Goal: Task Accomplishment & Management: Manage account settings

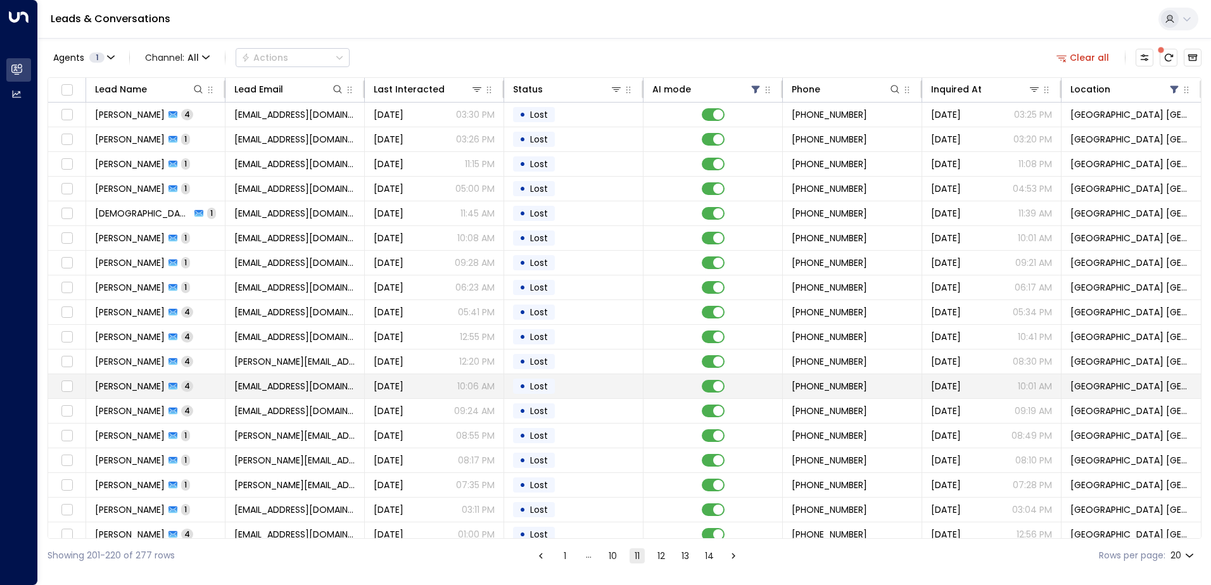
scroll to position [62, 0]
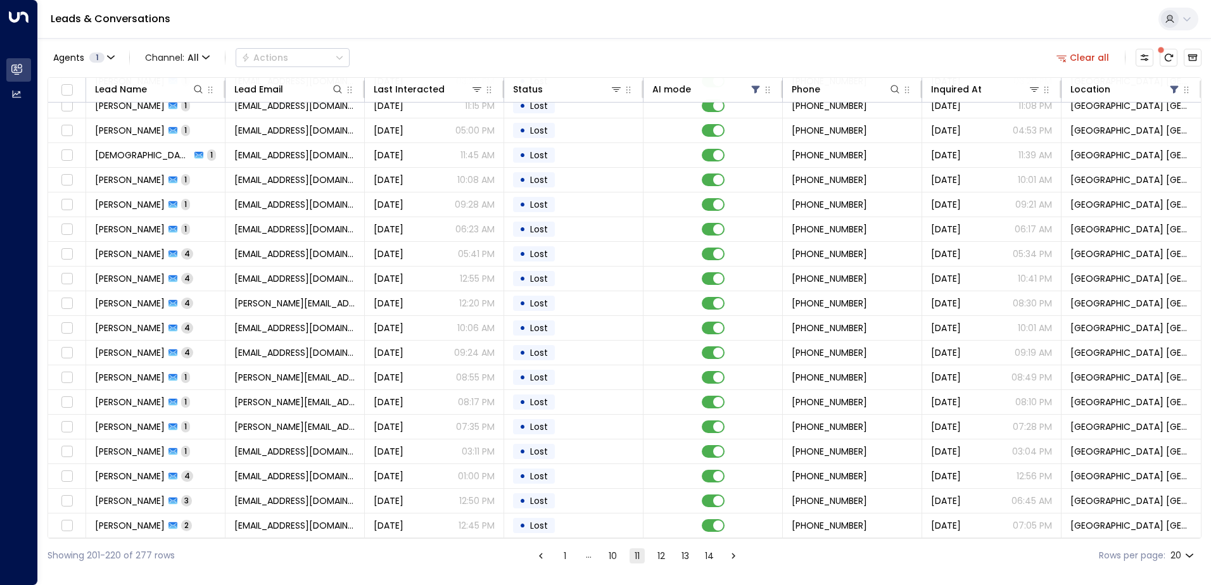
click at [606, 560] on button "10" at bounding box center [613, 556] width 15 height 15
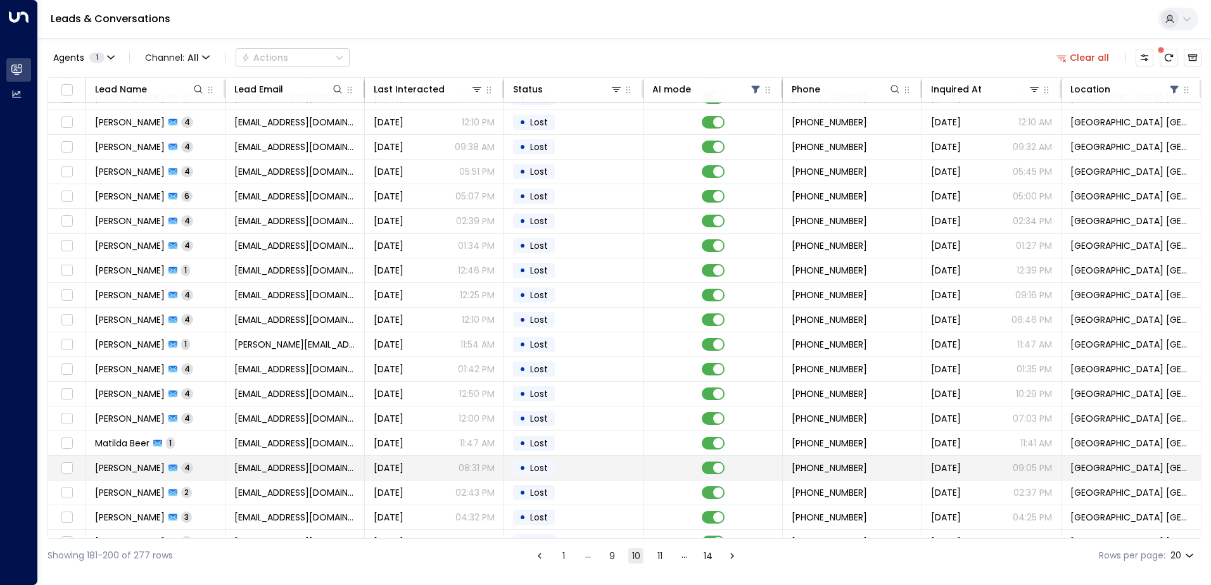
scroll to position [62, 0]
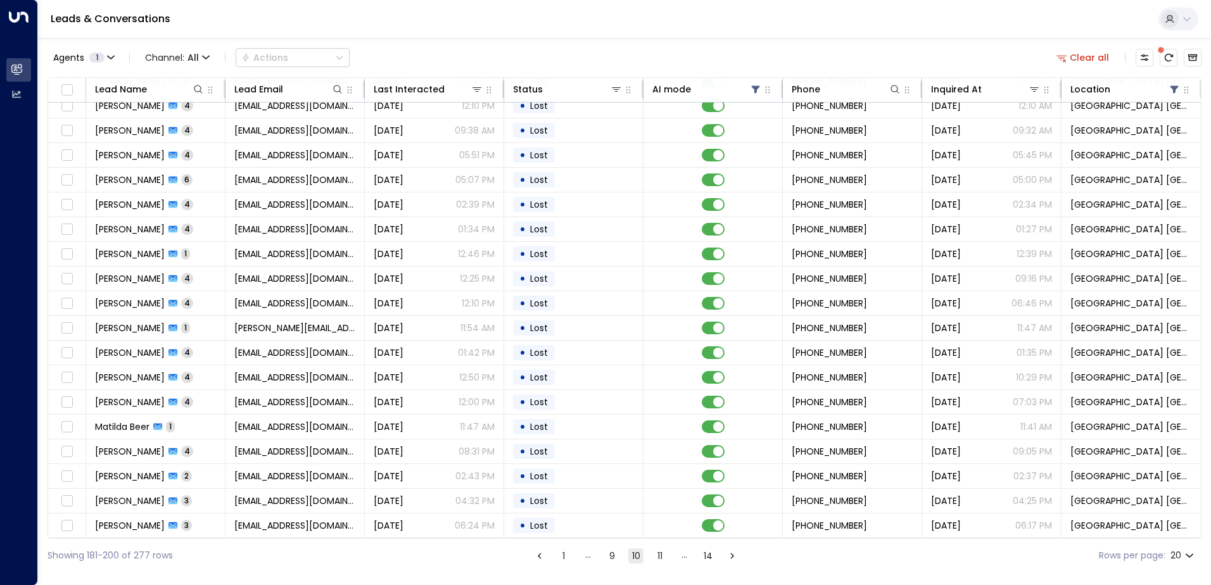
click at [608, 559] on button "9" at bounding box center [611, 556] width 15 height 15
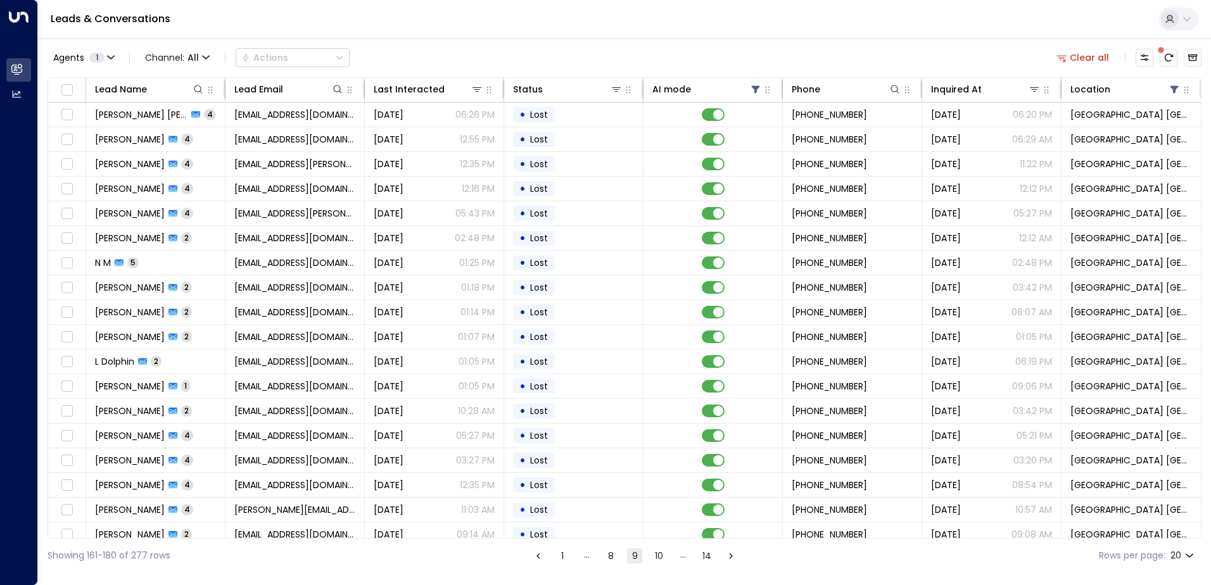
click at [610, 568] on div "Showing 161-180 of 277 rows 1 … 8 9 10 … 14 Rows per page: 20 **" at bounding box center [625, 556] width 1154 height 34
click at [608, 561] on button "8" at bounding box center [610, 556] width 15 height 15
click at [611, 550] on button "7" at bounding box center [611, 556] width 15 height 15
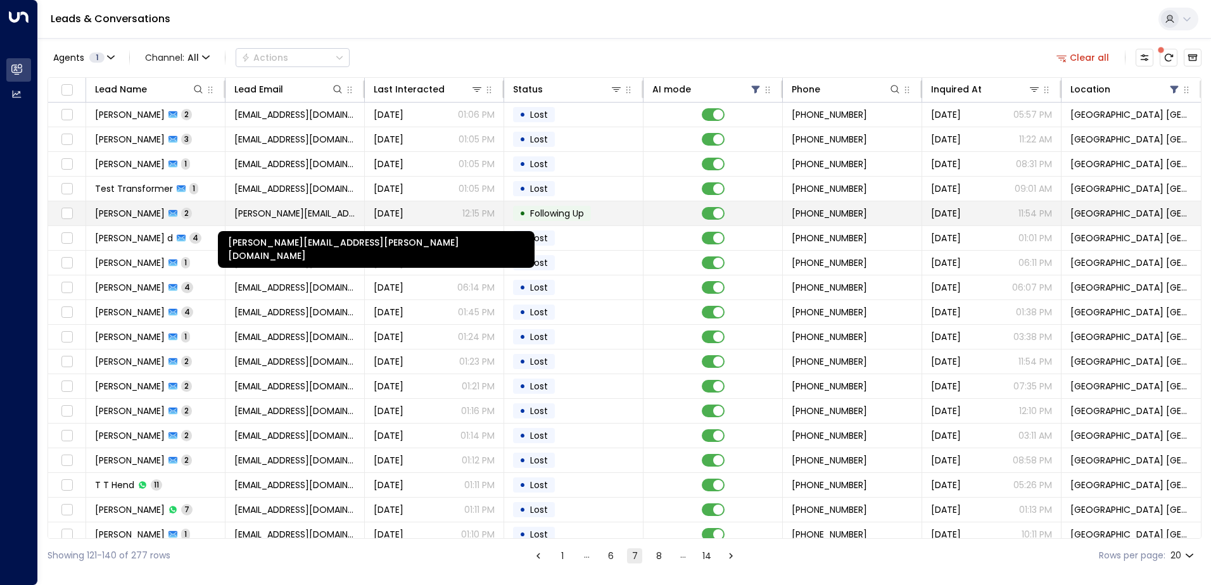
click at [257, 210] on span "[PERSON_NAME][EMAIL_ADDRESS][PERSON_NAME][DOMAIN_NAME]" at bounding box center [294, 213] width 121 height 13
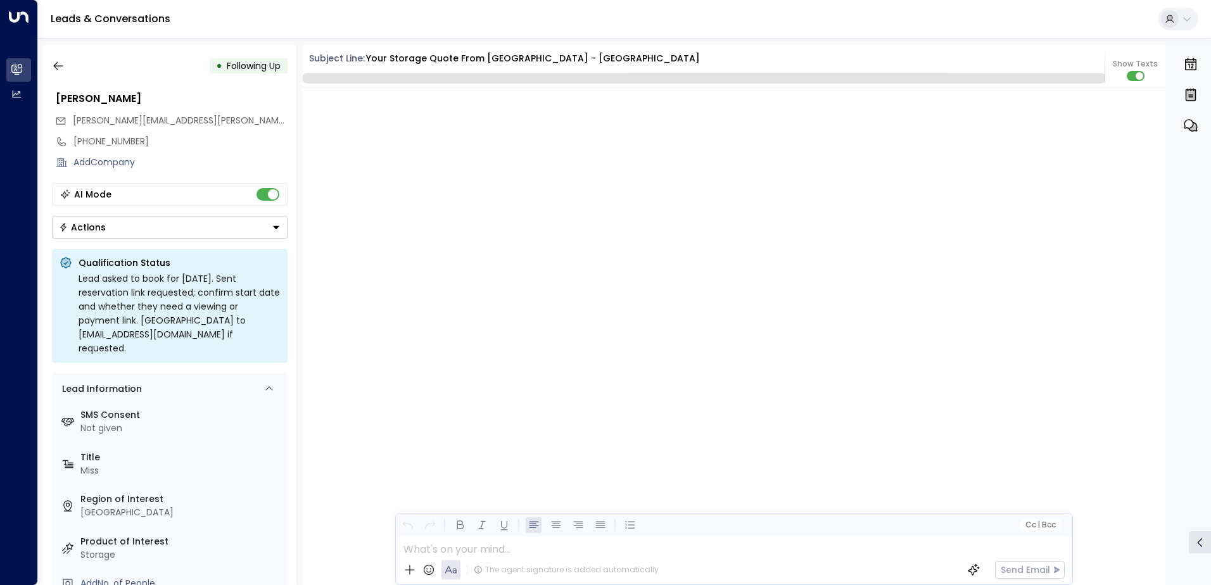
scroll to position [1334, 0]
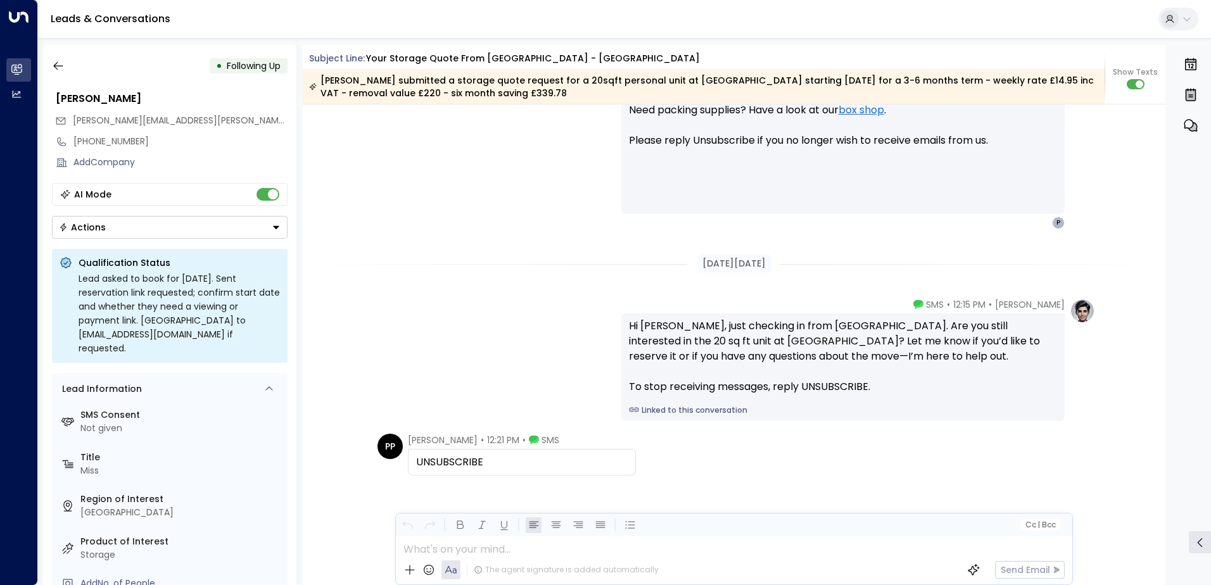
click at [175, 223] on button "Actions" at bounding box center [170, 227] width 236 height 23
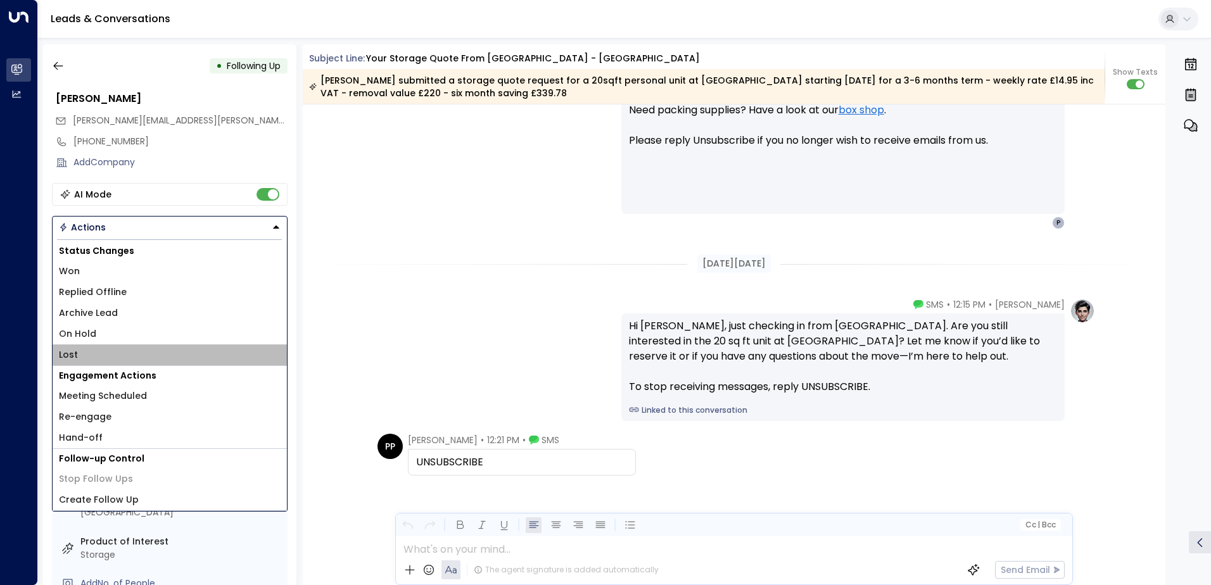
click at [66, 348] on li "Lost" at bounding box center [170, 355] width 234 height 21
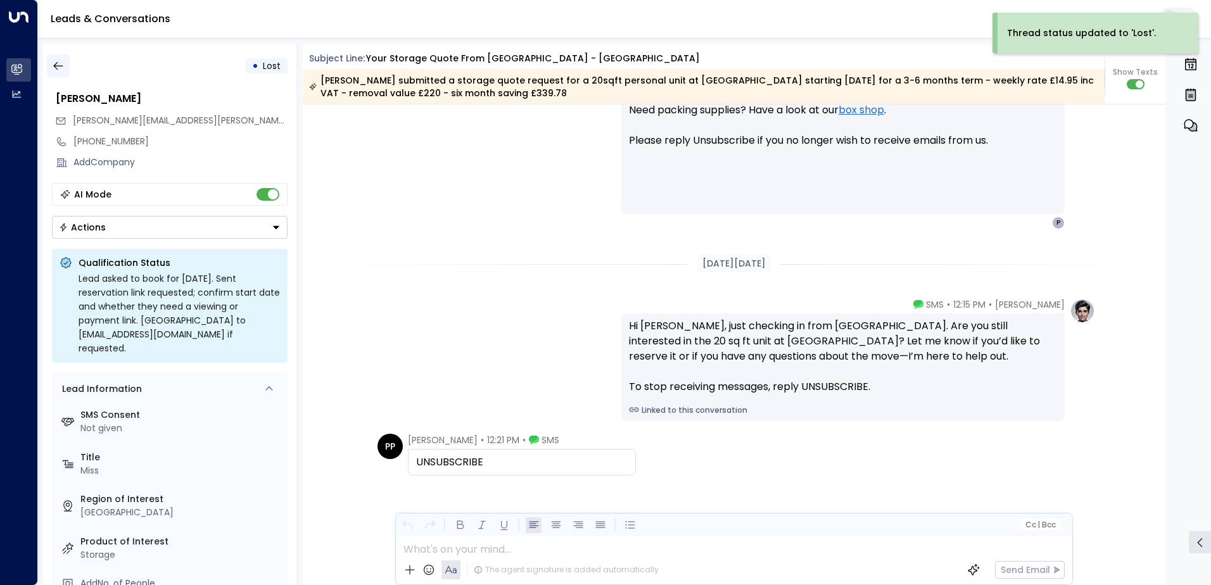
click at [54, 61] on icon "button" at bounding box center [58, 66] width 13 height 13
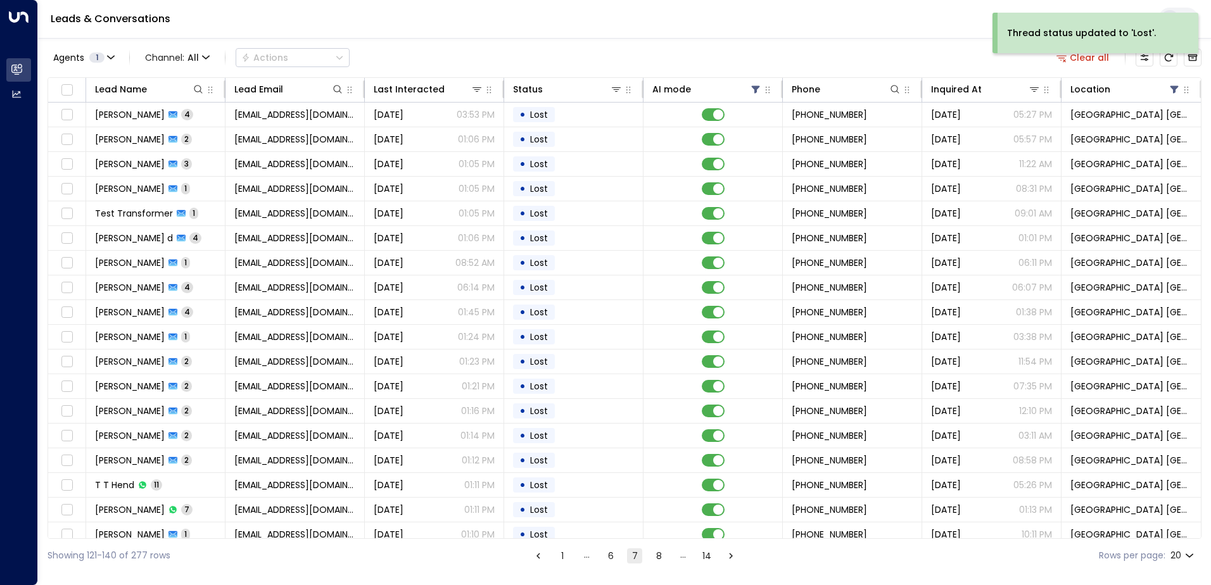
click at [611, 552] on button "6" at bounding box center [610, 556] width 15 height 15
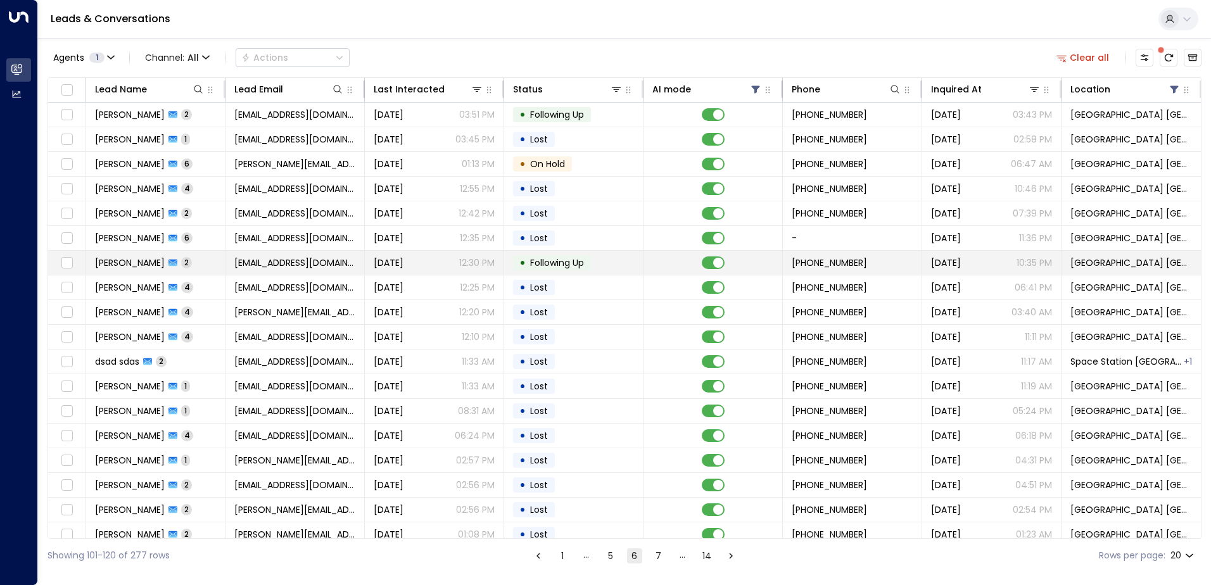
click at [275, 267] on span "[EMAIL_ADDRESS][DOMAIN_NAME]" at bounding box center [294, 263] width 121 height 13
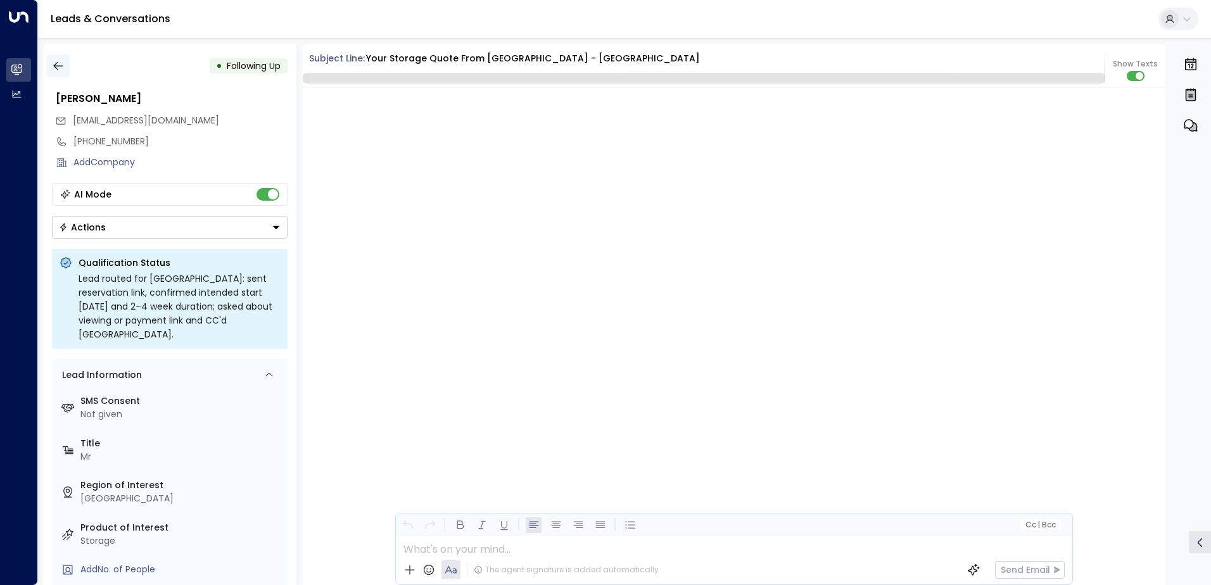
scroll to position [1247, 0]
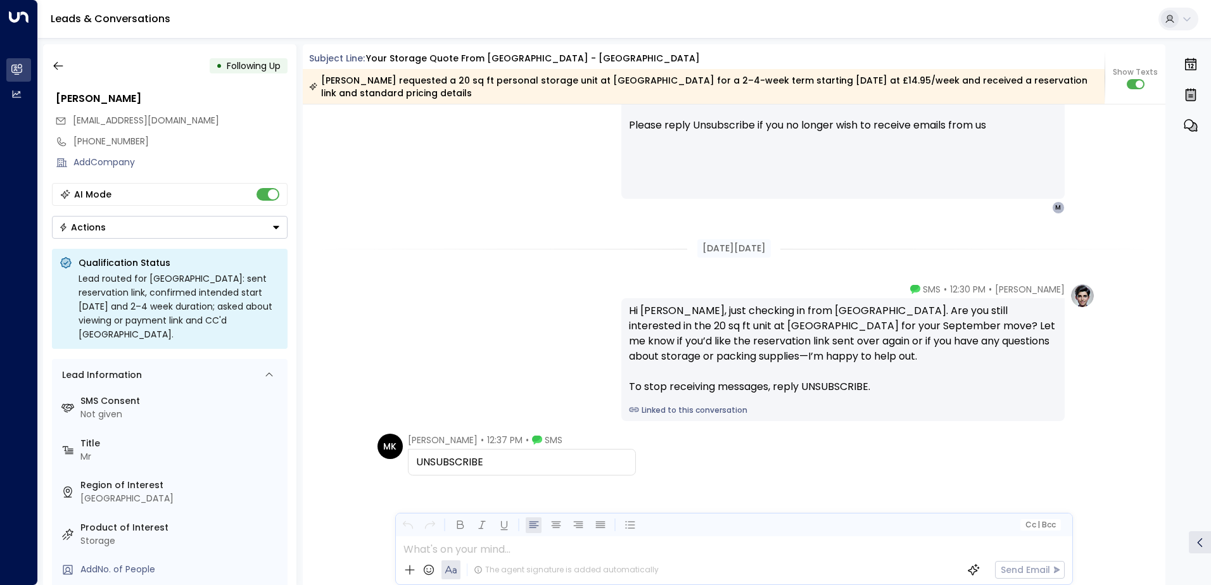
click at [124, 231] on button "Actions" at bounding box center [170, 227] width 236 height 23
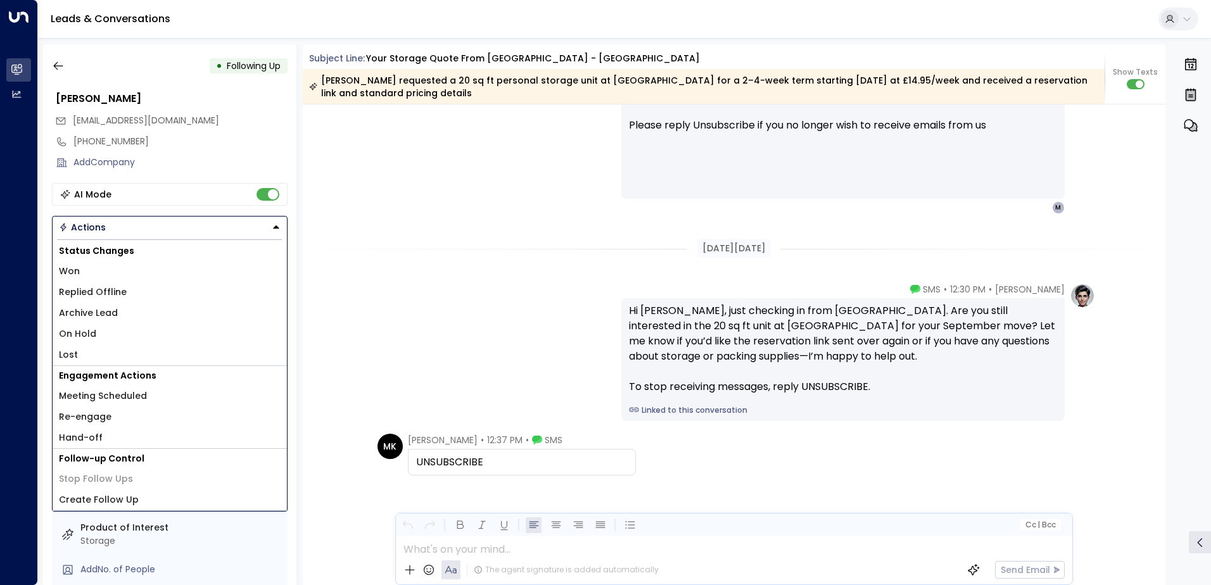
click at [77, 350] on li "Lost" at bounding box center [170, 355] width 234 height 21
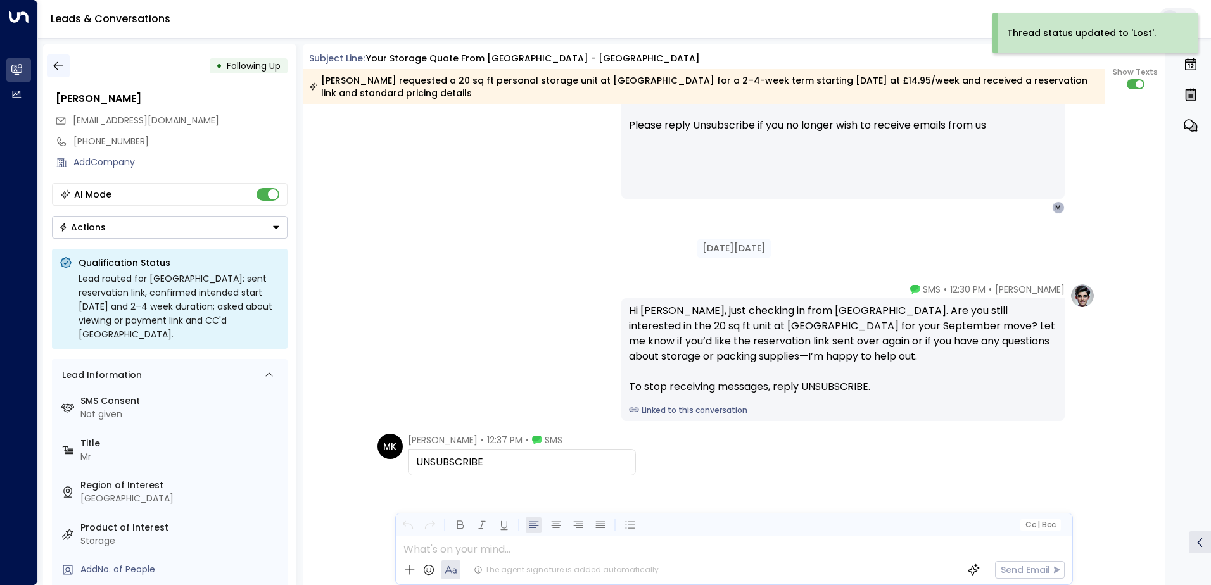
click at [62, 61] on icon "button" at bounding box center [58, 66] width 13 height 13
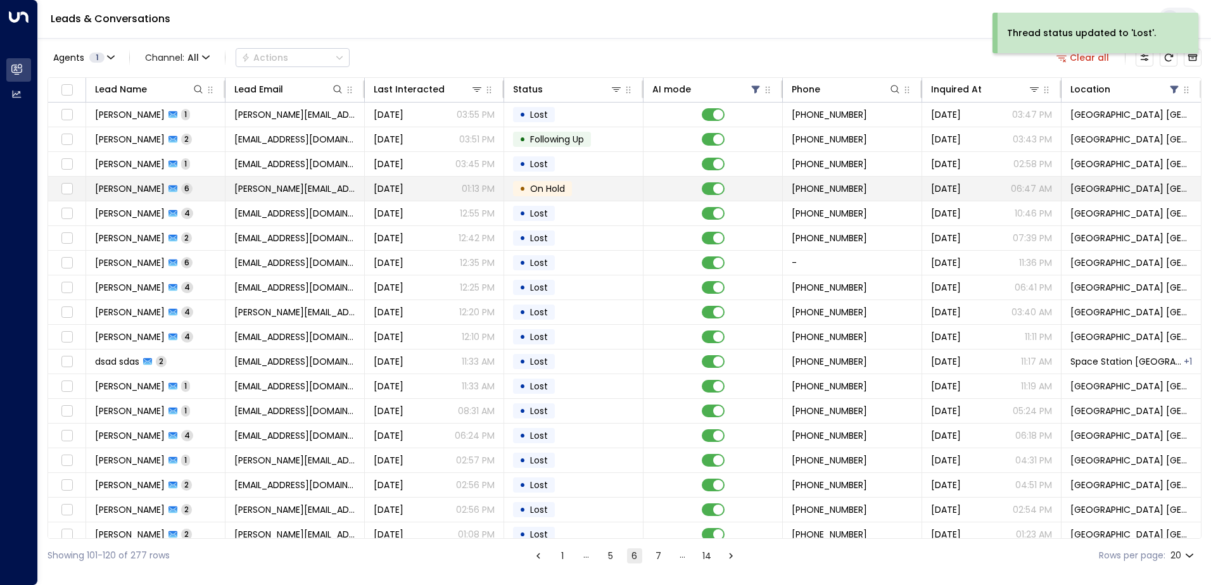
click at [300, 188] on span "[PERSON_NAME][EMAIL_ADDRESS][DOMAIN_NAME]" at bounding box center [294, 188] width 121 height 13
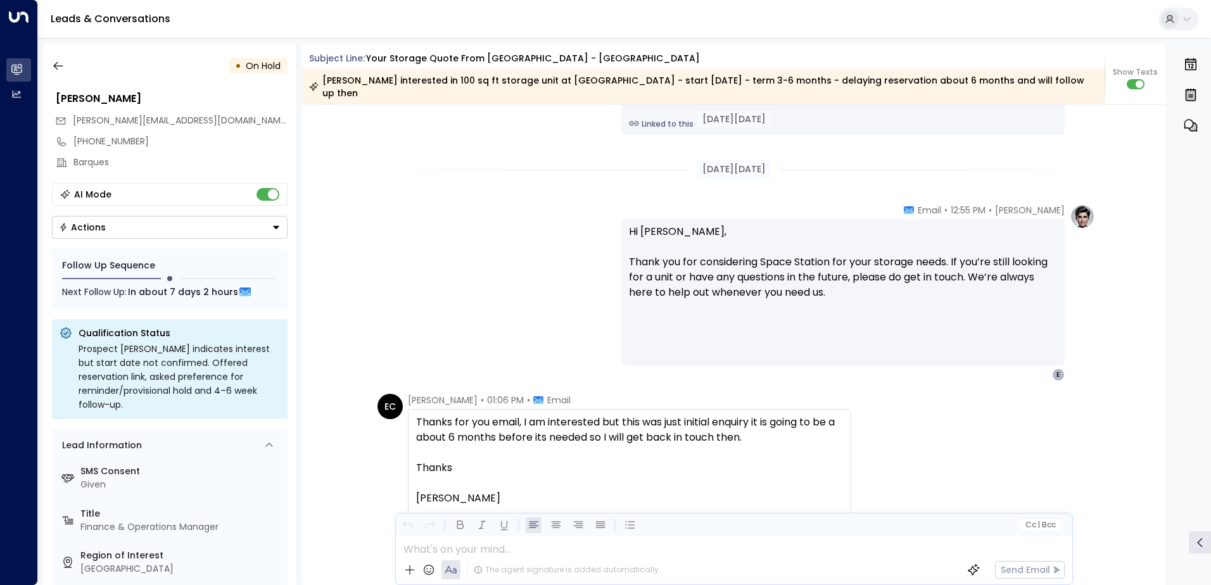
scroll to position [2245, 0]
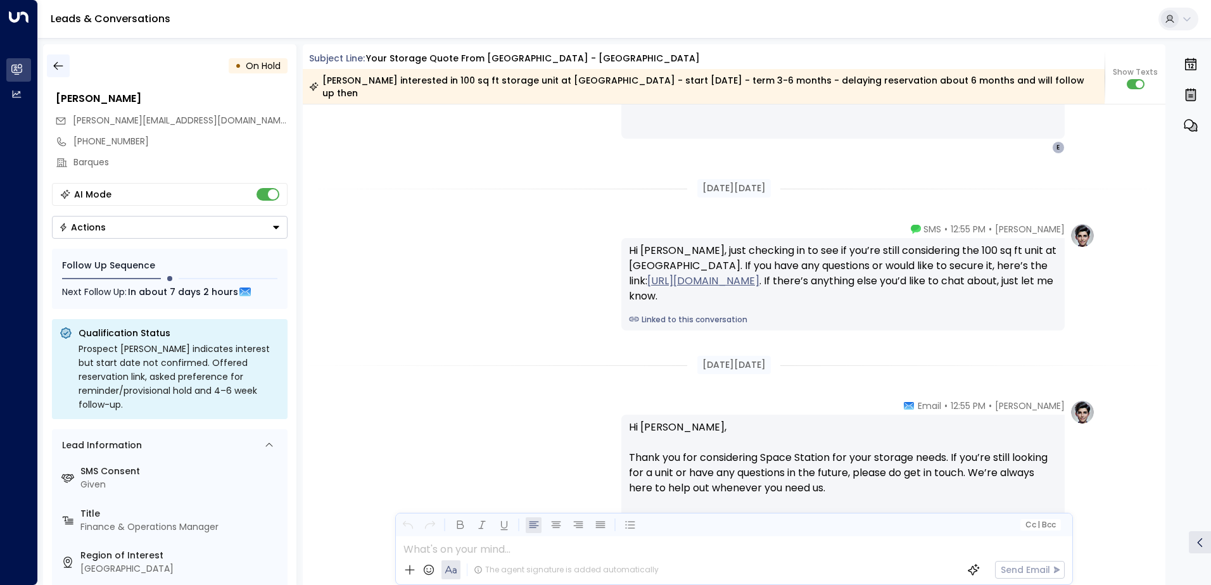
click at [58, 64] on icon "button" at bounding box center [58, 66] width 13 height 13
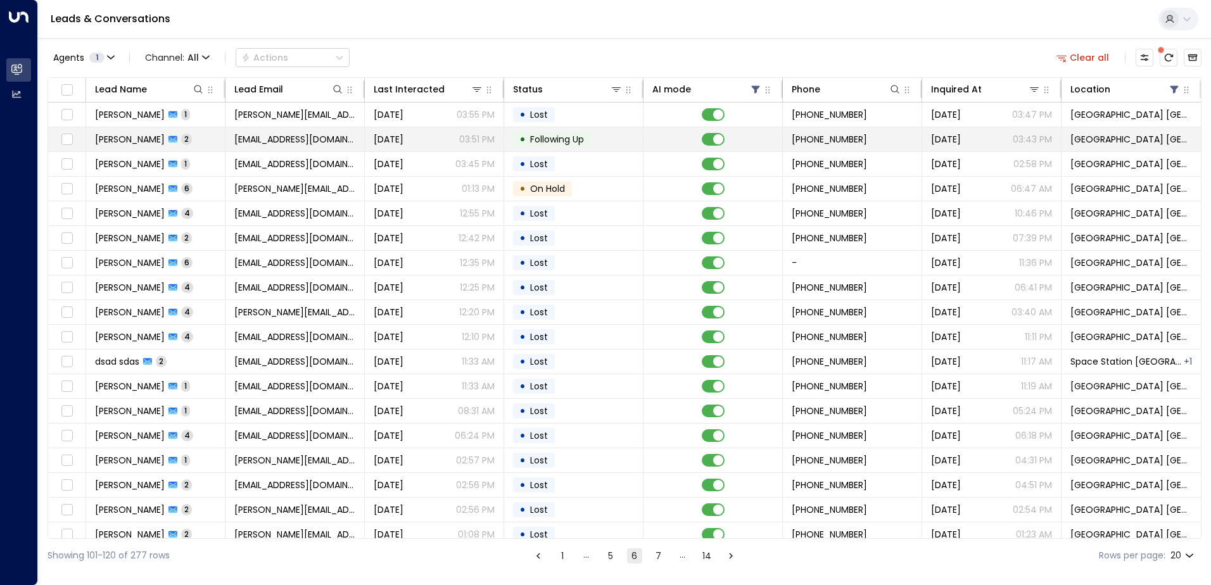
click at [252, 137] on span "[EMAIL_ADDRESS][DOMAIN_NAME]" at bounding box center [294, 139] width 121 height 13
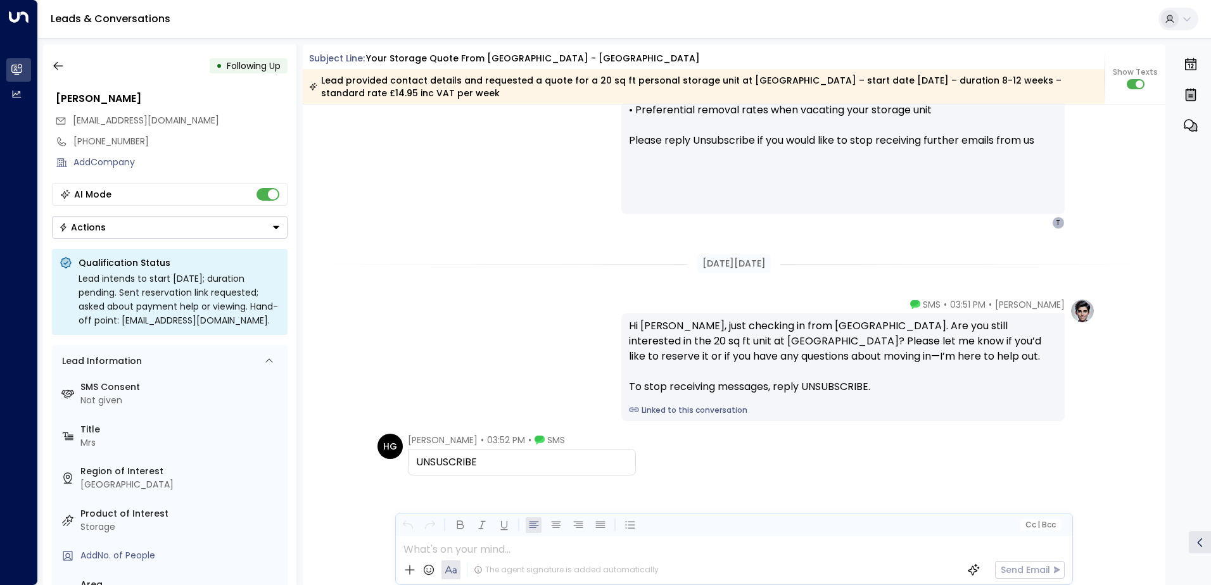
scroll to position [1157, 0]
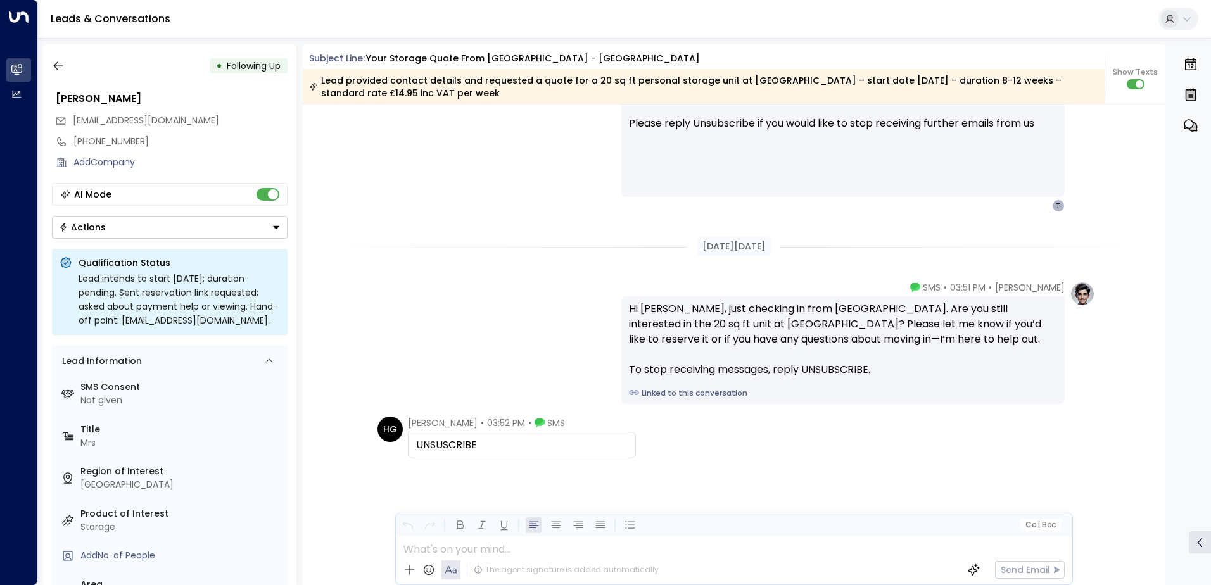
click at [104, 226] on div "Actions" at bounding box center [82, 227] width 47 height 11
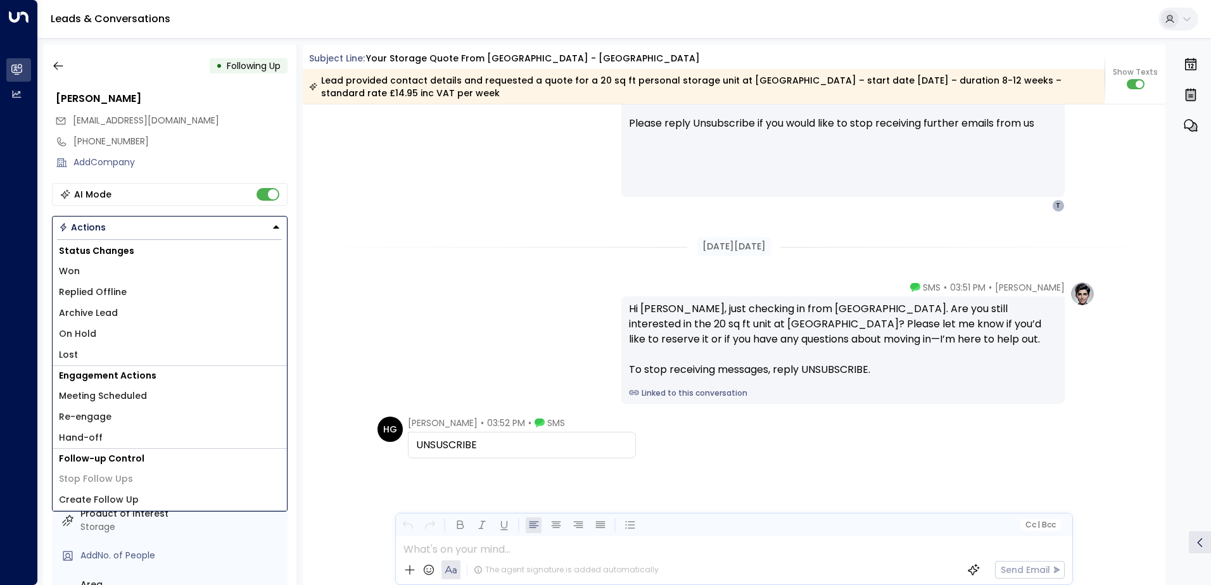
click at [73, 356] on span "Lost" at bounding box center [68, 354] width 19 height 13
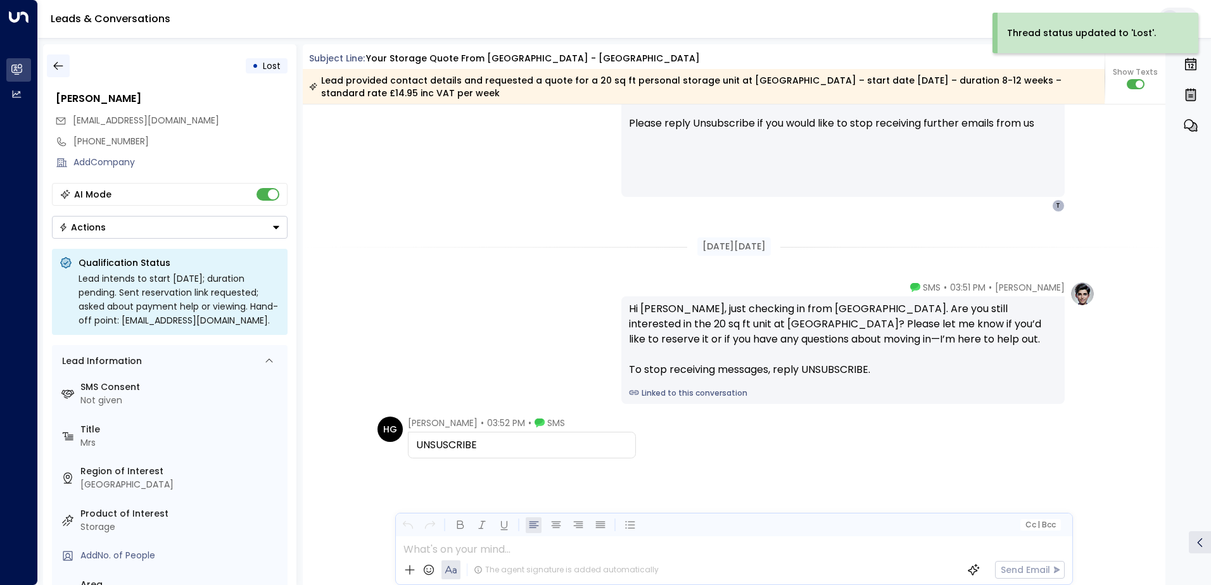
click at [54, 68] on icon "button" at bounding box center [58, 66] width 13 height 13
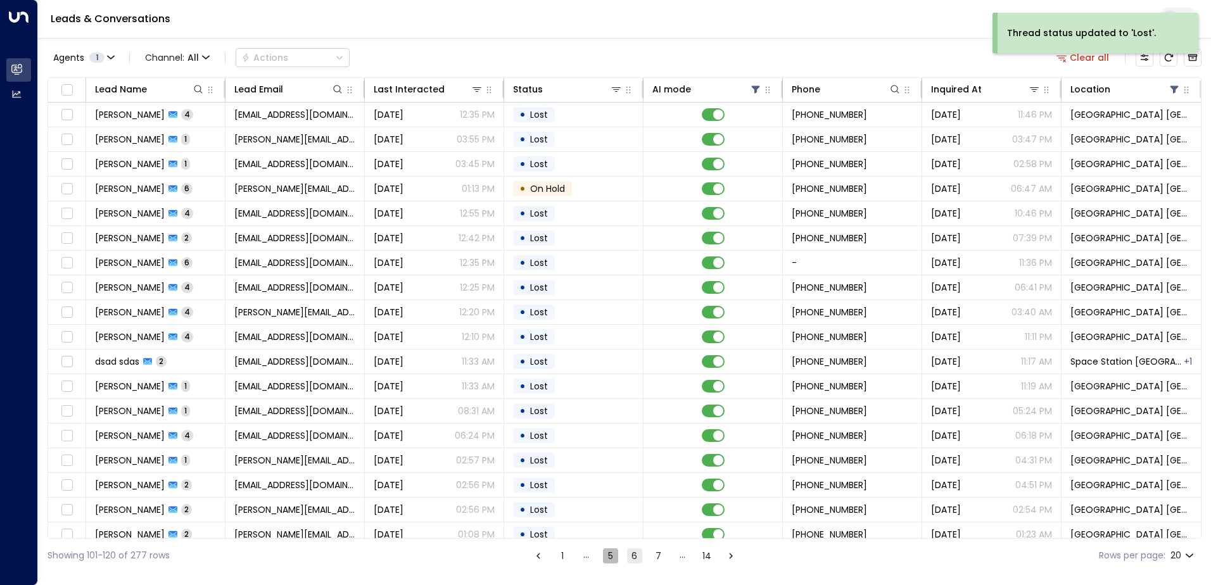
click at [616, 553] on button "5" at bounding box center [610, 556] width 15 height 15
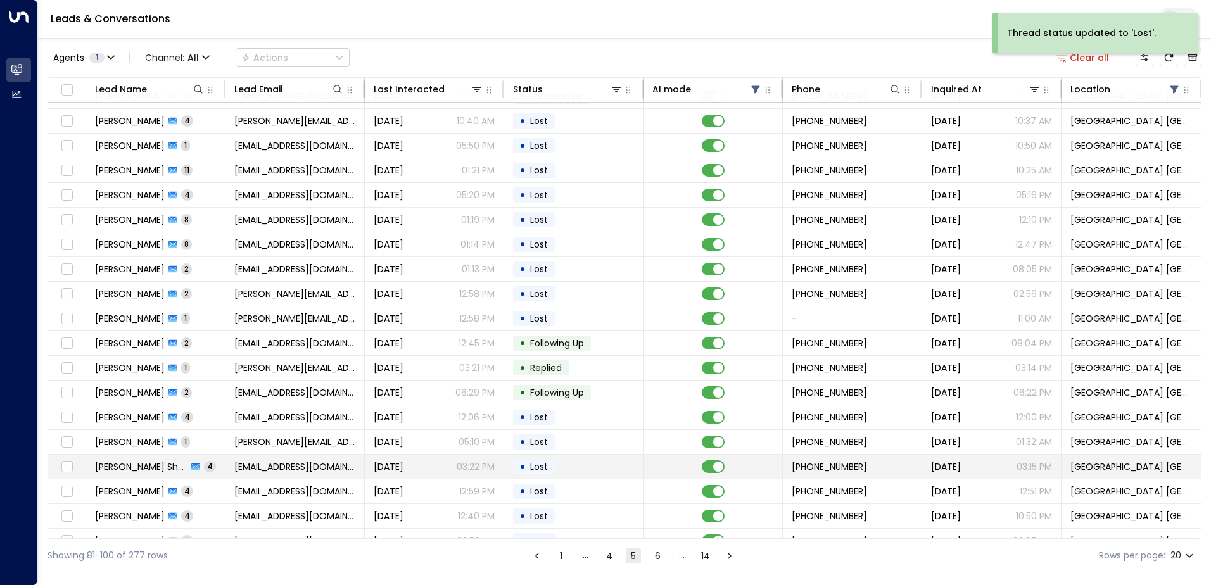
scroll to position [62, 0]
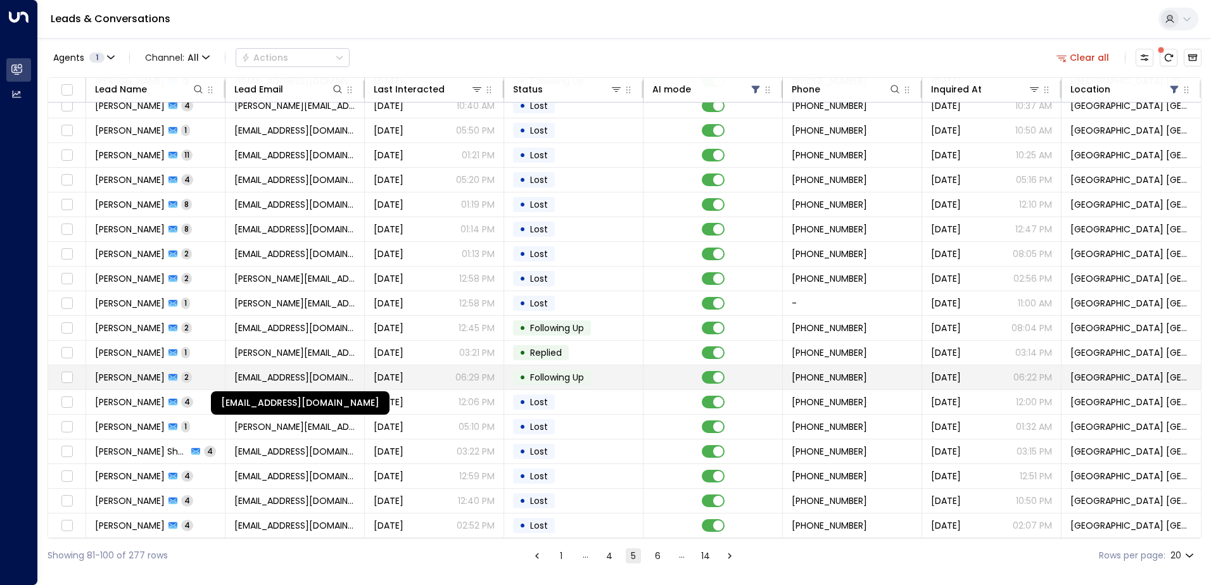
click at [273, 379] on span "[EMAIL_ADDRESS][DOMAIN_NAME]" at bounding box center [294, 377] width 121 height 13
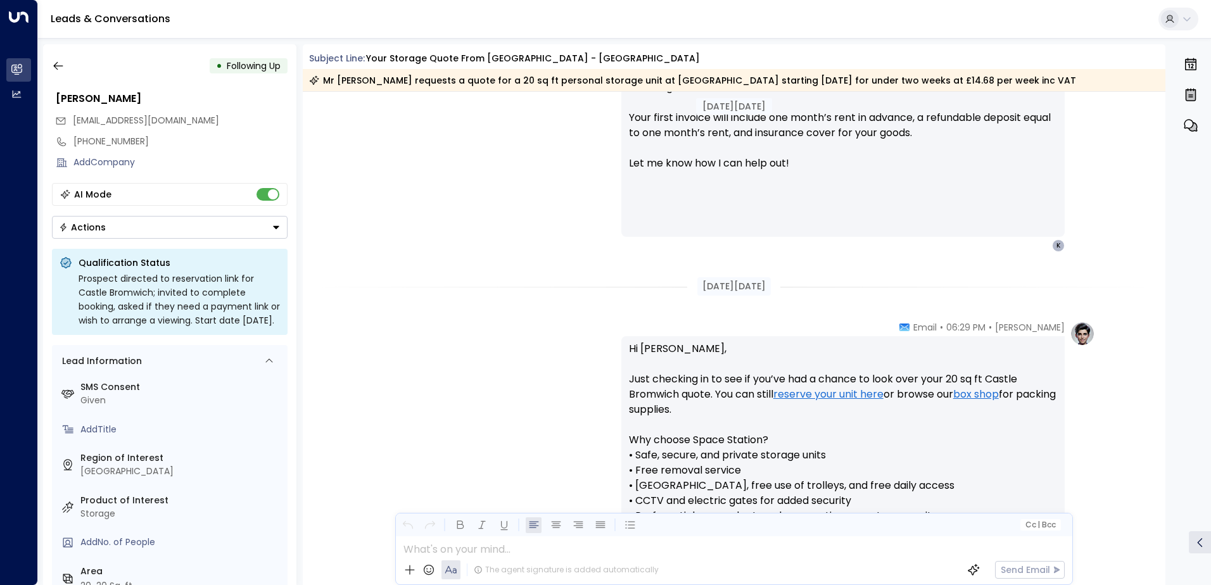
scroll to position [959, 0]
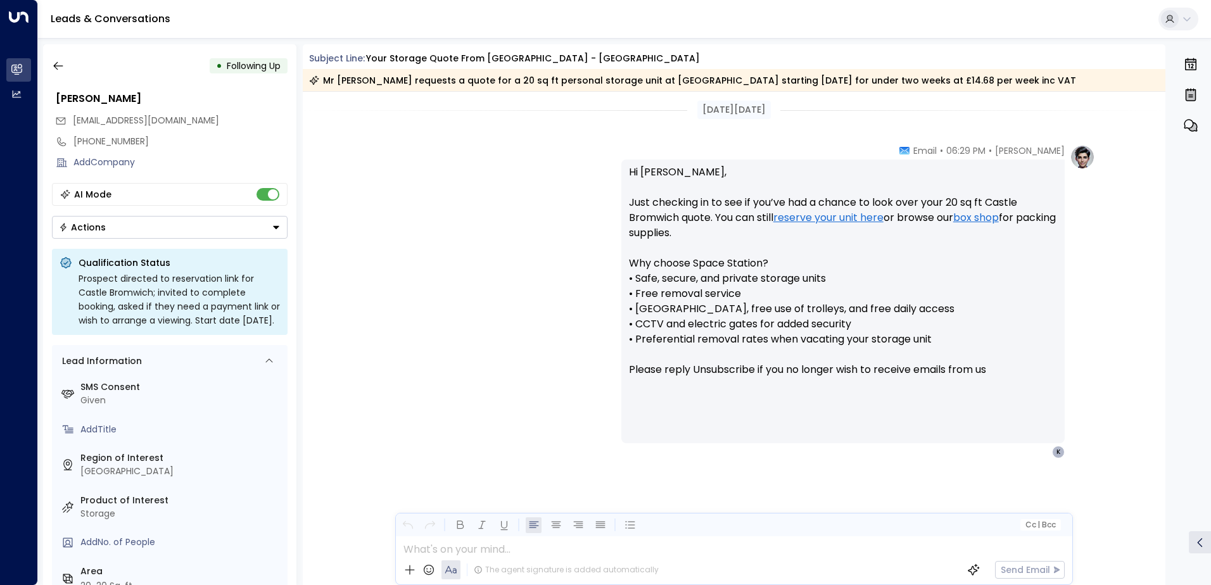
click at [113, 231] on button "Actions" at bounding box center [170, 227] width 236 height 23
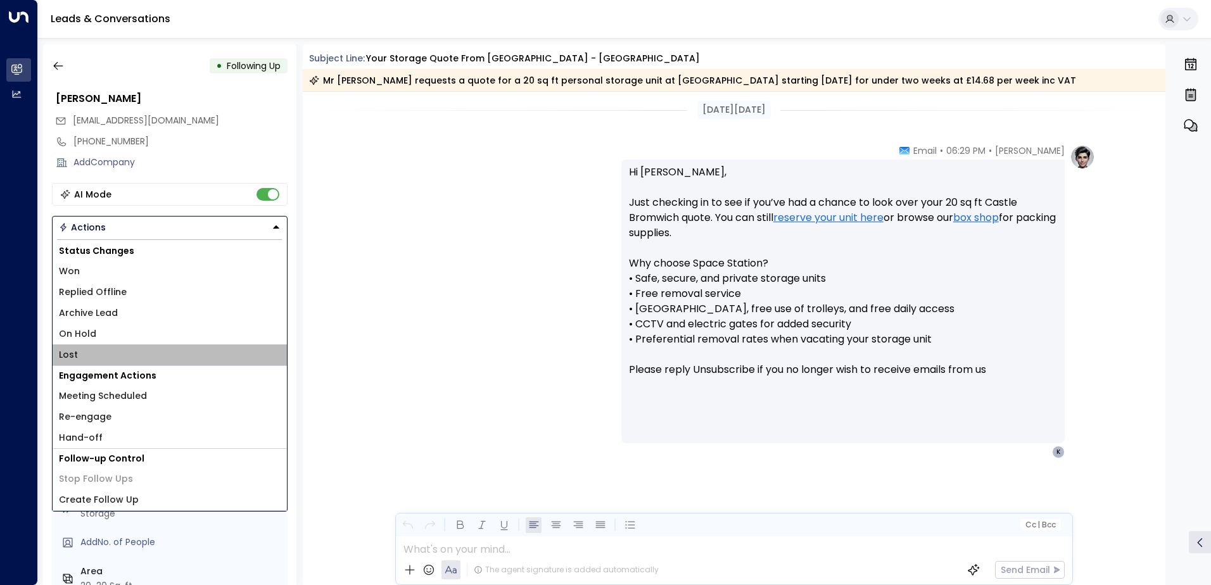
click at [73, 354] on span "Lost" at bounding box center [68, 354] width 19 height 13
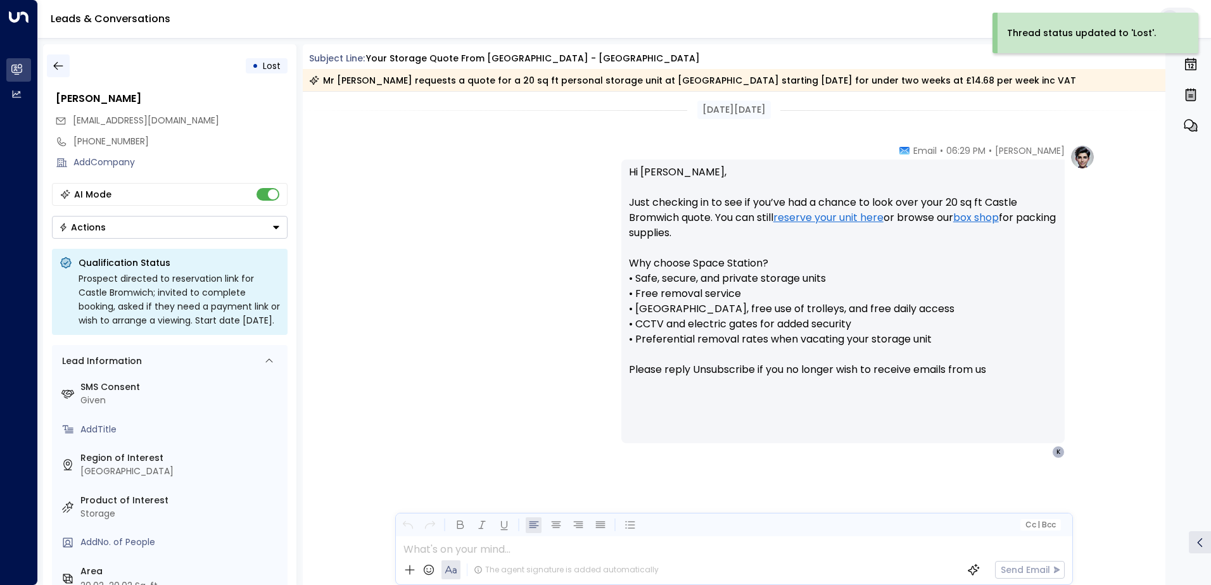
click at [59, 67] on icon "button" at bounding box center [58, 66] width 13 height 13
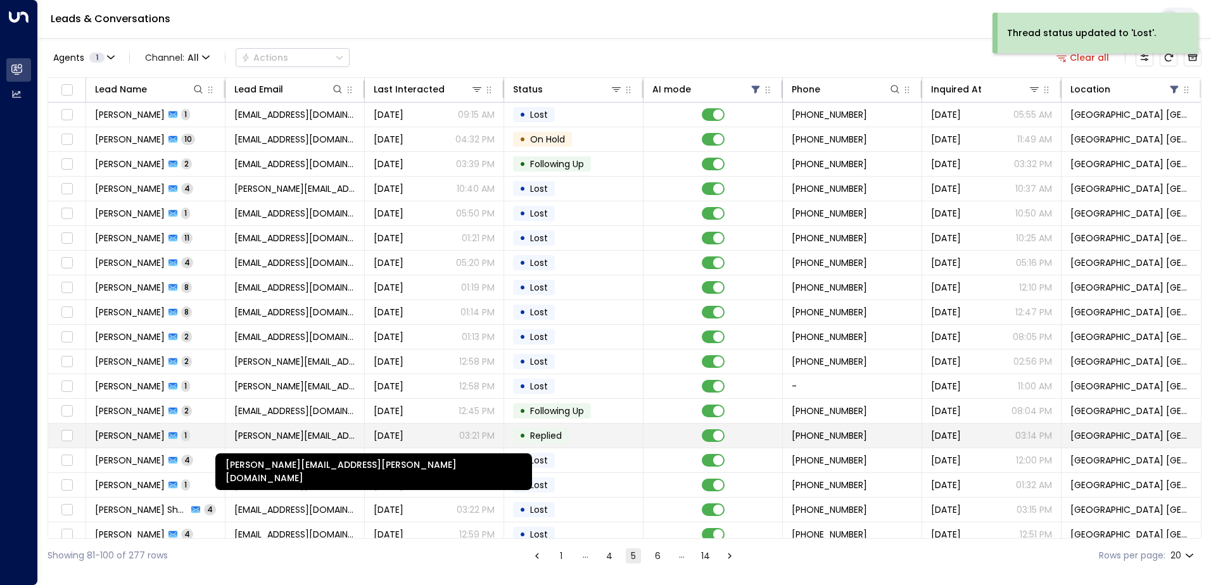
click at [267, 430] on span "[PERSON_NAME][EMAIL_ADDRESS][PERSON_NAME][DOMAIN_NAME]" at bounding box center [294, 436] width 121 height 13
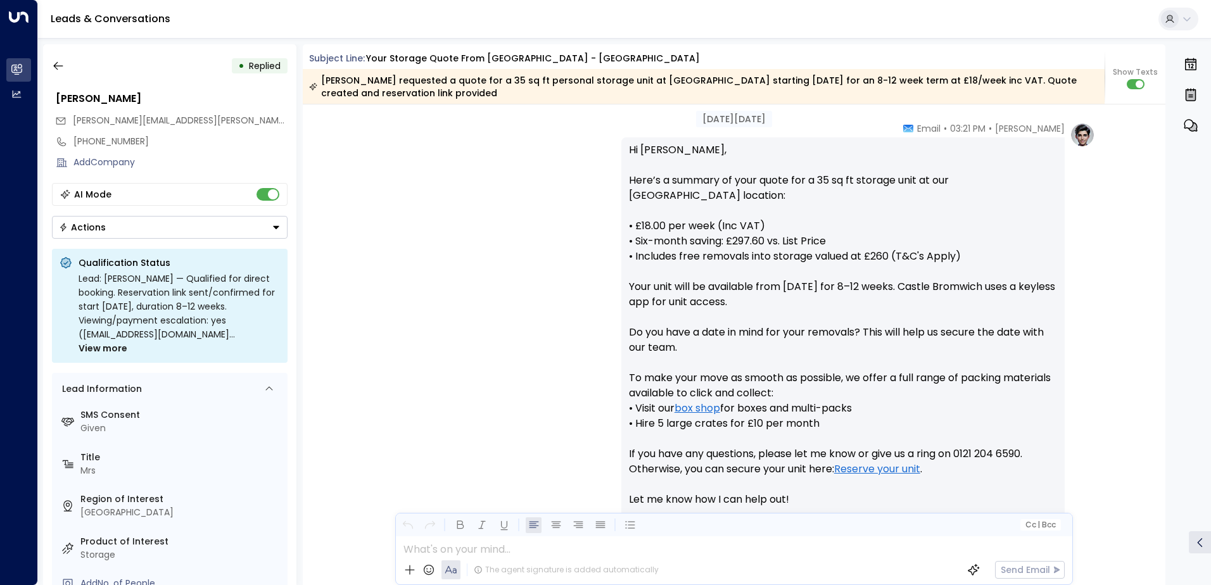
scroll to position [781, 0]
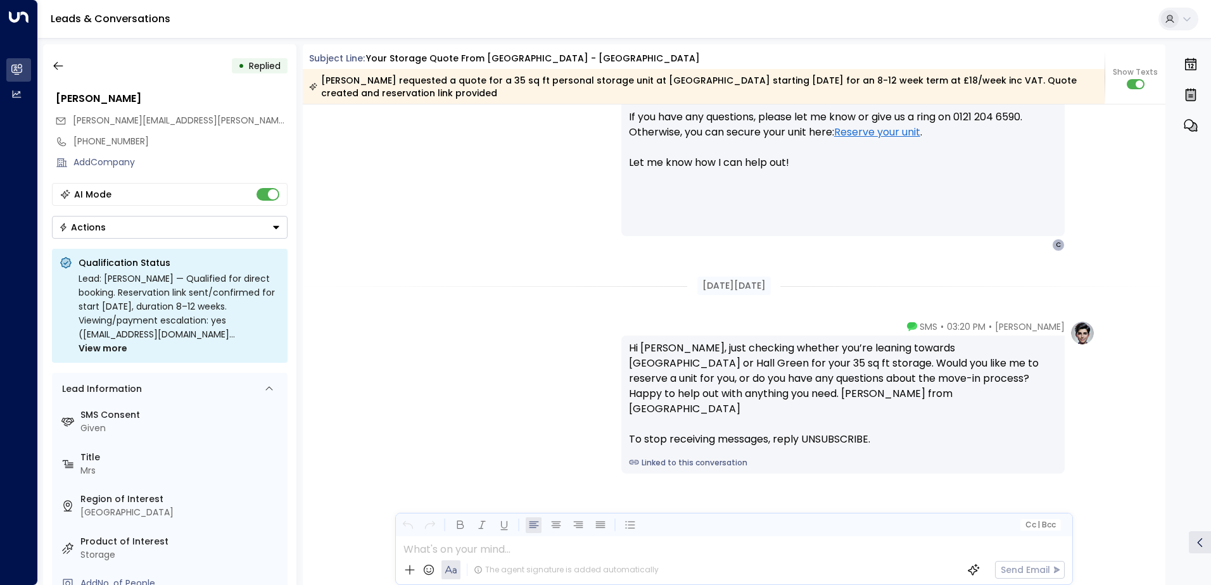
click at [117, 220] on button "Actions" at bounding box center [170, 227] width 236 height 23
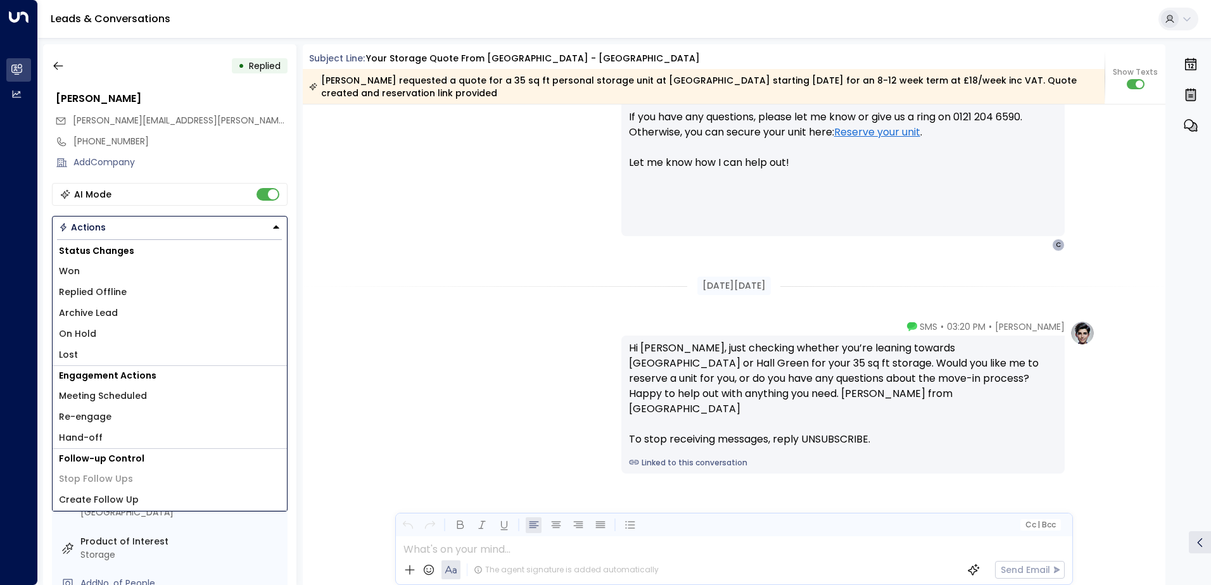
click at [106, 354] on li "Lost" at bounding box center [170, 355] width 234 height 21
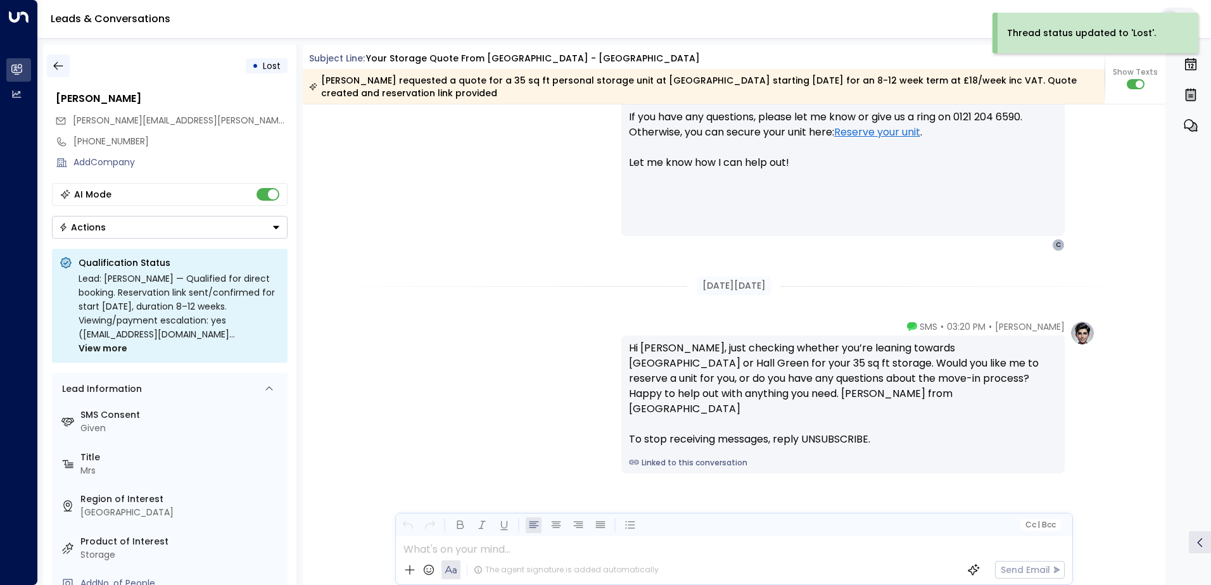
click at [54, 67] on icon "button" at bounding box center [58, 66] width 10 height 8
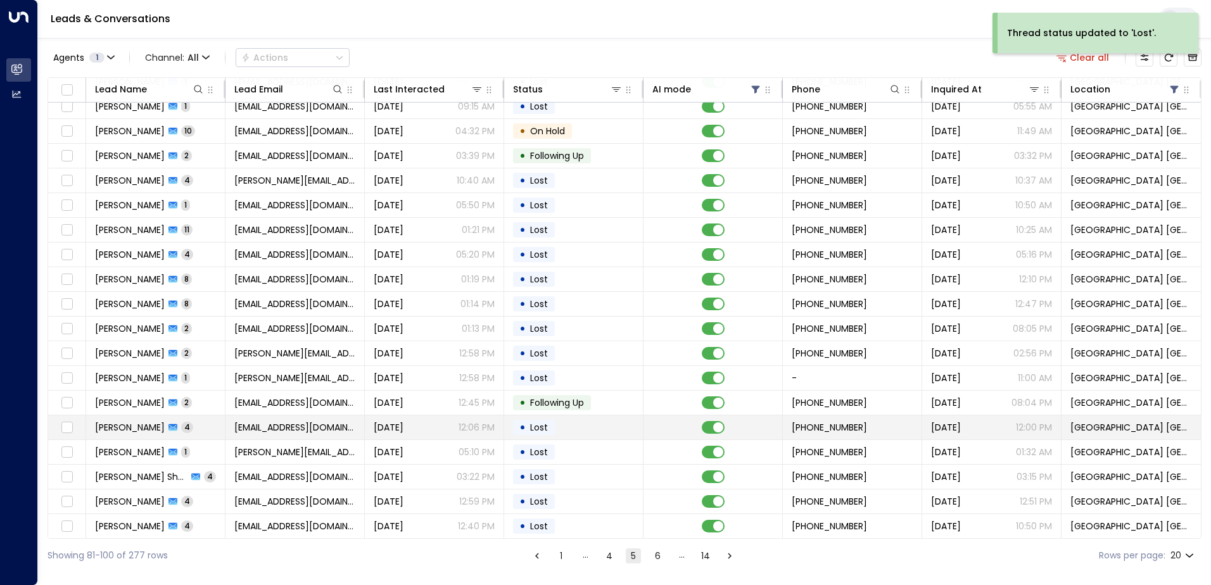
scroll to position [62, 0]
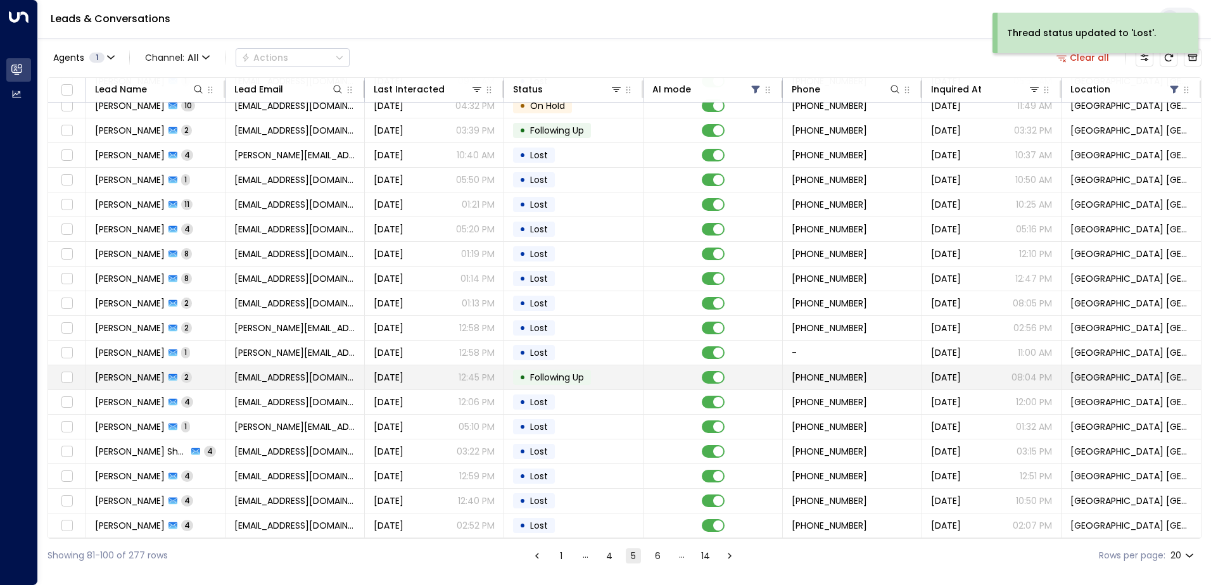
click at [267, 371] on span "[EMAIL_ADDRESS][DOMAIN_NAME]" at bounding box center [294, 377] width 121 height 13
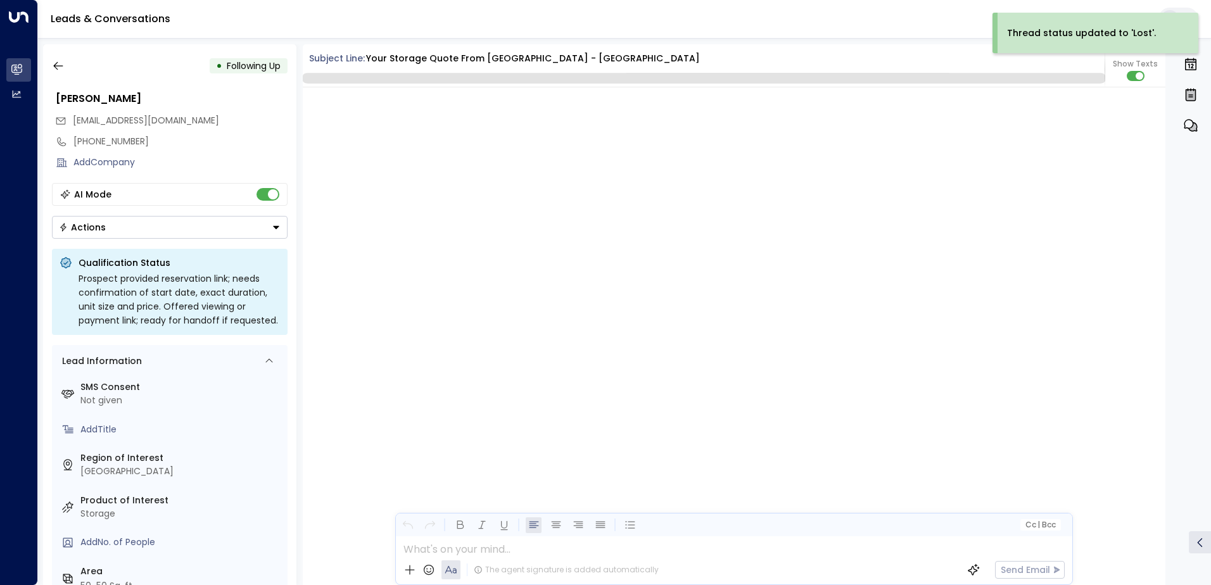
scroll to position [1323, 0]
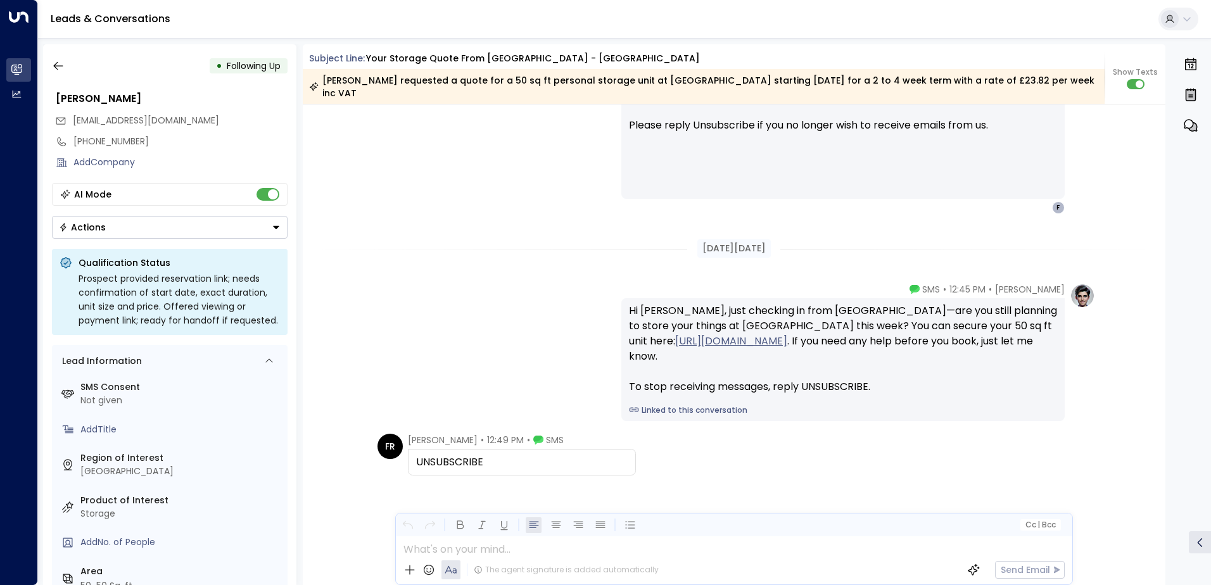
click at [88, 226] on div "Actions" at bounding box center [82, 227] width 47 height 11
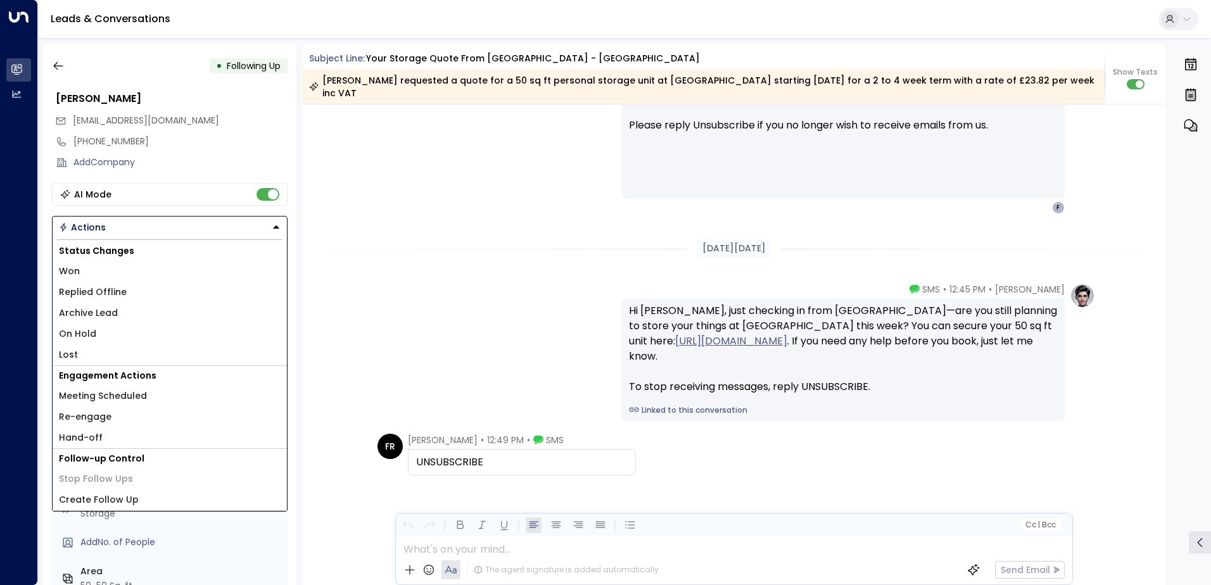
click at [94, 352] on li "Lost" at bounding box center [170, 355] width 234 height 21
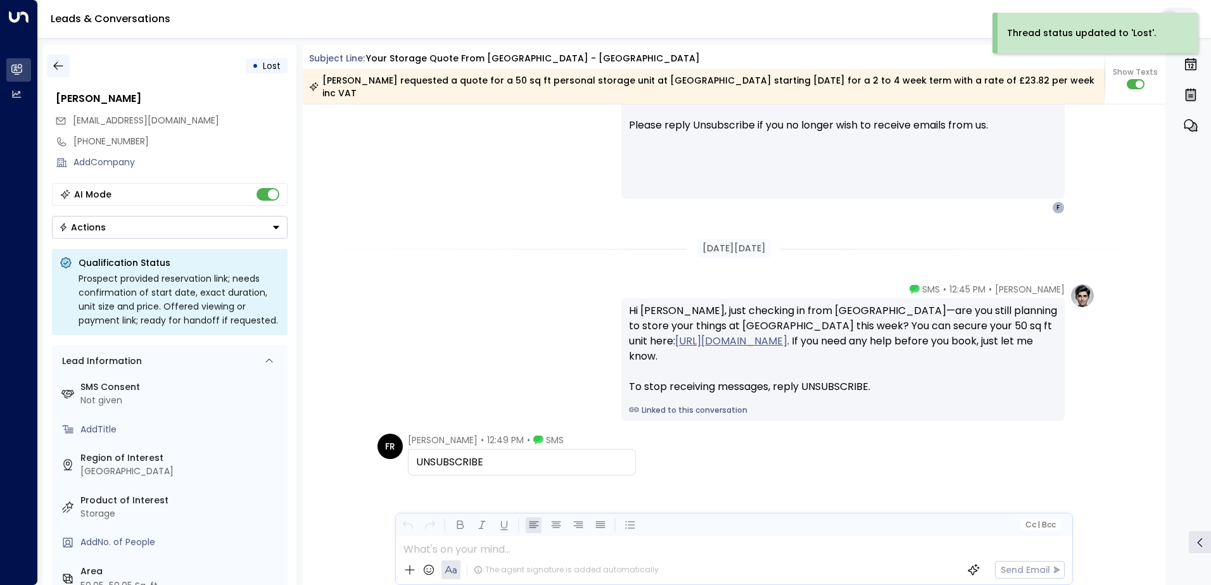
click at [63, 62] on icon "button" at bounding box center [58, 66] width 13 height 13
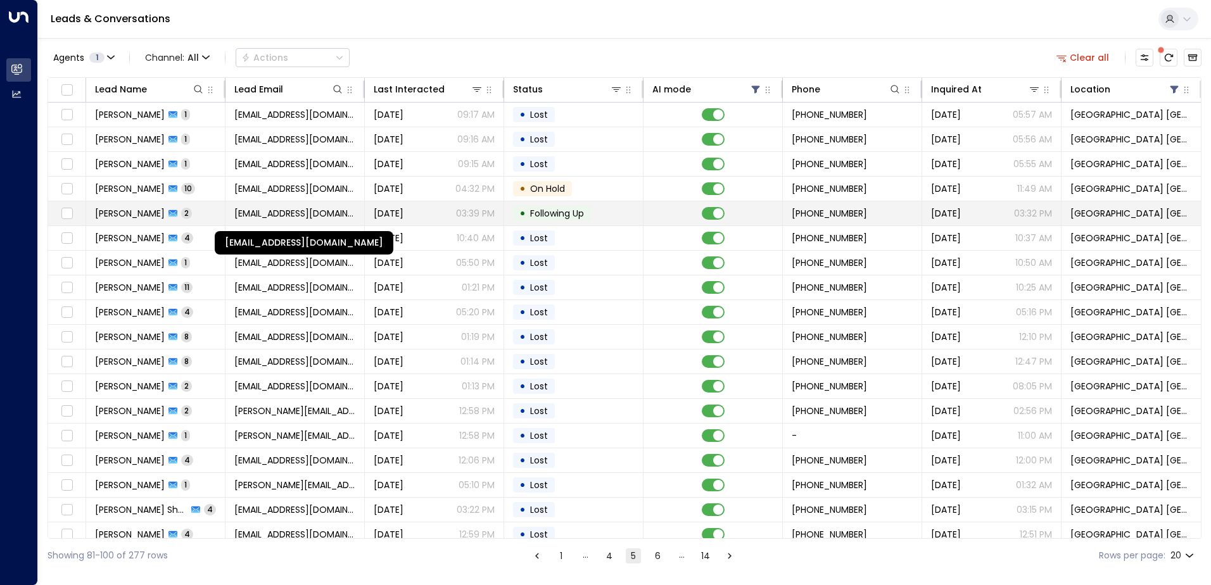
click at [303, 217] on span "[EMAIL_ADDRESS][DOMAIN_NAME]" at bounding box center [294, 213] width 121 height 13
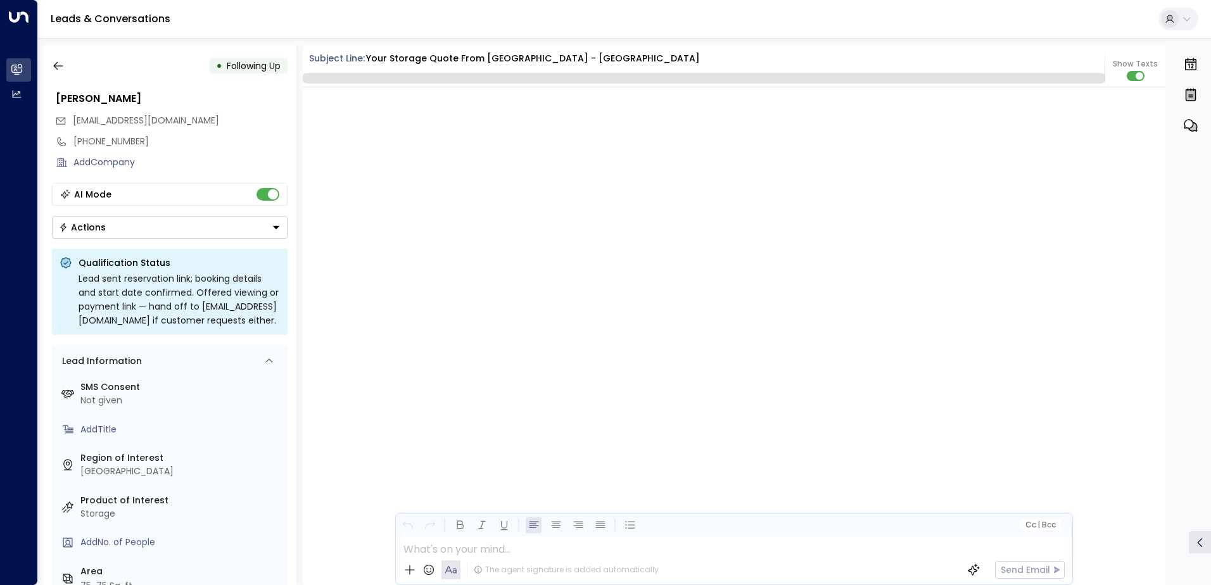
scroll to position [1262, 0]
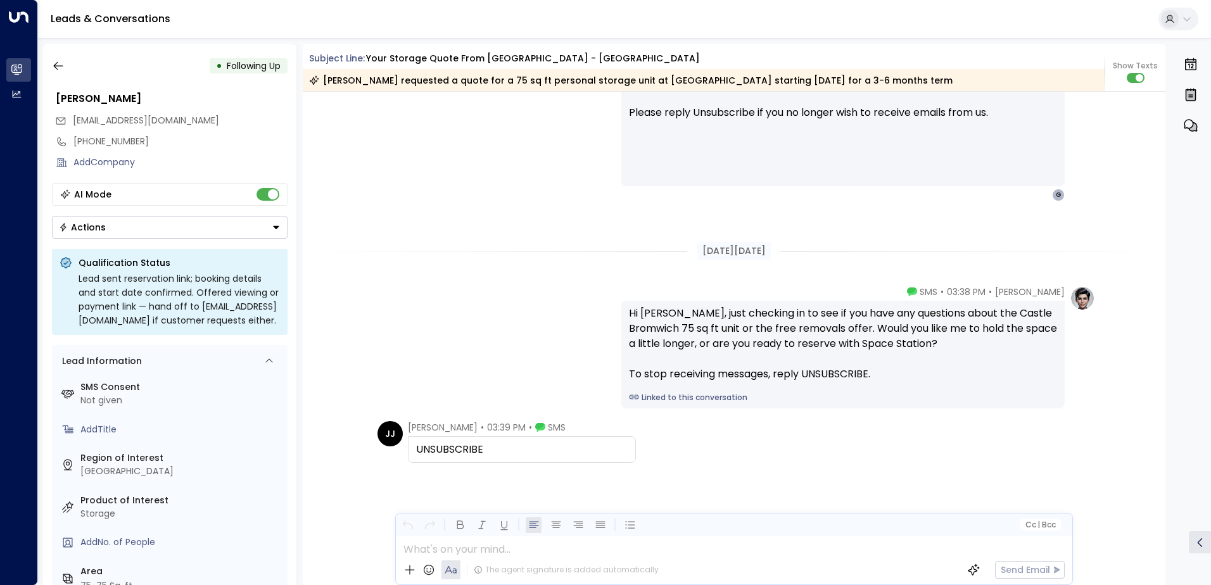
click at [116, 224] on button "Actions" at bounding box center [170, 227] width 236 height 23
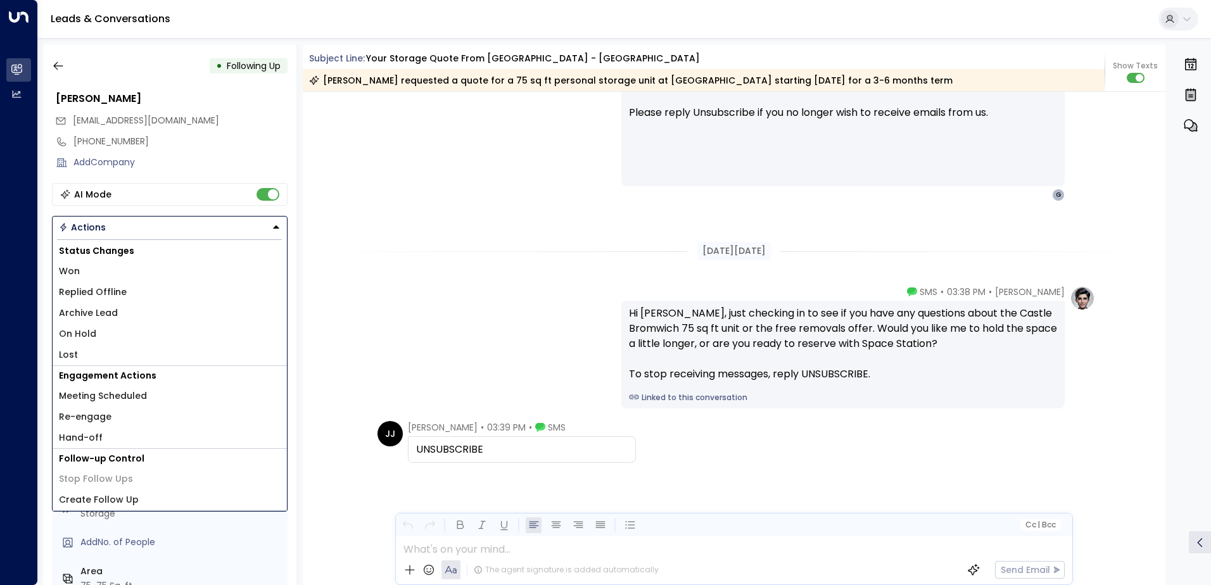
click at [73, 353] on span "Lost" at bounding box center [68, 354] width 19 height 13
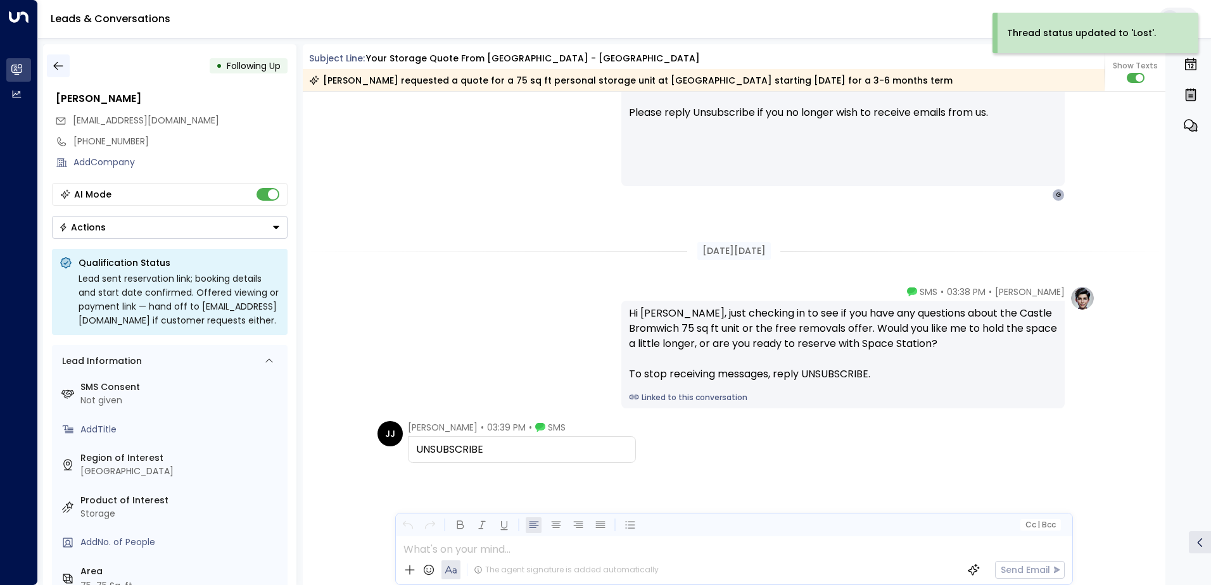
click at [58, 64] on icon "button" at bounding box center [58, 66] width 13 height 13
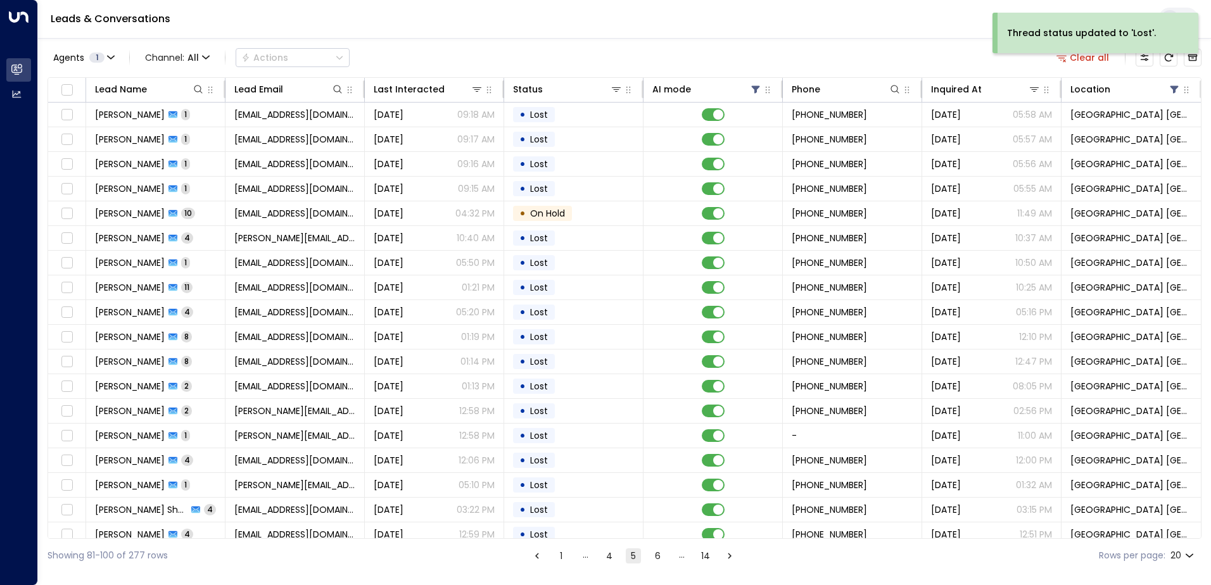
click at [612, 556] on button "4" at bounding box center [609, 556] width 15 height 15
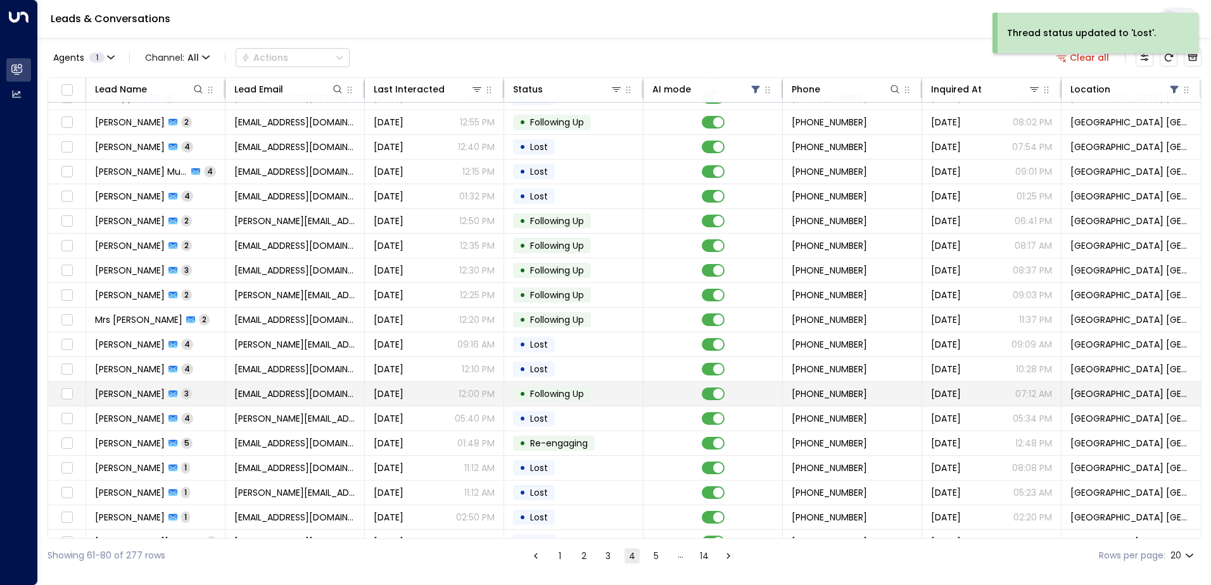
scroll to position [62, 0]
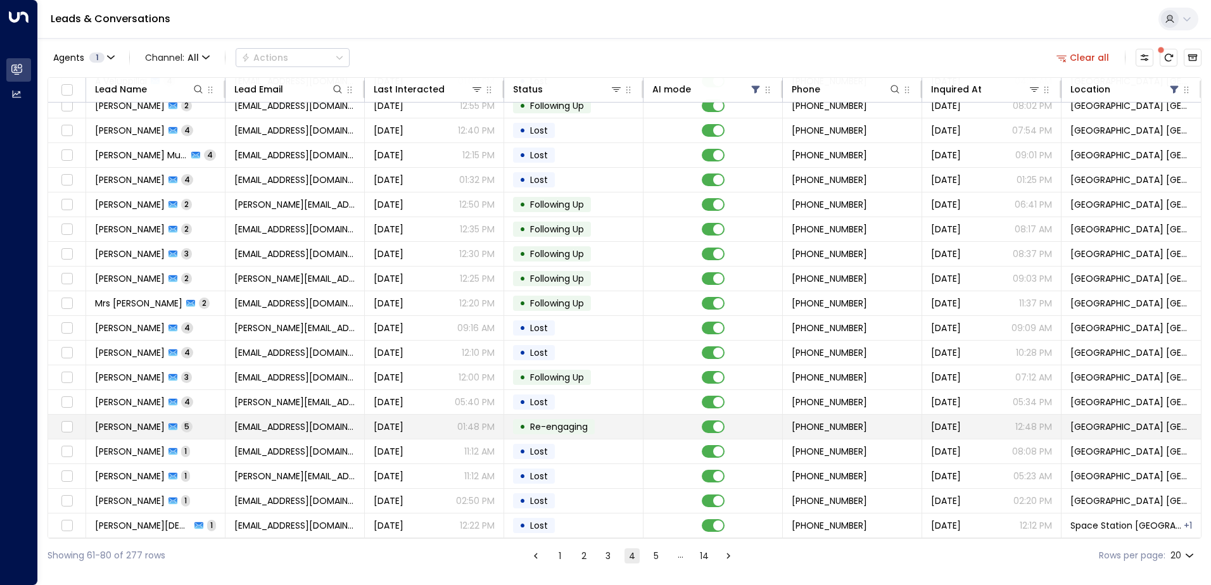
click at [243, 421] on span "[EMAIL_ADDRESS][DOMAIN_NAME]" at bounding box center [294, 427] width 121 height 13
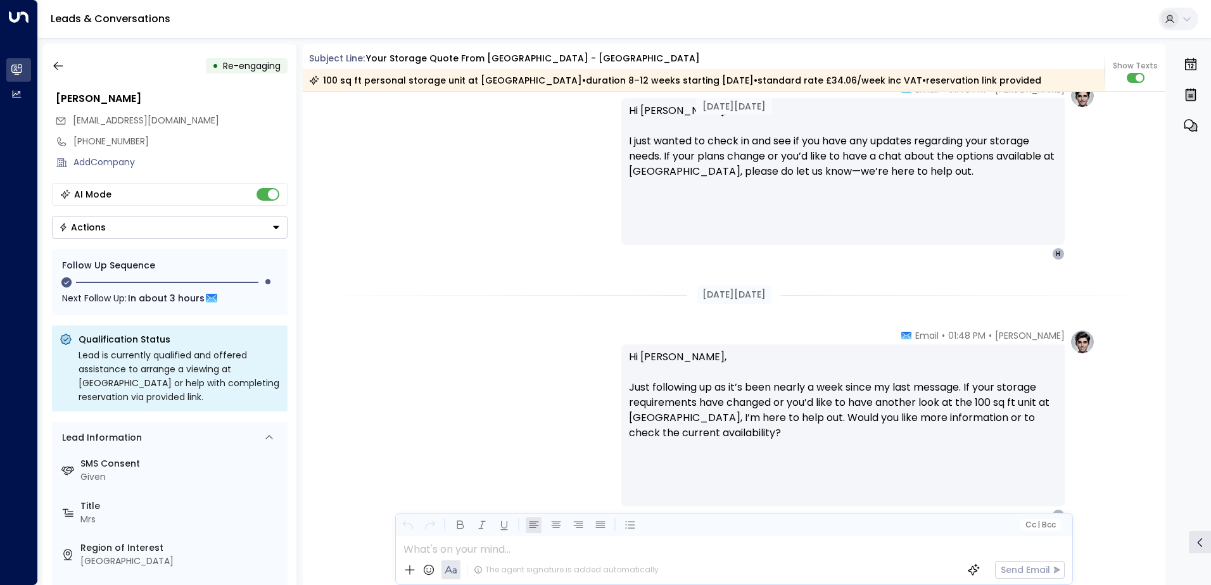
scroll to position [3106, 0]
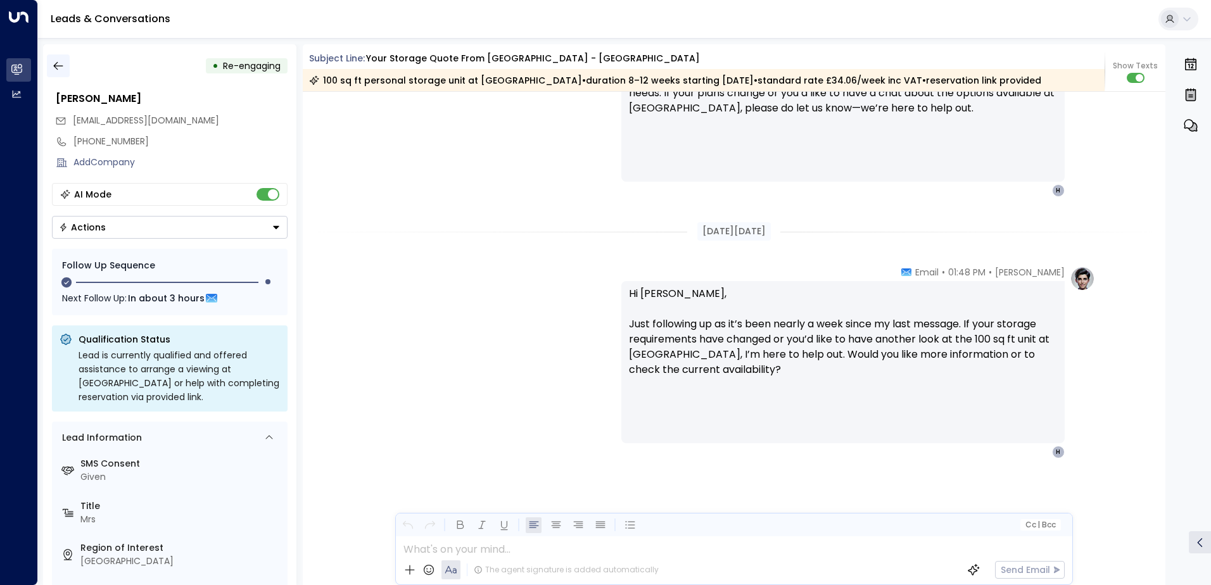
click at [63, 74] on button "button" at bounding box center [58, 65] width 23 height 23
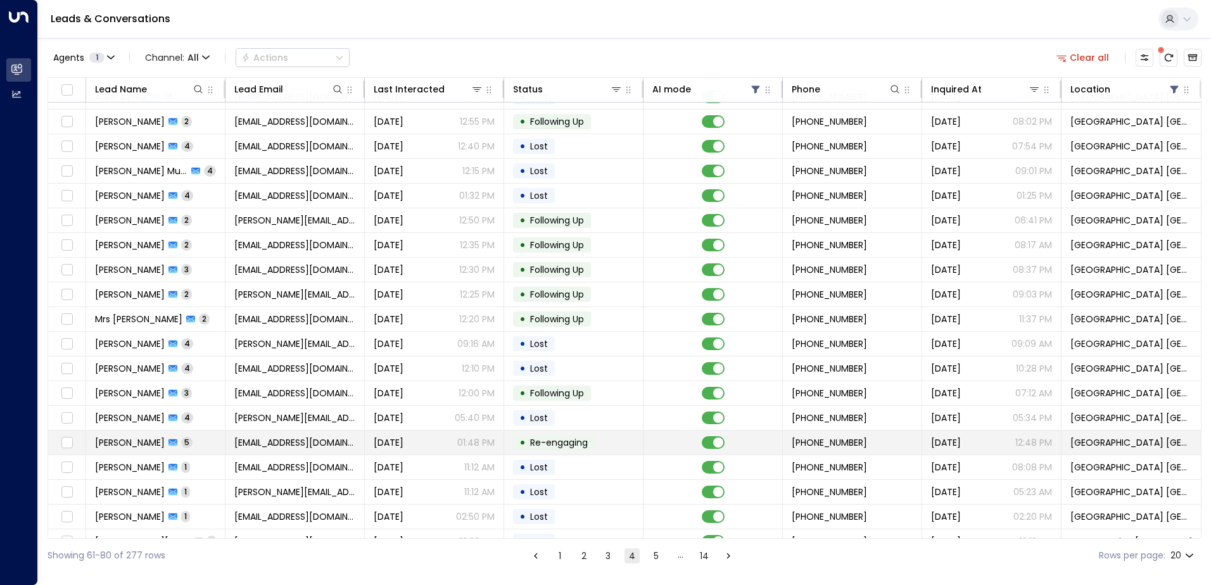
scroll to position [62, 0]
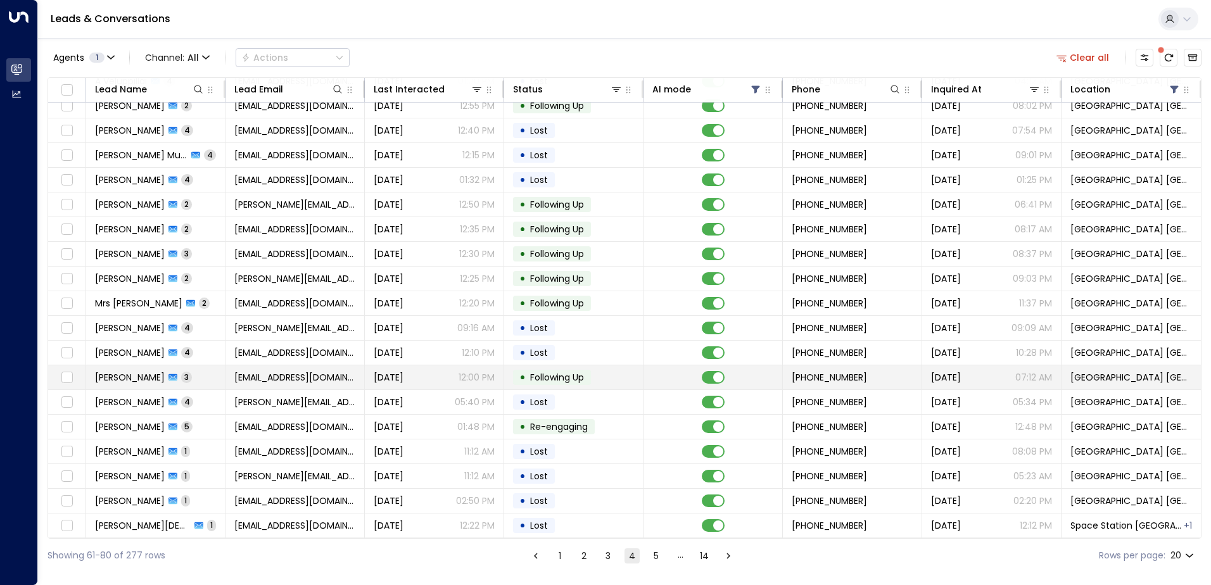
click at [233, 370] on td "[EMAIL_ADDRESS][DOMAIN_NAME]" at bounding box center [295, 378] width 139 height 24
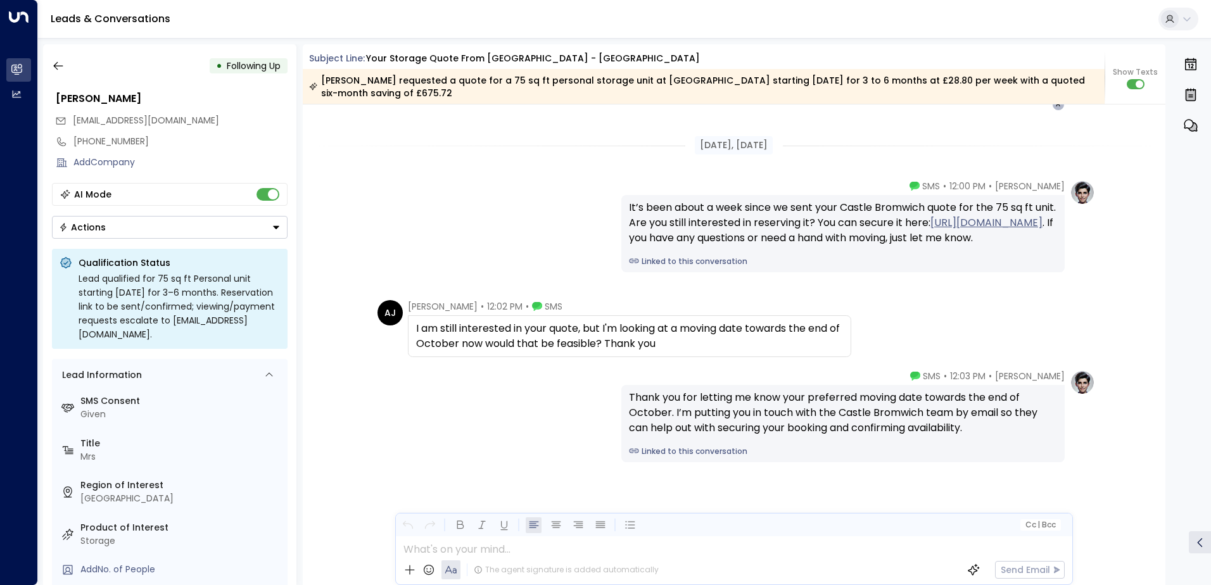
scroll to position [2186, 0]
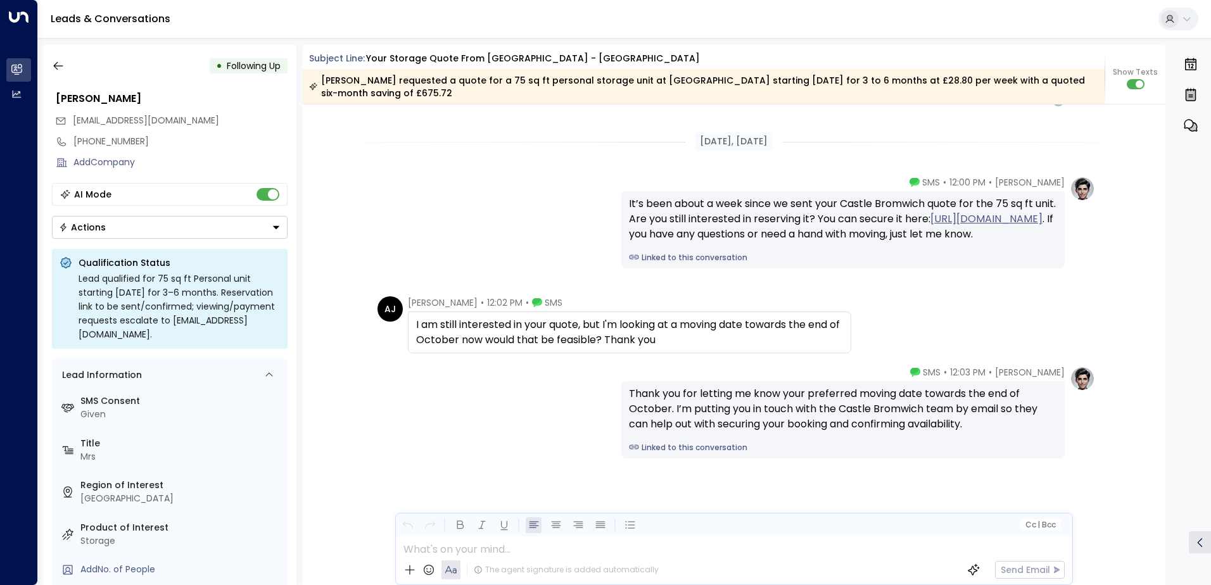
click at [113, 231] on button "Actions" at bounding box center [170, 227] width 236 height 23
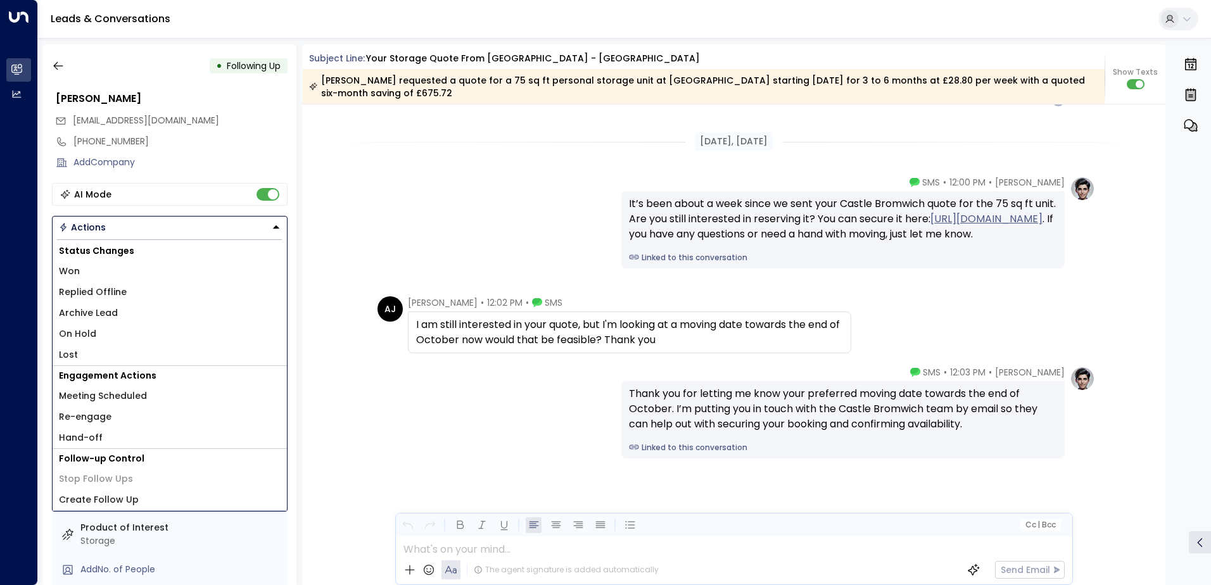
click at [67, 348] on span "Lost" at bounding box center [68, 354] width 19 height 13
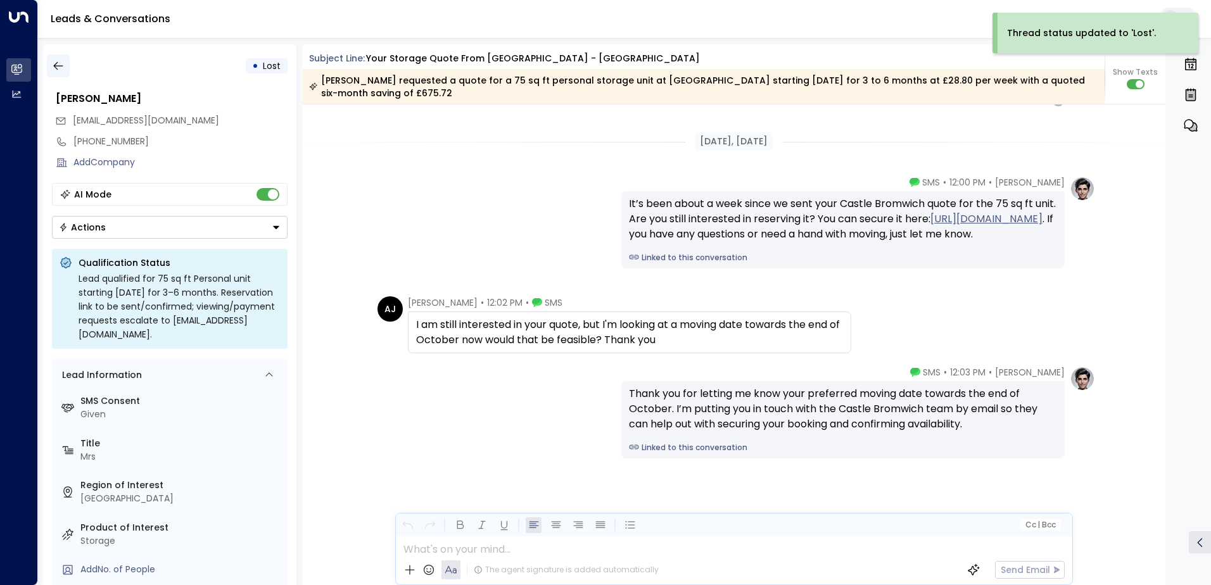
click at [54, 67] on icon "button" at bounding box center [58, 66] width 10 height 8
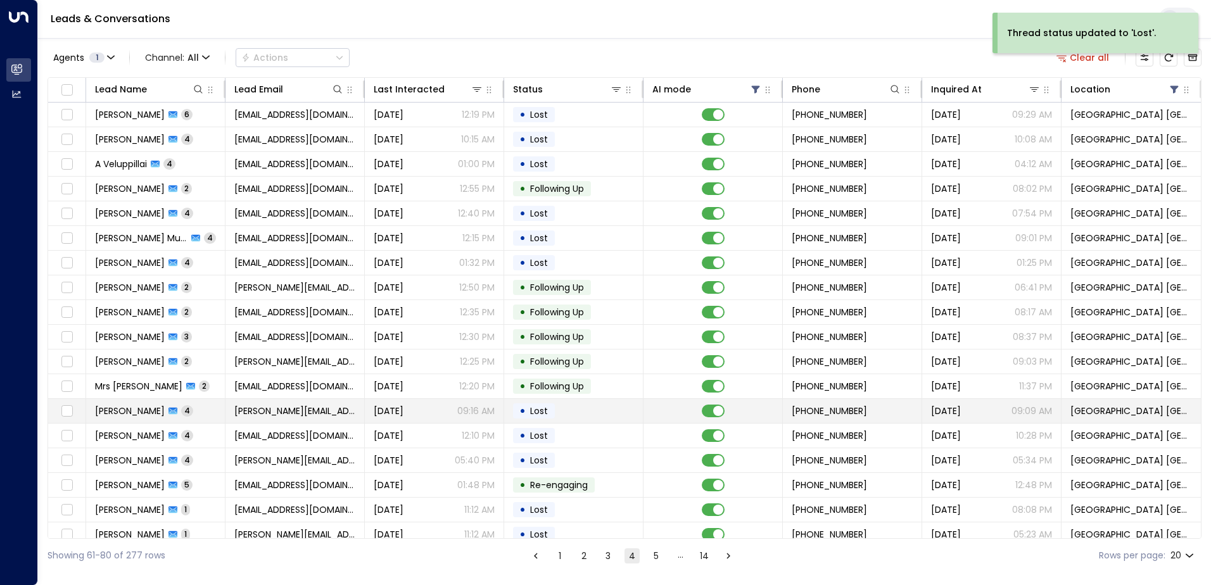
scroll to position [62, 0]
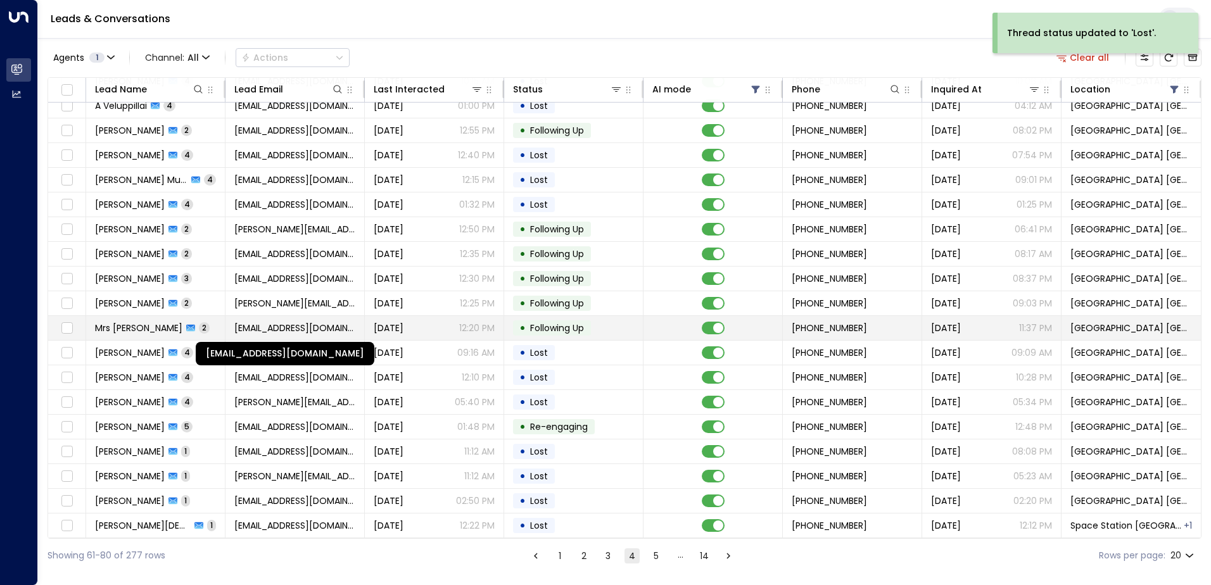
click at [294, 325] on span "[EMAIL_ADDRESS][DOMAIN_NAME]" at bounding box center [294, 328] width 121 height 13
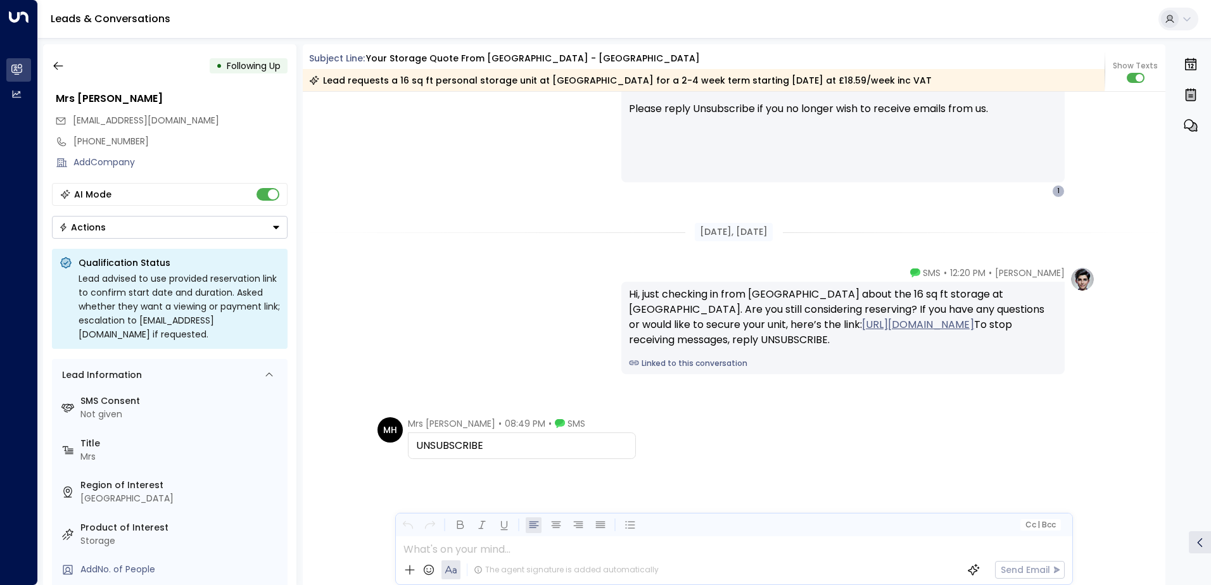
scroll to position [1373, 0]
click at [131, 229] on button "Actions" at bounding box center [170, 227] width 236 height 23
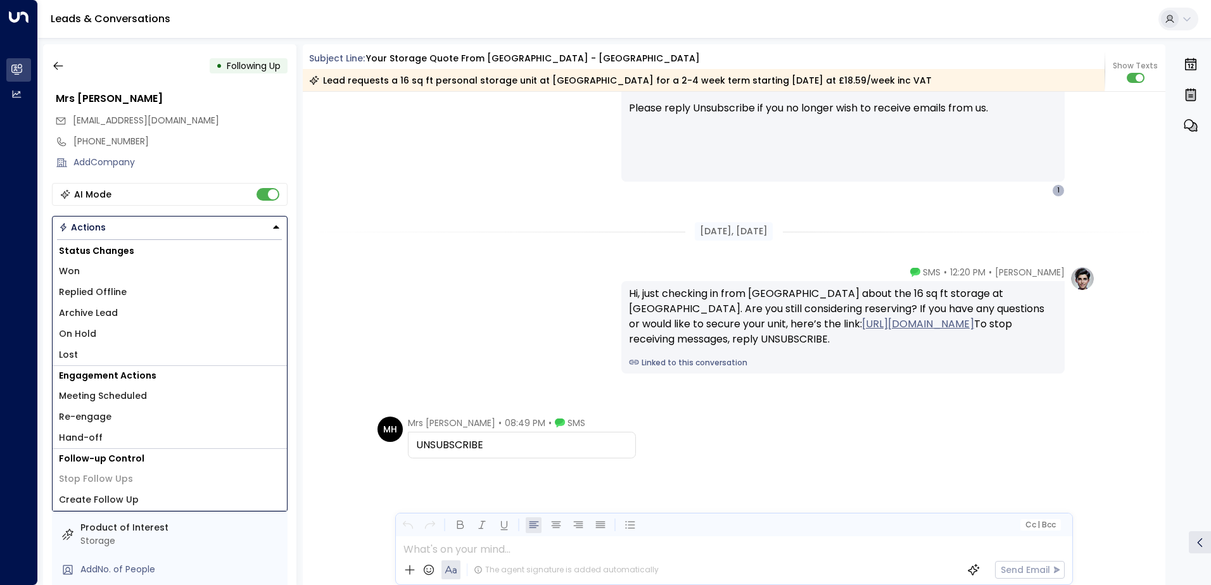
click at [69, 353] on span "Lost" at bounding box center [68, 354] width 19 height 13
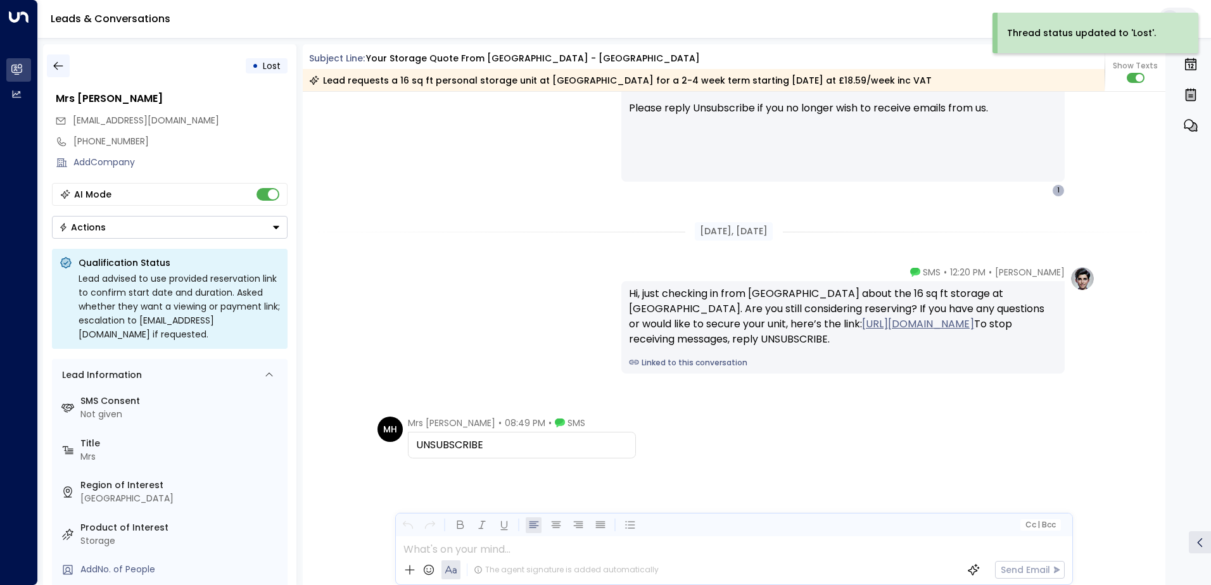
click at [52, 69] on icon "button" at bounding box center [58, 66] width 13 height 13
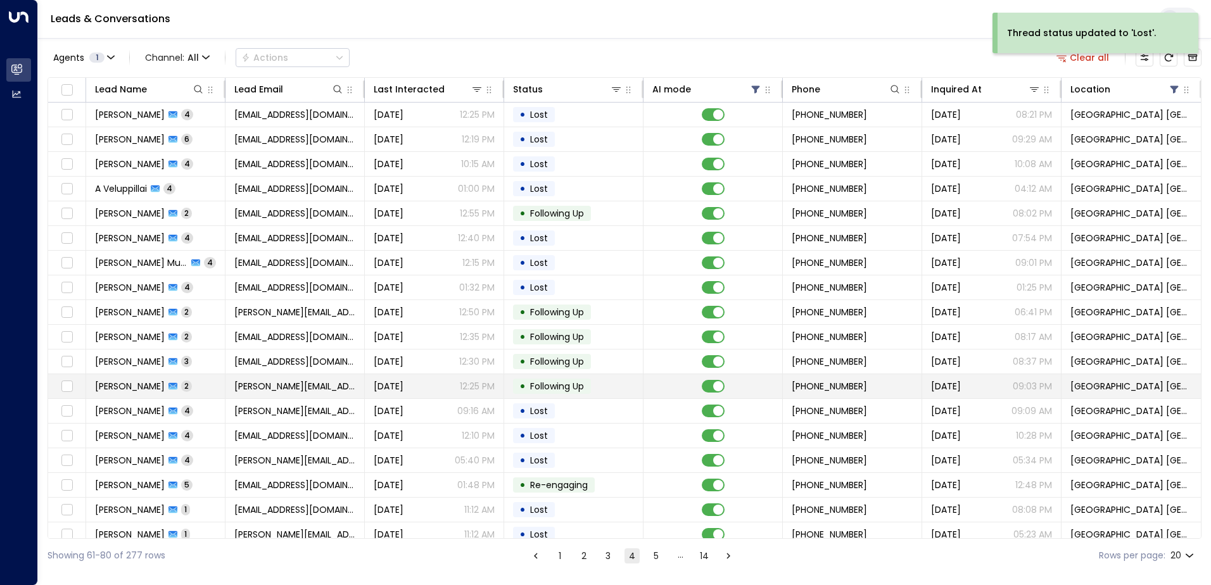
click at [496, 379] on td "[DATE] 12:25 PM" at bounding box center [434, 386] width 139 height 24
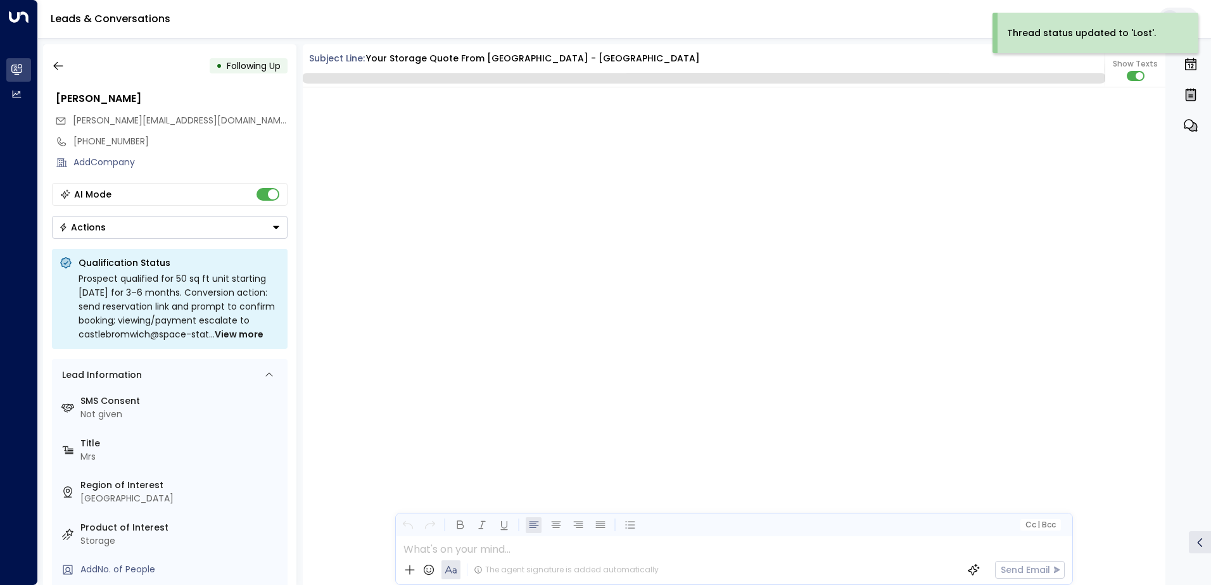
scroll to position [1216, 0]
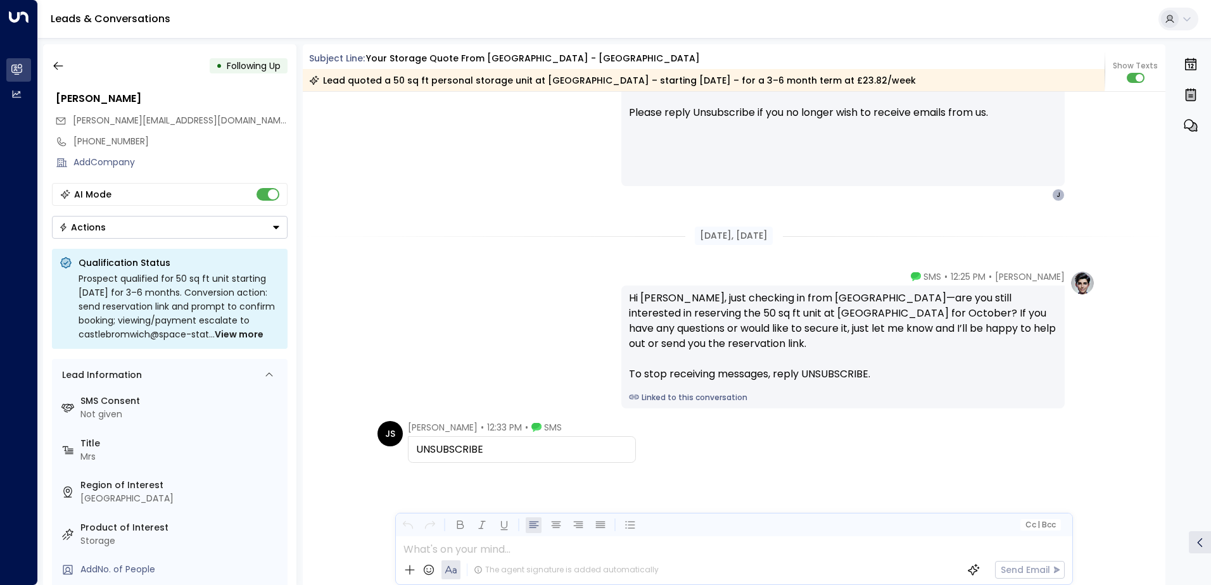
click at [110, 228] on button "Actions" at bounding box center [170, 227] width 236 height 23
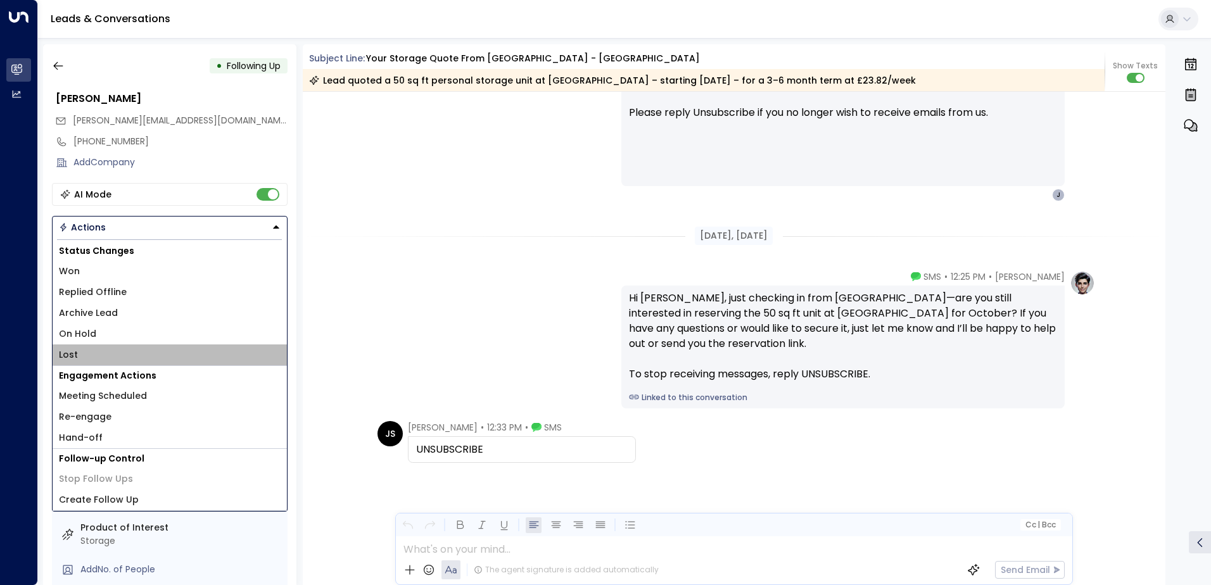
click at [99, 352] on li "Lost" at bounding box center [170, 355] width 234 height 21
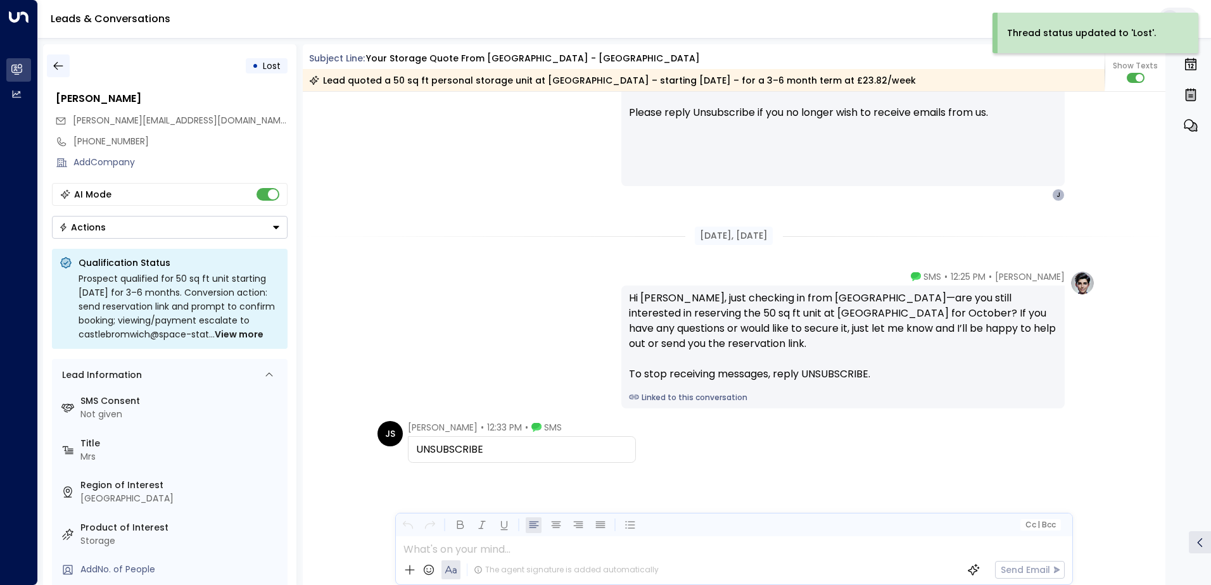
click at [51, 65] on button "button" at bounding box center [58, 65] width 23 height 23
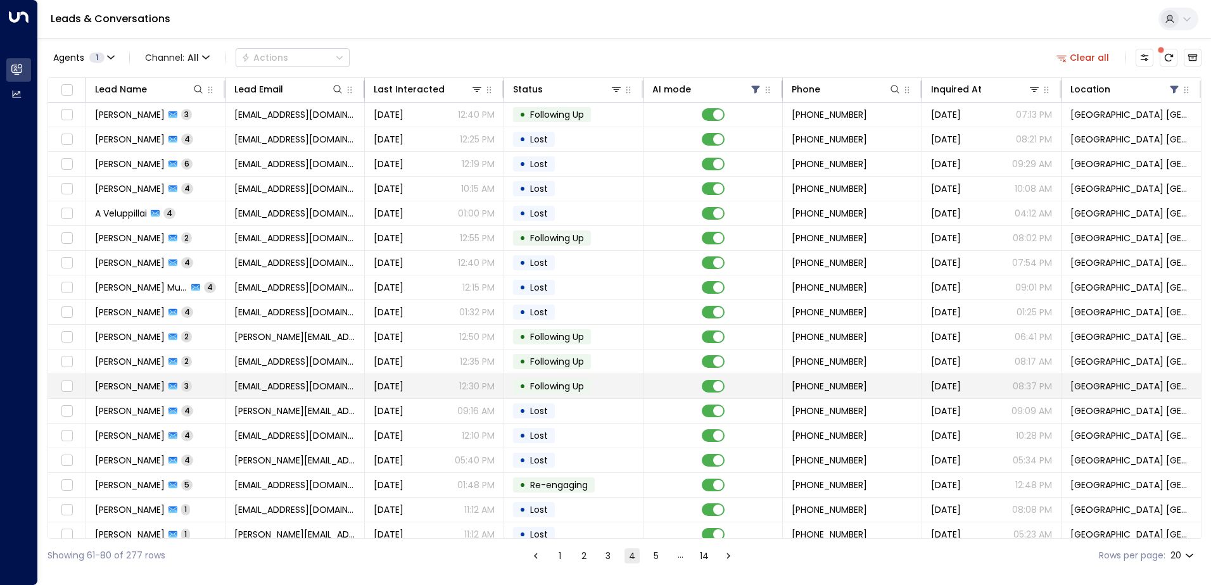
click at [404, 388] on span "[DATE]" at bounding box center [389, 386] width 30 height 13
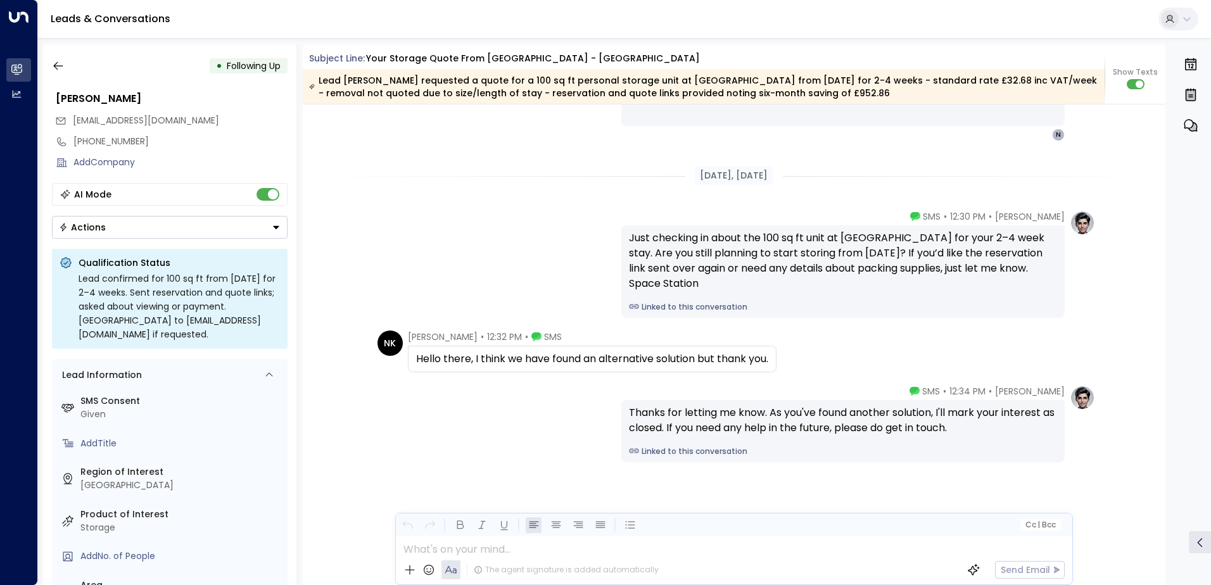
scroll to position [1989, 0]
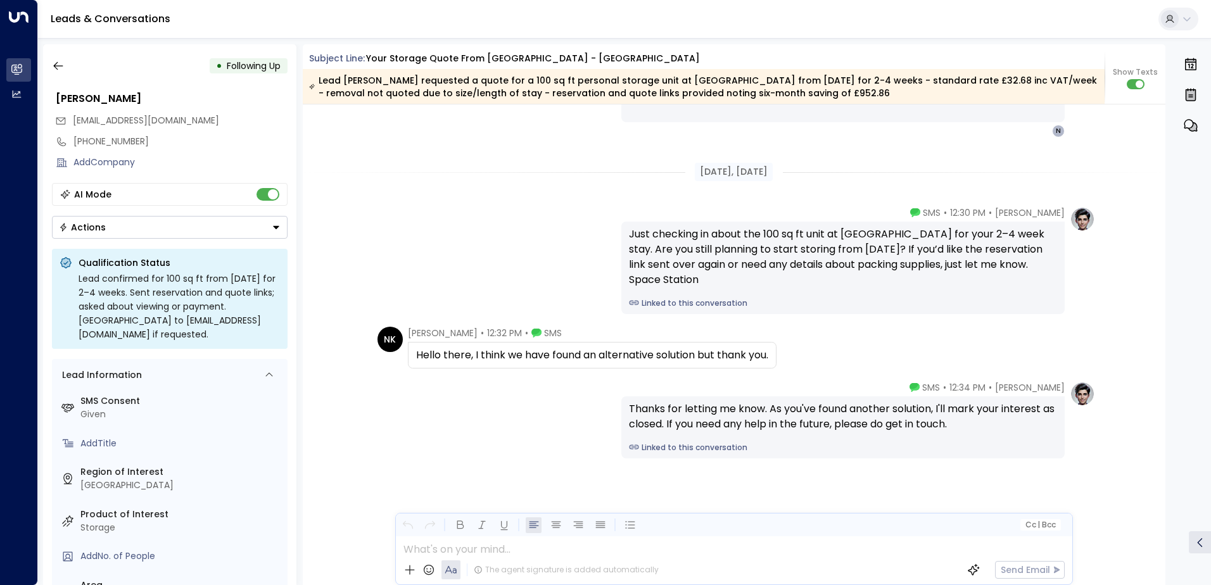
click at [78, 234] on button "Actions" at bounding box center [170, 227] width 236 height 23
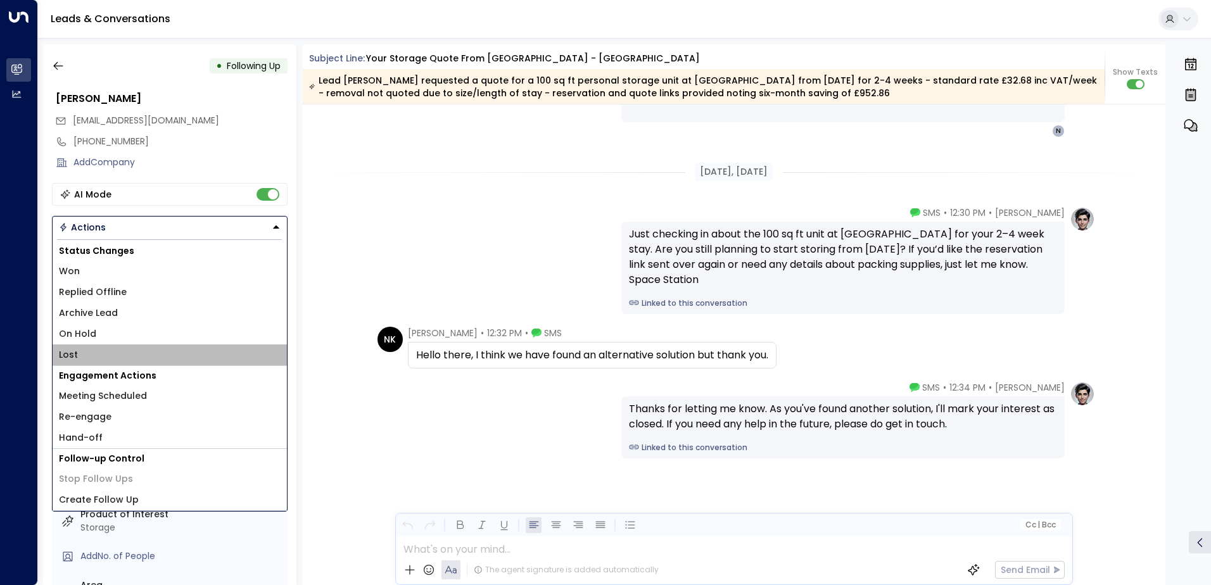
click at [73, 357] on span "Lost" at bounding box center [68, 354] width 19 height 13
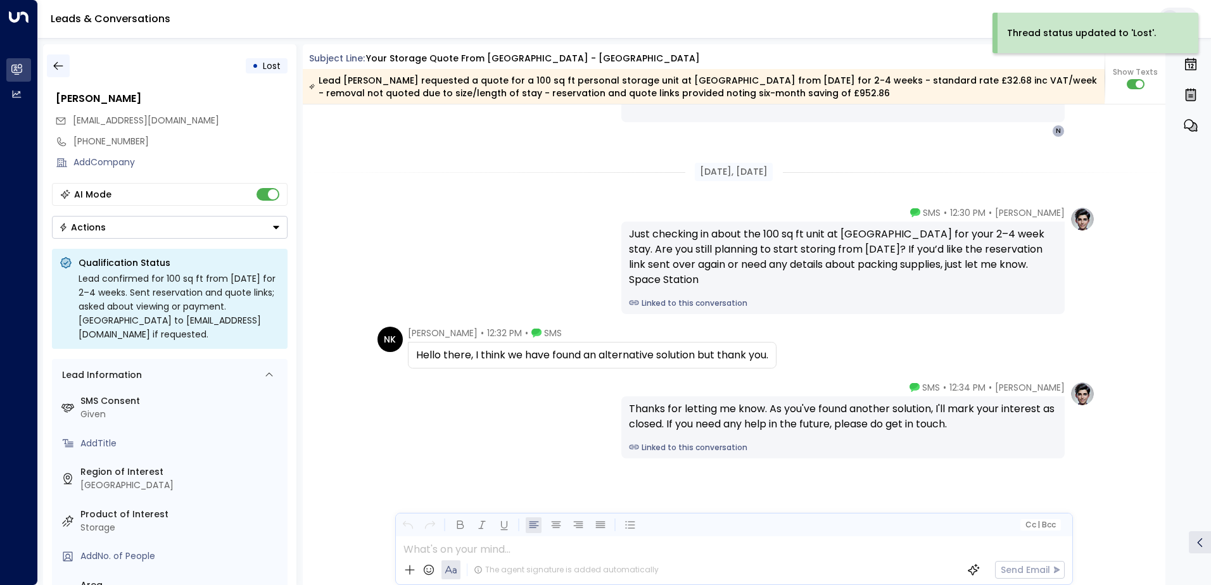
click at [58, 71] on icon "button" at bounding box center [58, 66] width 13 height 13
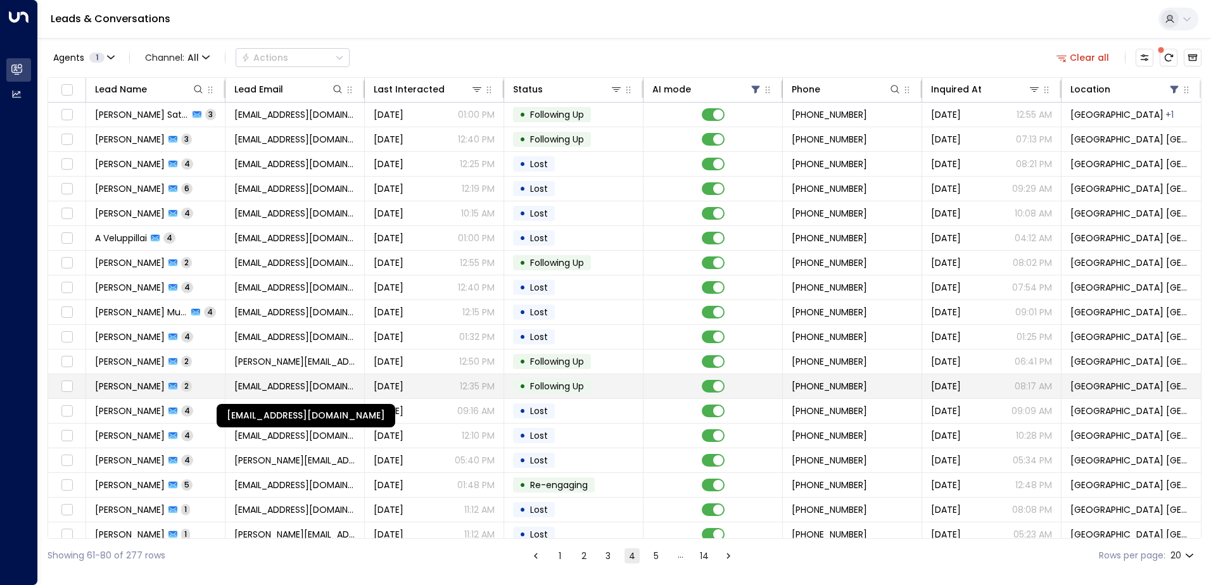
click at [276, 381] on span "[EMAIL_ADDRESS][DOMAIN_NAME]" at bounding box center [294, 386] width 121 height 13
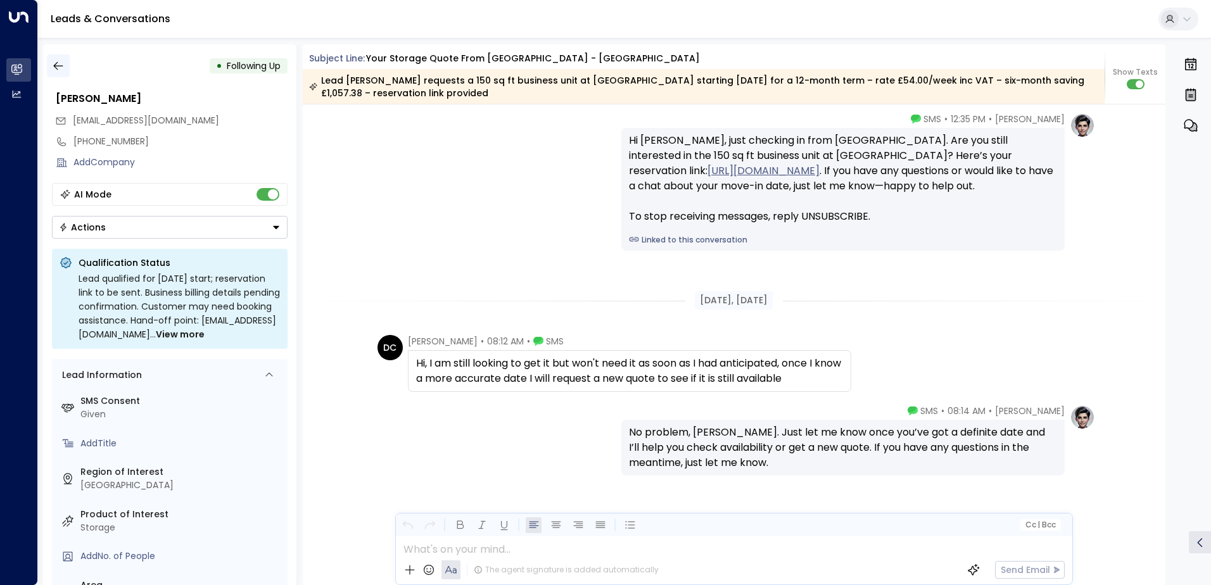
click at [60, 63] on icon "button" at bounding box center [58, 66] width 13 height 13
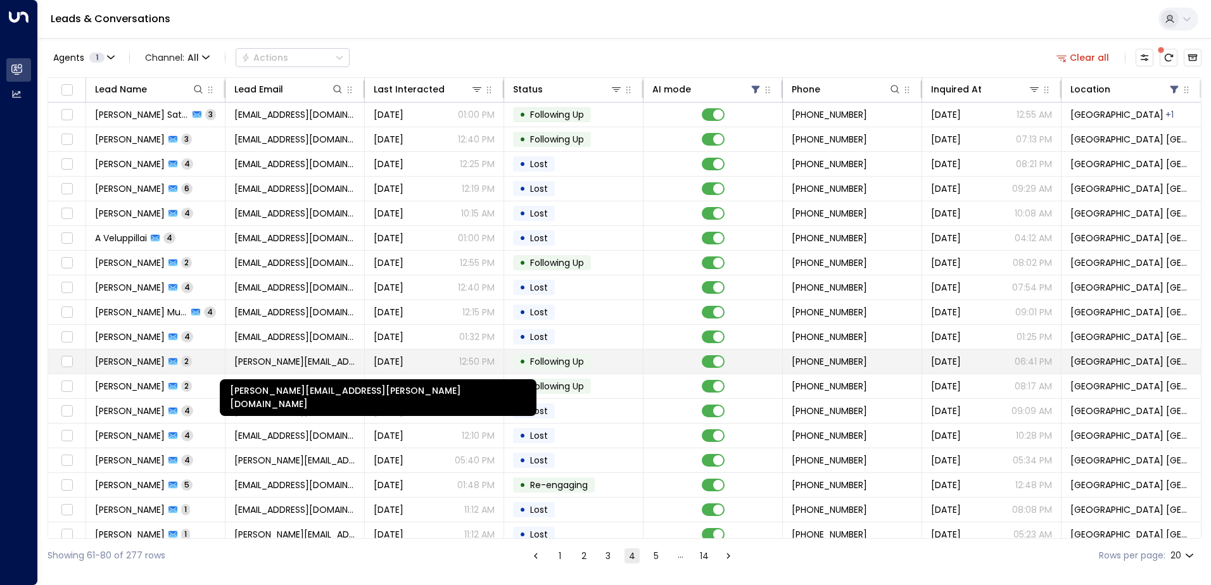
click at [307, 362] on span "[PERSON_NAME][EMAIL_ADDRESS][PERSON_NAME][DOMAIN_NAME]" at bounding box center [294, 361] width 121 height 13
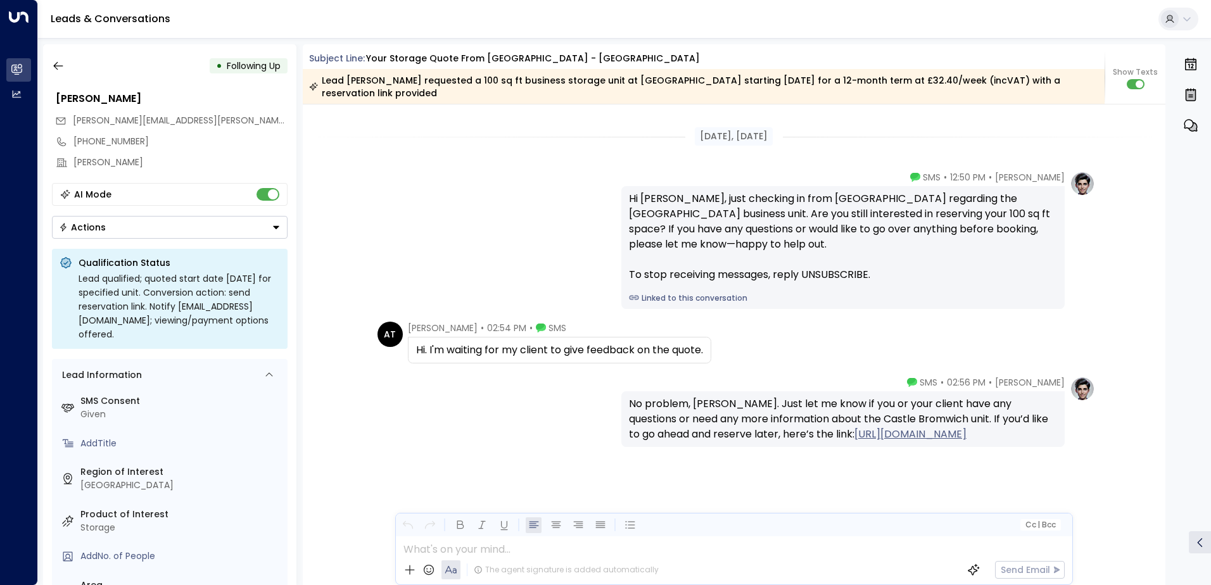
scroll to position [1332, 0]
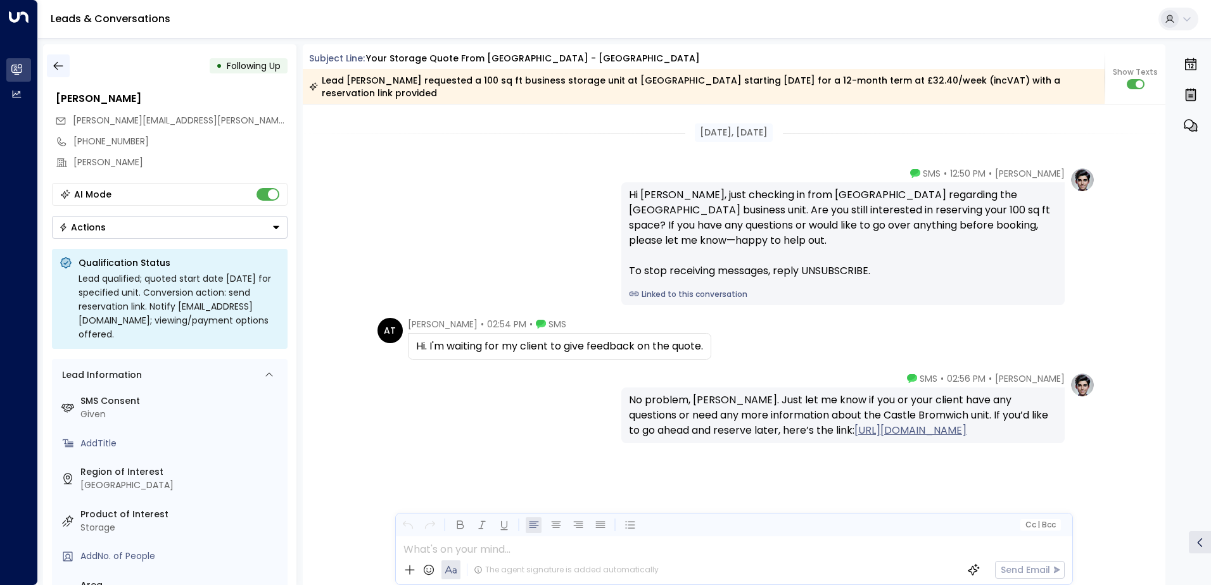
click at [57, 69] on icon "button" at bounding box center [58, 66] width 10 height 8
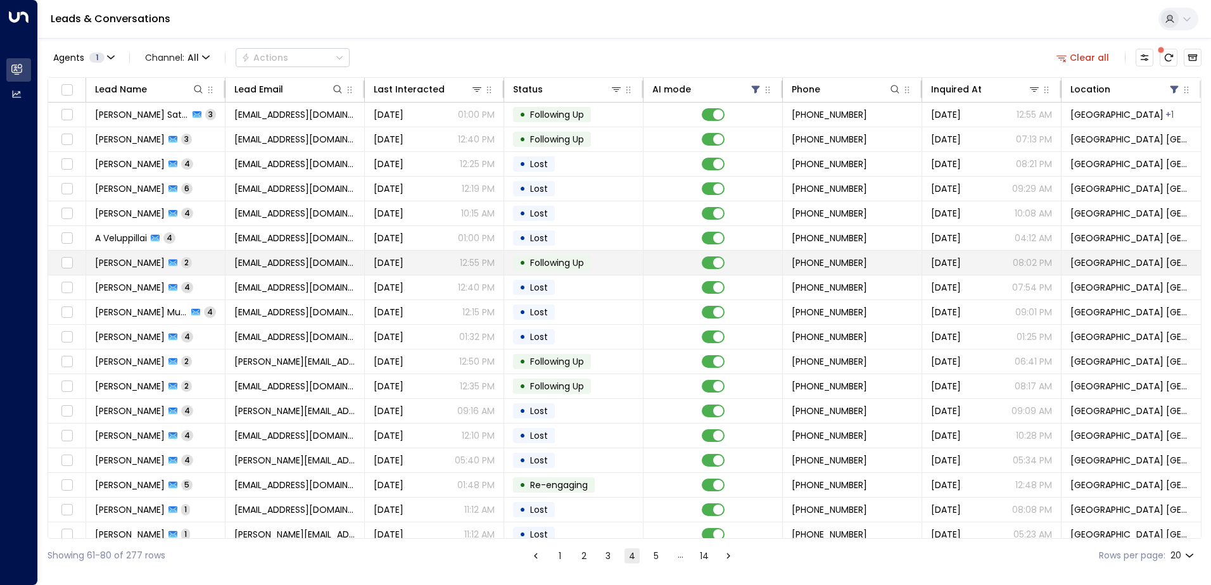
click at [550, 257] on span "Following Up" at bounding box center [557, 263] width 54 height 13
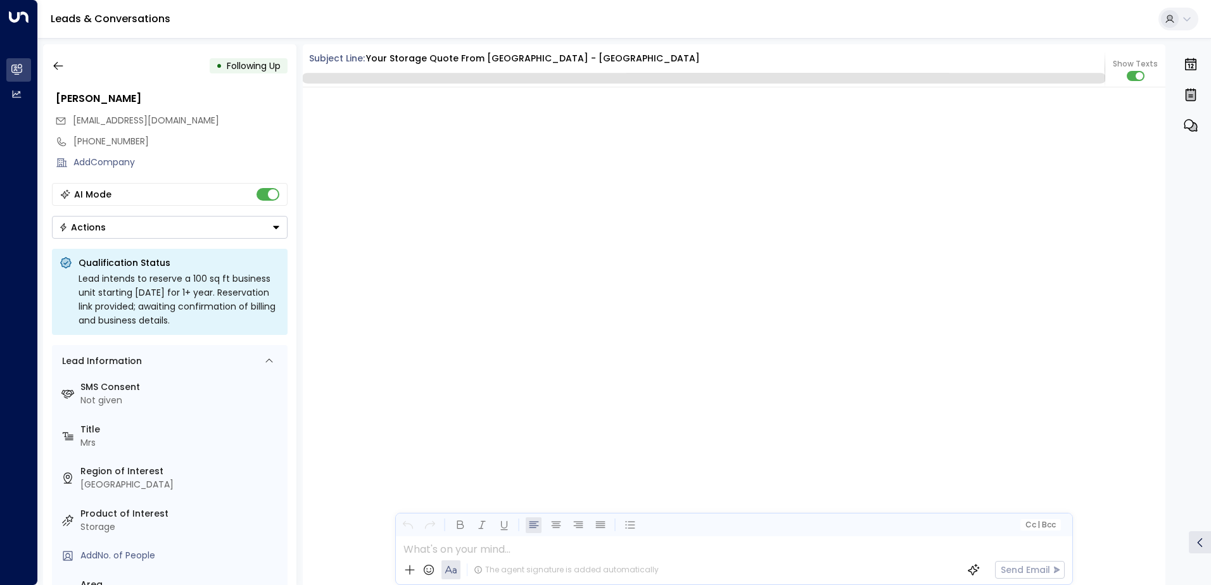
scroll to position [1384, 0]
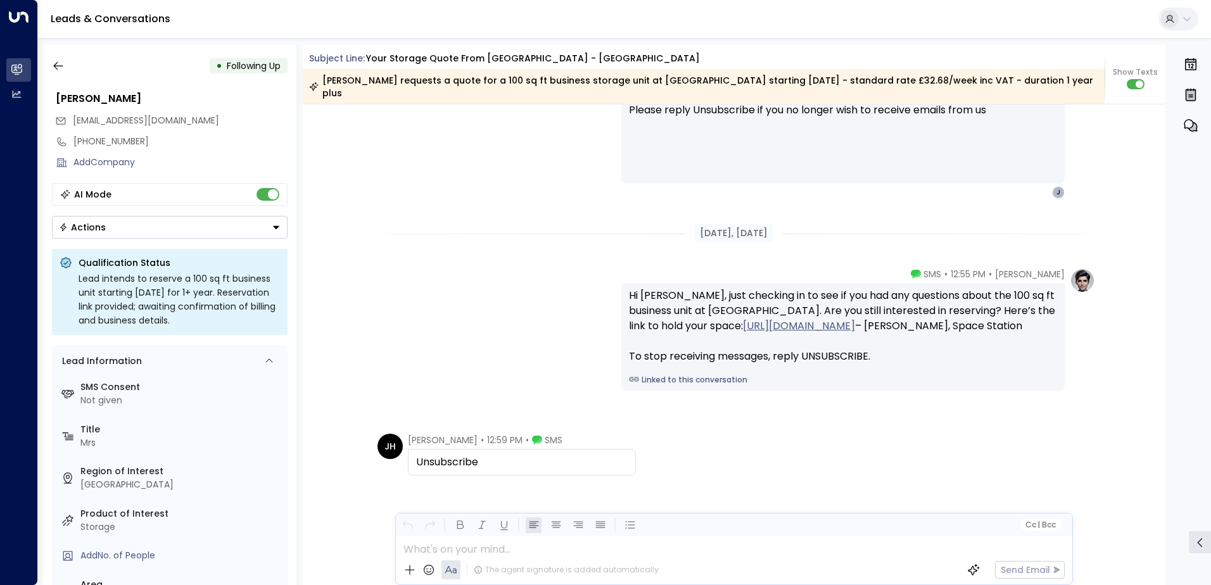
click at [81, 227] on div "Actions" at bounding box center [82, 227] width 47 height 11
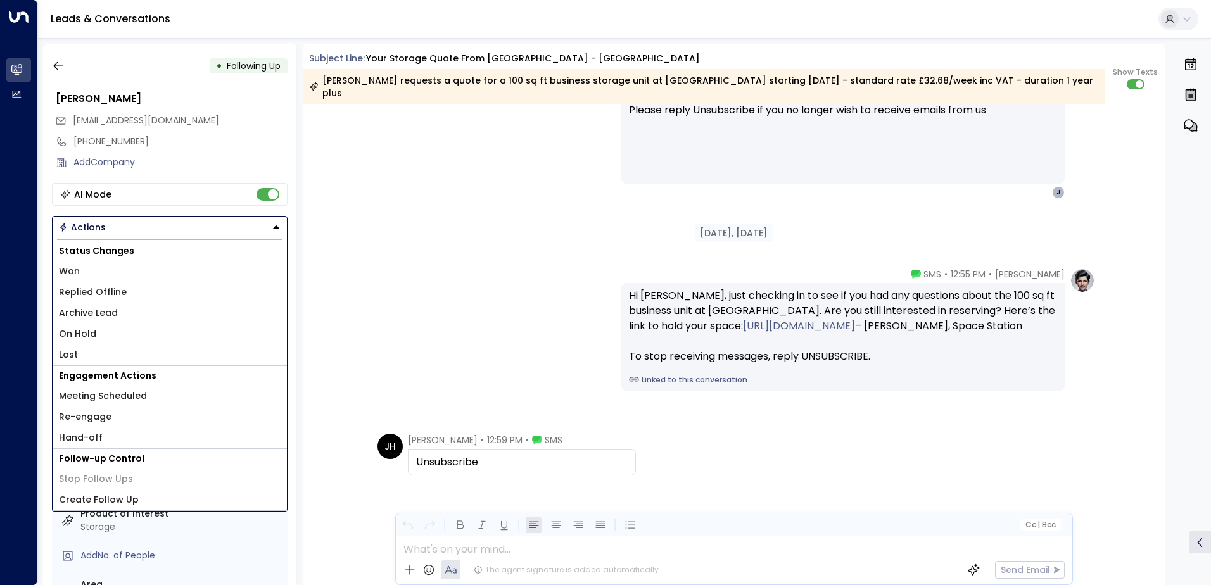
click at [72, 347] on li "Lost" at bounding box center [170, 355] width 234 height 21
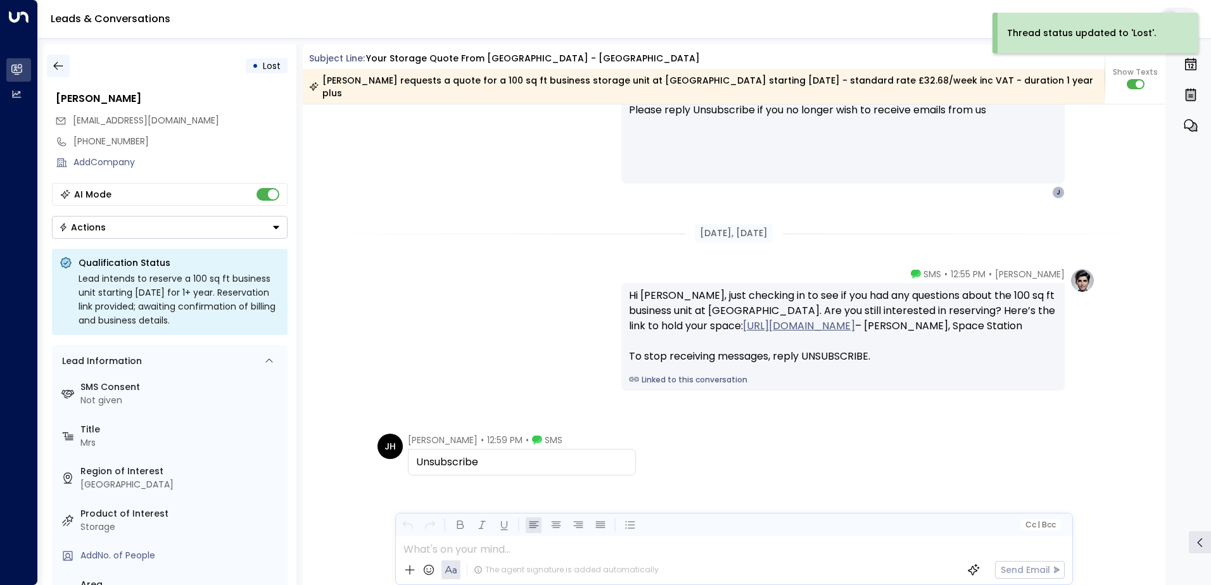
click at [54, 61] on icon "button" at bounding box center [58, 66] width 13 height 13
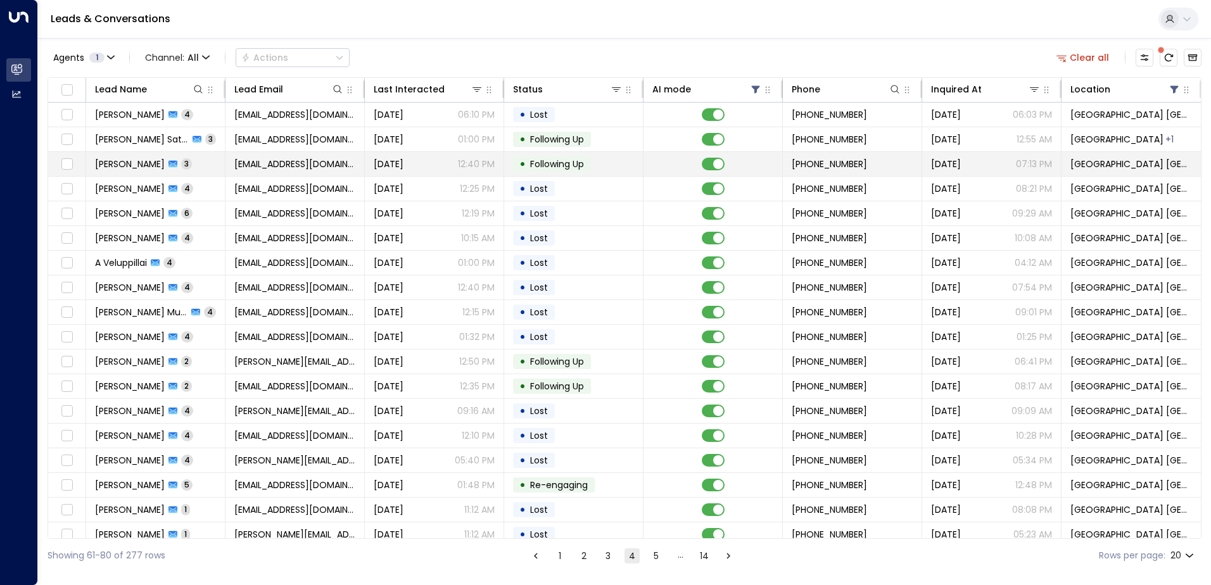
click at [261, 159] on span "[EMAIL_ADDRESS][DOMAIN_NAME]" at bounding box center [294, 164] width 121 height 13
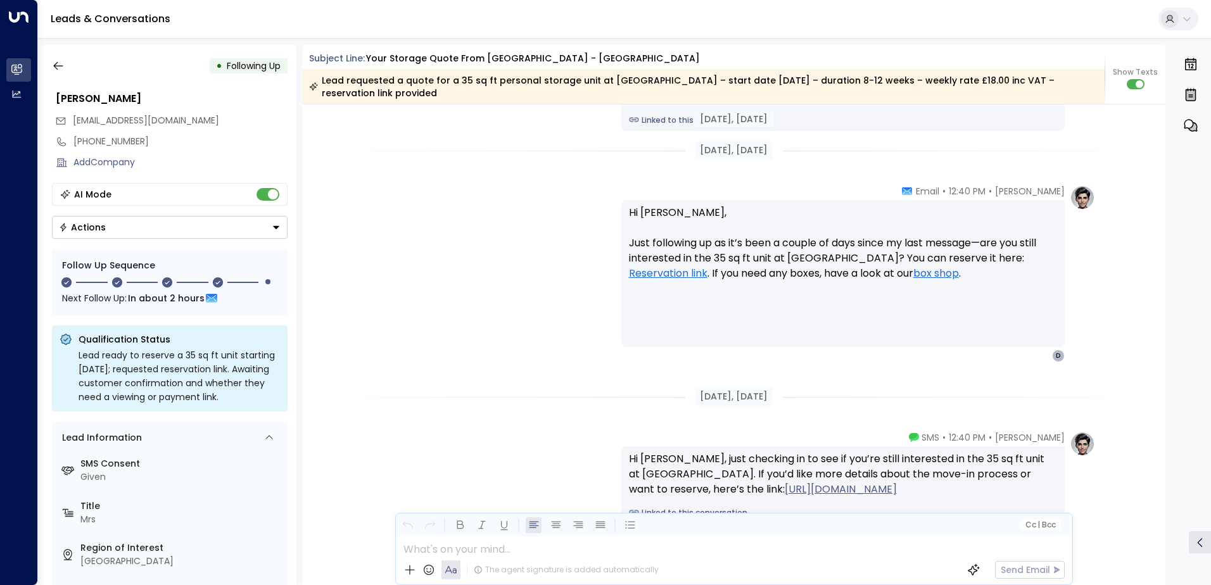
scroll to position [1617, 0]
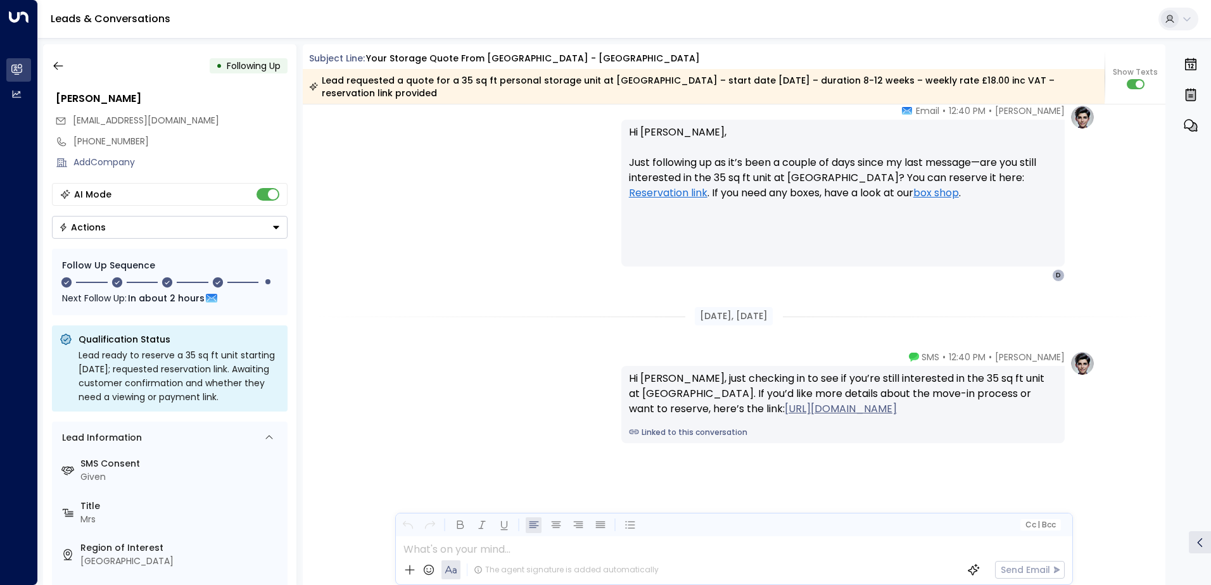
click at [113, 234] on button "Actions" at bounding box center [170, 227] width 236 height 23
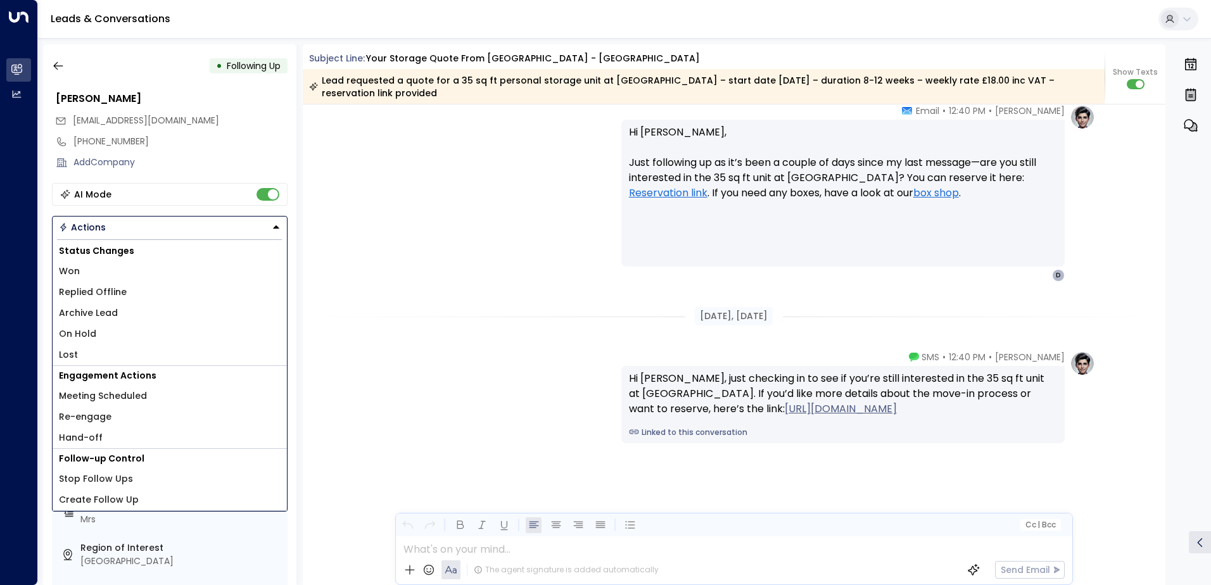
click at [88, 348] on li "Lost" at bounding box center [170, 355] width 234 height 21
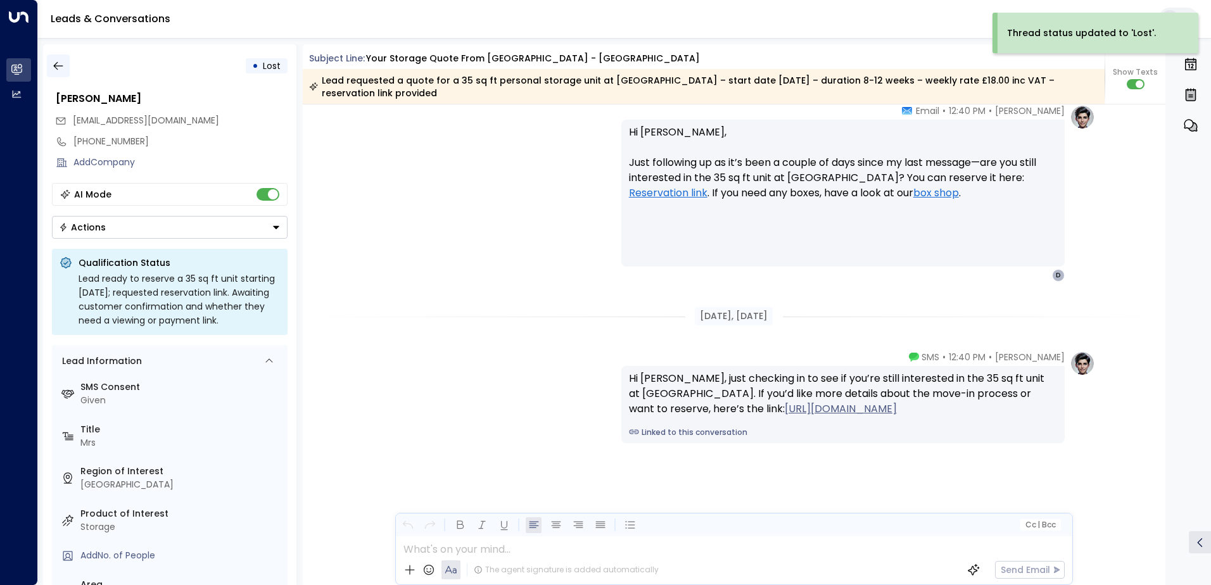
click at [54, 67] on icon "button" at bounding box center [58, 66] width 10 height 8
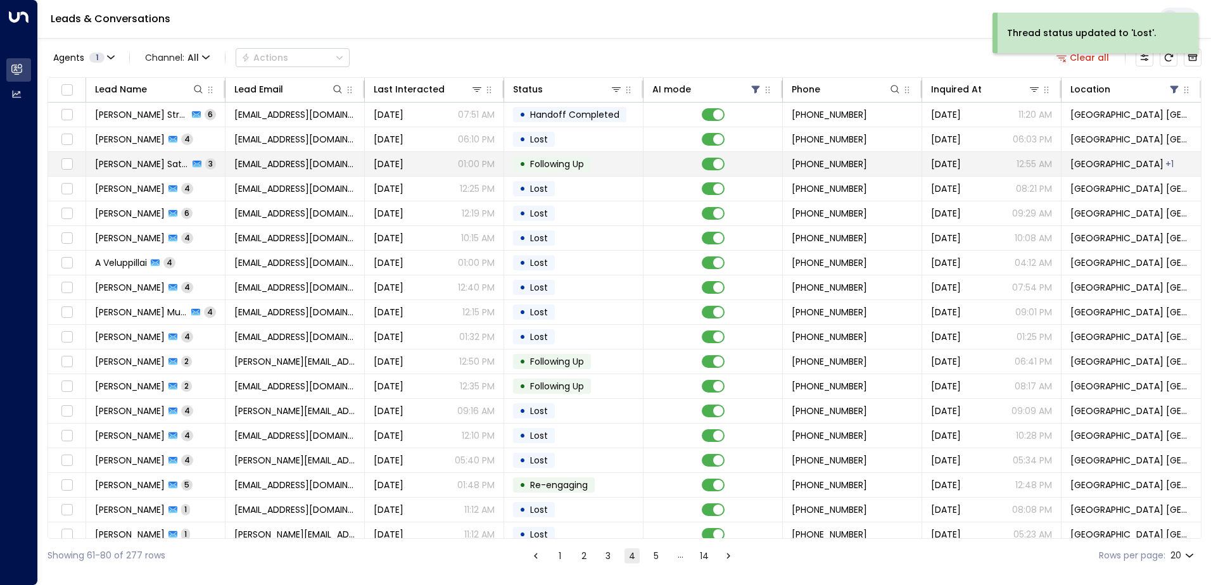
click at [265, 162] on span "[EMAIL_ADDRESS][DOMAIN_NAME]" at bounding box center [294, 164] width 121 height 13
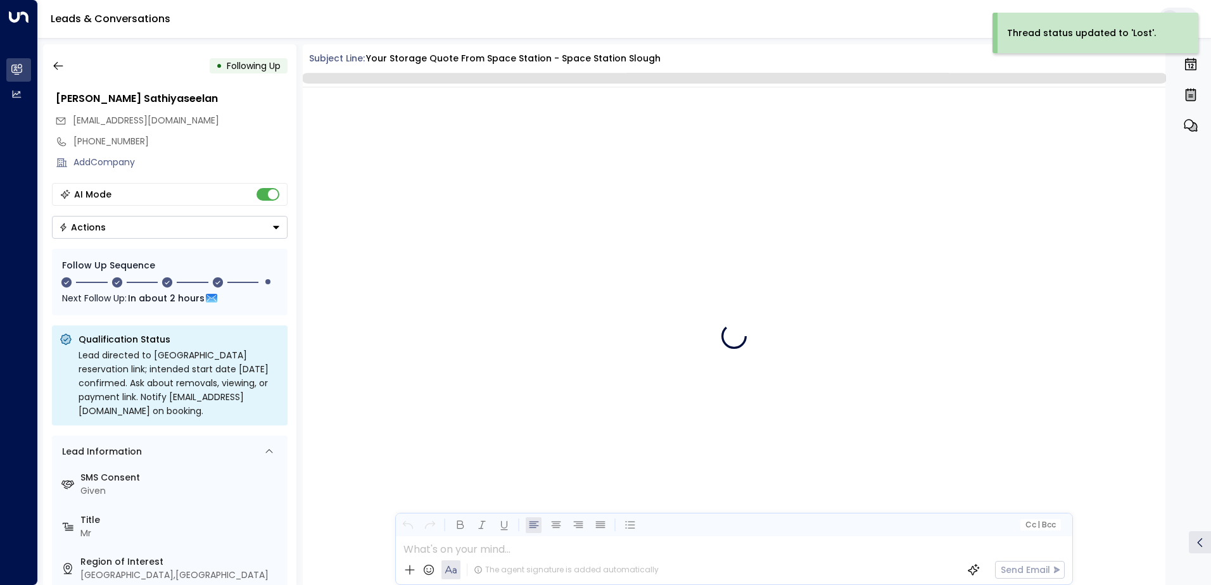
scroll to position [3133, 0]
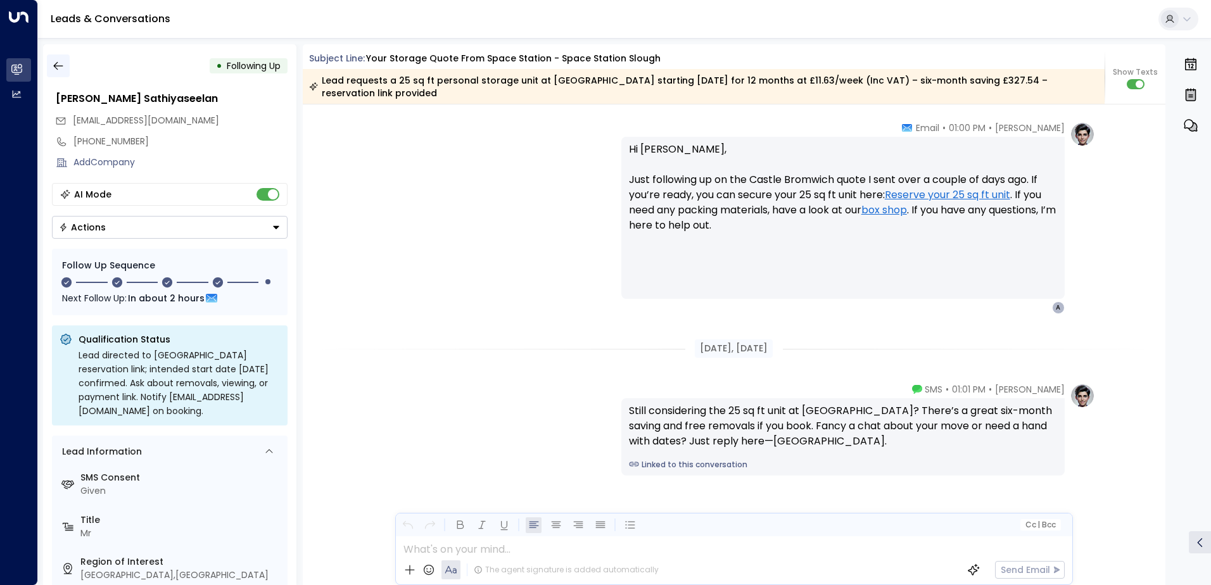
click at [61, 77] on button "button" at bounding box center [58, 65] width 23 height 23
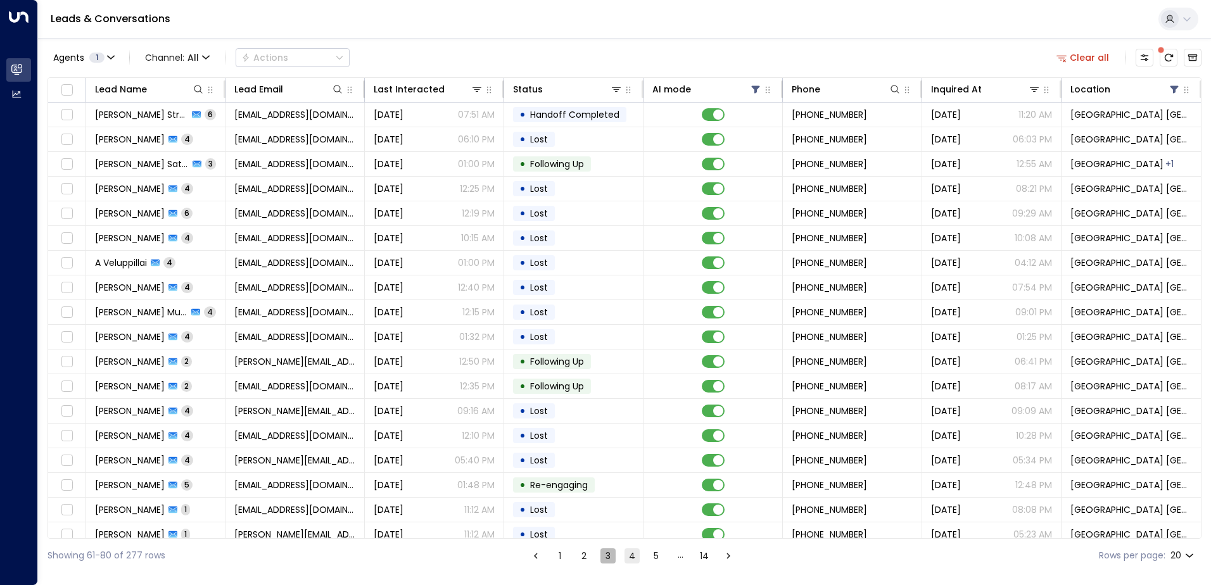
click at [608, 554] on button "3" at bounding box center [608, 556] width 15 height 15
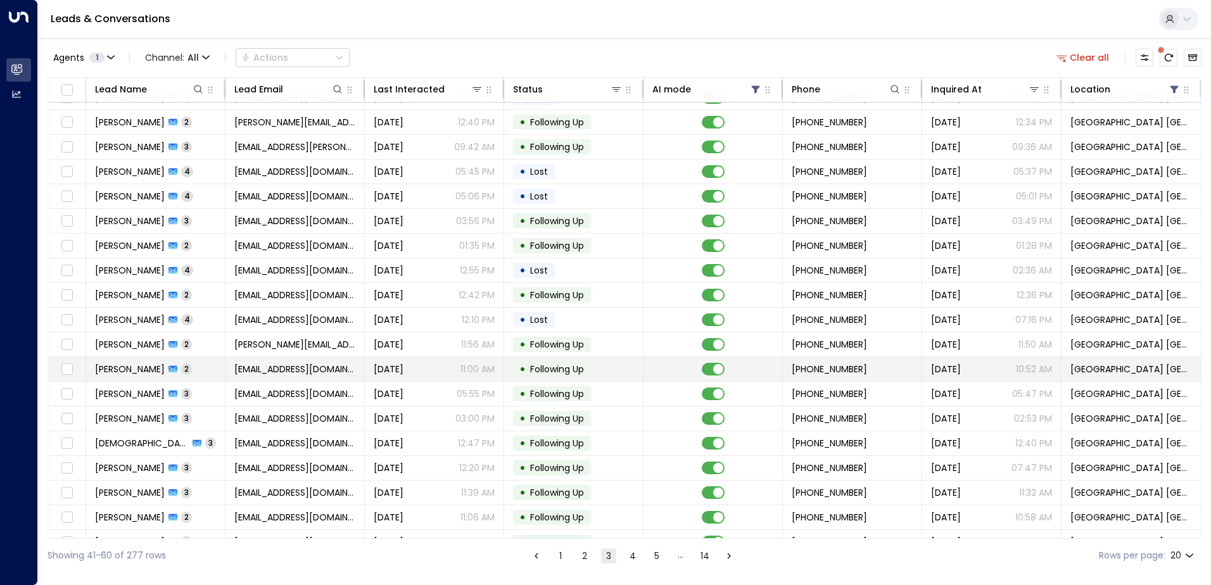
scroll to position [62, 0]
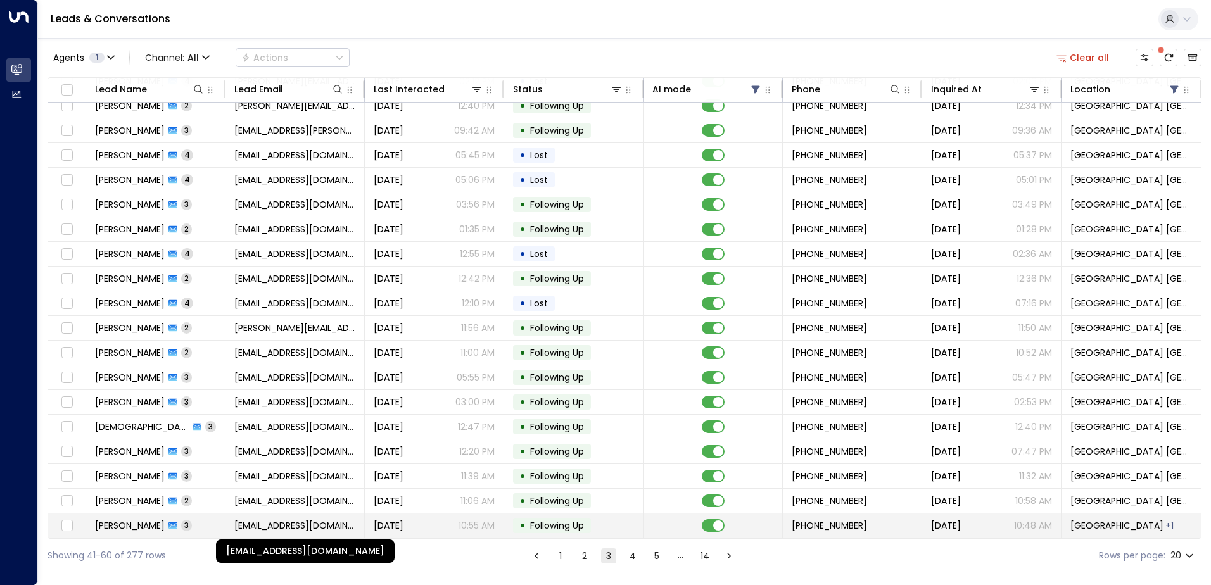
click at [279, 525] on span "[EMAIL_ADDRESS][DOMAIN_NAME]" at bounding box center [294, 526] width 121 height 13
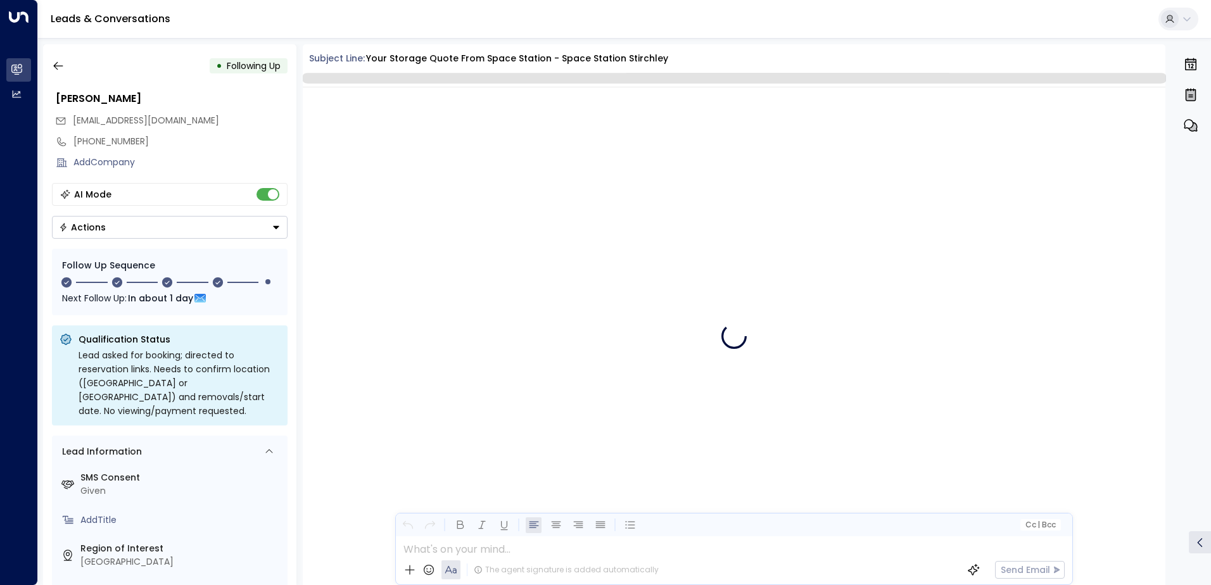
scroll to position [1600, 0]
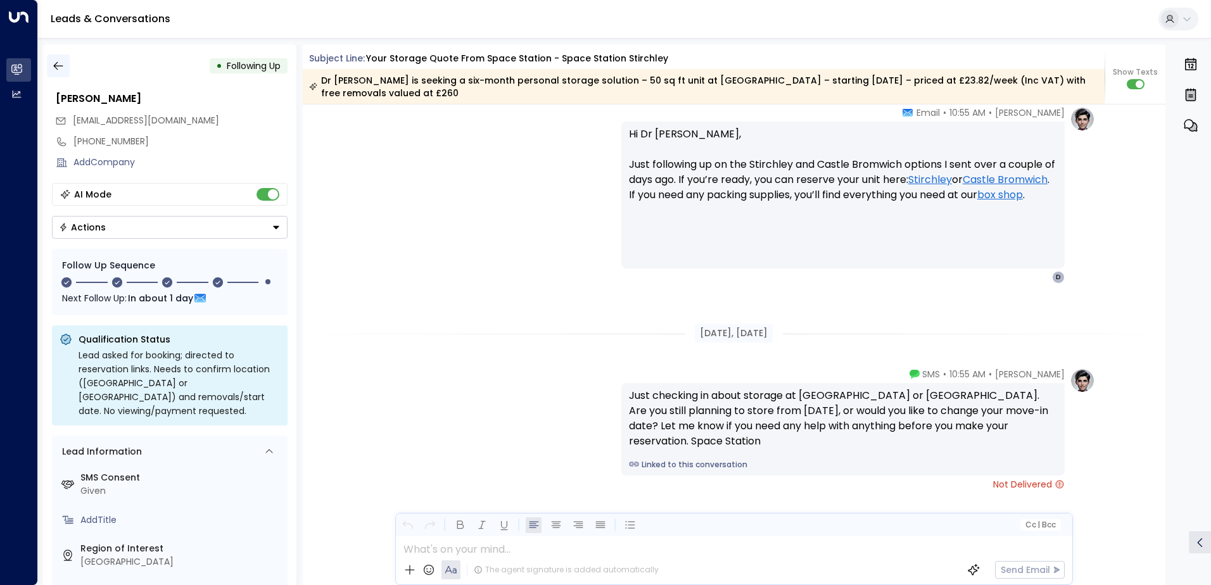
click at [56, 66] on icon "button" at bounding box center [58, 66] width 10 height 8
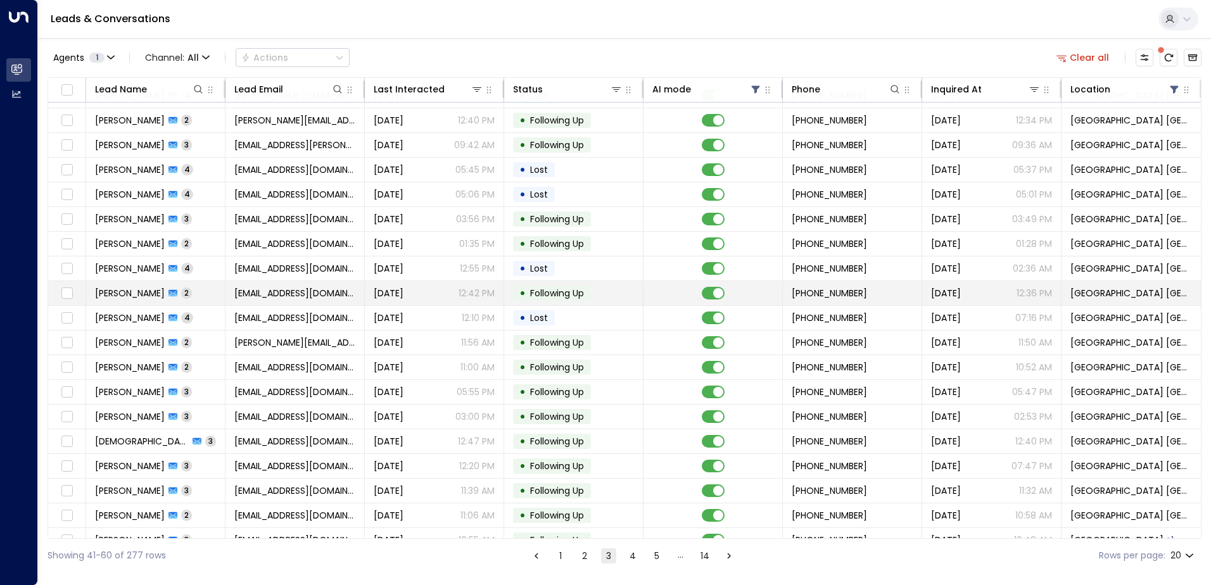
scroll to position [62, 0]
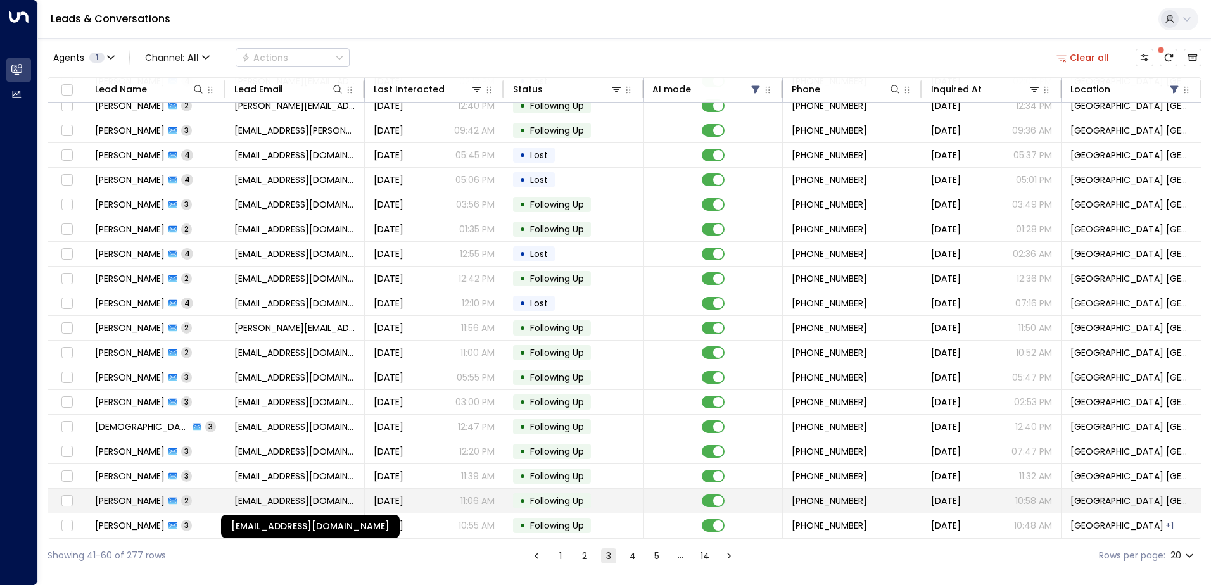
click at [343, 495] on span "[EMAIL_ADDRESS][DOMAIN_NAME]" at bounding box center [294, 501] width 121 height 13
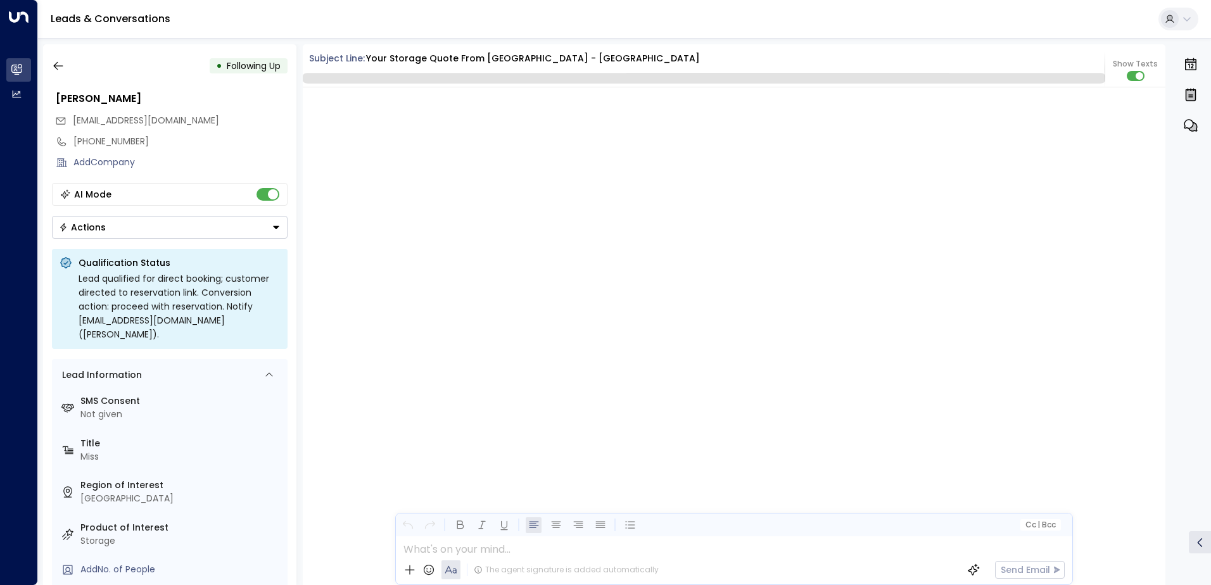
scroll to position [1292, 0]
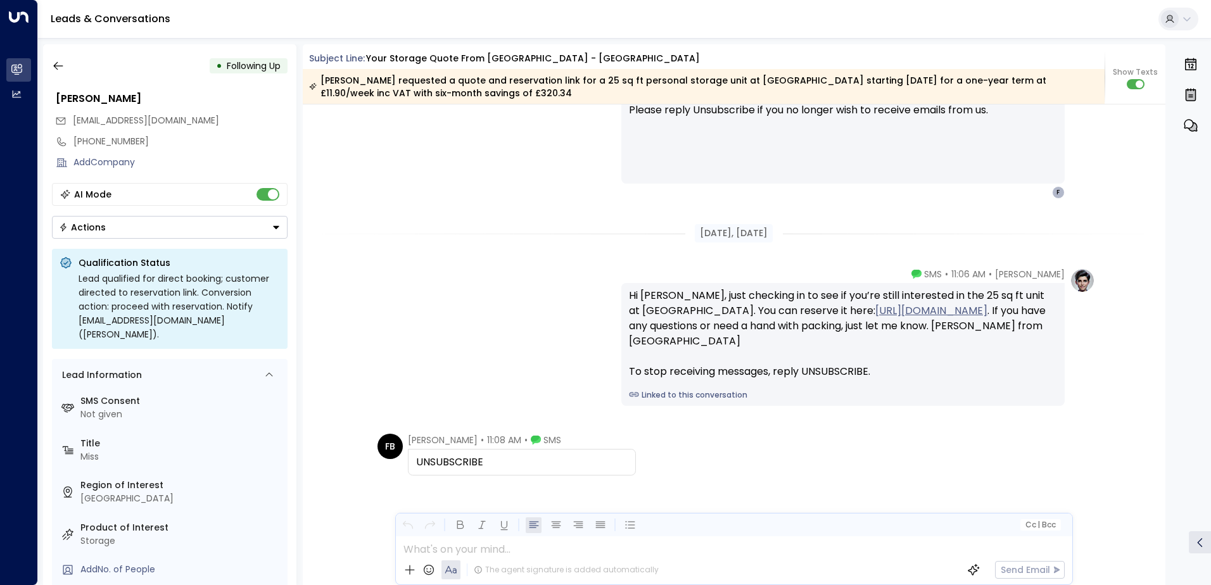
click at [97, 234] on button "Actions" at bounding box center [170, 227] width 236 height 23
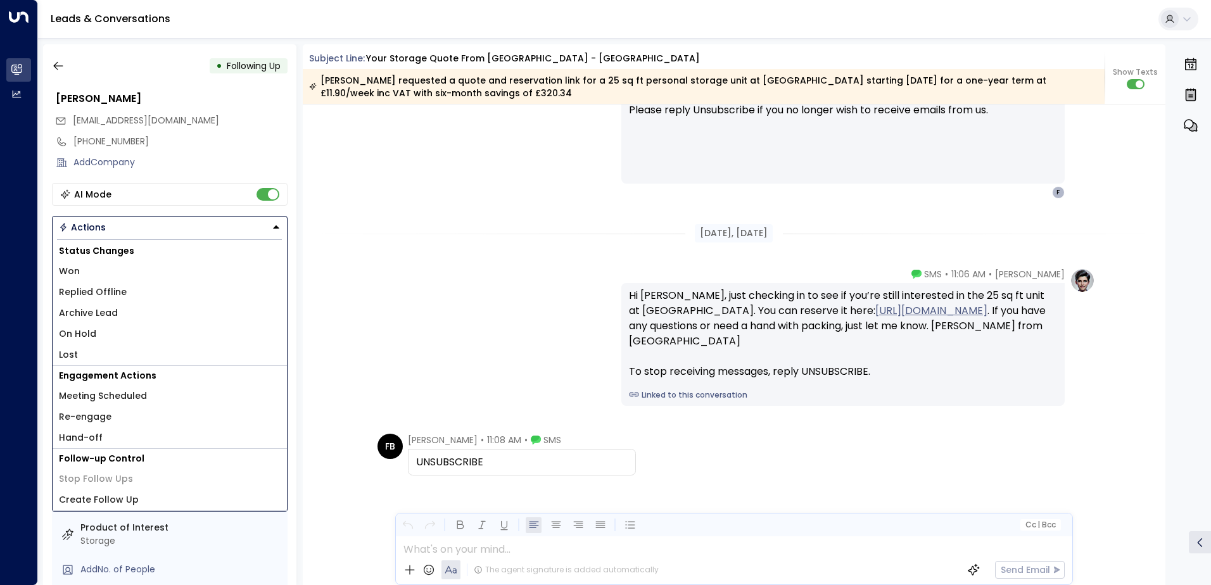
click at [91, 356] on li "Lost" at bounding box center [170, 355] width 234 height 21
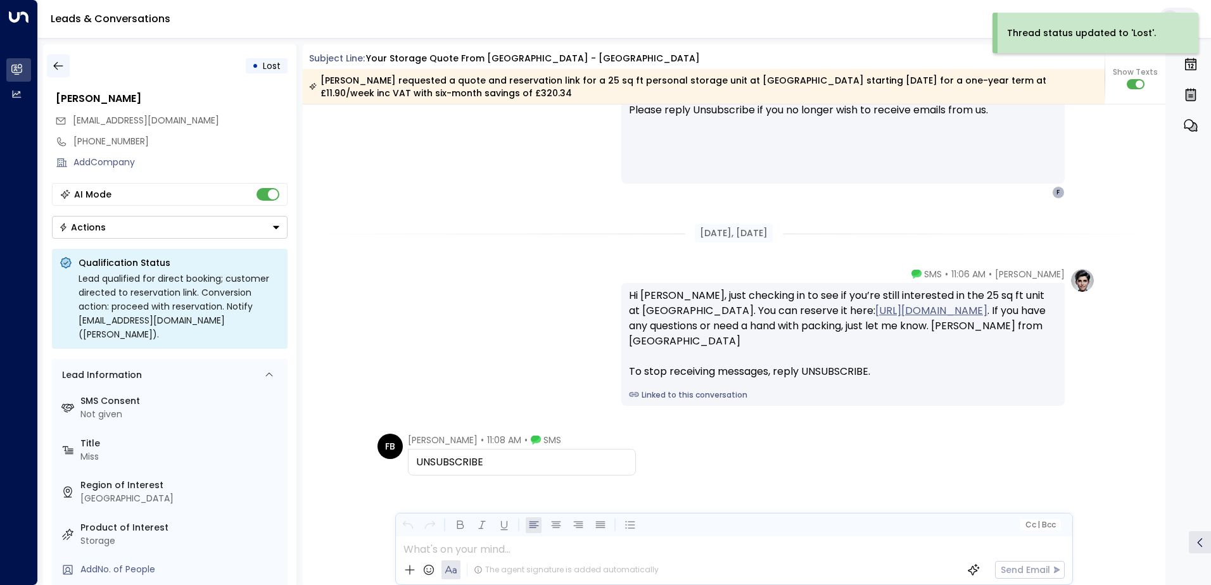
click at [62, 70] on icon "button" at bounding box center [58, 66] width 13 height 13
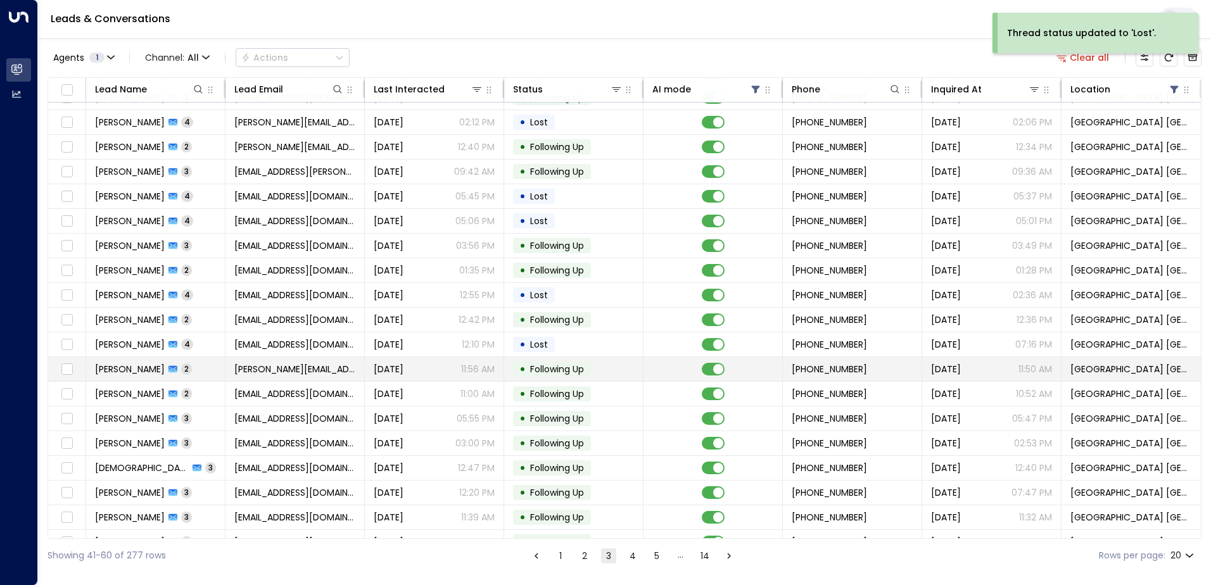
scroll to position [62, 0]
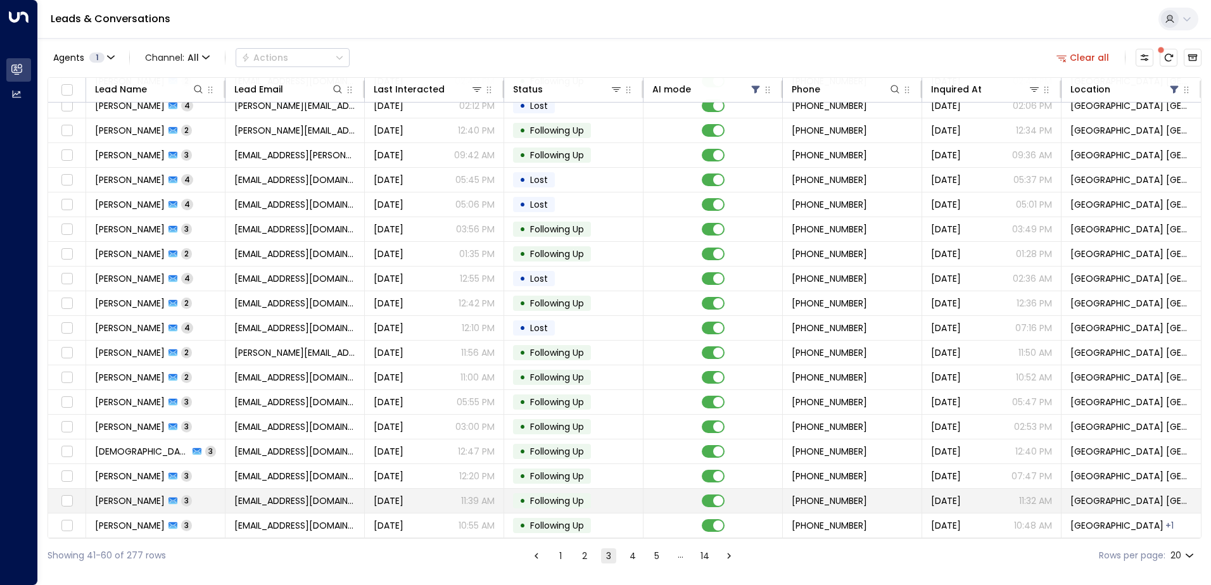
click at [335, 499] on span "[EMAIL_ADDRESS][DOMAIN_NAME]" at bounding box center [294, 501] width 121 height 13
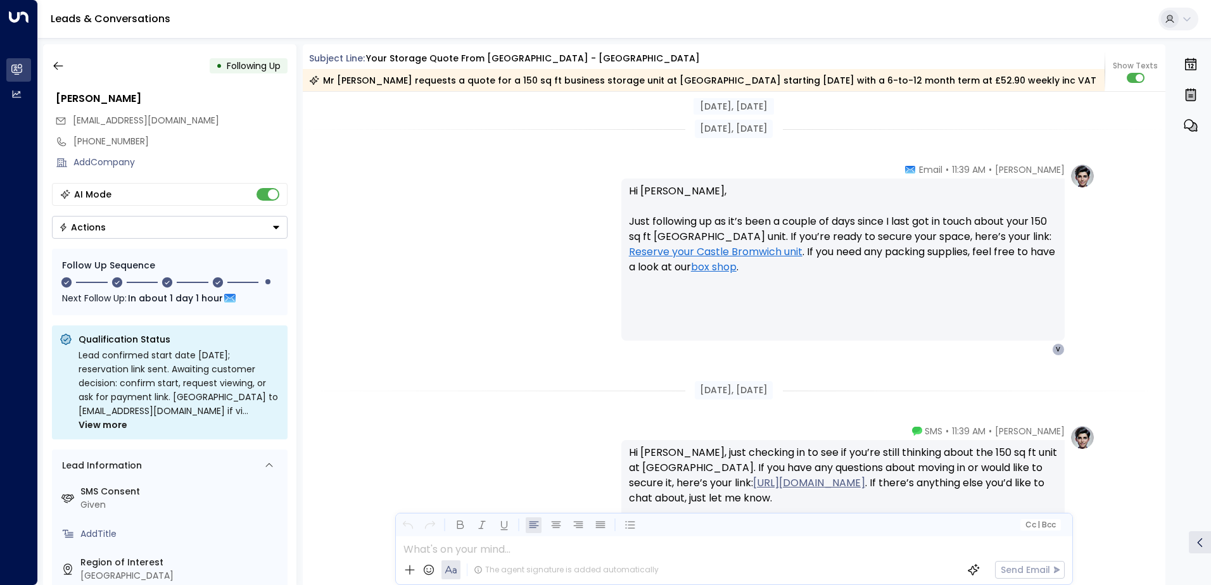
scroll to position [1696, 0]
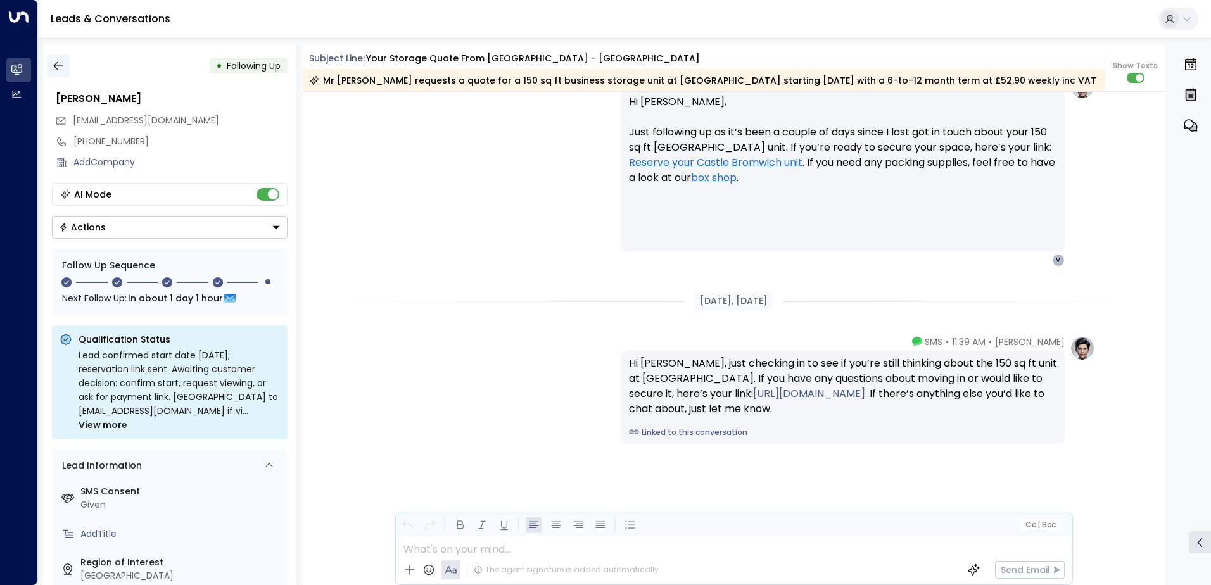
click at [56, 67] on icon "button" at bounding box center [58, 66] width 13 height 13
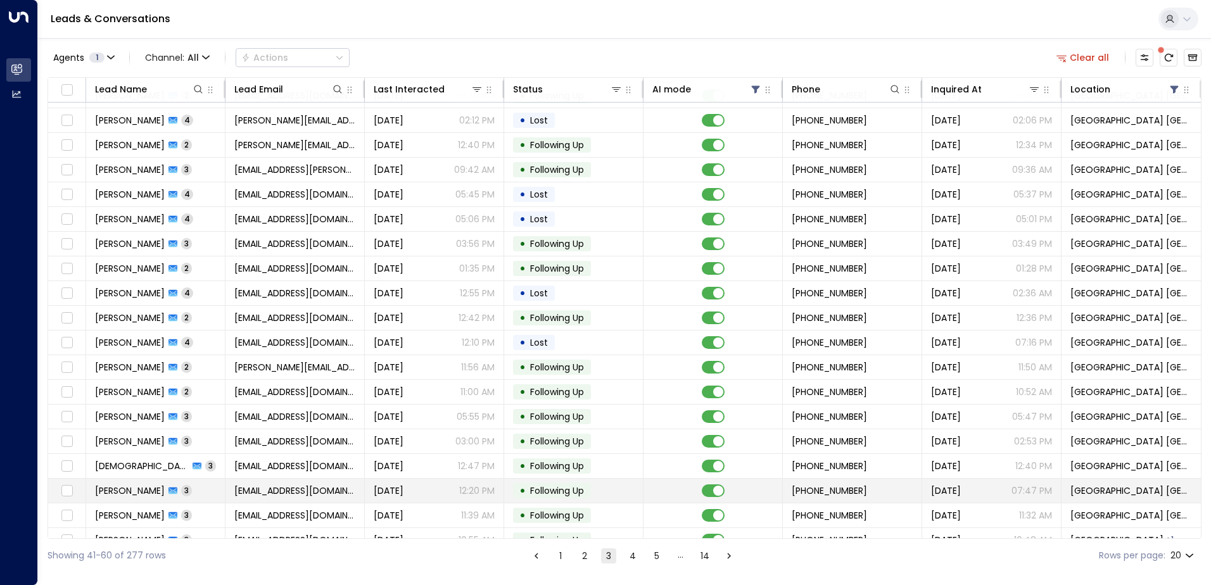
scroll to position [62, 0]
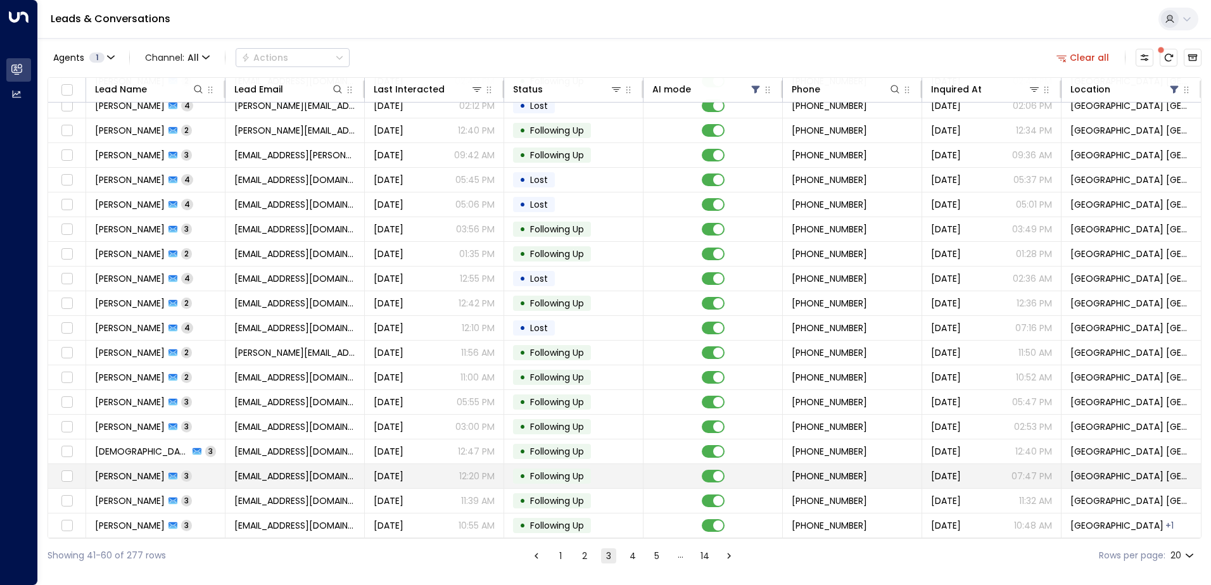
click at [288, 475] on span "[EMAIL_ADDRESS][DOMAIN_NAME]" at bounding box center [294, 476] width 121 height 13
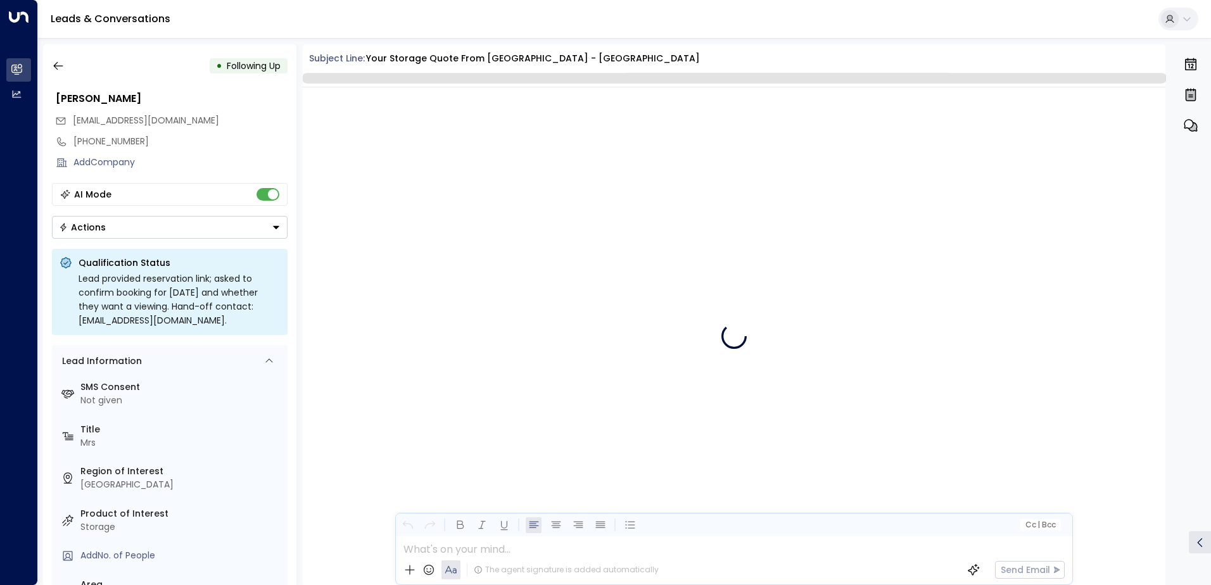
scroll to position [2231, 0]
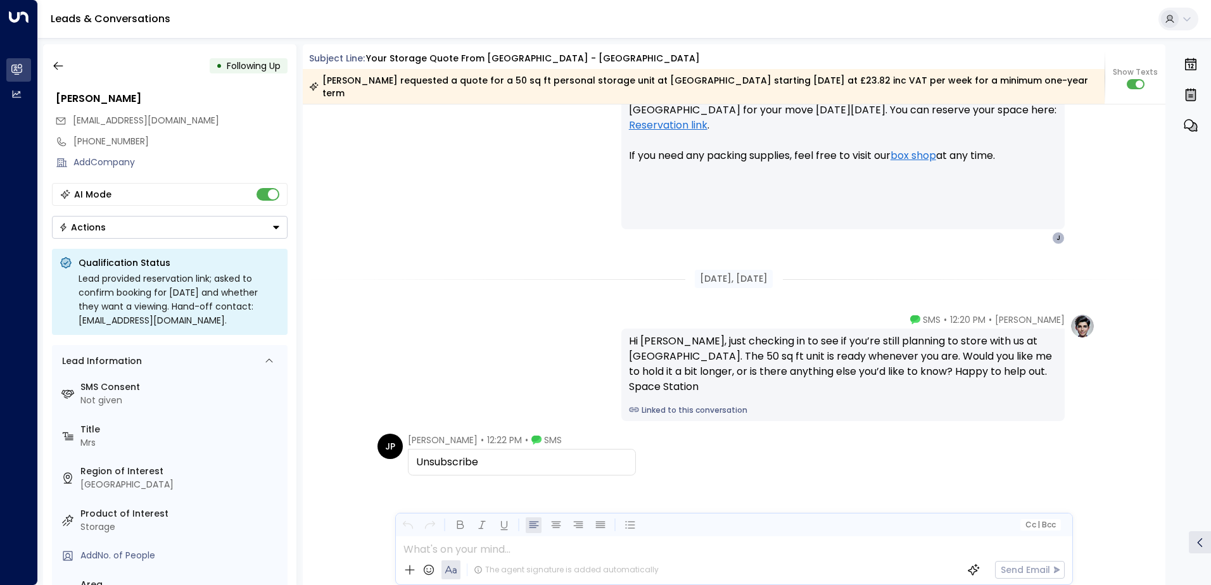
click at [102, 231] on div "Actions" at bounding box center [82, 227] width 47 height 11
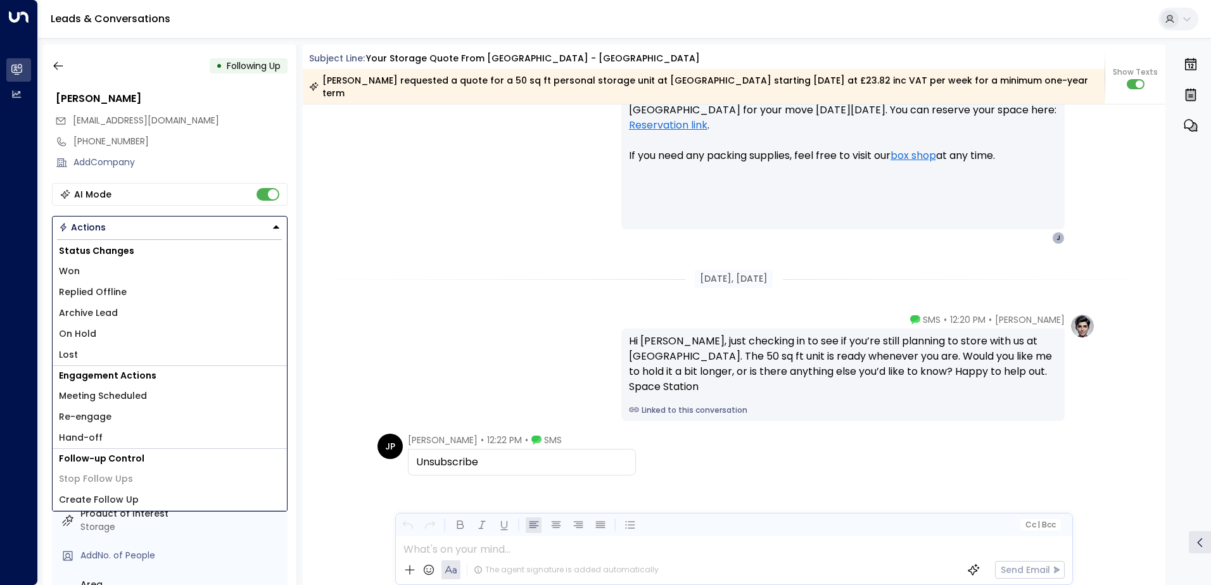
click at [70, 356] on span "Lost" at bounding box center [68, 354] width 19 height 13
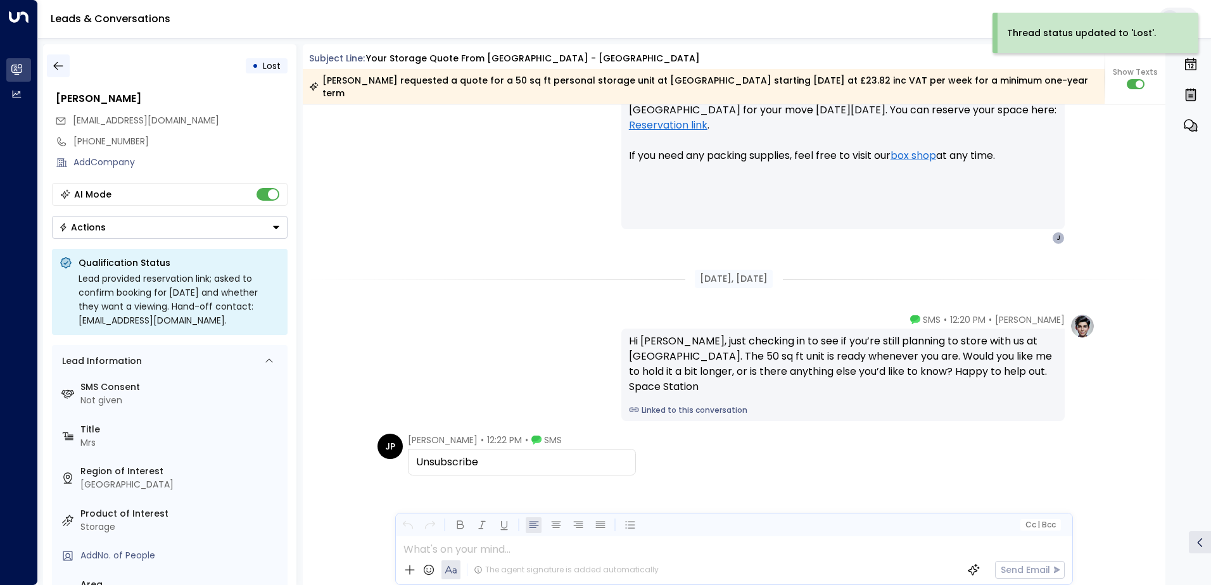
click at [59, 67] on icon "button" at bounding box center [58, 66] width 13 height 13
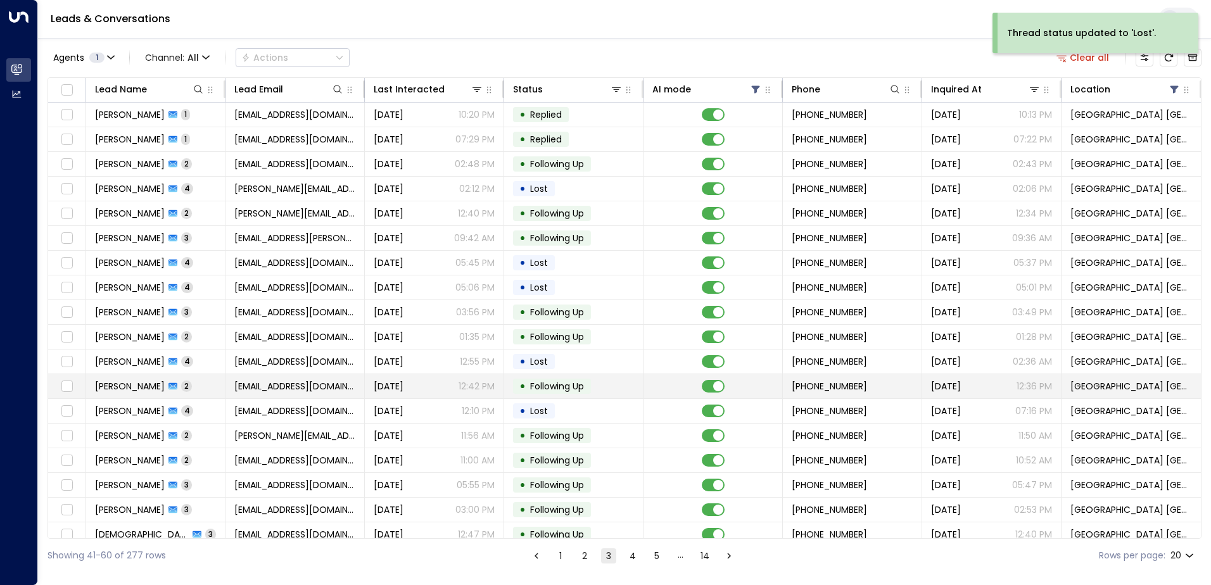
scroll to position [62, 0]
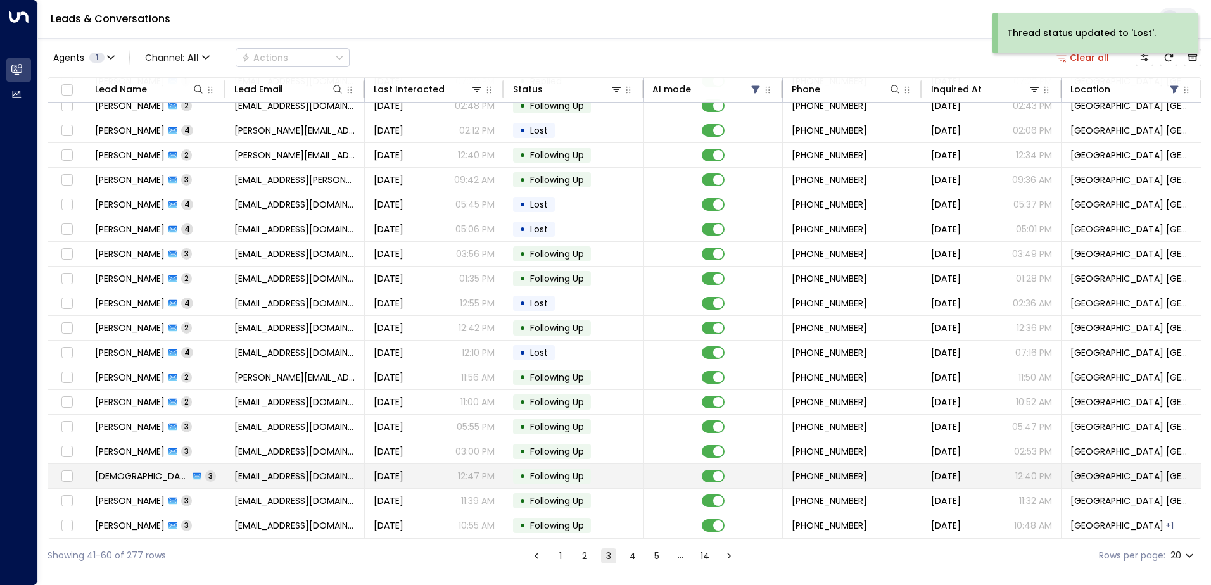
click at [295, 473] on span "[EMAIL_ADDRESS][DOMAIN_NAME]" at bounding box center [294, 476] width 121 height 13
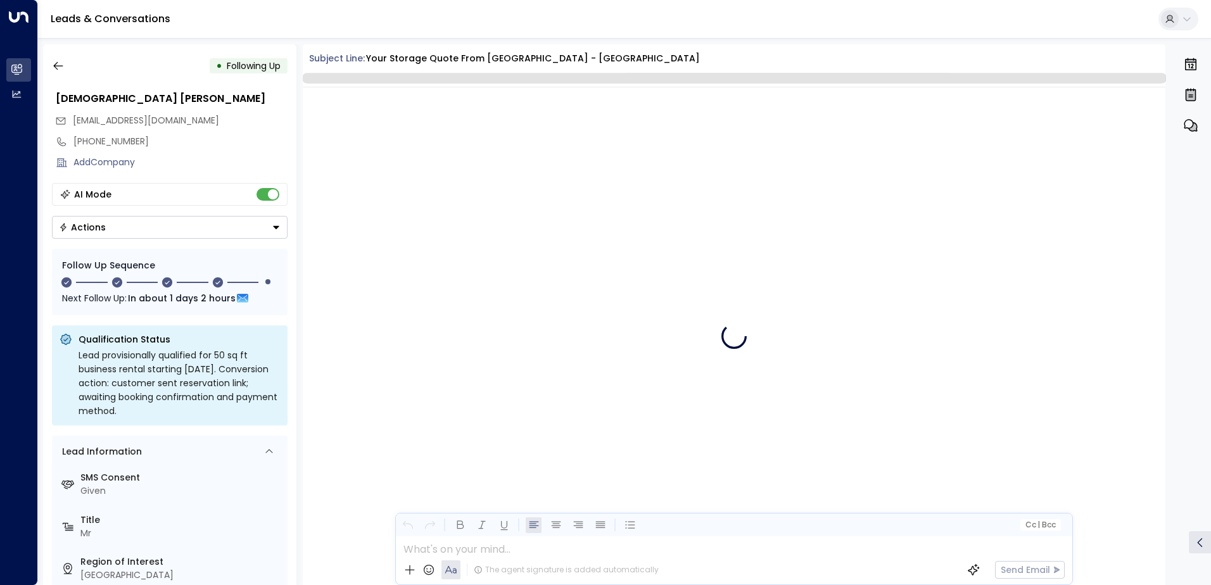
scroll to position [1891, 0]
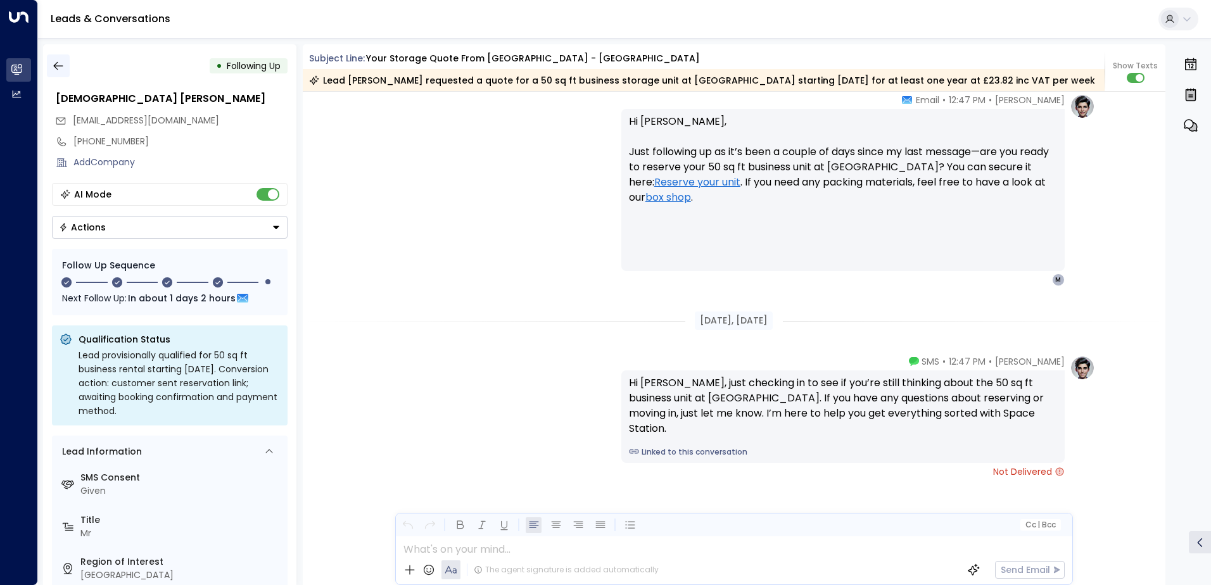
click at [53, 67] on icon "button" at bounding box center [58, 66] width 13 height 13
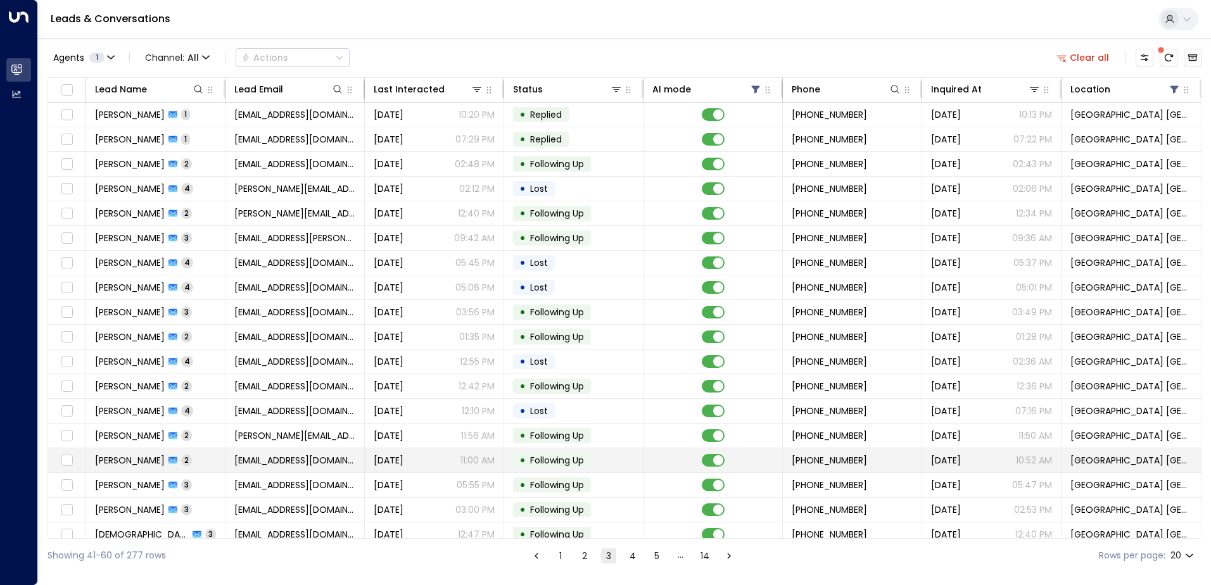
scroll to position [62, 0]
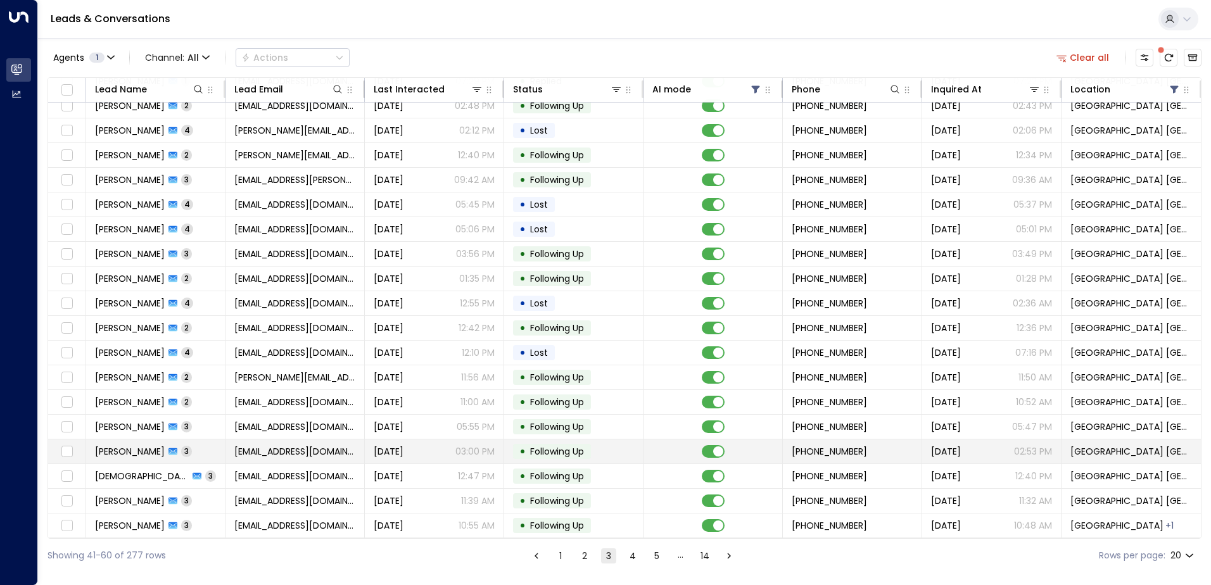
click at [277, 452] on span "[EMAIL_ADDRESS][DOMAIN_NAME]" at bounding box center [294, 451] width 121 height 13
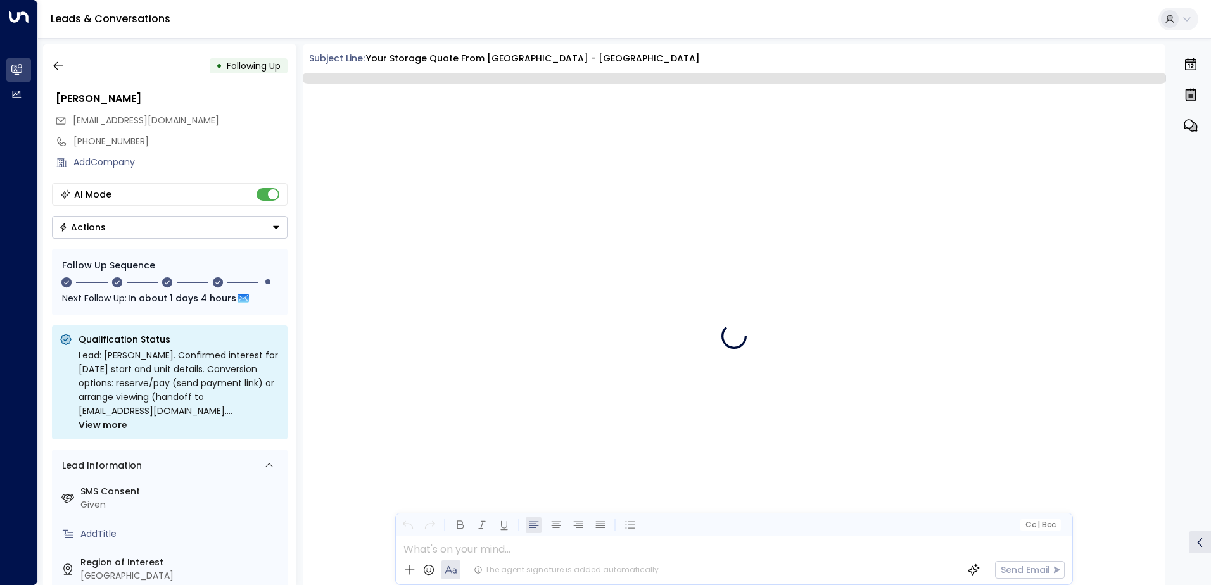
scroll to position [1979, 0]
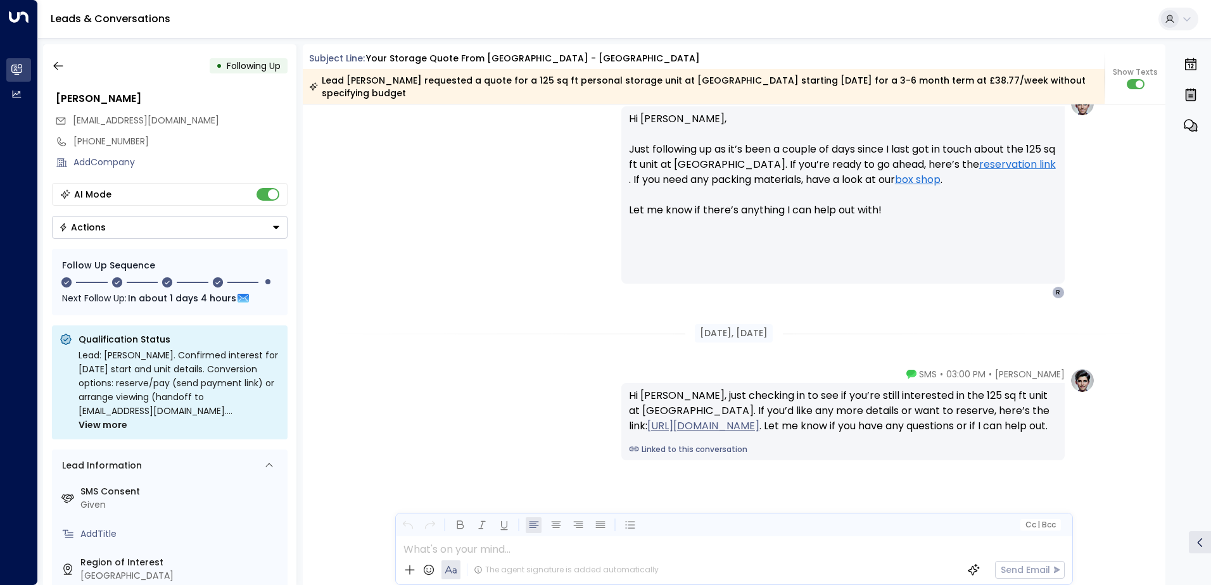
click at [95, 227] on div "Actions" at bounding box center [82, 227] width 47 height 11
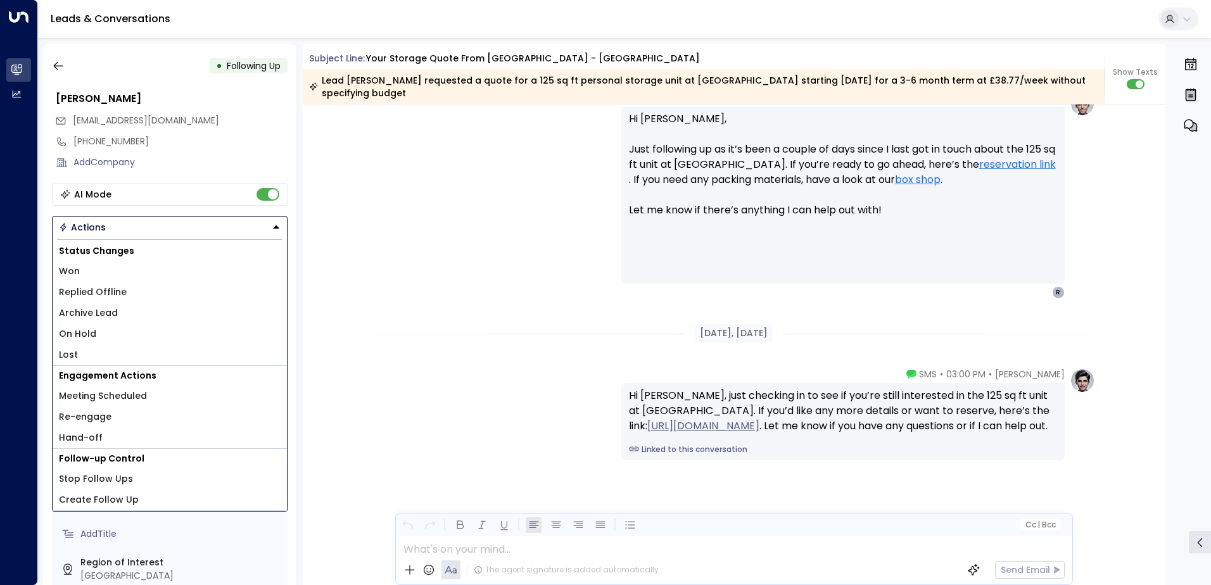
click at [70, 344] on li "On Hold" at bounding box center [170, 334] width 234 height 21
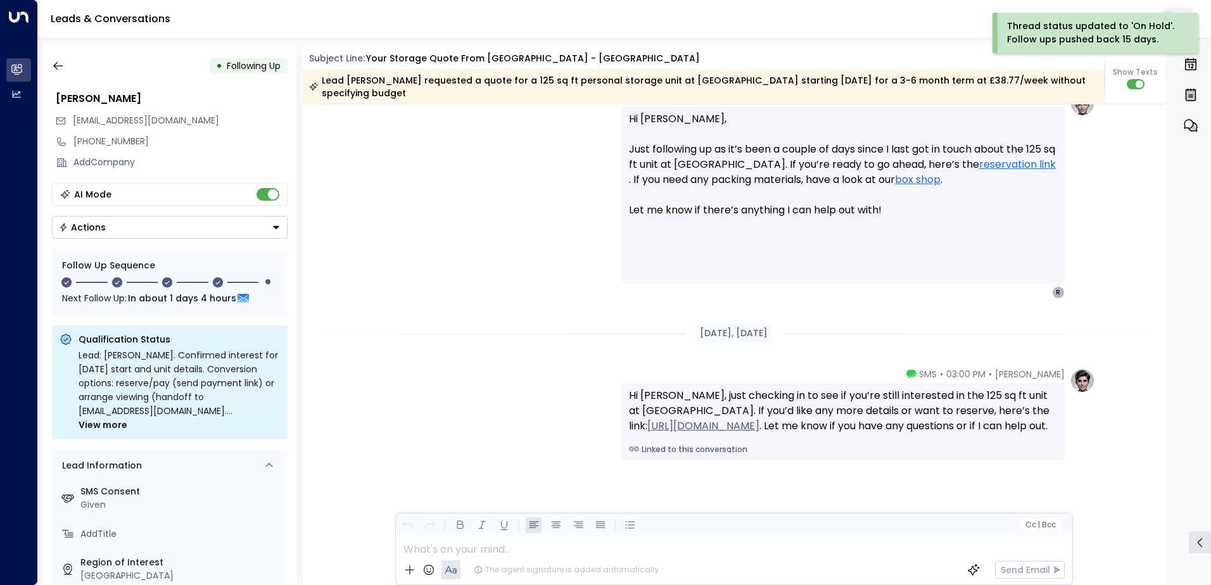
click at [94, 225] on div "Actions" at bounding box center [82, 227] width 47 height 11
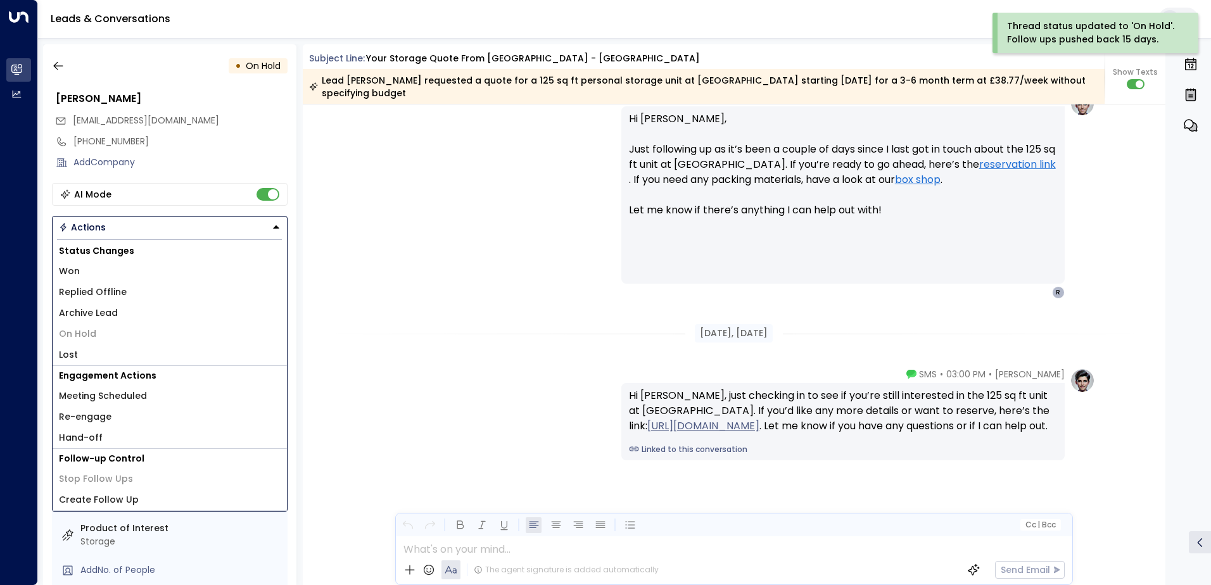
click at [68, 355] on span "Lost" at bounding box center [68, 354] width 19 height 13
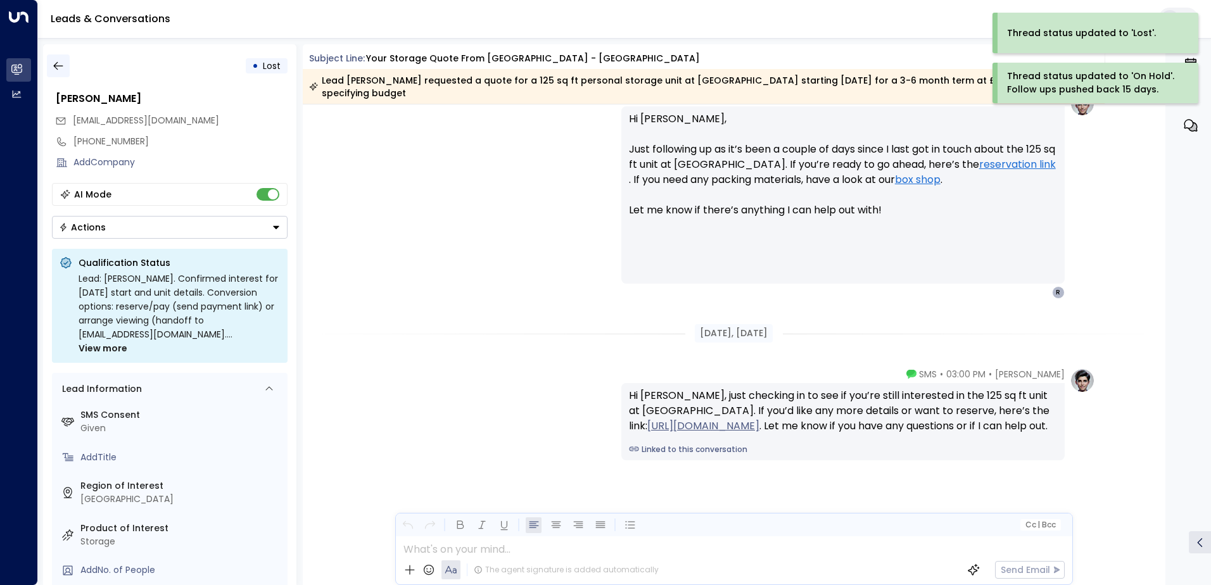
click at [59, 69] on icon "button" at bounding box center [58, 66] width 13 height 13
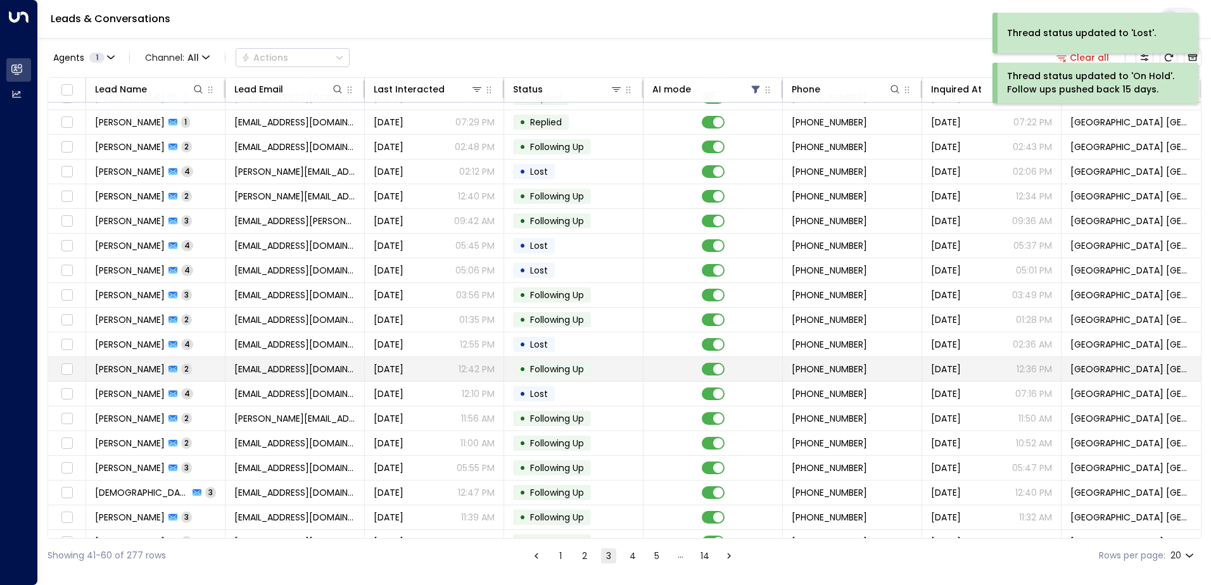
scroll to position [62, 0]
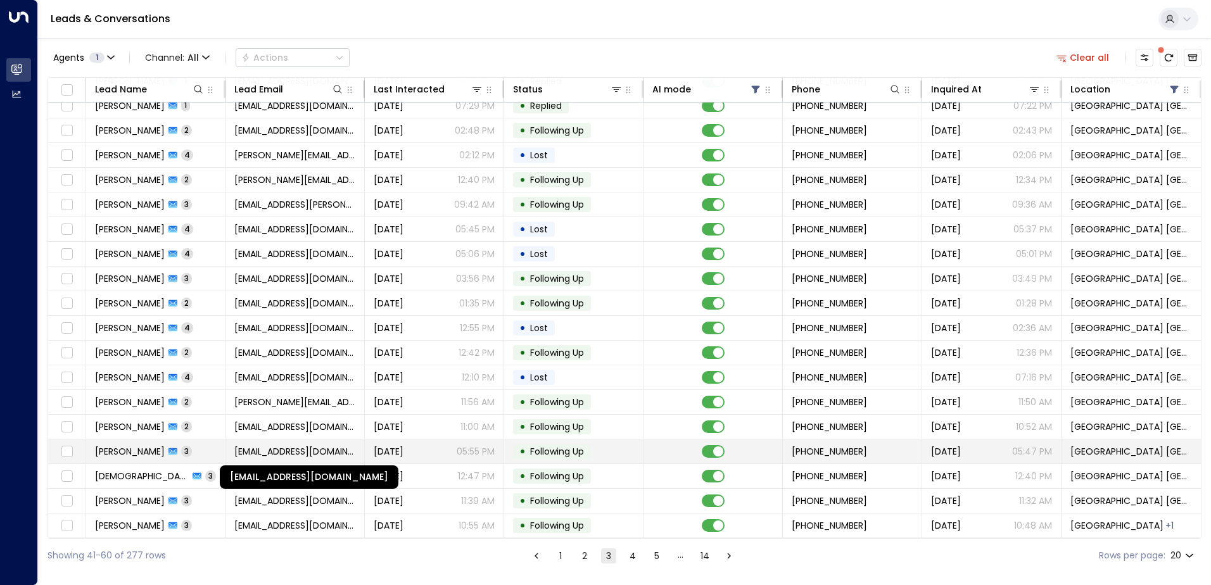
click at [255, 449] on span "[EMAIL_ADDRESS][DOMAIN_NAME]" at bounding box center [294, 451] width 121 height 13
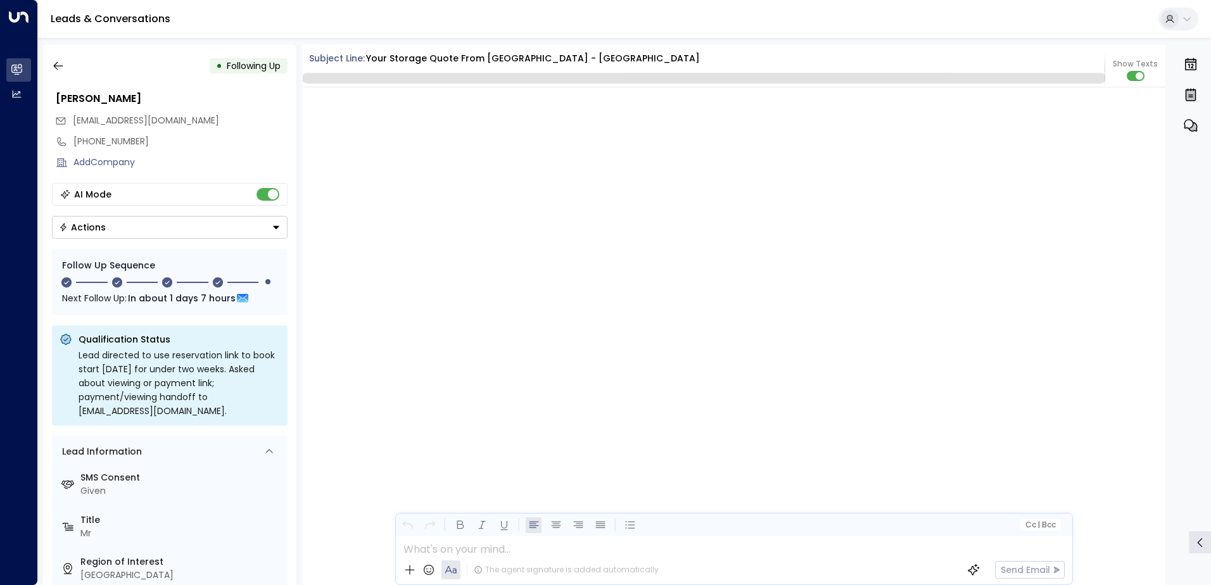
scroll to position [1891, 0]
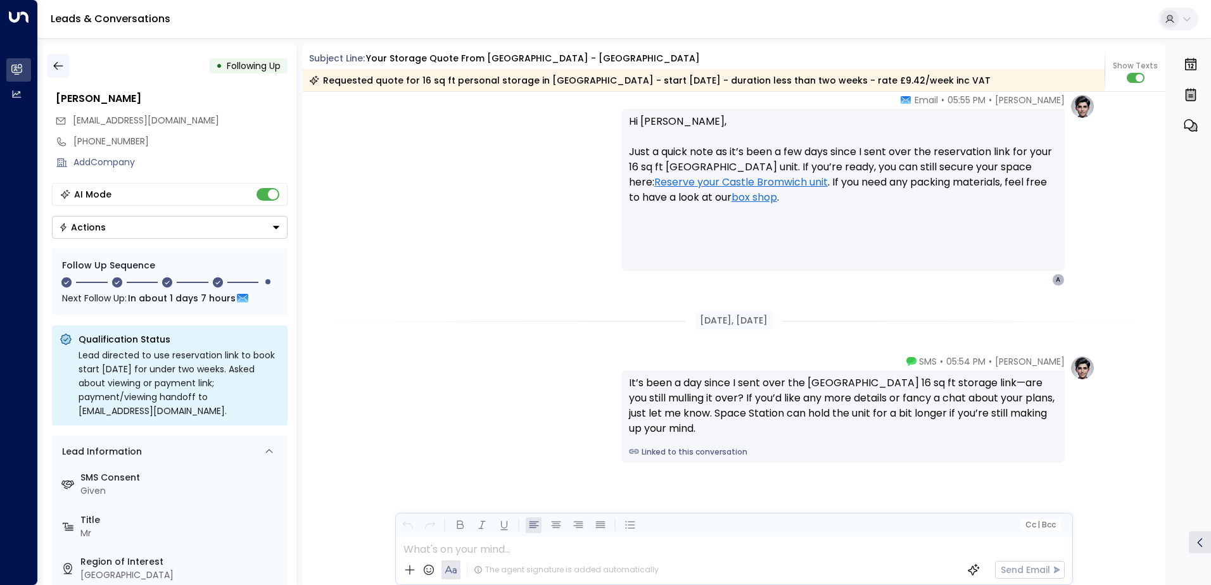
click at [53, 67] on icon "button" at bounding box center [58, 66] width 13 height 13
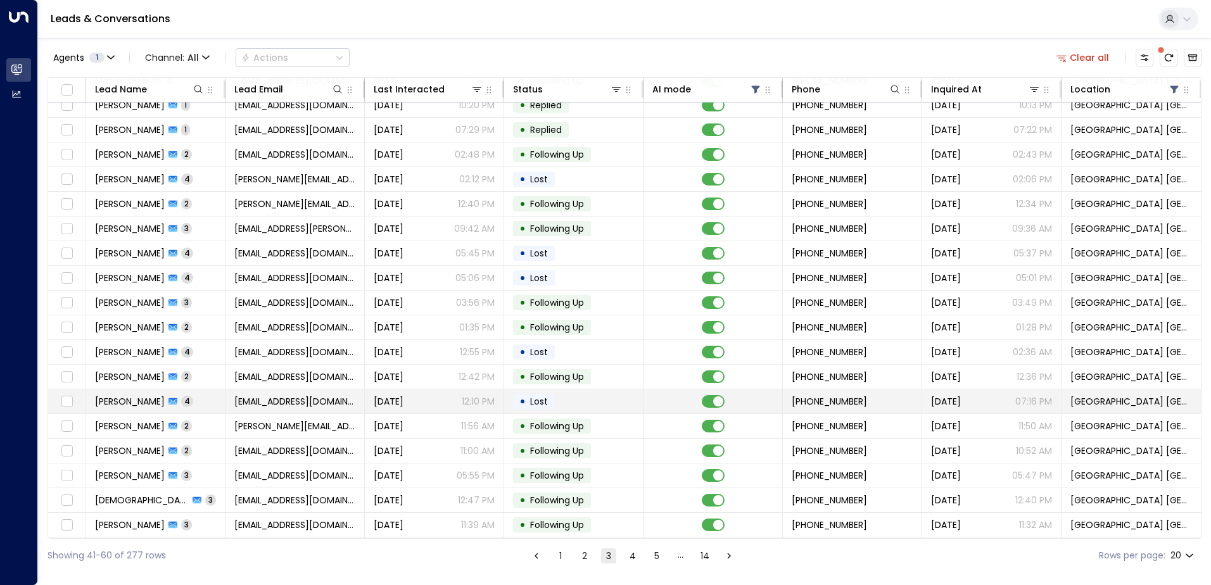
scroll to position [62, 0]
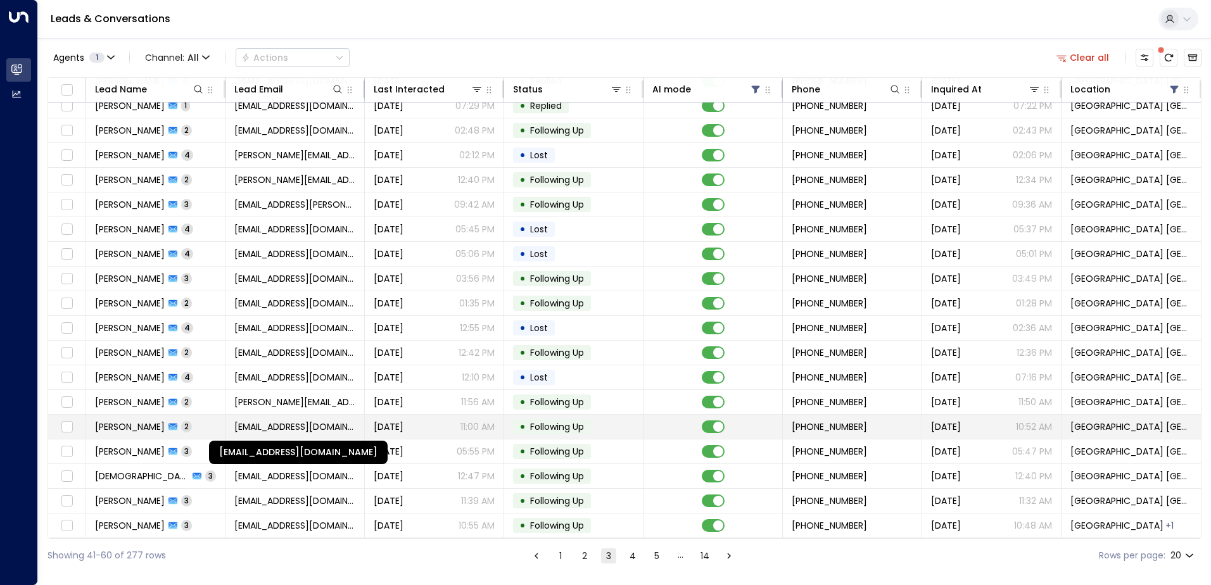
click at [298, 421] on span "[EMAIL_ADDRESS][DOMAIN_NAME]" at bounding box center [294, 427] width 121 height 13
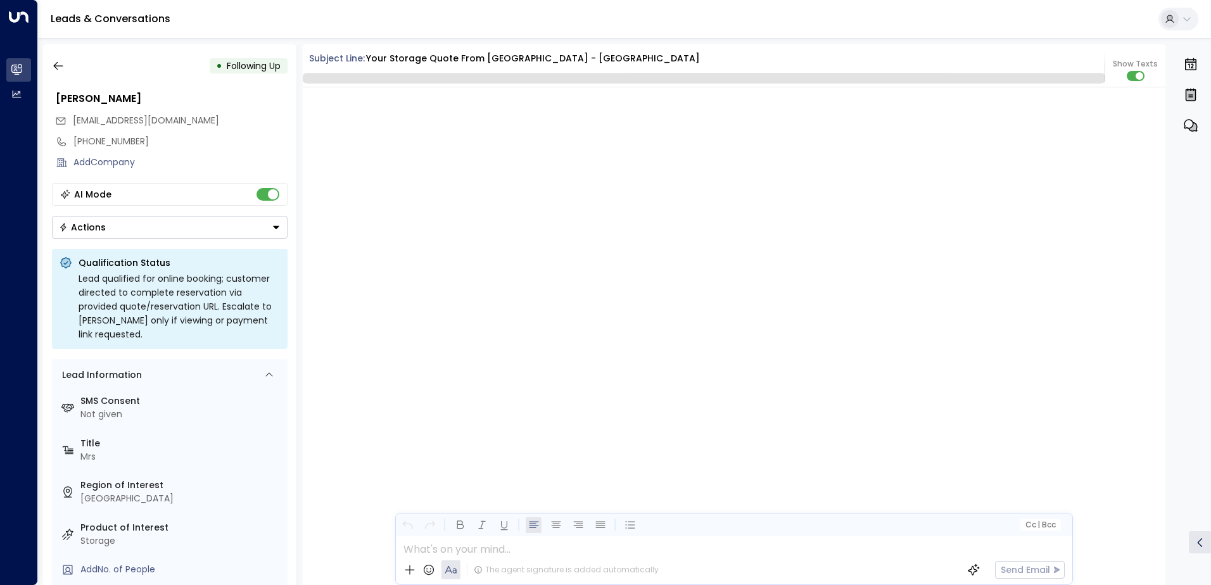
scroll to position [1308, 0]
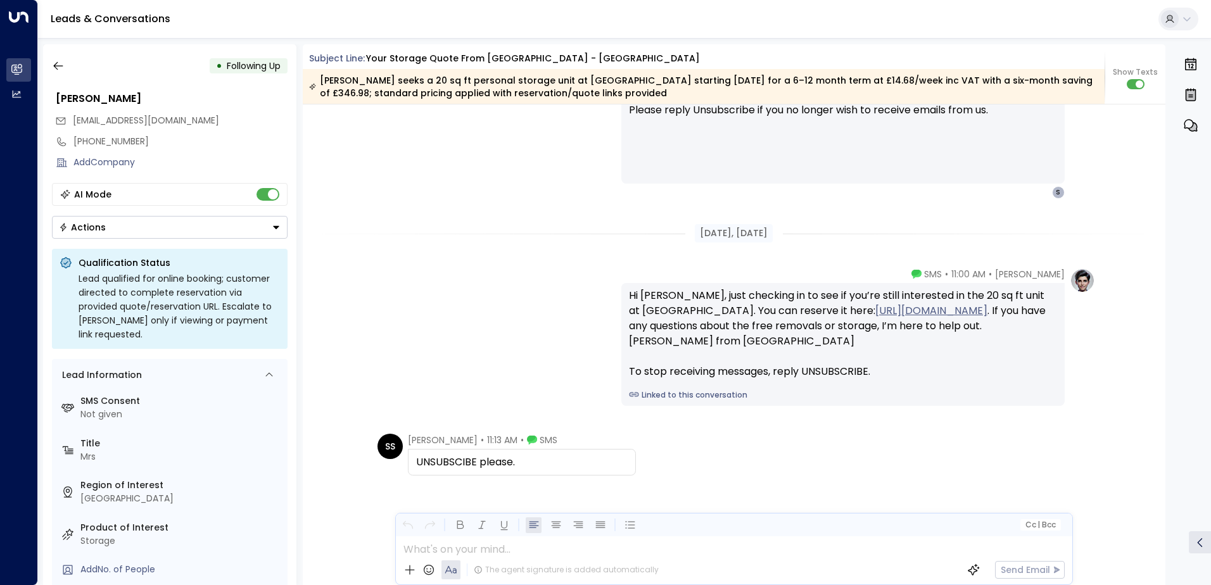
click at [139, 233] on button "Actions" at bounding box center [170, 227] width 236 height 23
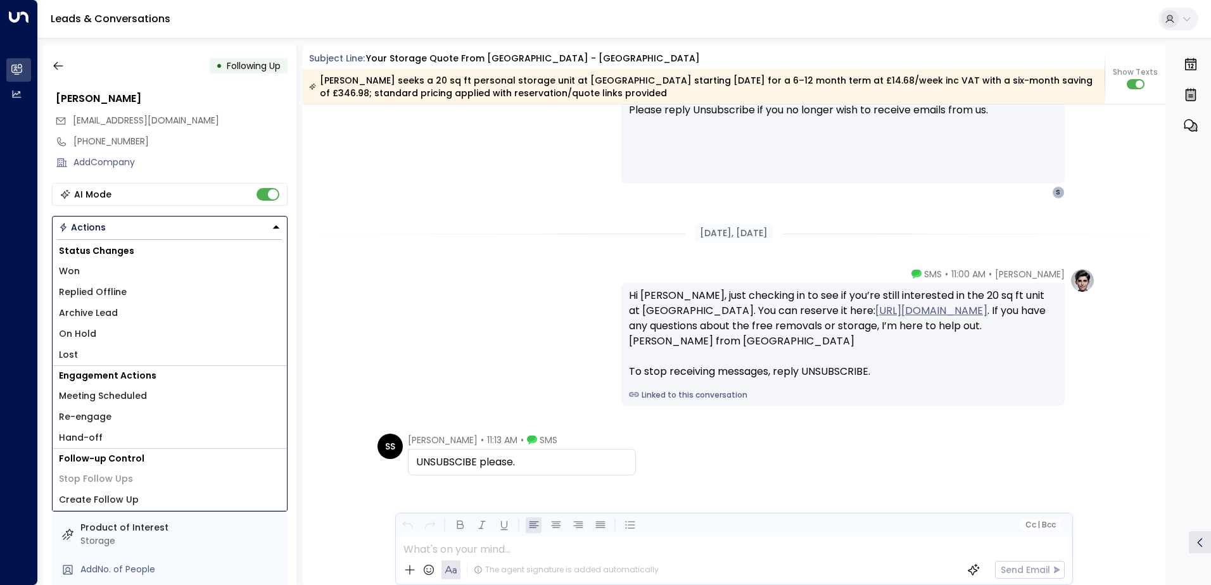
click at [76, 358] on span "Lost" at bounding box center [68, 354] width 19 height 13
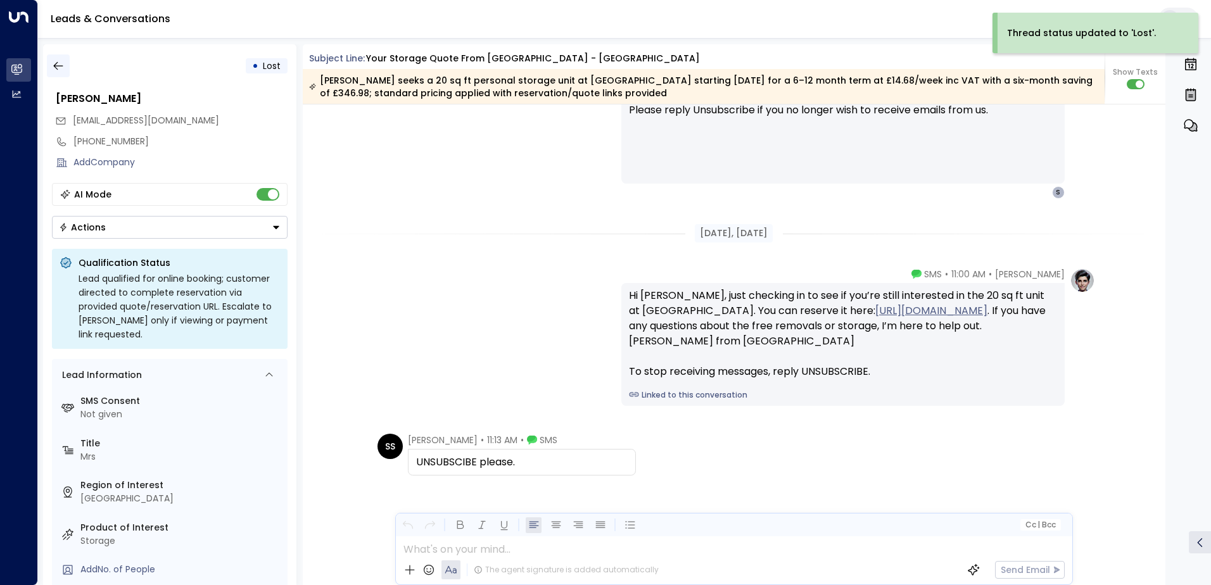
click at [56, 65] on icon "button" at bounding box center [58, 66] width 13 height 13
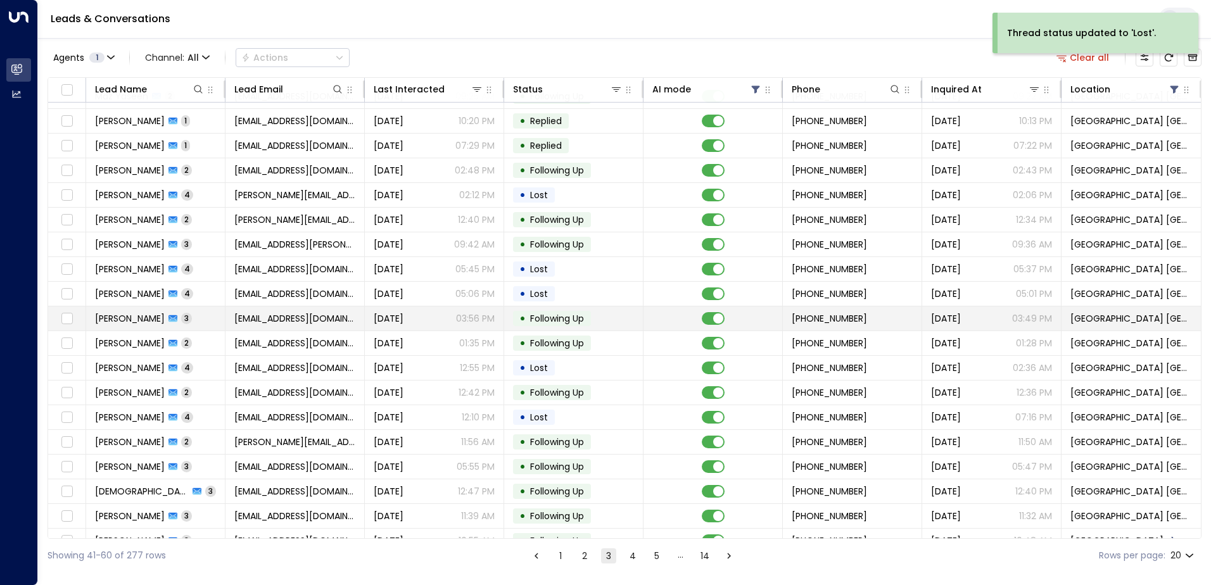
scroll to position [62, 0]
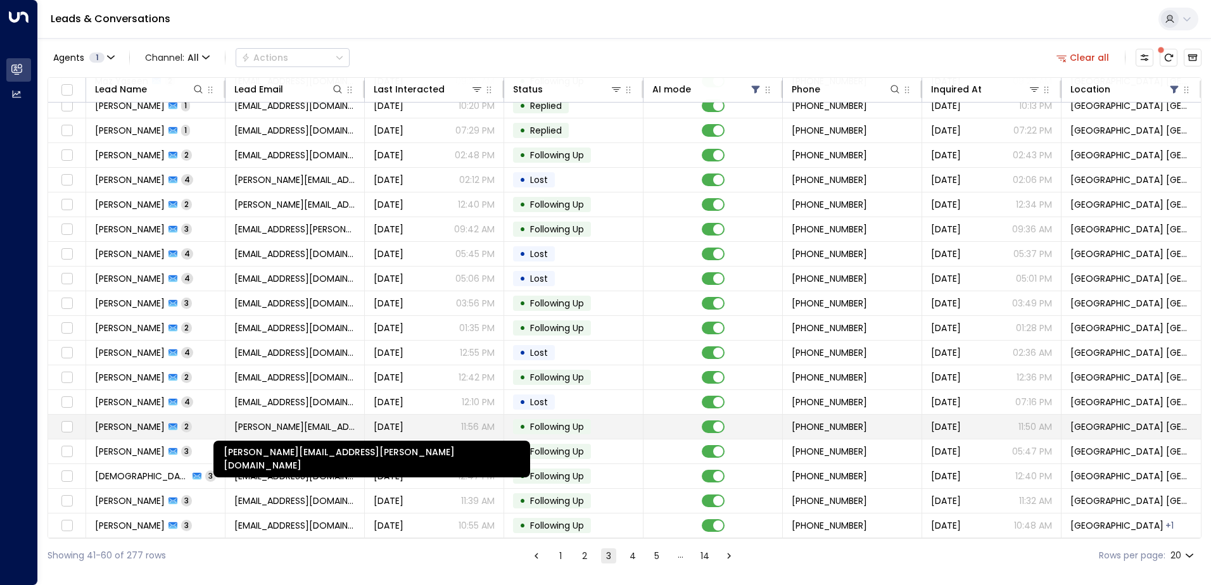
click at [255, 421] on span "[PERSON_NAME][EMAIL_ADDRESS][PERSON_NAME][DOMAIN_NAME]" at bounding box center [294, 427] width 121 height 13
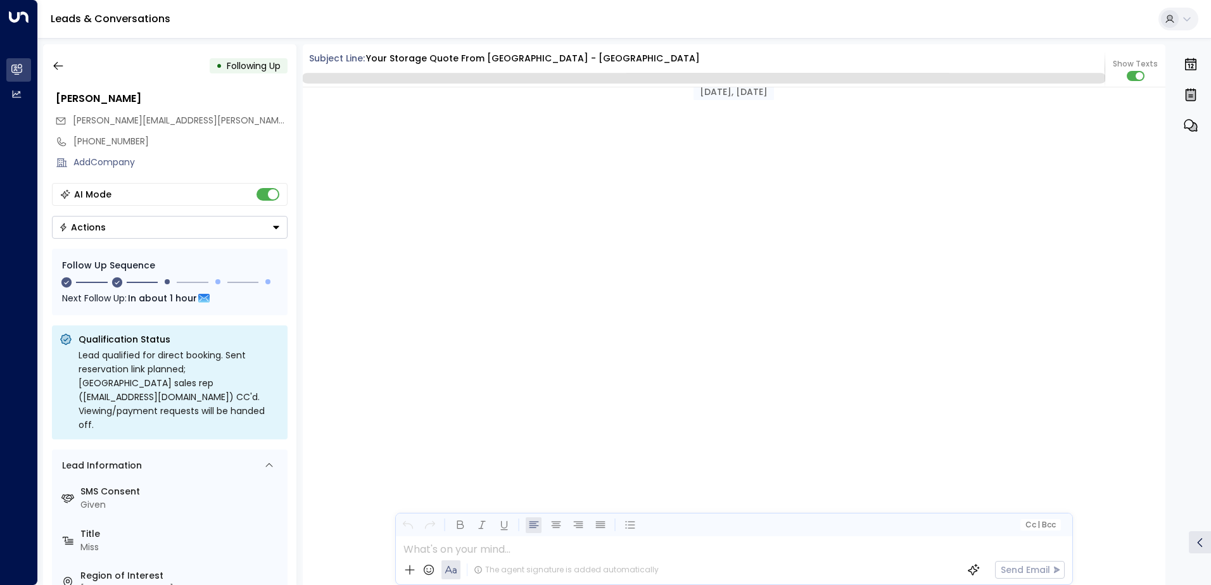
scroll to position [1208, 0]
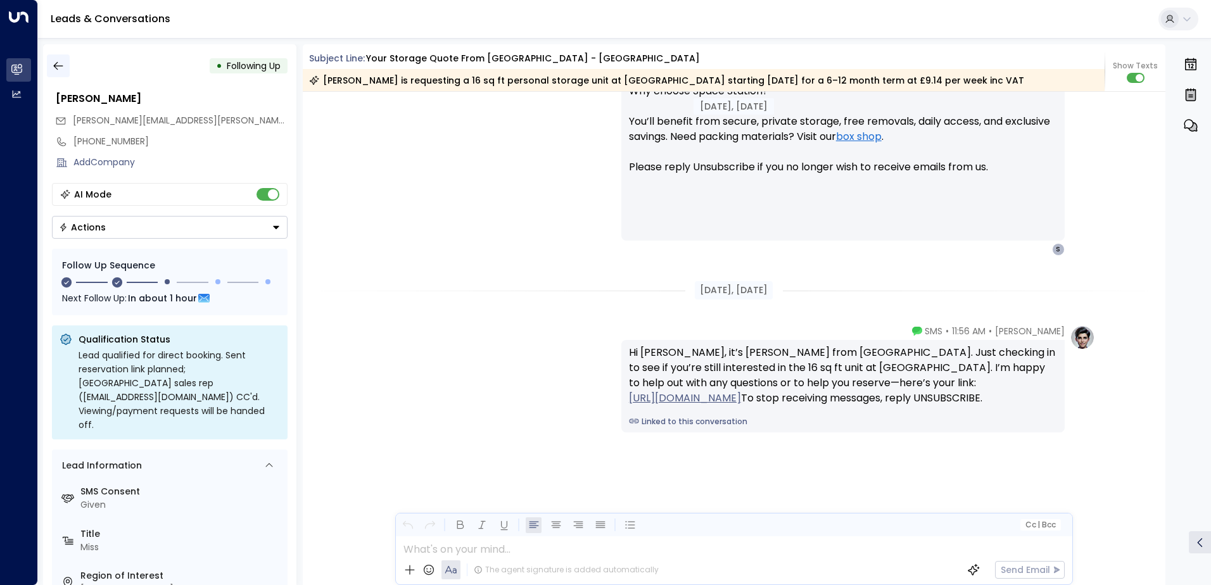
click at [61, 65] on icon "button" at bounding box center [58, 66] width 13 height 13
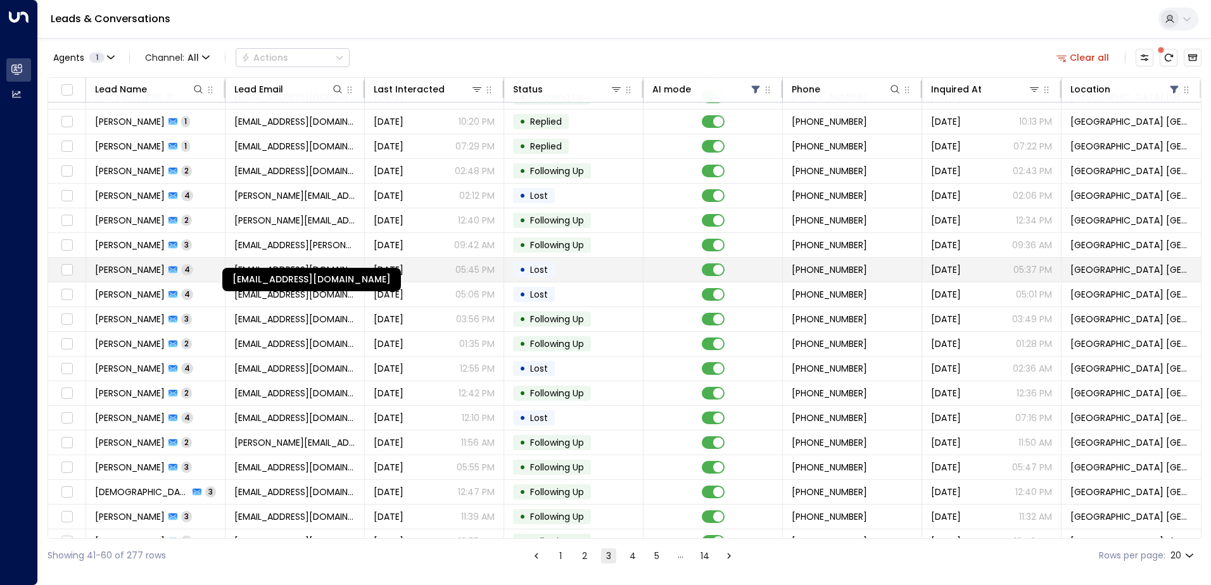
scroll to position [62, 0]
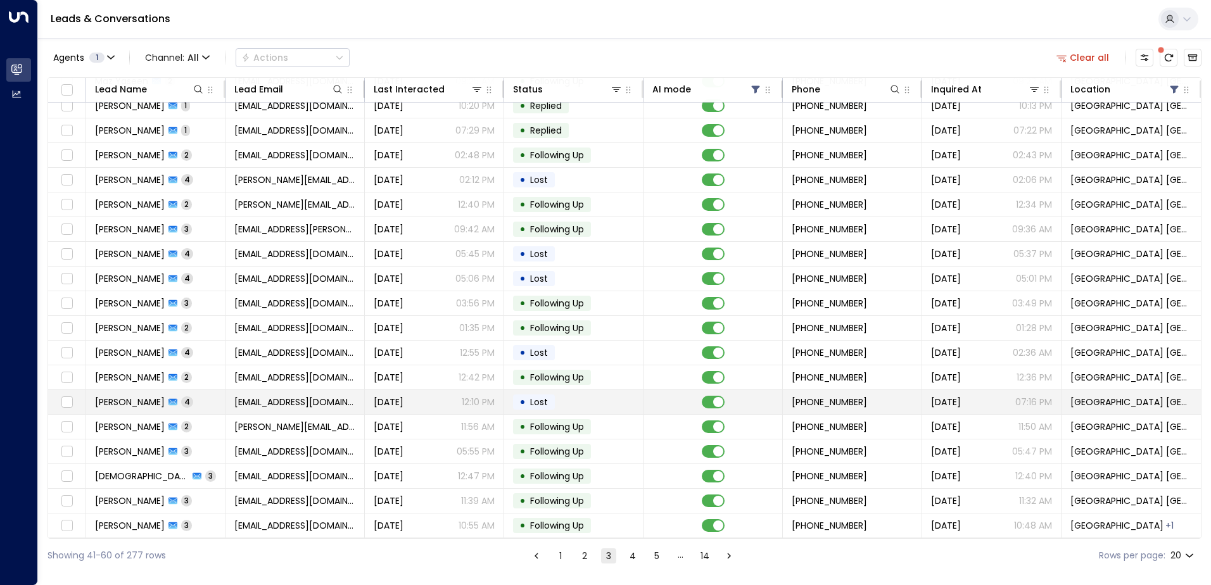
click at [299, 403] on span "[EMAIL_ADDRESS][DOMAIN_NAME]" at bounding box center [294, 402] width 121 height 13
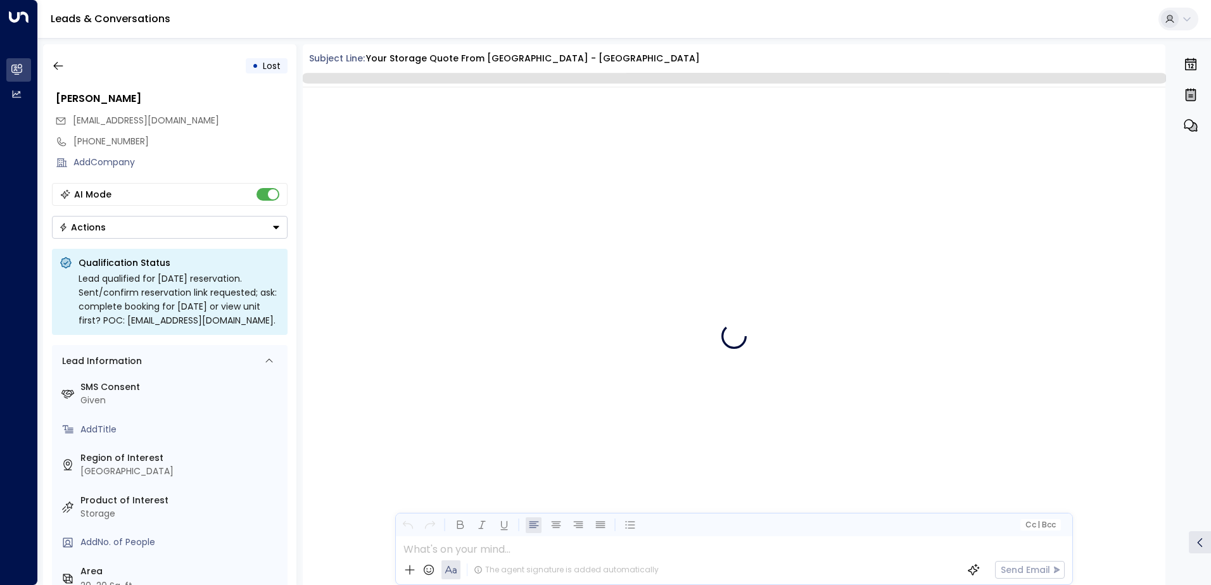
scroll to position [2665, 0]
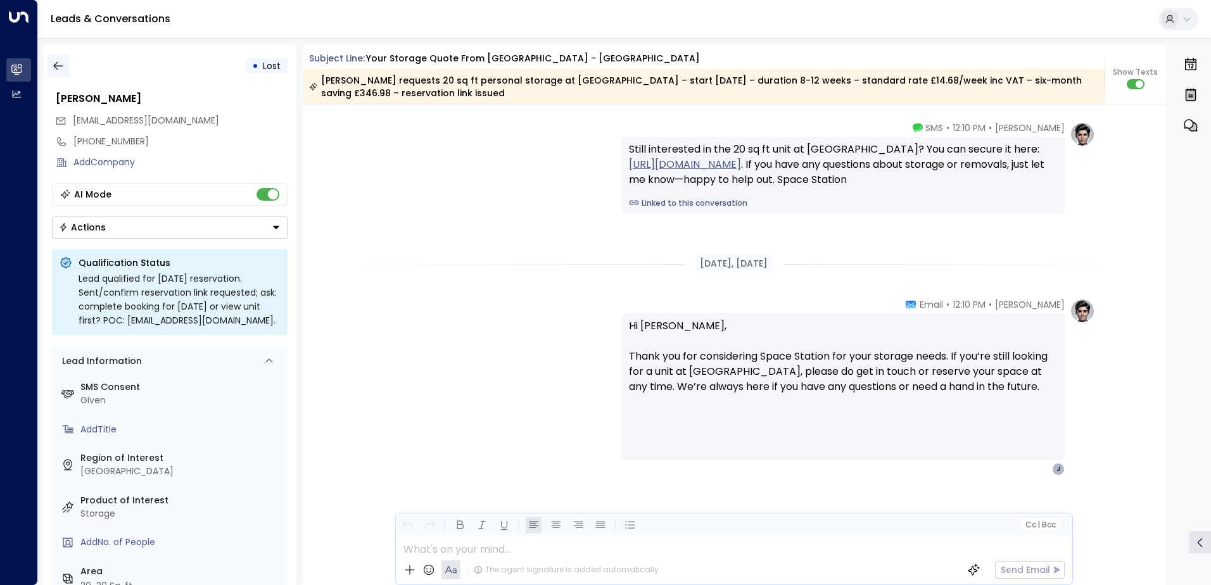
click at [51, 63] on button "button" at bounding box center [58, 65] width 23 height 23
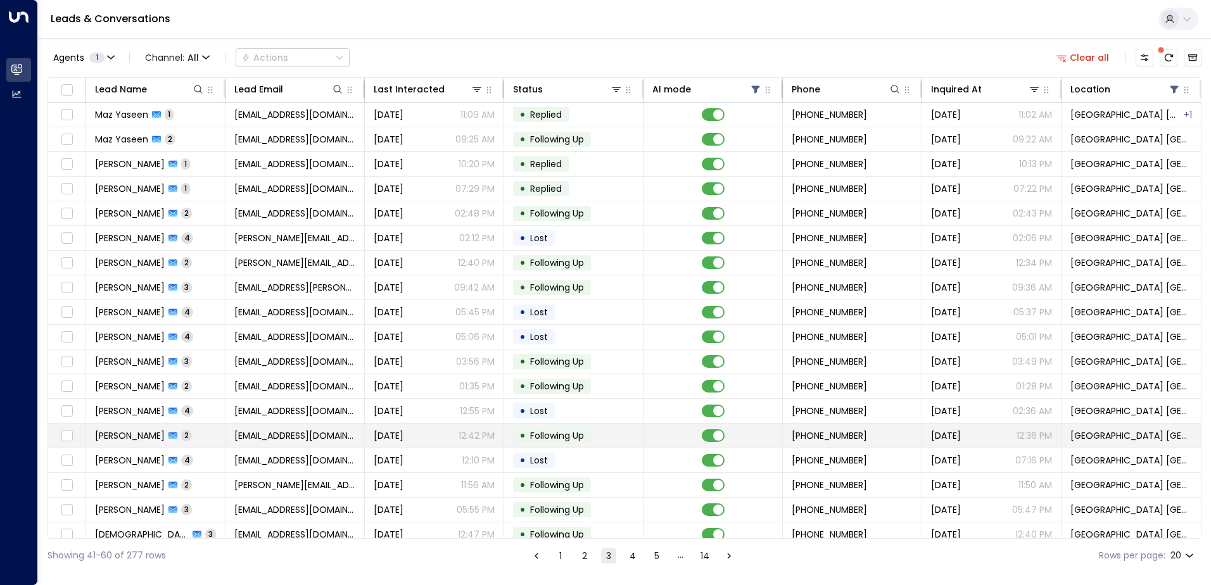
click at [520, 430] on div "•" at bounding box center [523, 436] width 6 height 22
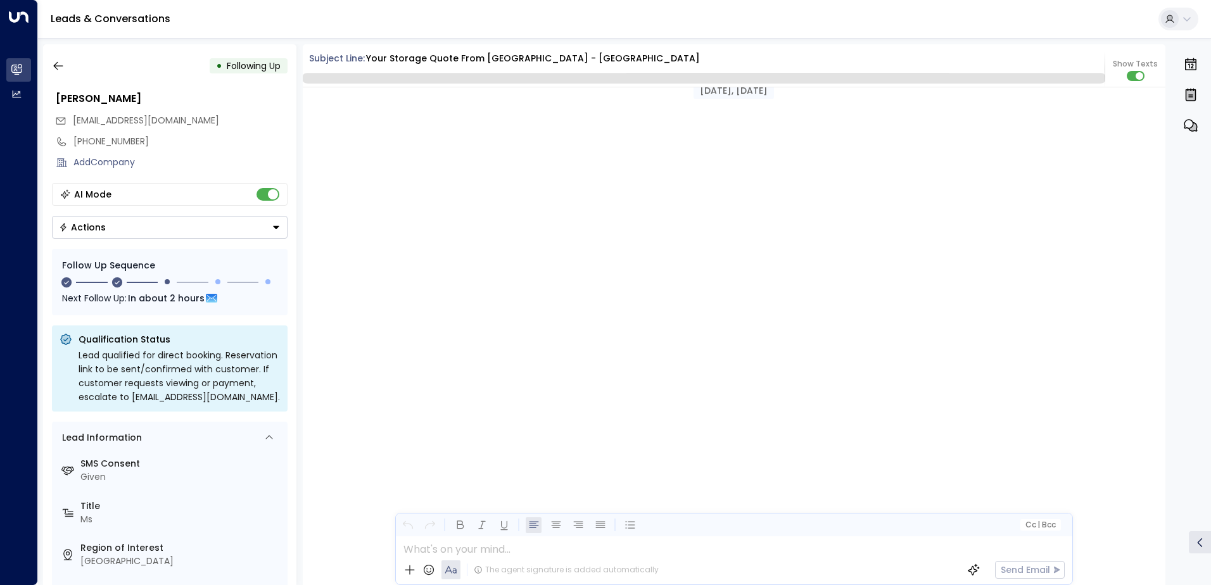
scroll to position [1223, 0]
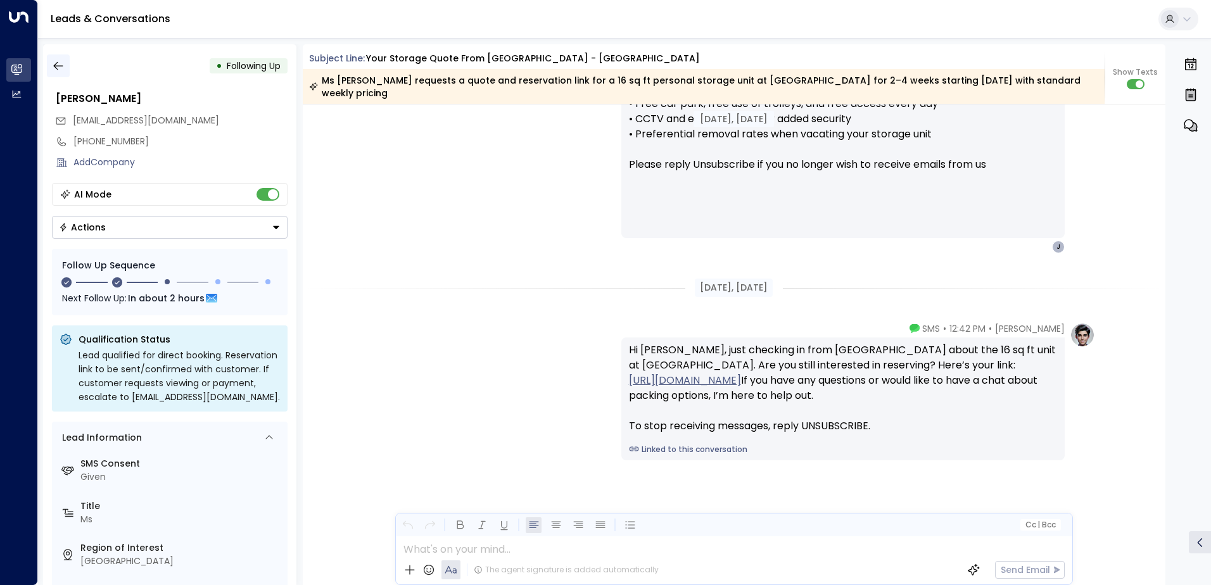
click at [61, 65] on icon "button" at bounding box center [58, 66] width 13 height 13
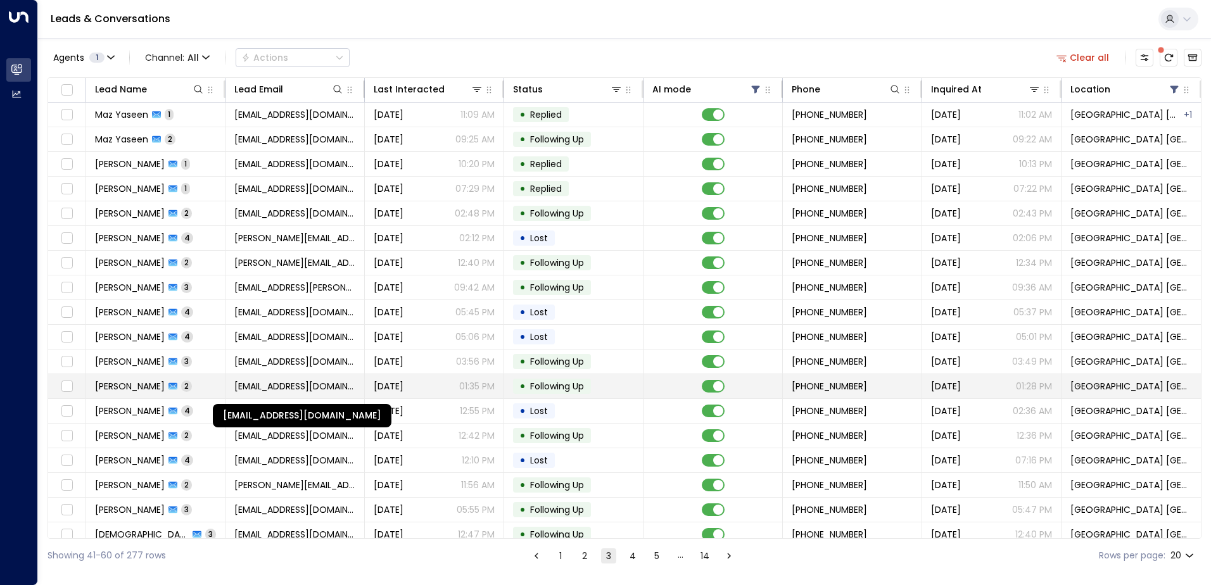
click at [331, 385] on span "[EMAIL_ADDRESS][DOMAIN_NAME]" at bounding box center [294, 386] width 121 height 13
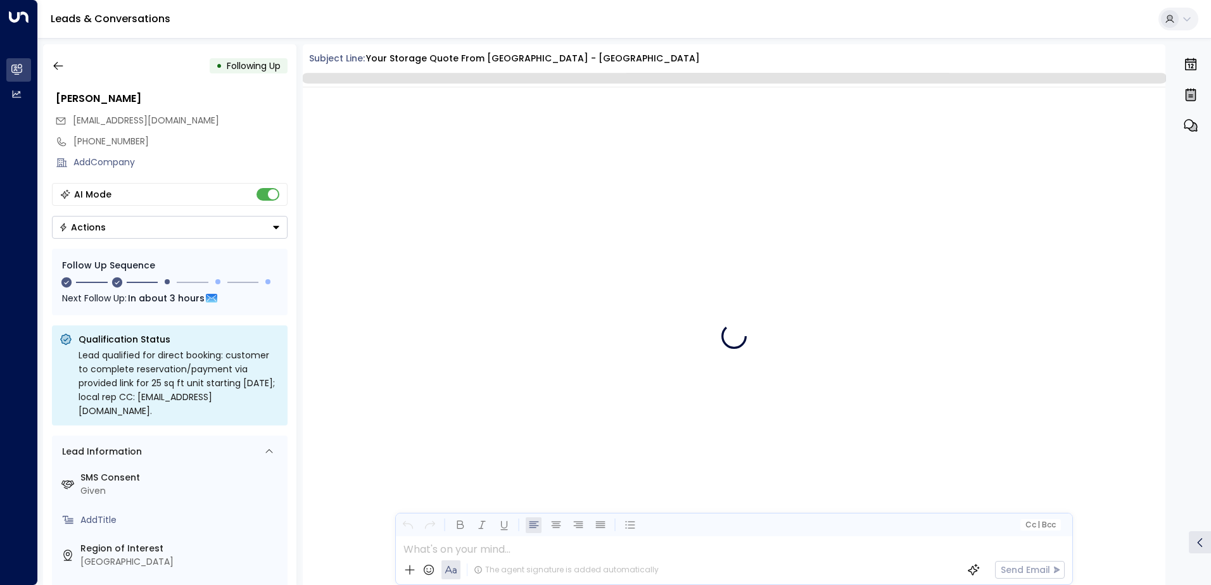
scroll to position [1147, 0]
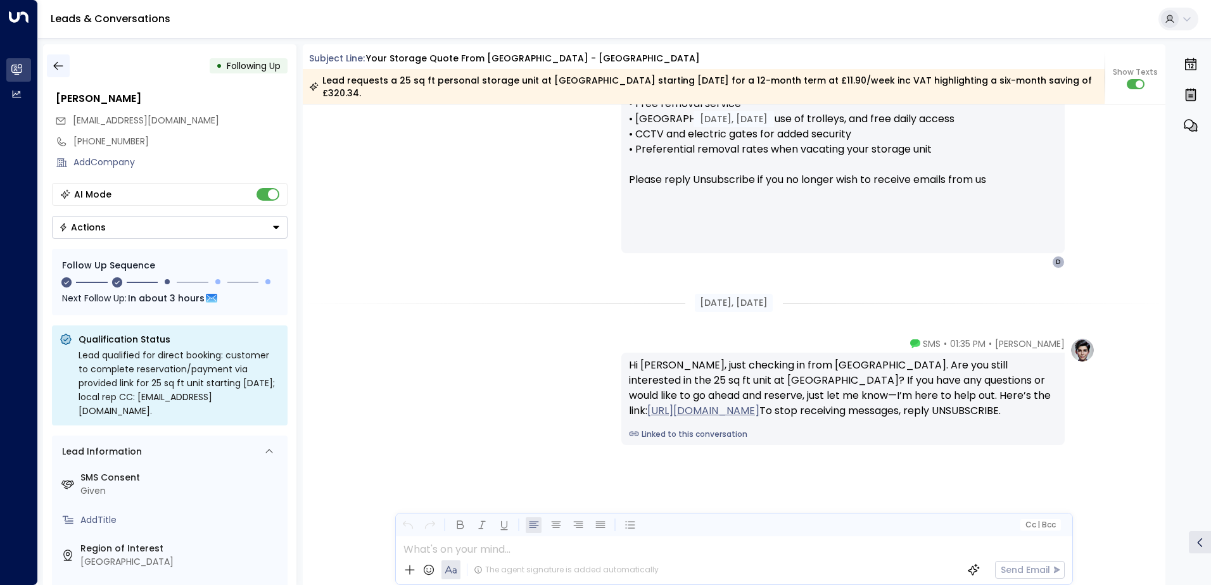
click at [63, 69] on icon "button" at bounding box center [58, 66] width 13 height 13
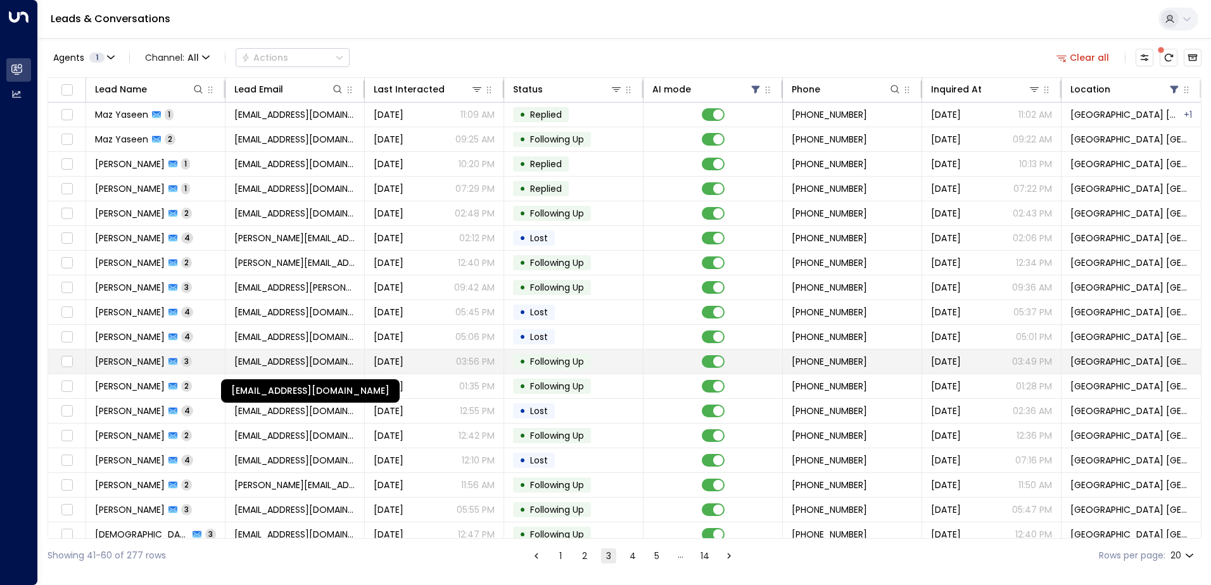
click at [330, 360] on span "[EMAIL_ADDRESS][DOMAIN_NAME]" at bounding box center [294, 361] width 121 height 13
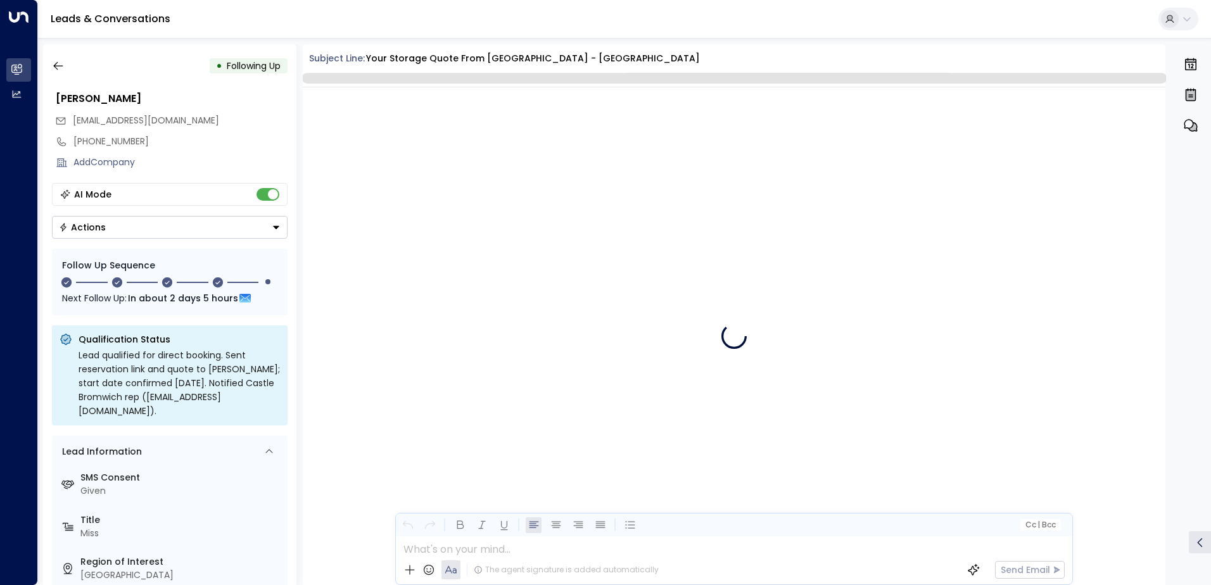
scroll to position [1982, 0]
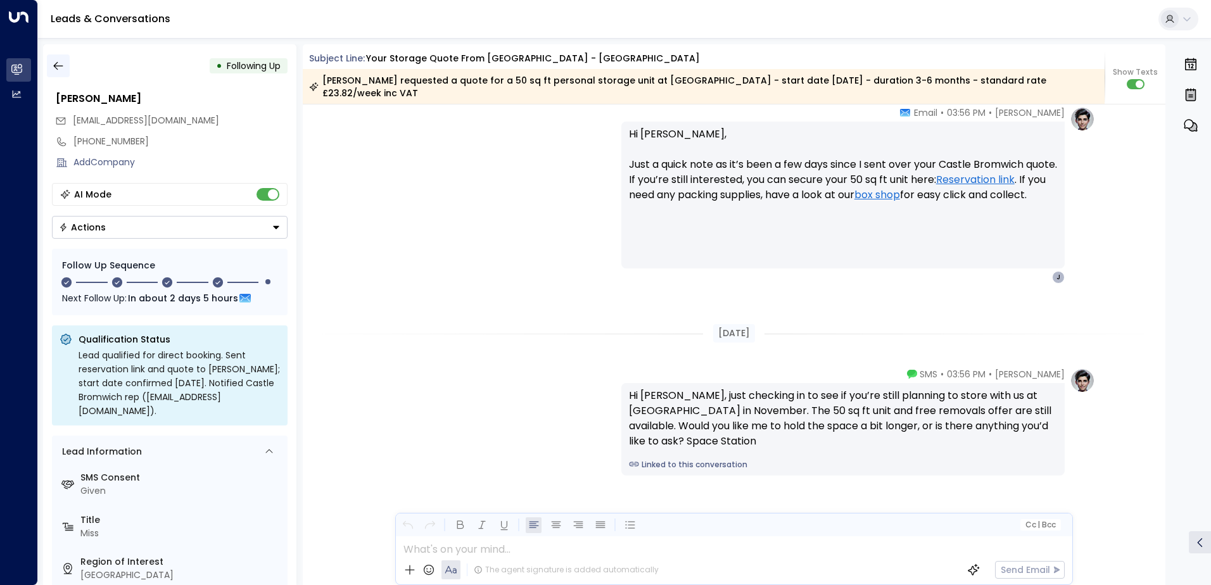
click at [62, 62] on icon "button" at bounding box center [58, 66] width 13 height 13
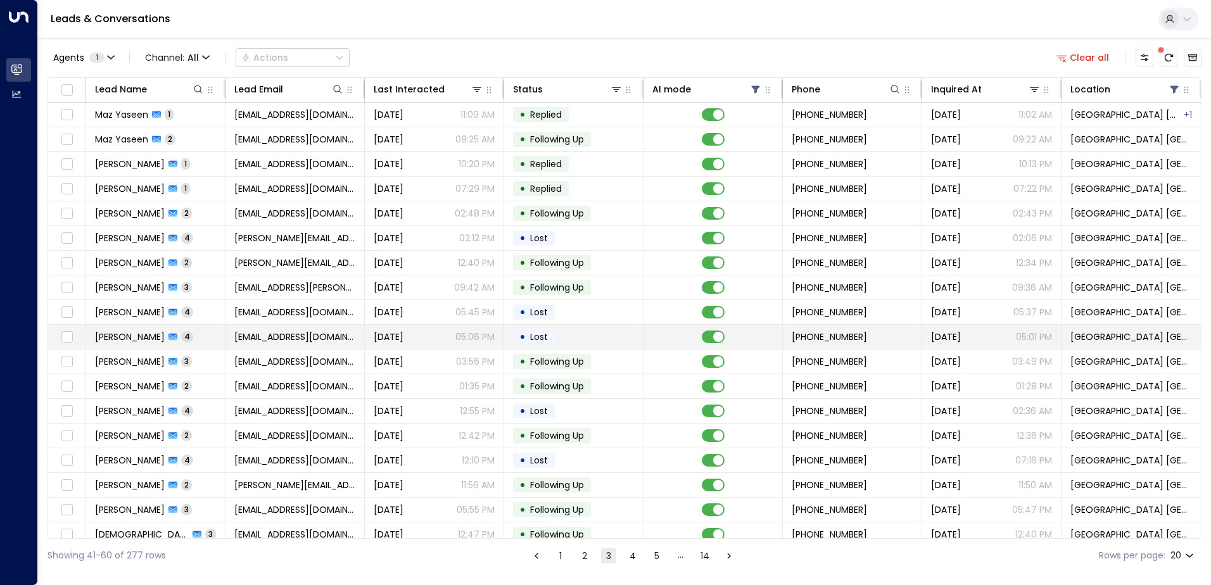
click at [334, 333] on span "[EMAIL_ADDRESS][DOMAIN_NAME]" at bounding box center [294, 337] width 121 height 13
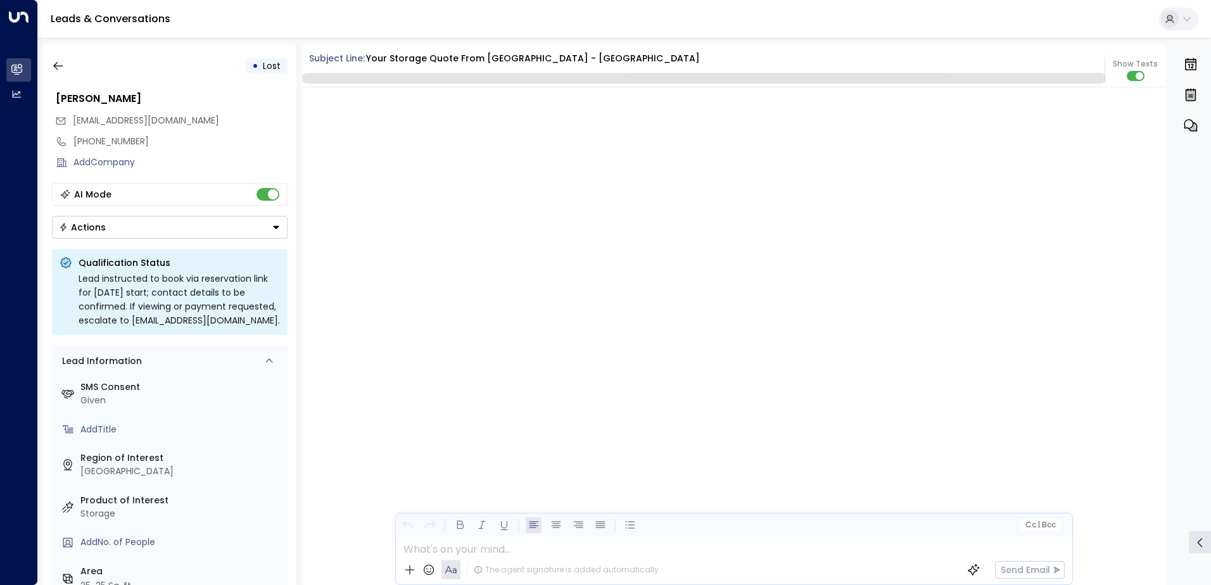
scroll to position [2604, 0]
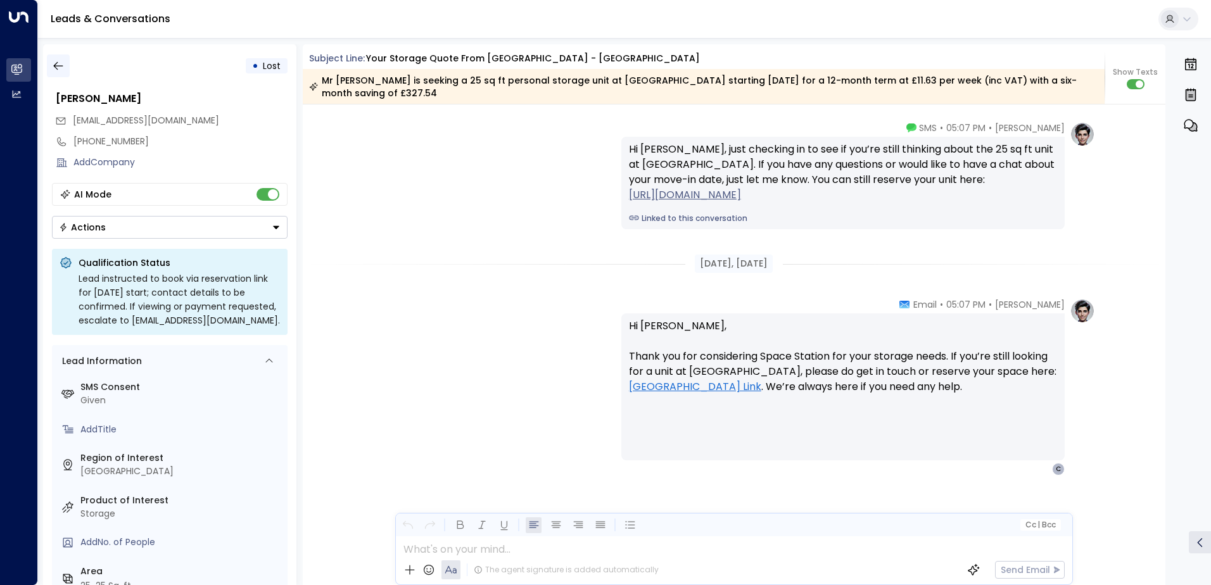
click at [52, 64] on icon "button" at bounding box center [58, 66] width 13 height 13
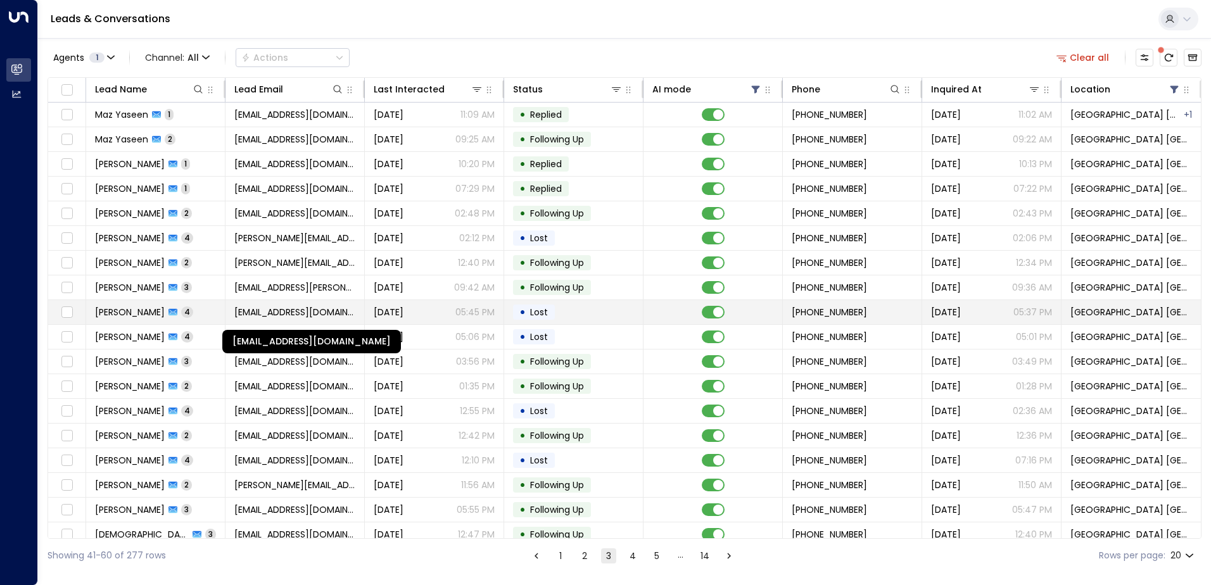
click at [295, 310] on span "[EMAIL_ADDRESS][DOMAIN_NAME]" at bounding box center [294, 312] width 121 height 13
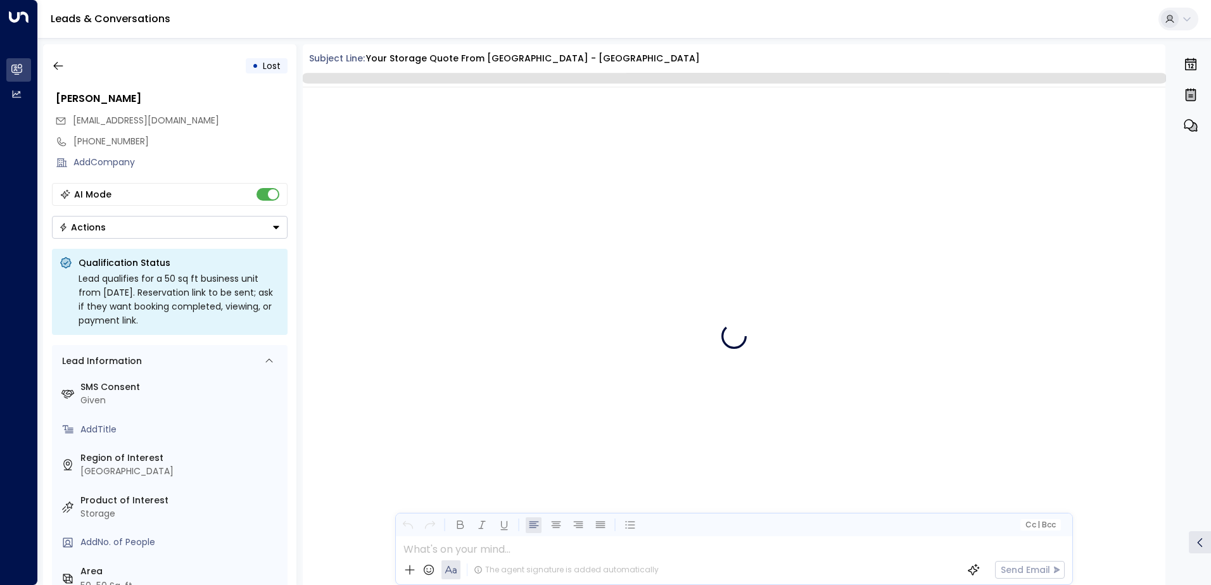
scroll to position [2513, 0]
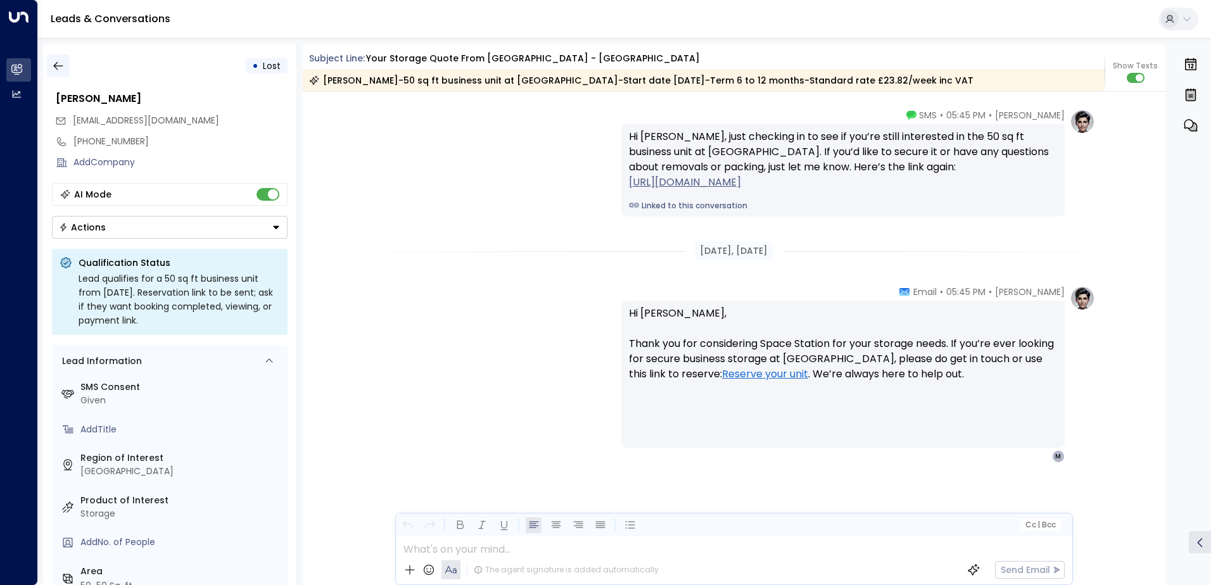
click at [60, 67] on icon "button" at bounding box center [58, 66] width 13 height 13
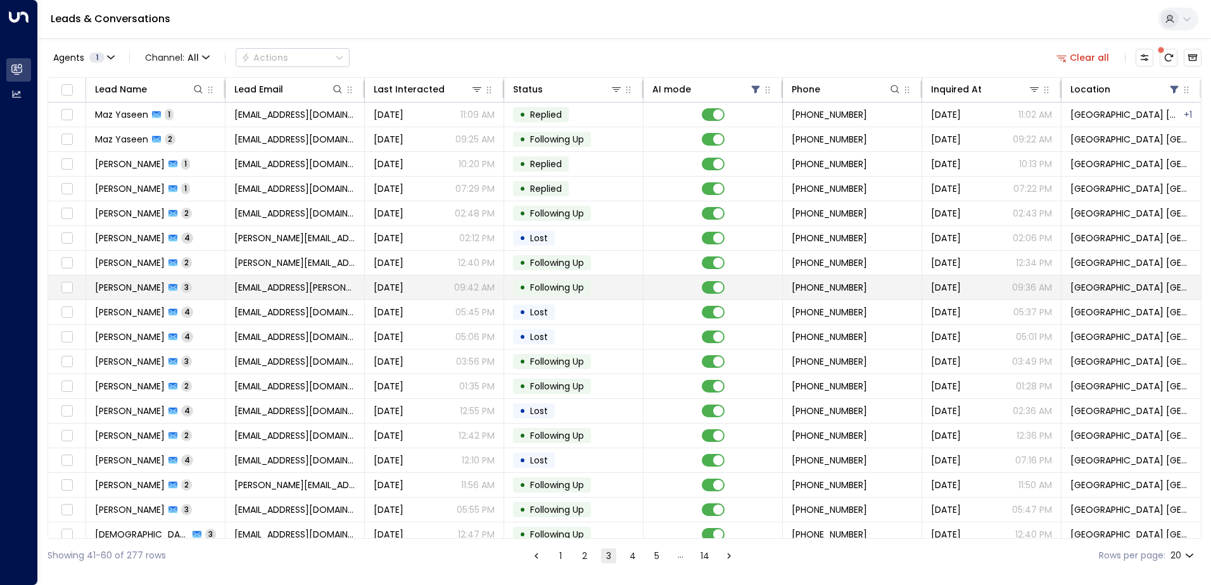
click at [383, 286] on span "[DATE]" at bounding box center [389, 287] width 30 height 13
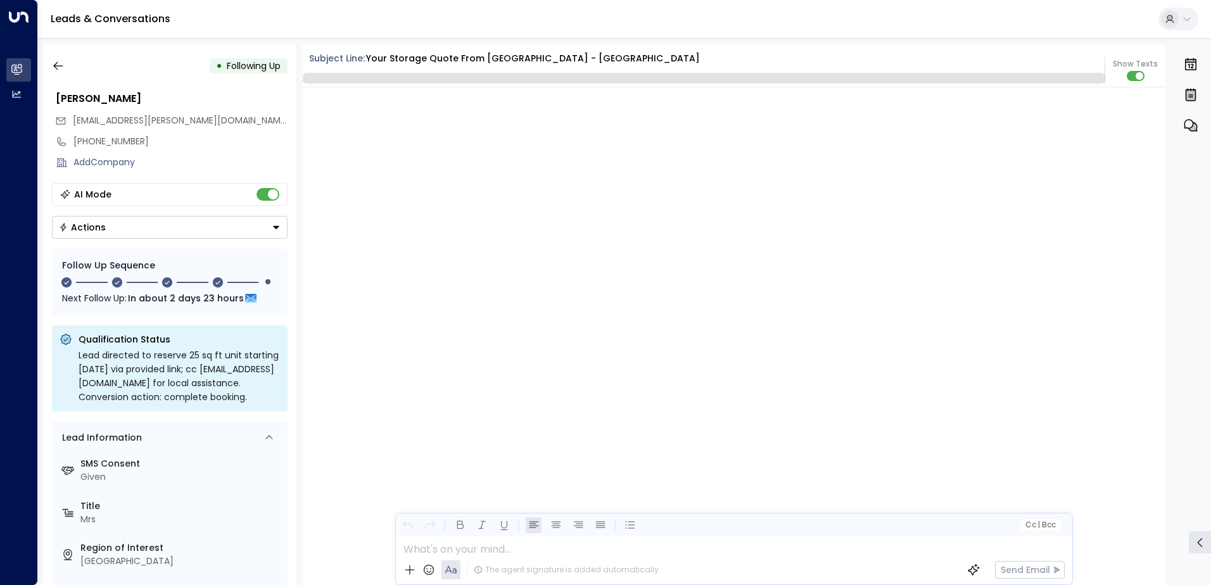
scroll to position [2115, 0]
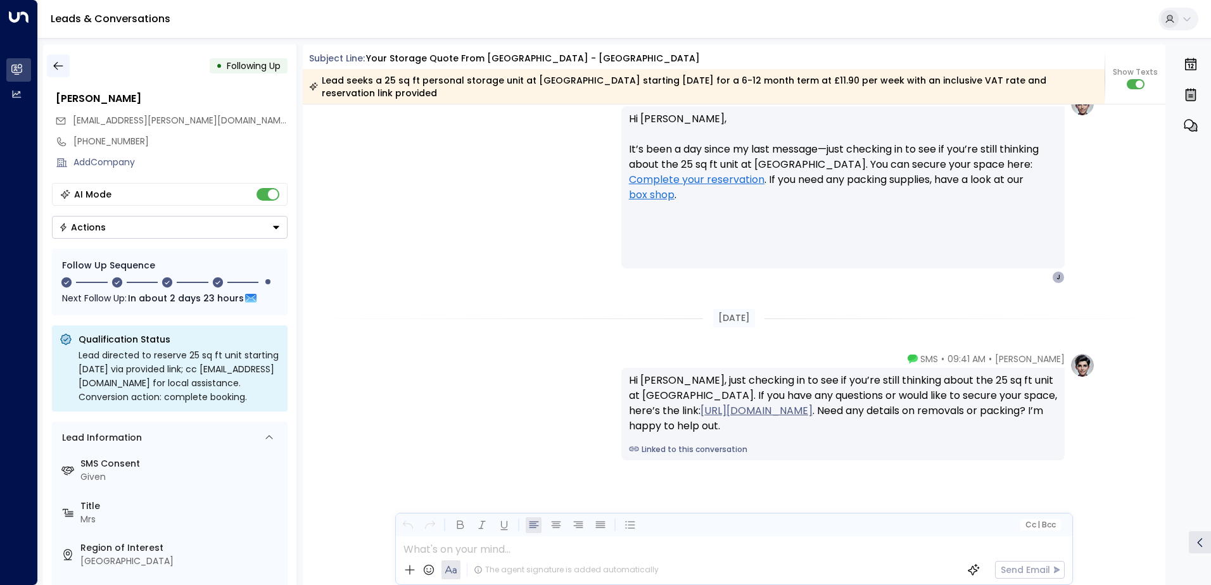
click at [65, 68] on button "button" at bounding box center [58, 65] width 23 height 23
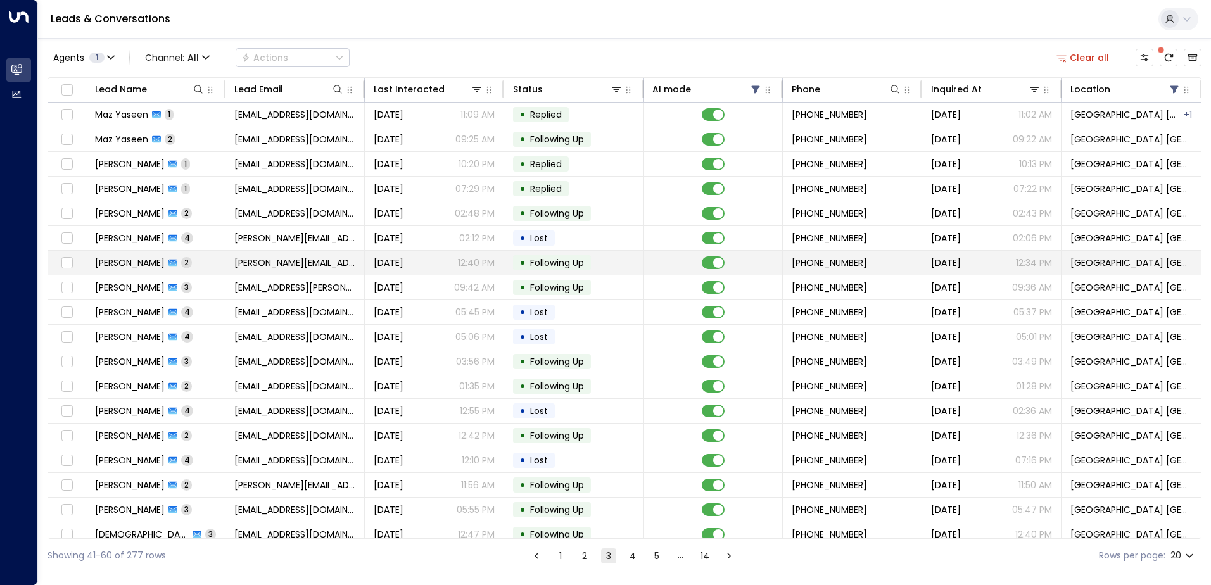
click at [374, 259] on span "[DATE]" at bounding box center [389, 263] width 30 height 13
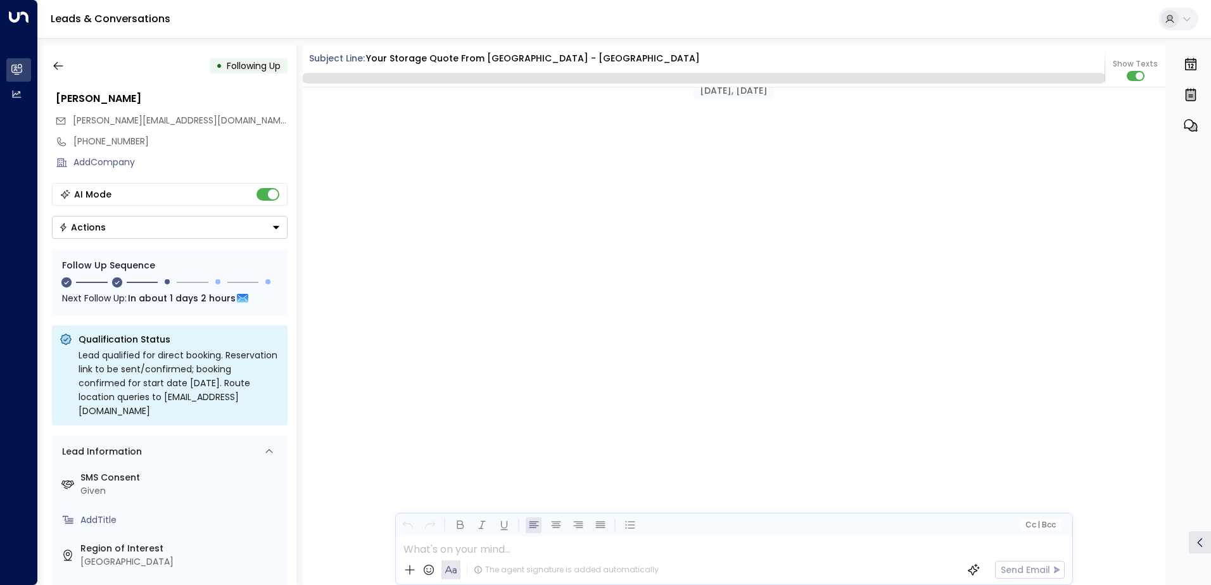
scroll to position [1192, 0]
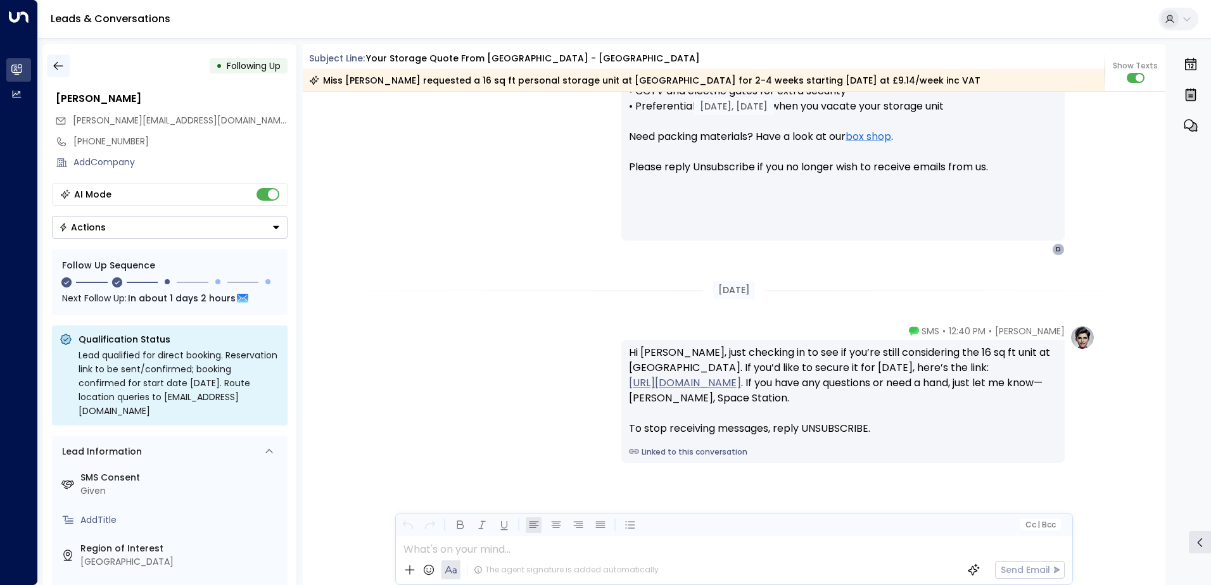
click at [56, 71] on icon "button" at bounding box center [58, 66] width 13 height 13
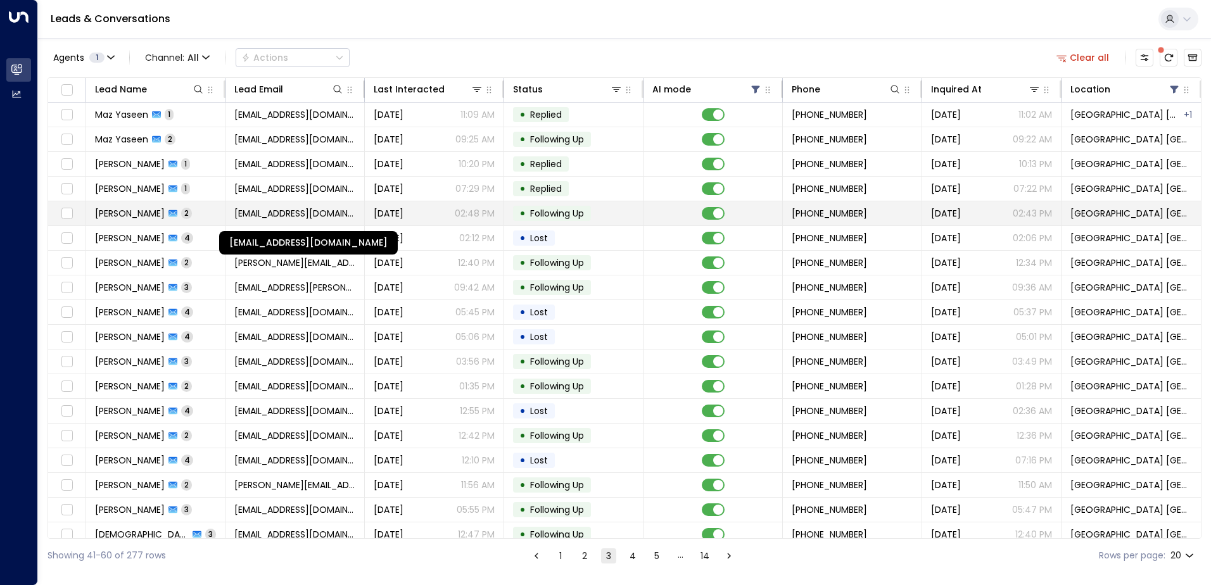
click at [238, 210] on span "[EMAIL_ADDRESS][DOMAIN_NAME]" at bounding box center [294, 213] width 121 height 13
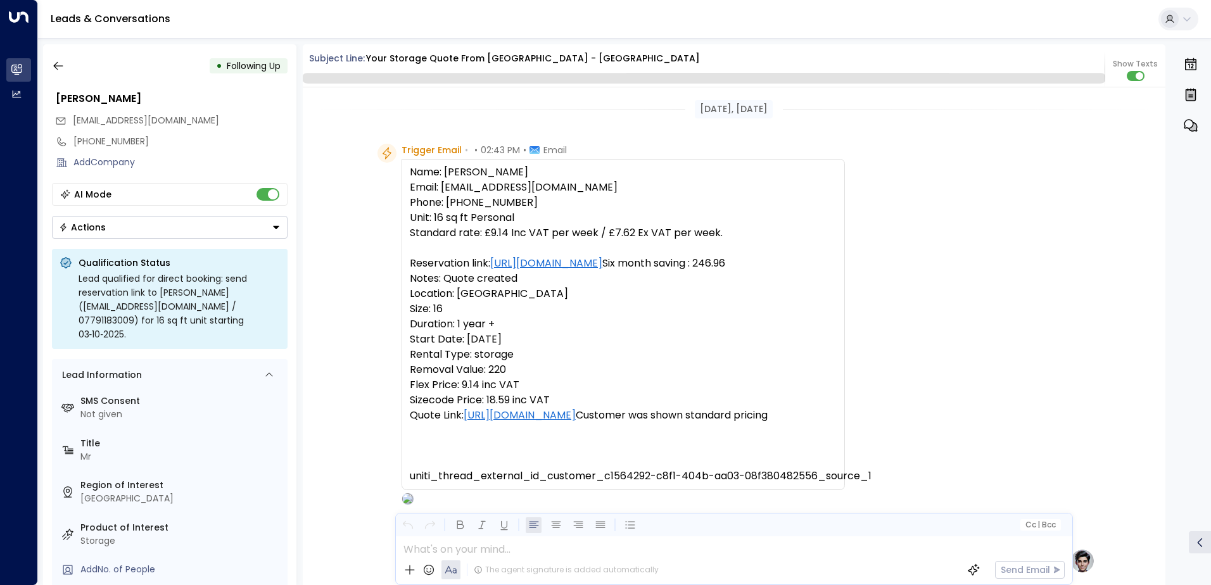
scroll to position [1247, 0]
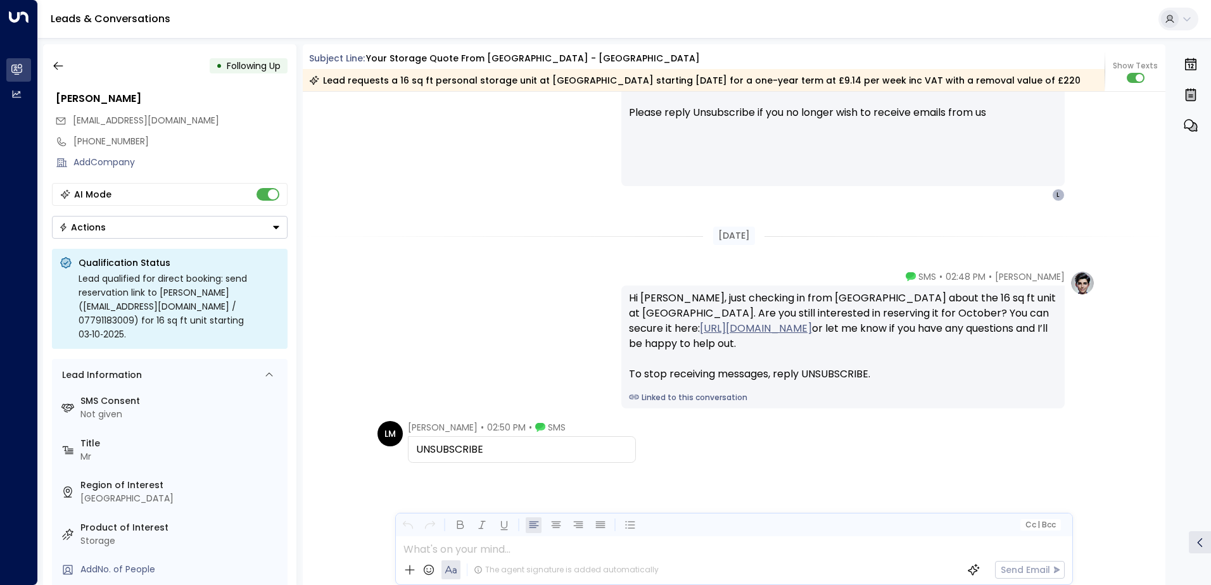
click at [149, 229] on button "Actions" at bounding box center [170, 227] width 236 height 23
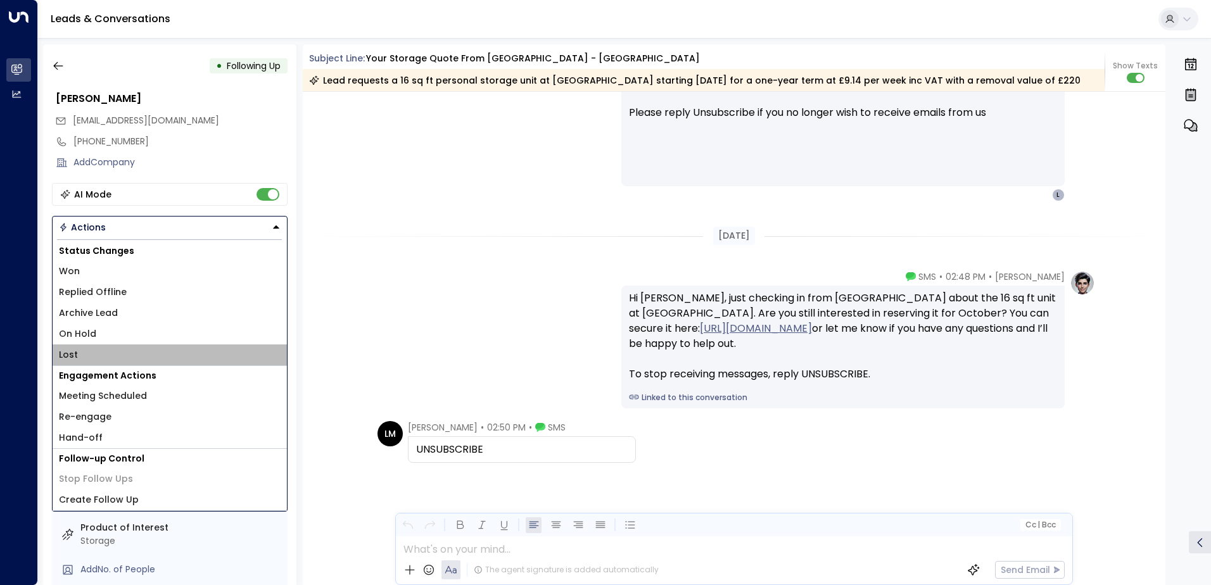
click at [106, 354] on li "Lost" at bounding box center [170, 355] width 234 height 21
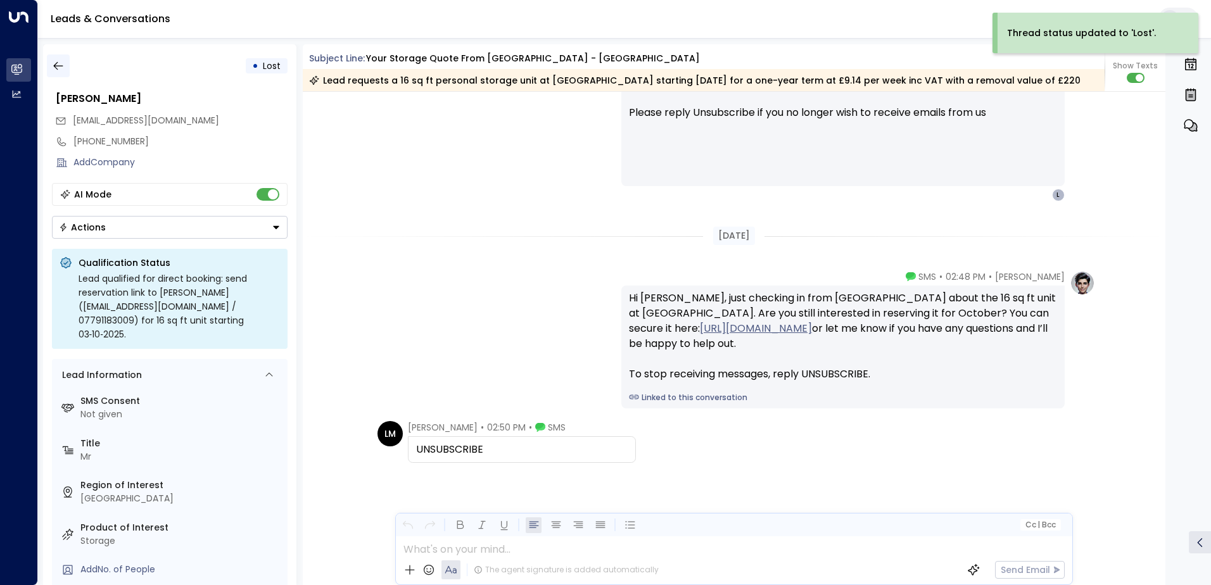
click at [60, 65] on icon "button" at bounding box center [58, 66] width 13 height 13
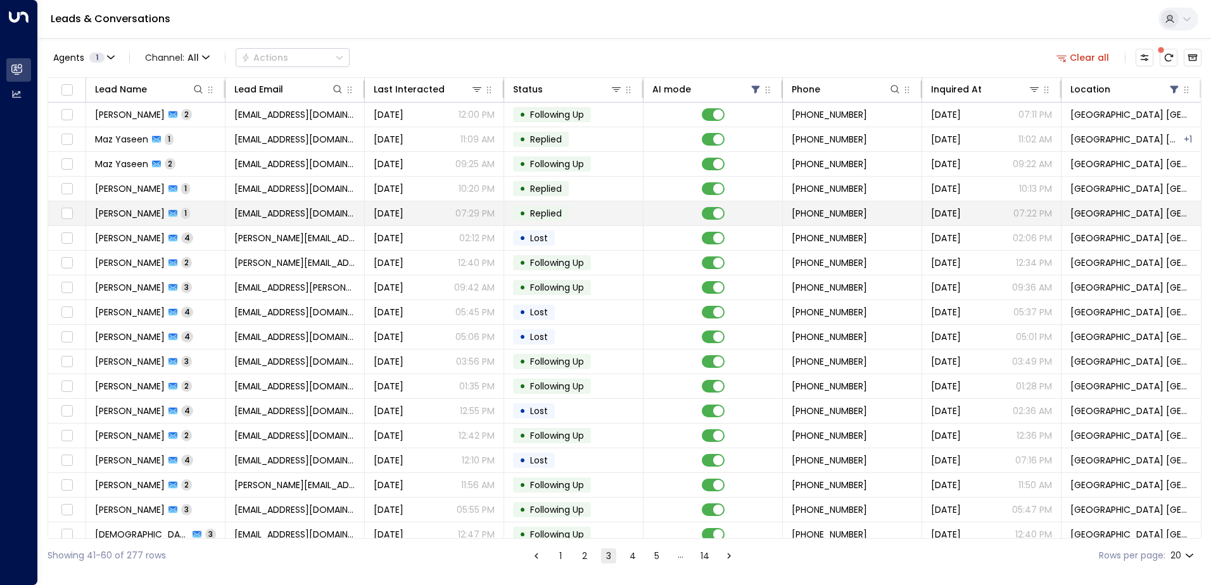
click at [241, 211] on span "[EMAIL_ADDRESS][DOMAIN_NAME]" at bounding box center [294, 213] width 121 height 13
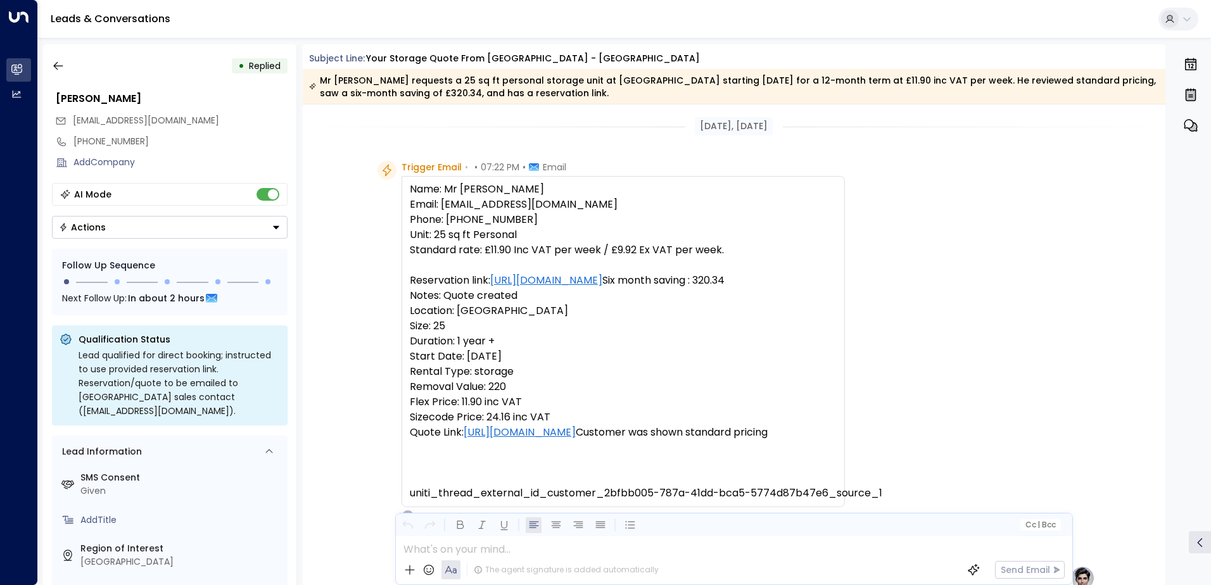
click at [179, 237] on button "Actions" at bounding box center [170, 227] width 236 height 23
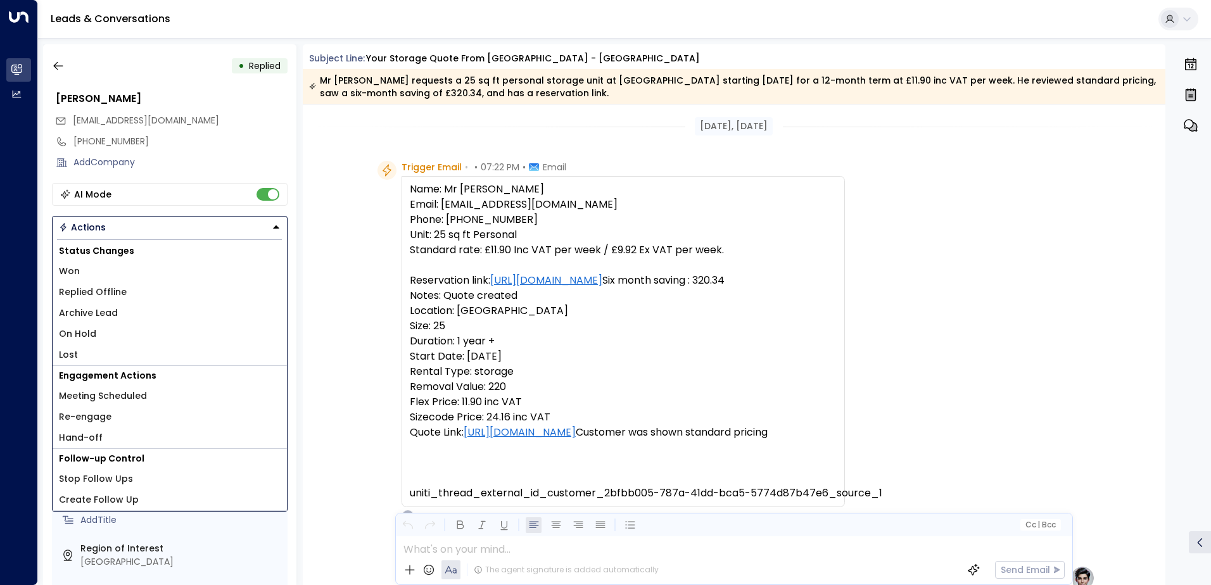
click at [89, 348] on li "Lost" at bounding box center [170, 355] width 234 height 21
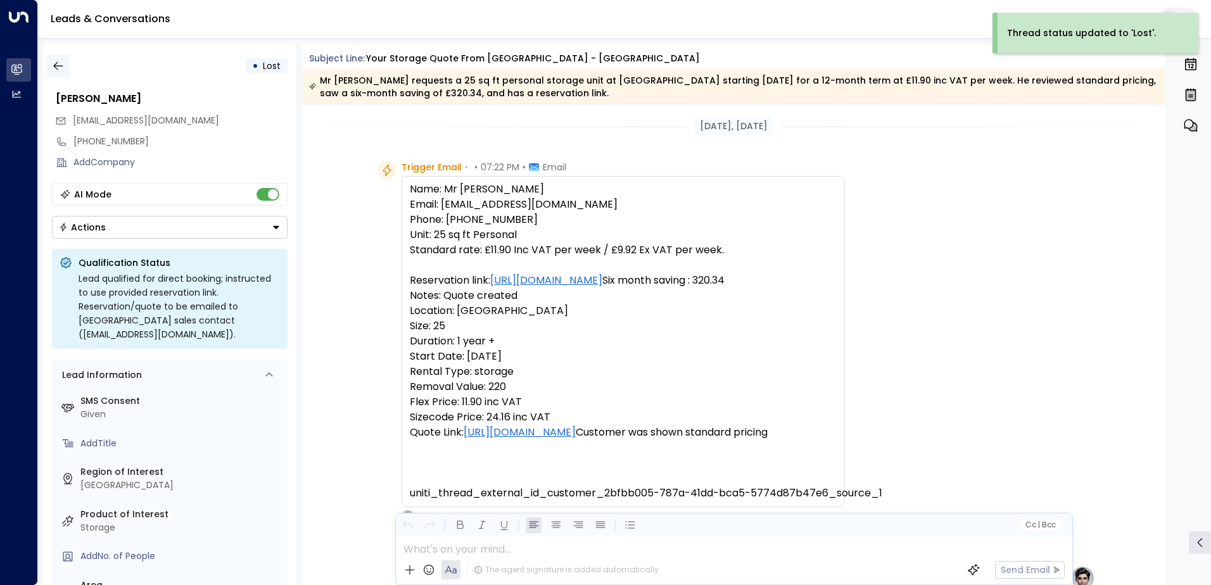
click at [63, 70] on icon "button" at bounding box center [58, 66] width 13 height 13
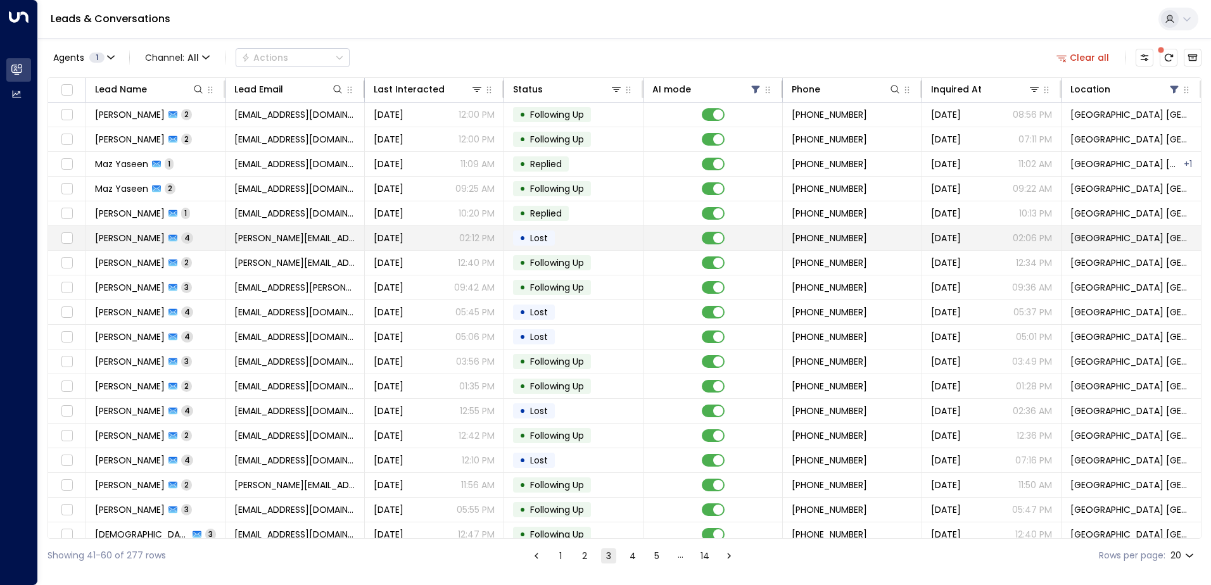
click at [298, 237] on span "[PERSON_NAME][EMAIL_ADDRESS][DOMAIN_NAME]" at bounding box center [294, 238] width 121 height 13
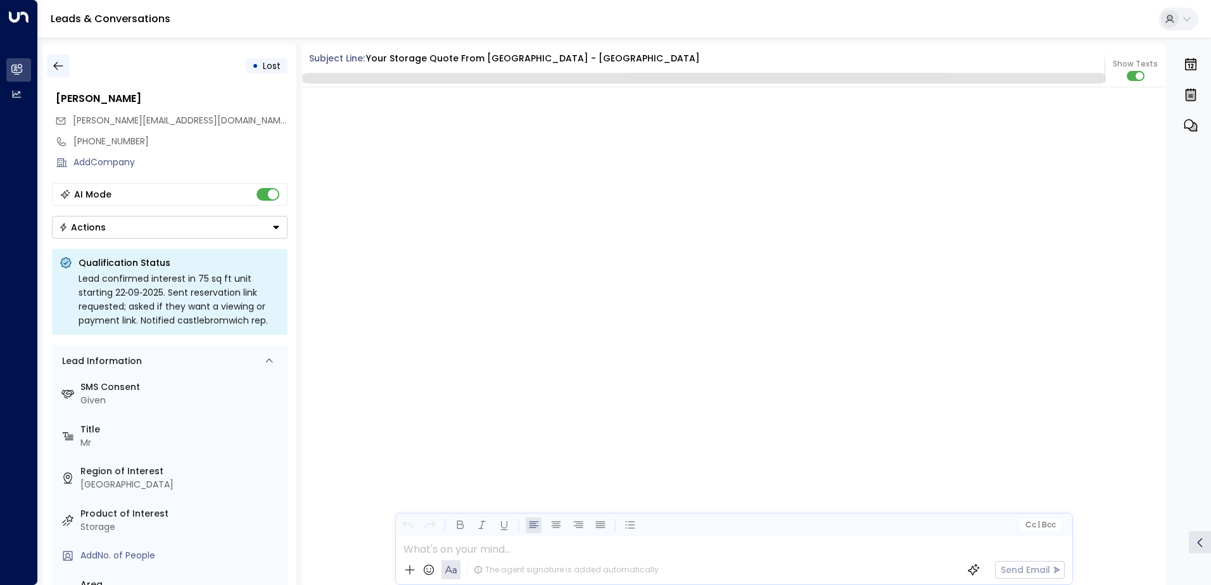
scroll to position [2513, 0]
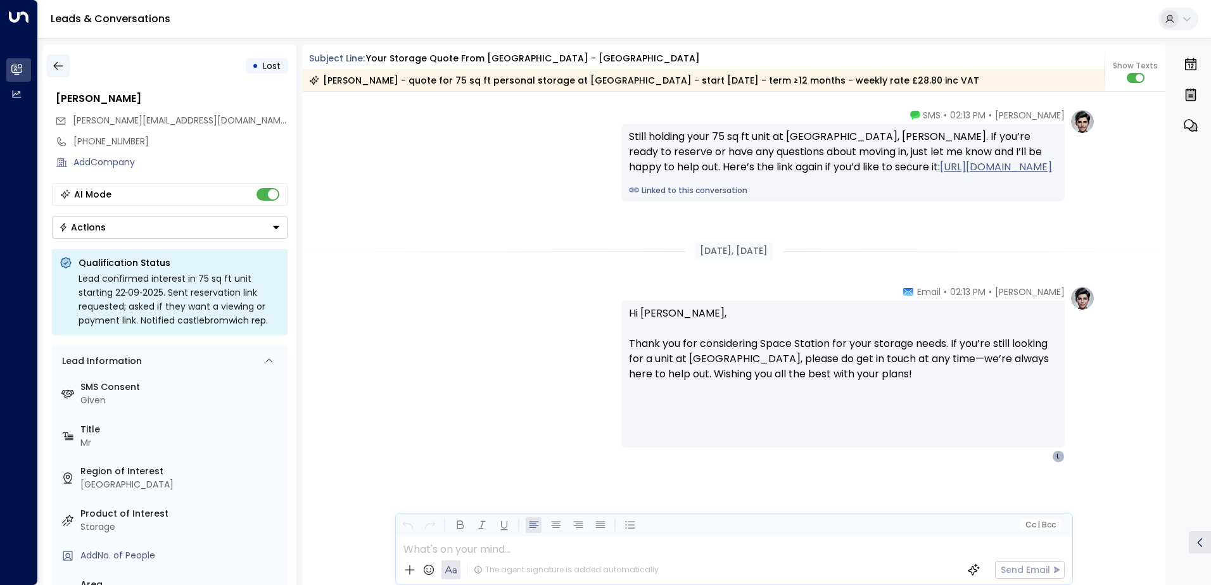
click at [61, 65] on icon "button" at bounding box center [58, 66] width 13 height 13
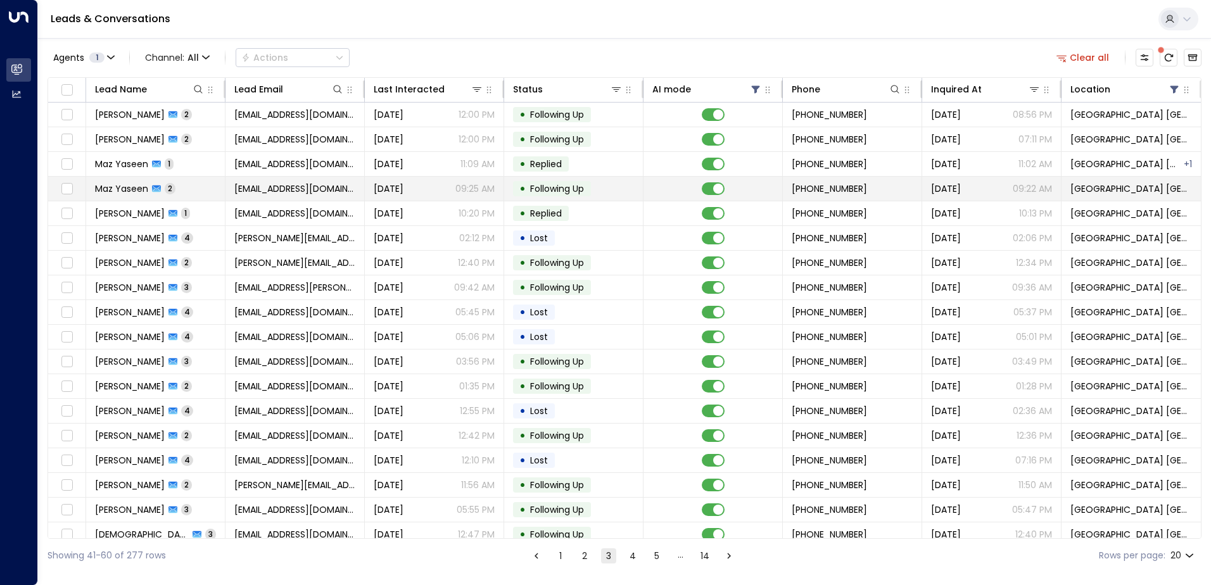
click at [208, 193] on td "Maz Yaseen 2" at bounding box center [155, 189] width 139 height 24
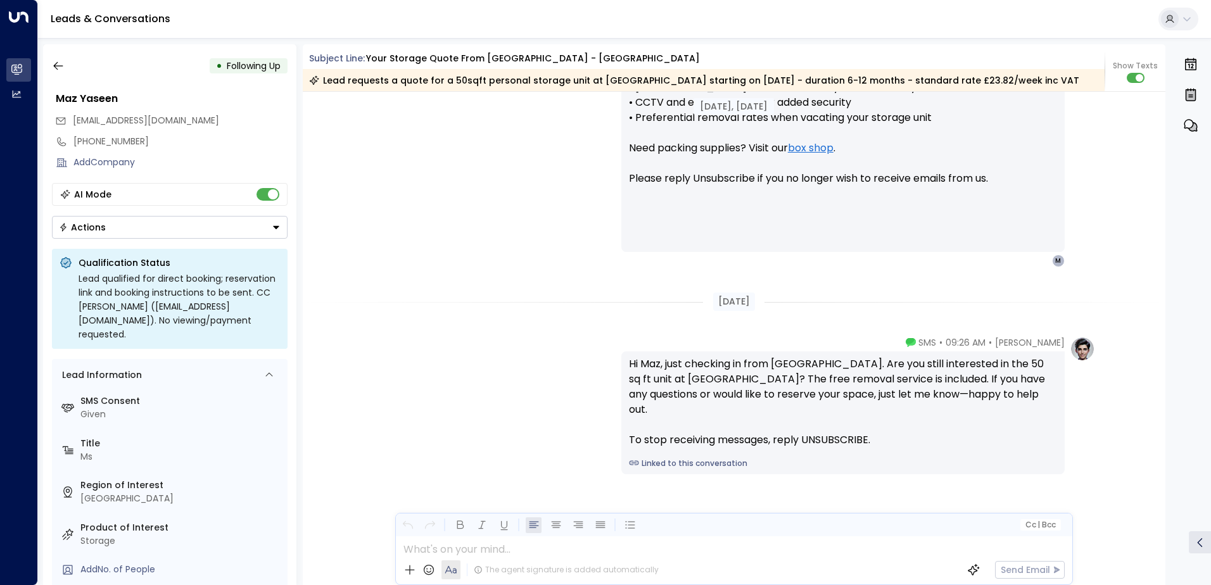
scroll to position [1197, 0]
click at [62, 67] on icon "button" at bounding box center [58, 66] width 13 height 13
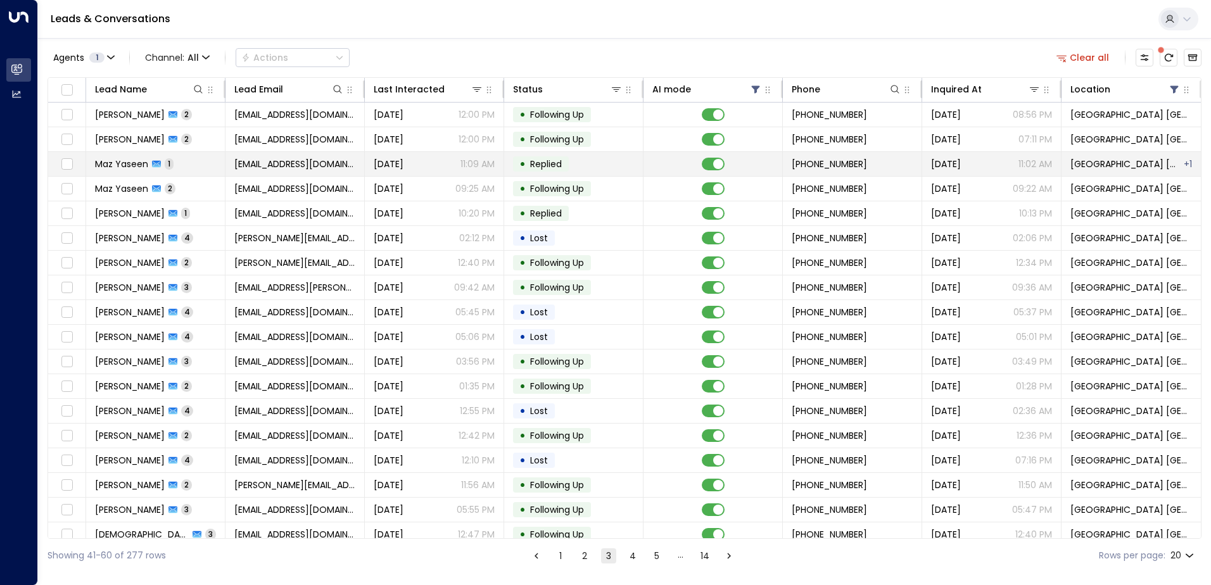
click at [284, 164] on span "[EMAIL_ADDRESS][DOMAIN_NAME]" at bounding box center [294, 164] width 121 height 13
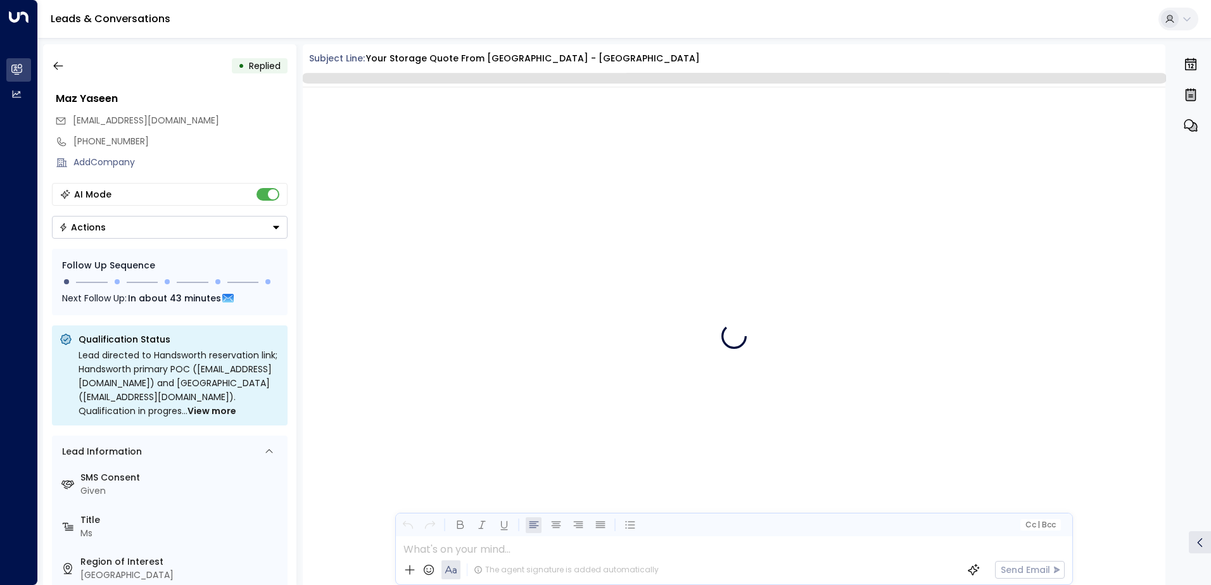
scroll to position [585, 0]
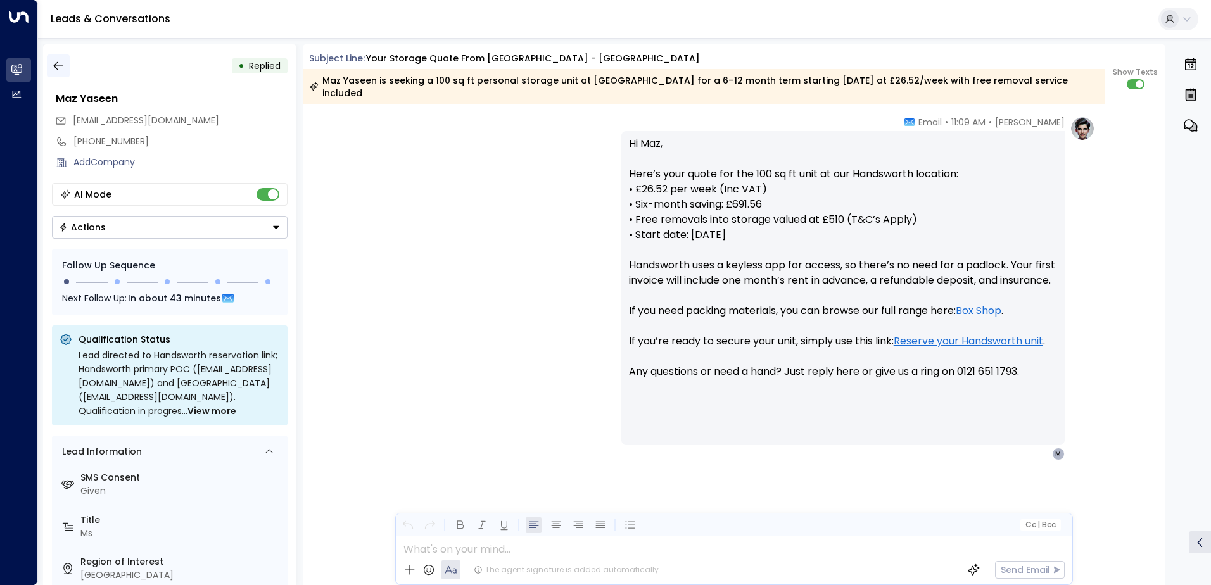
click at [58, 68] on icon "button" at bounding box center [58, 66] width 13 height 13
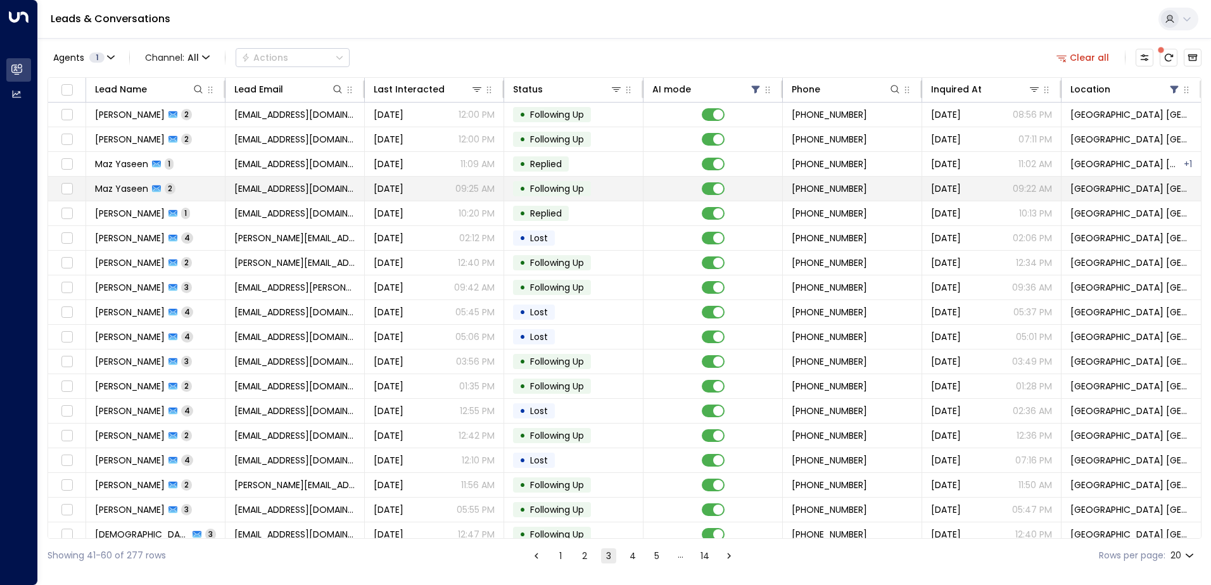
click at [288, 189] on span "[EMAIL_ADDRESS][DOMAIN_NAME]" at bounding box center [294, 188] width 121 height 13
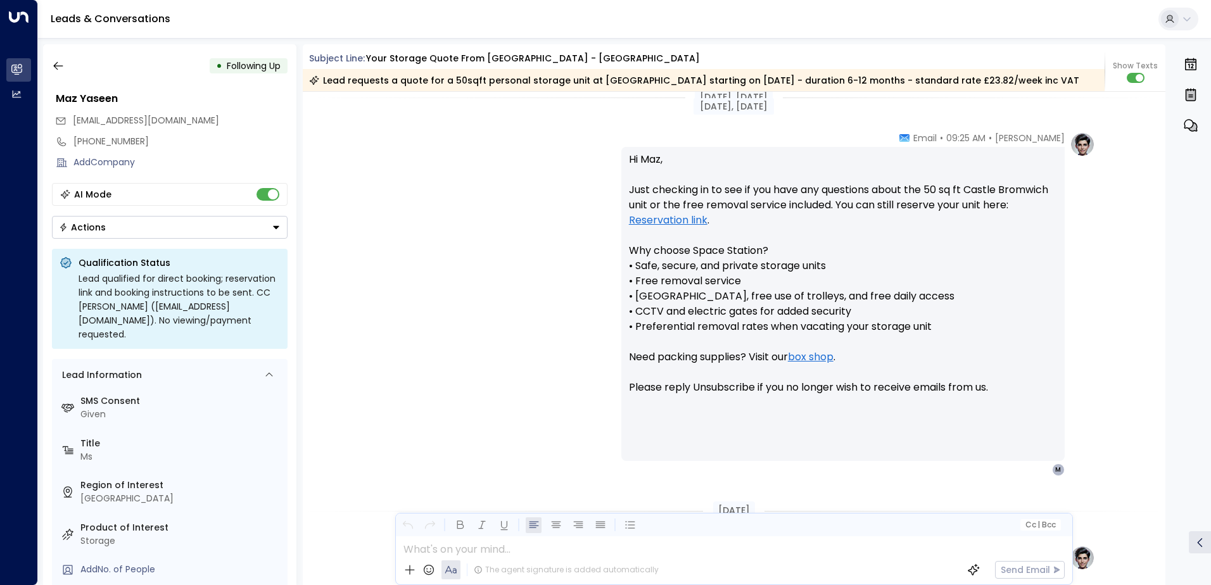
scroll to position [1197, 0]
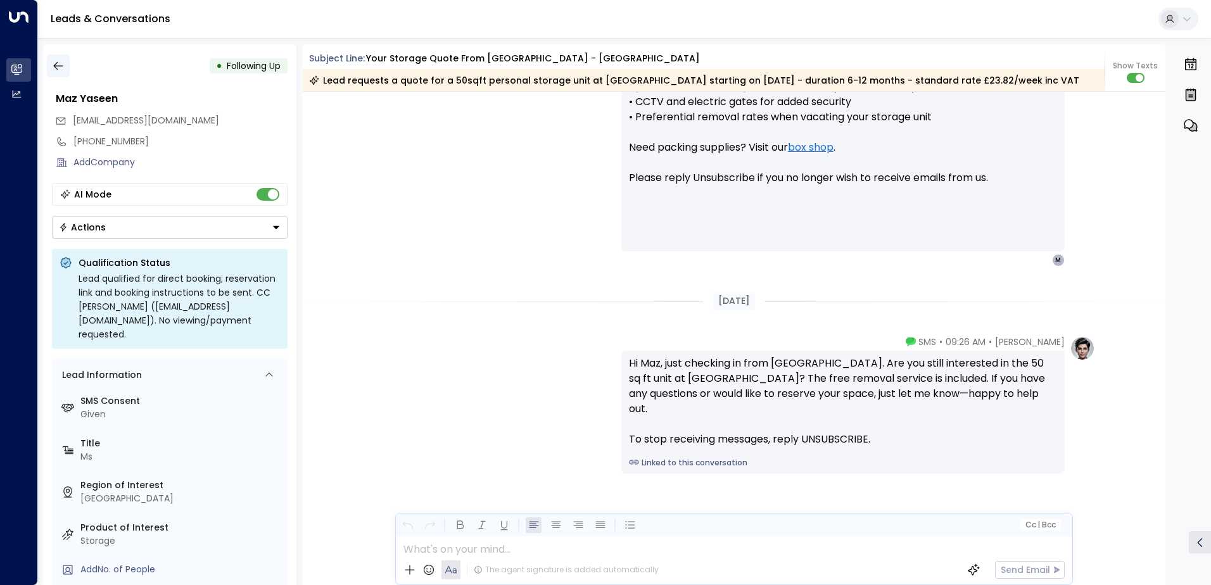
click at [61, 67] on icon "button" at bounding box center [58, 66] width 13 height 13
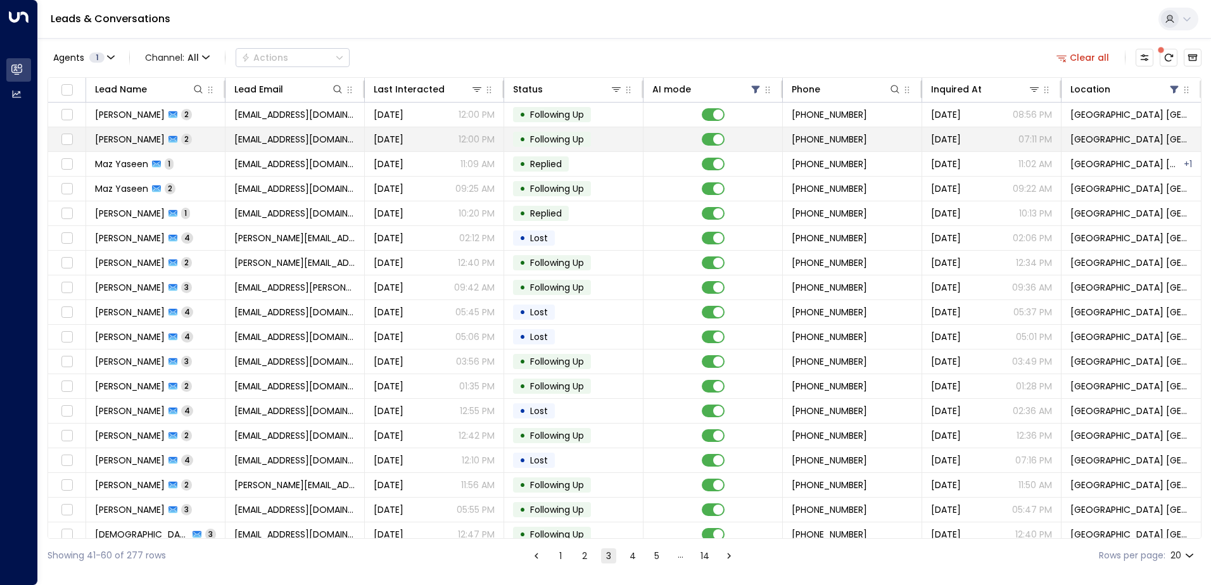
click at [273, 139] on span "[EMAIL_ADDRESS][DOMAIN_NAME]" at bounding box center [294, 139] width 121 height 13
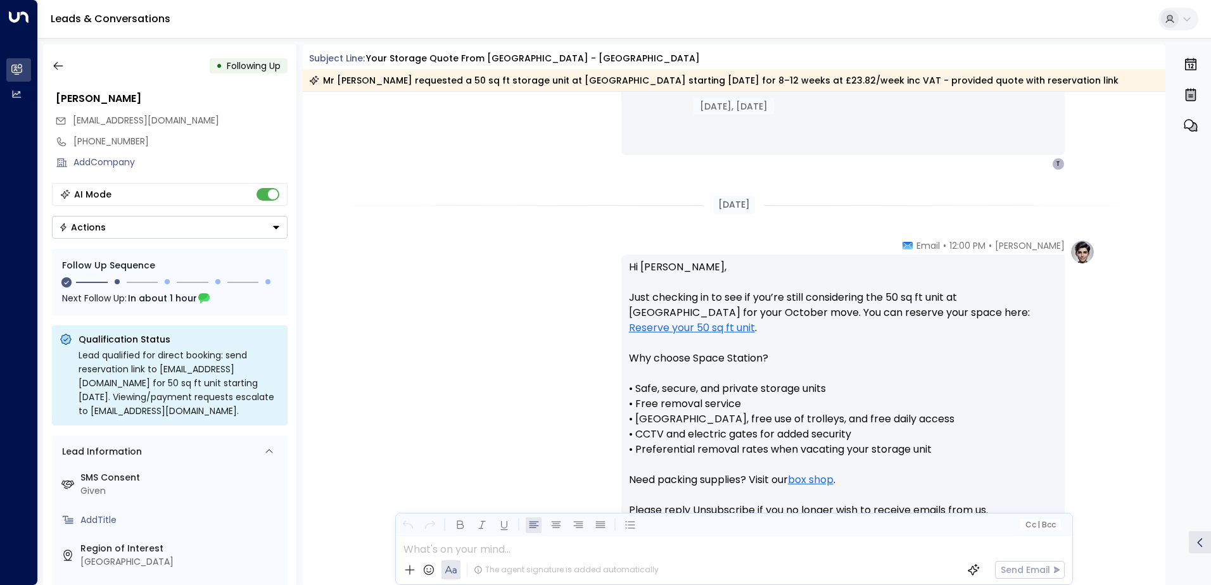
scroll to position [628, 0]
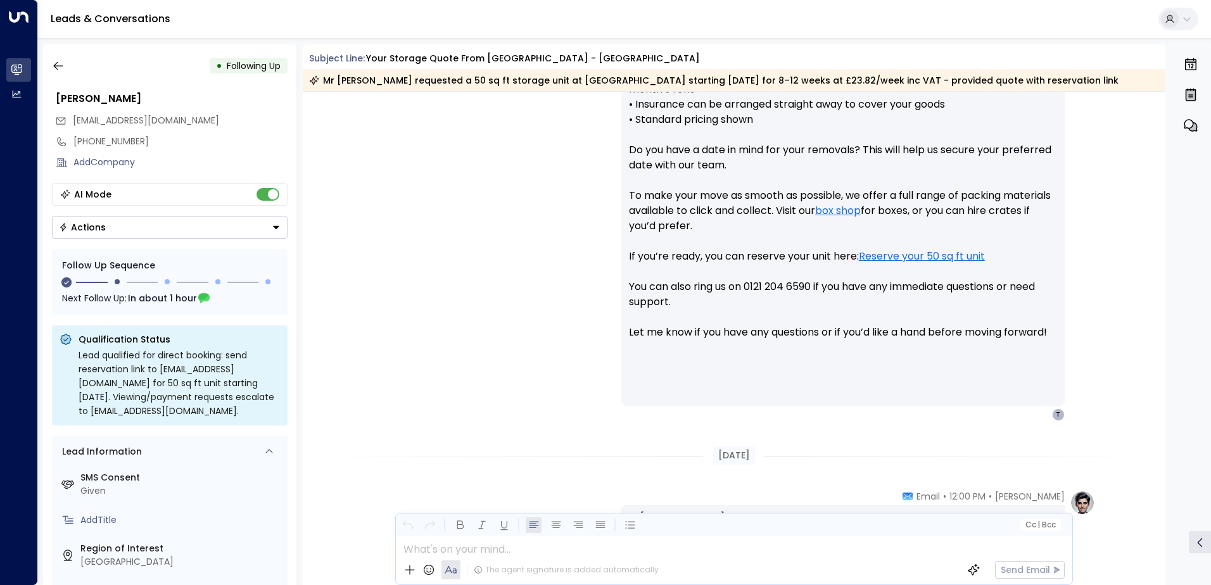
click at [113, 226] on button "Actions" at bounding box center [170, 227] width 236 height 23
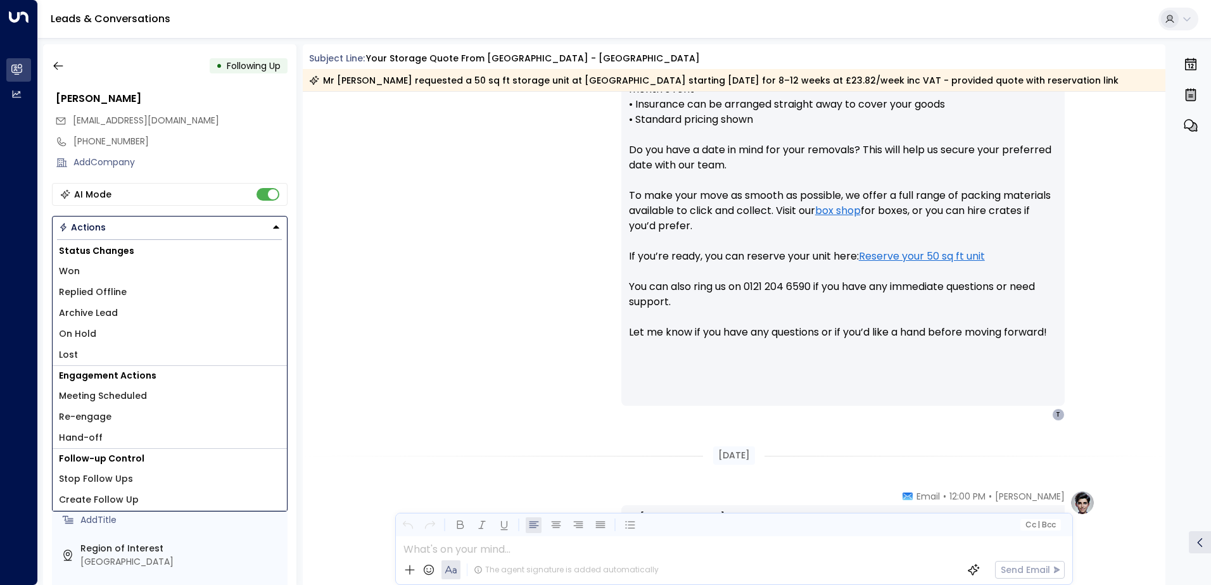
click at [75, 354] on span "Lost" at bounding box center [68, 354] width 19 height 13
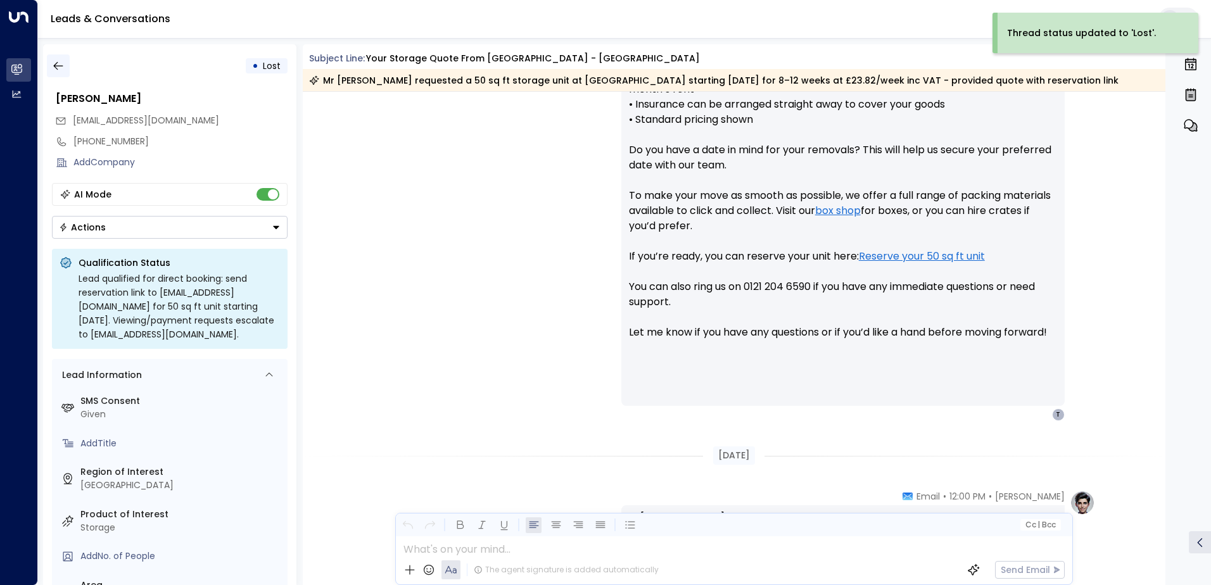
click at [60, 70] on icon "button" at bounding box center [58, 66] width 13 height 13
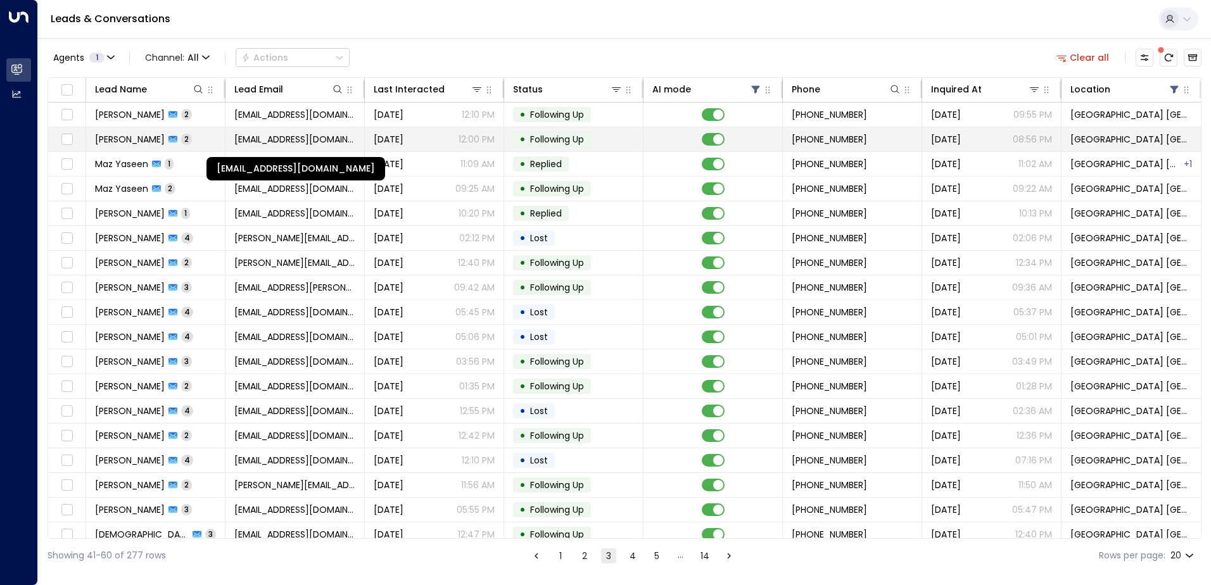
click at [299, 140] on span "[EMAIL_ADDRESS][DOMAIN_NAME]" at bounding box center [294, 139] width 121 height 13
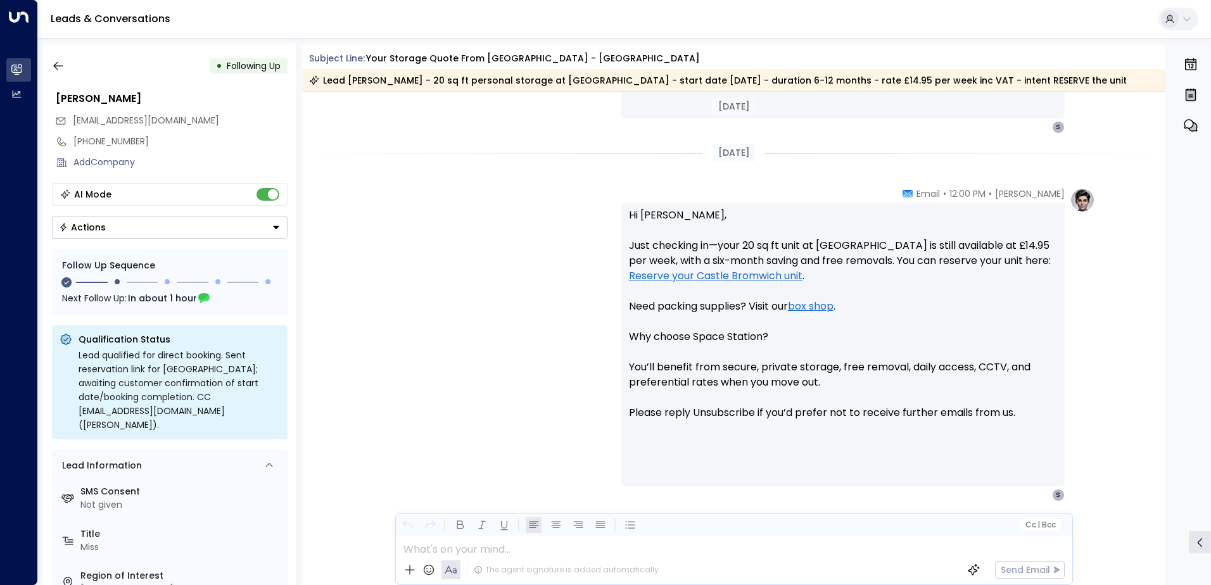
scroll to position [959, 0]
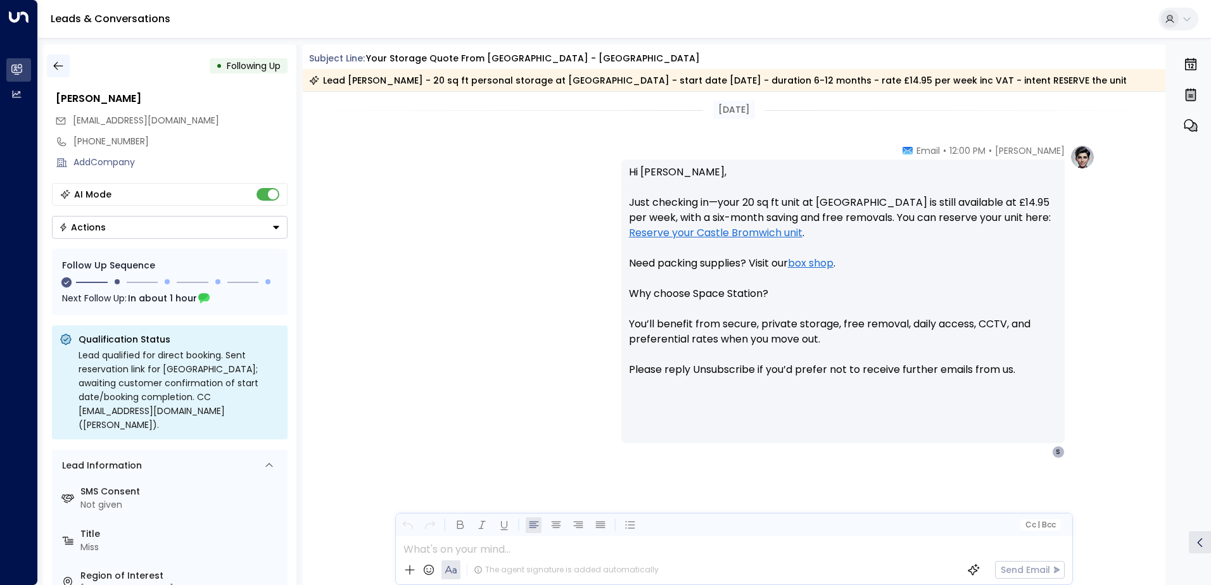
click at [63, 68] on icon "button" at bounding box center [58, 66] width 13 height 13
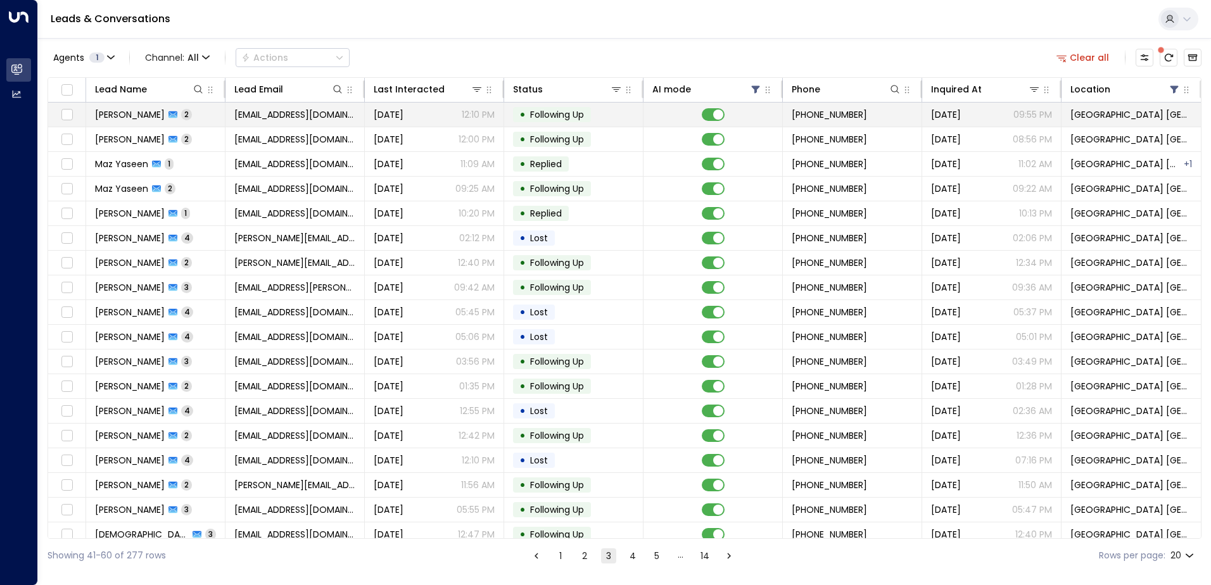
click at [490, 120] on p "12:10 PM" at bounding box center [478, 114] width 33 height 13
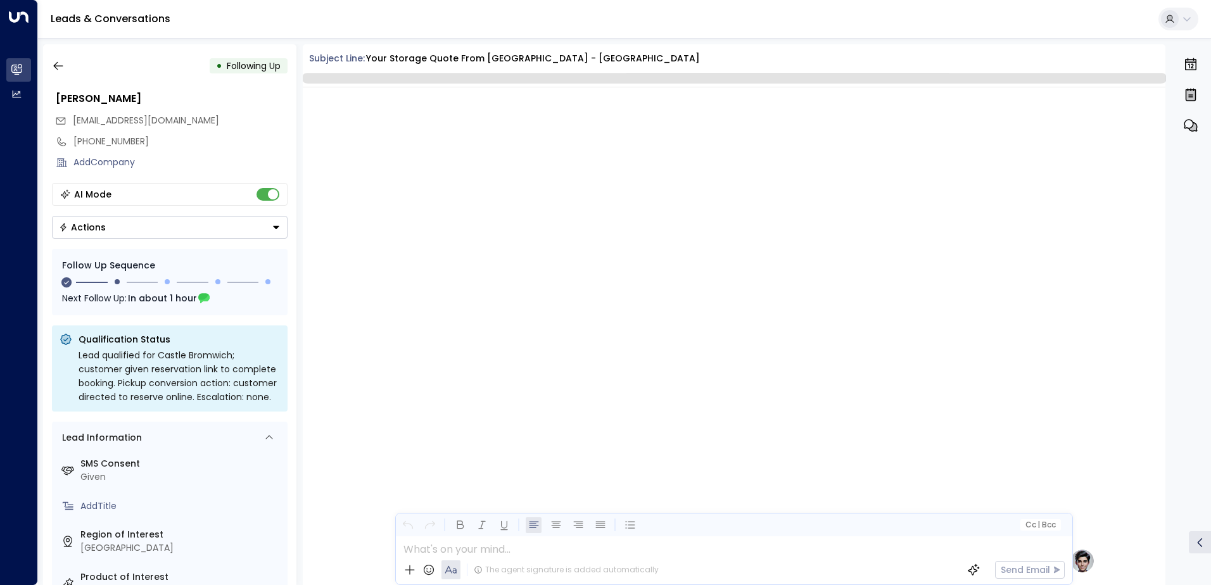
scroll to position [1031, 0]
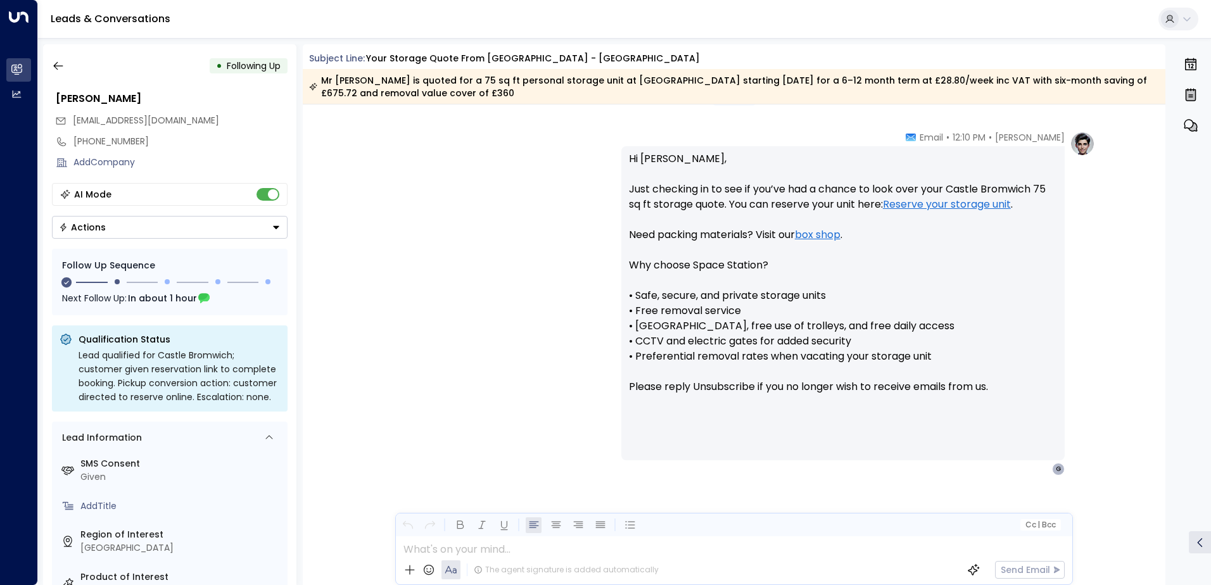
click at [183, 229] on button "Actions" at bounding box center [170, 227] width 236 height 23
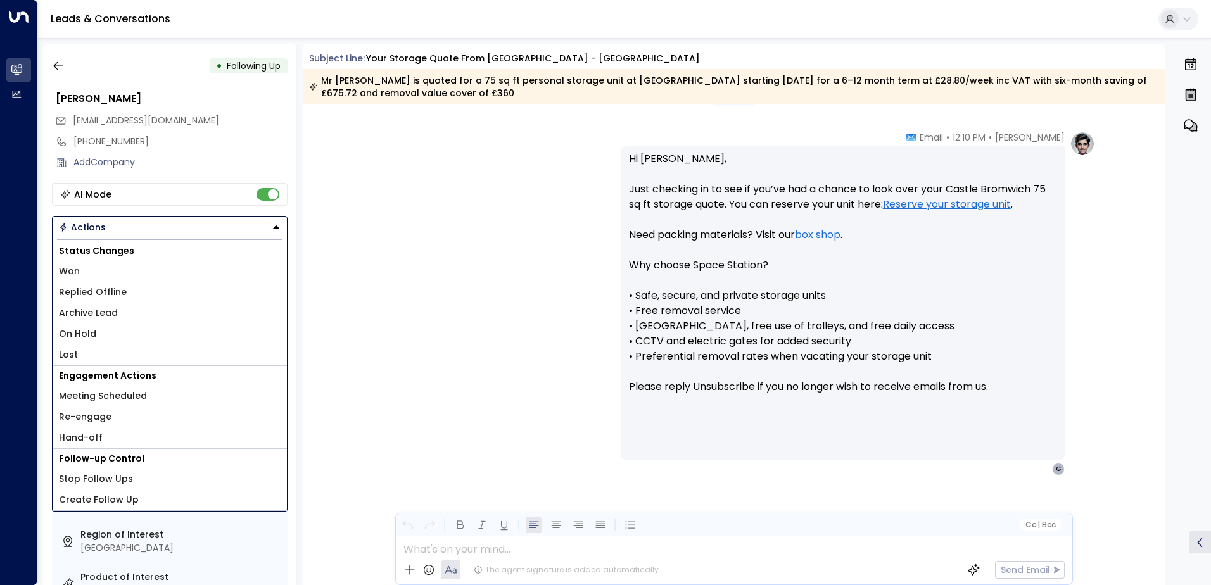
click at [88, 352] on li "Lost" at bounding box center [170, 355] width 234 height 21
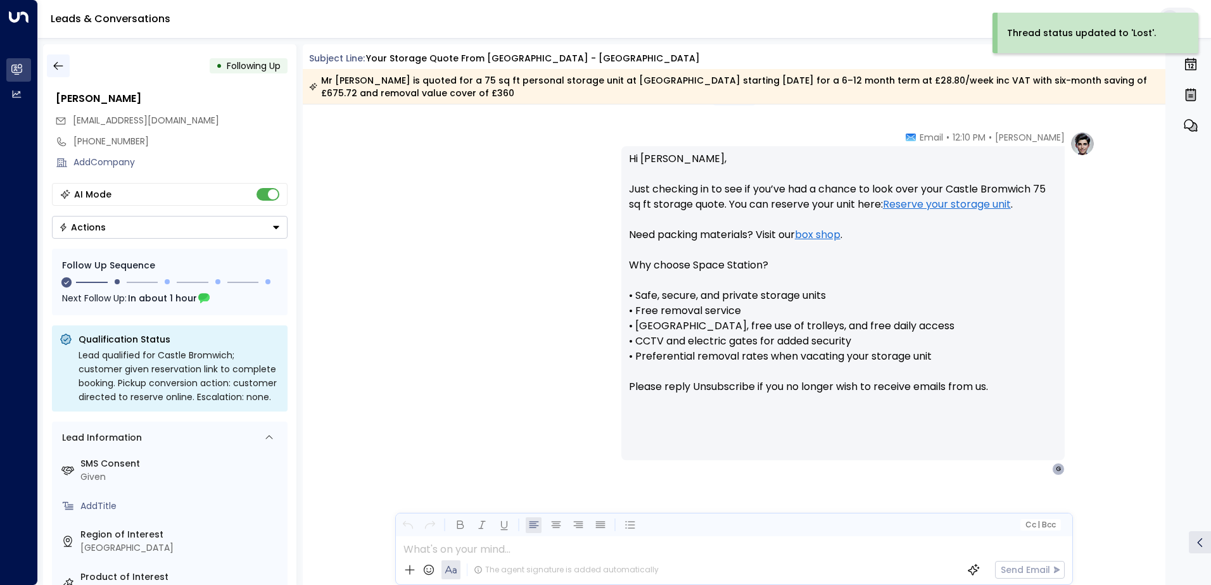
click at [66, 68] on button "button" at bounding box center [58, 65] width 23 height 23
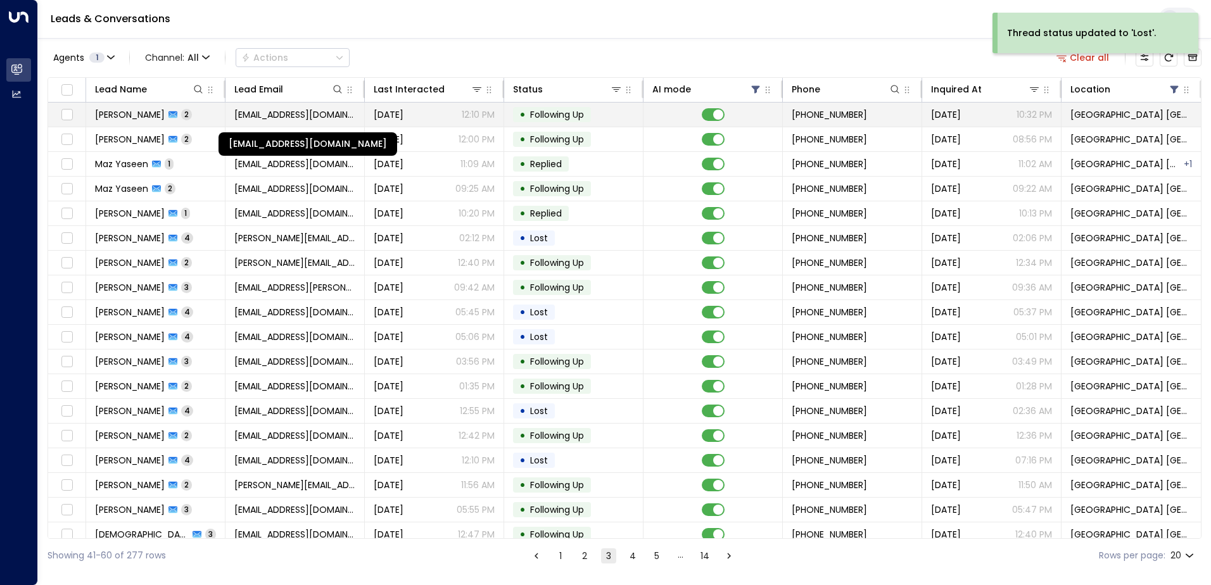
click at [268, 115] on span "[EMAIL_ADDRESS][DOMAIN_NAME]" at bounding box center [294, 114] width 121 height 13
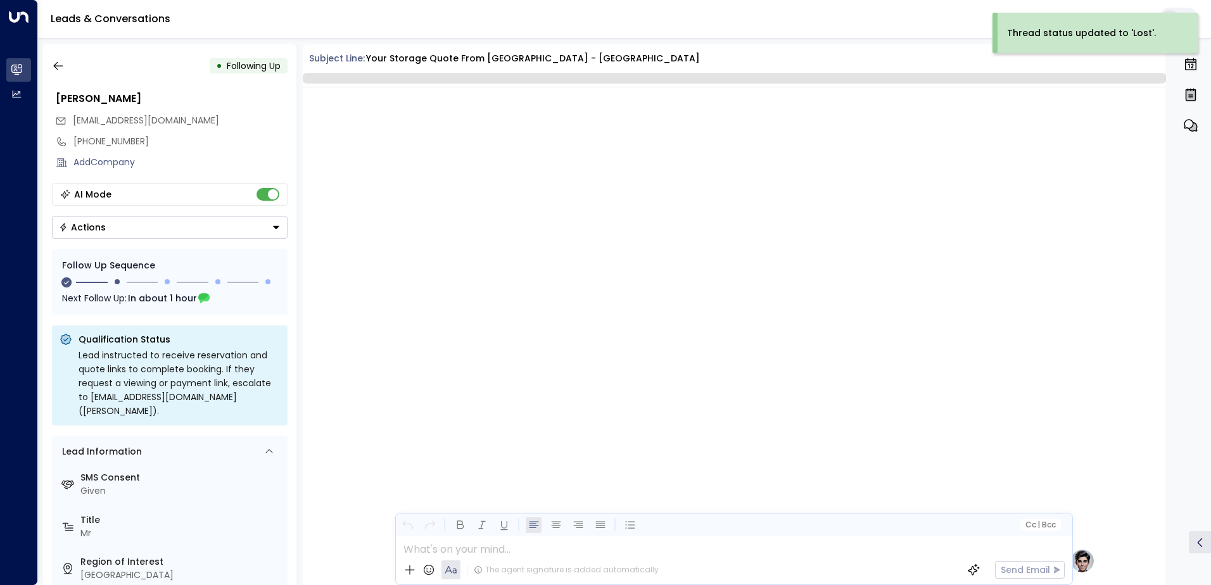
scroll to position [1046, 0]
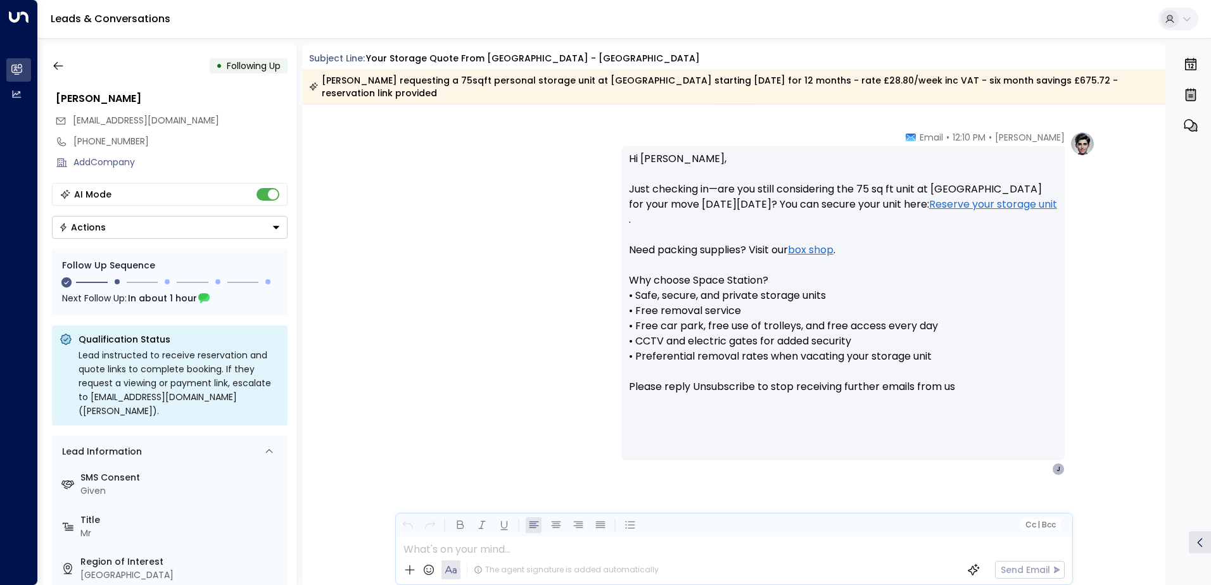
click at [98, 226] on div "Actions" at bounding box center [82, 227] width 47 height 11
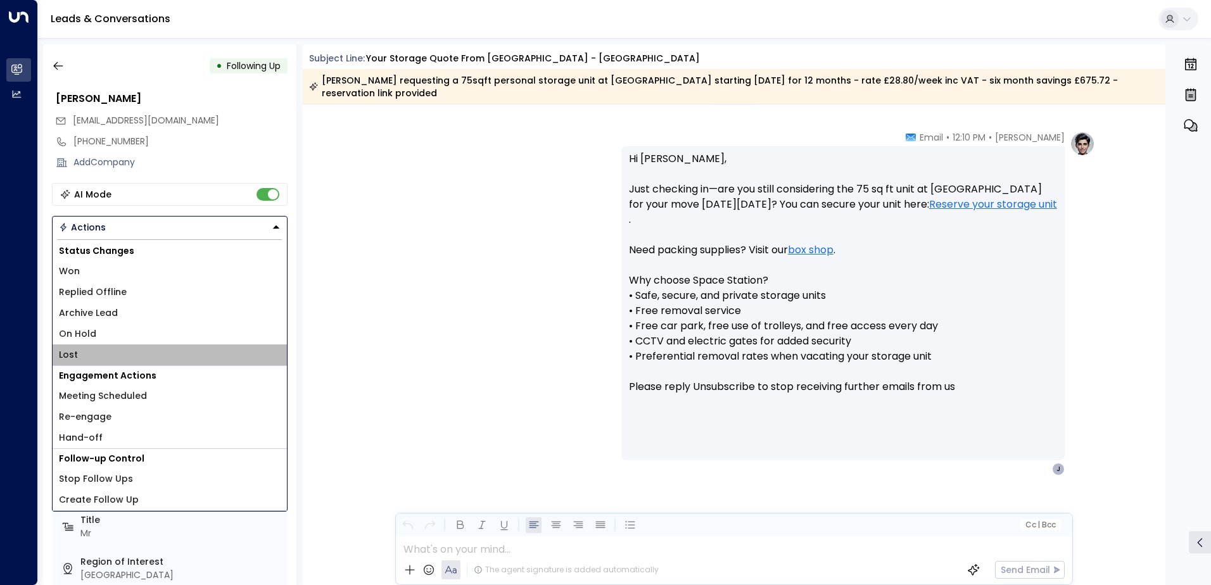
click at [86, 348] on li "Lost" at bounding box center [170, 355] width 234 height 21
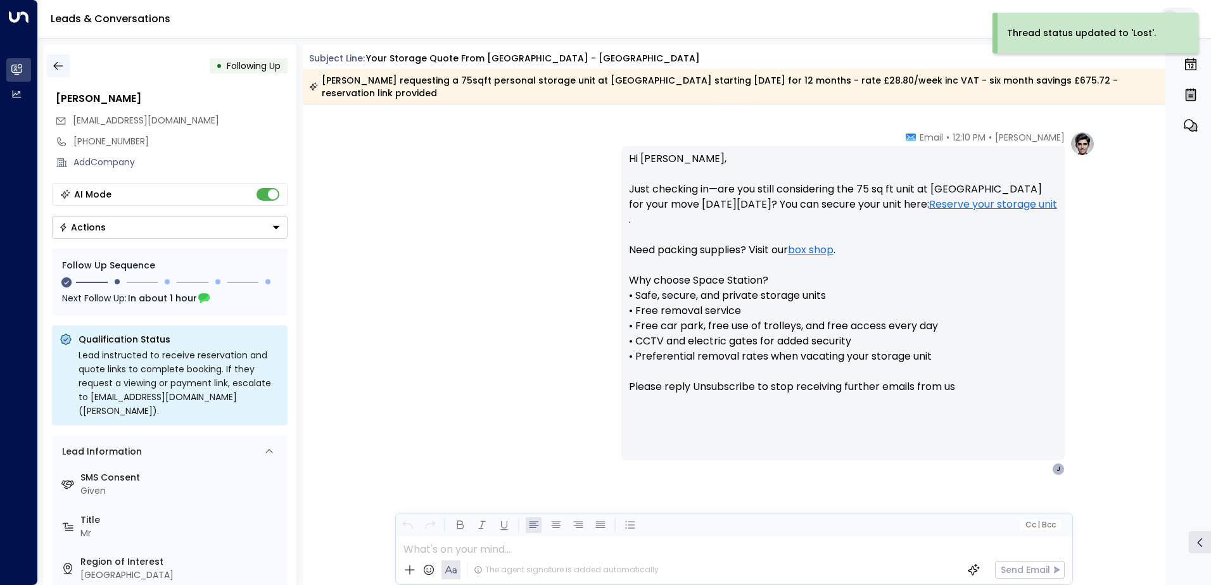
click at [53, 65] on icon "button" at bounding box center [58, 66] width 13 height 13
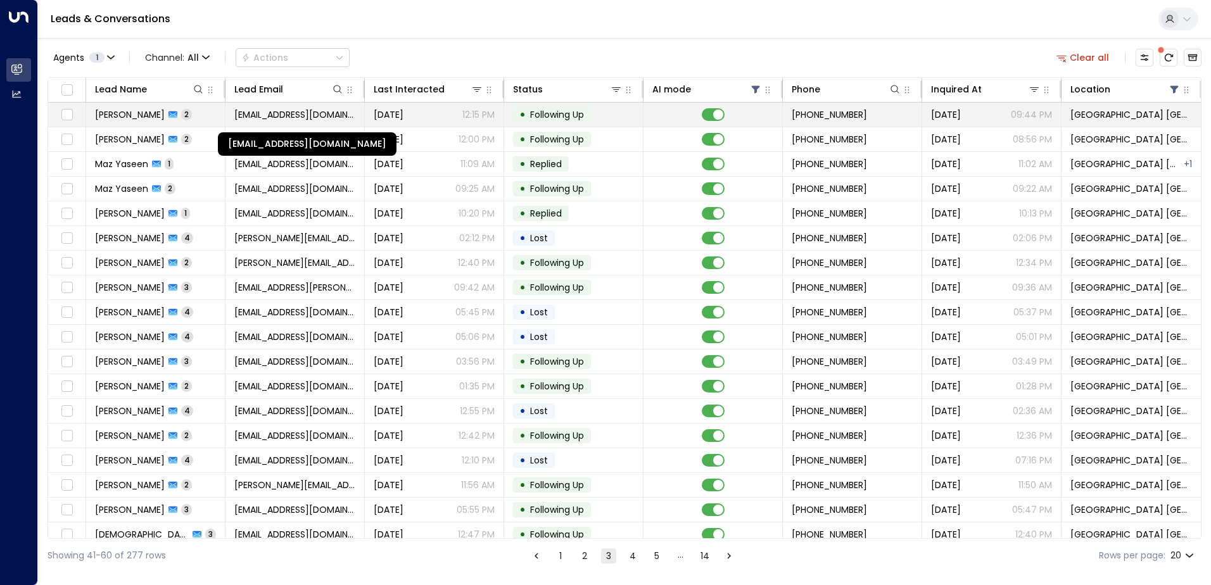
click at [258, 113] on span "[EMAIL_ADDRESS][DOMAIN_NAME]" at bounding box center [294, 114] width 121 height 13
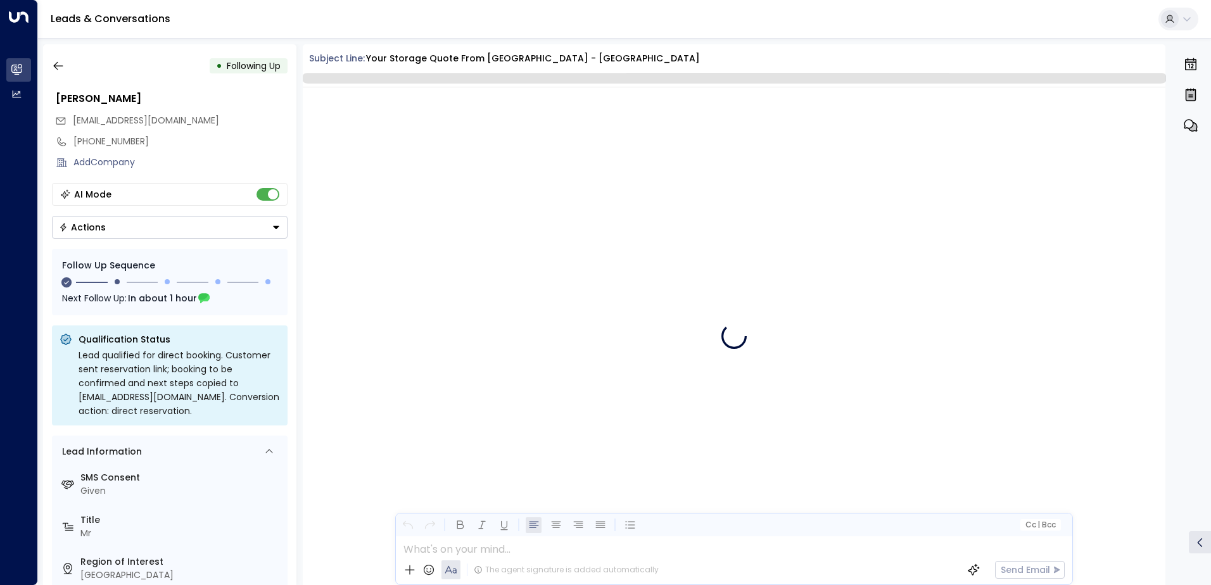
scroll to position [970, 0]
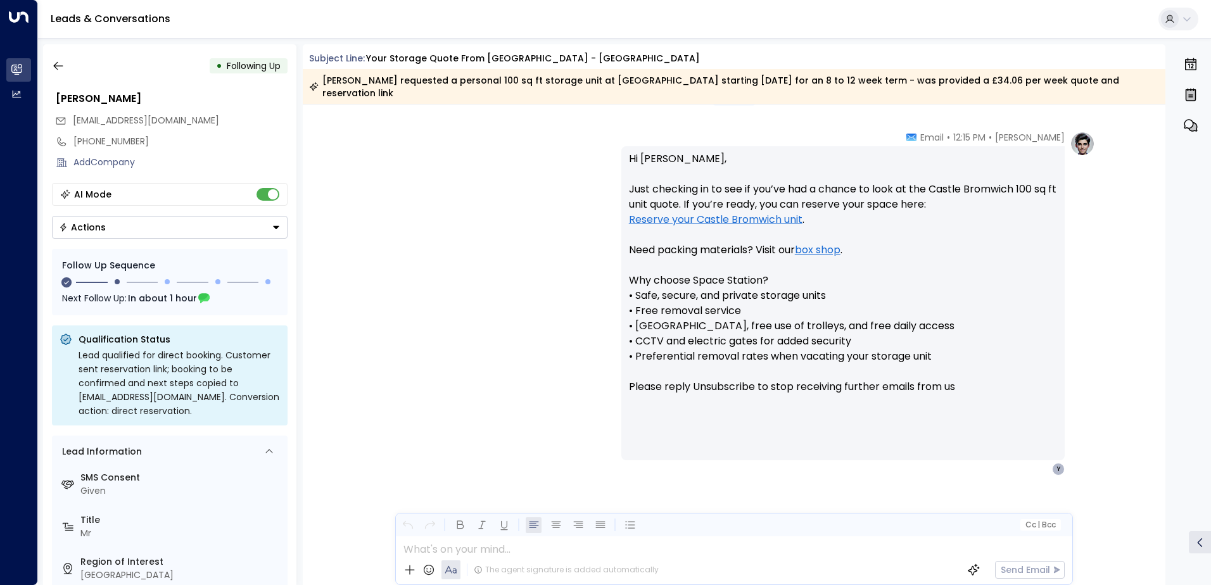
click at [93, 227] on div "Actions" at bounding box center [82, 227] width 47 height 11
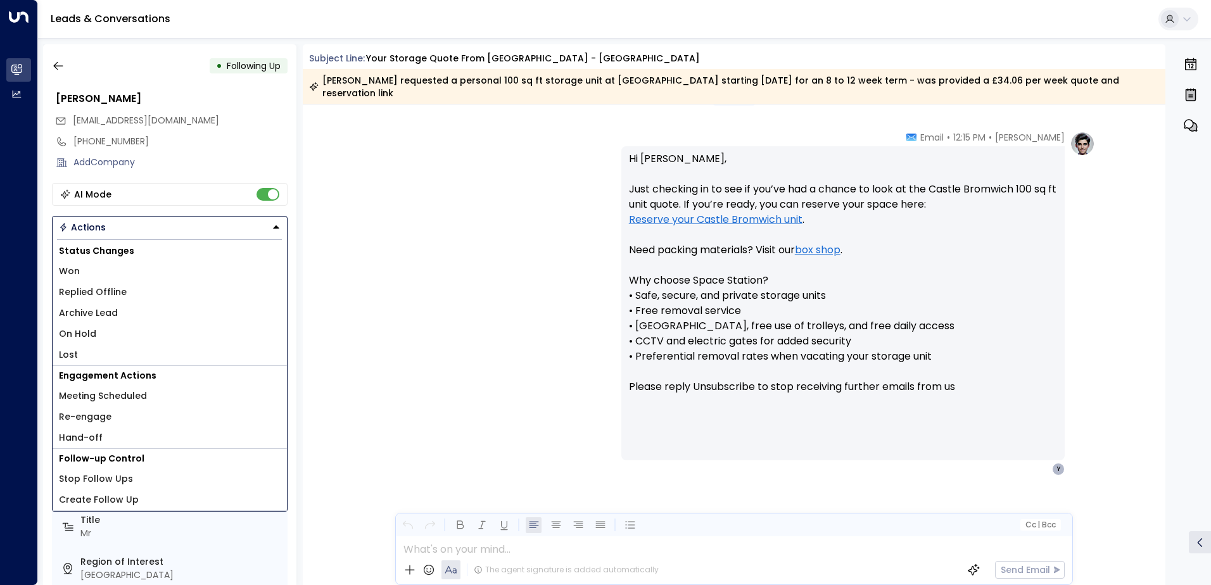
click at [69, 351] on span "Lost" at bounding box center [68, 354] width 19 height 13
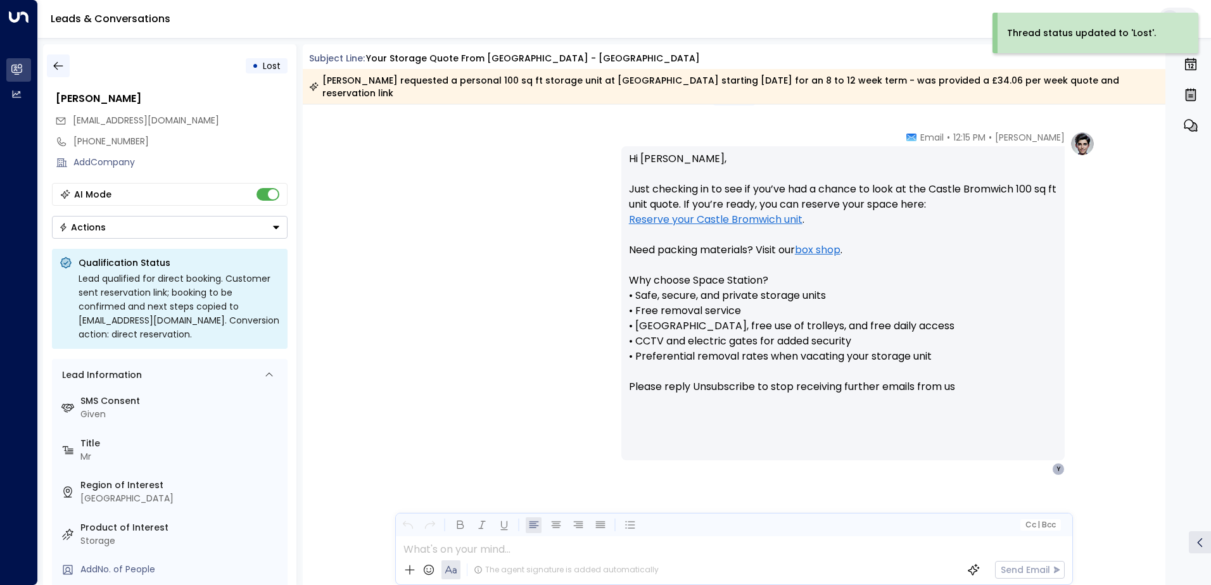
click at [67, 73] on button "button" at bounding box center [58, 65] width 23 height 23
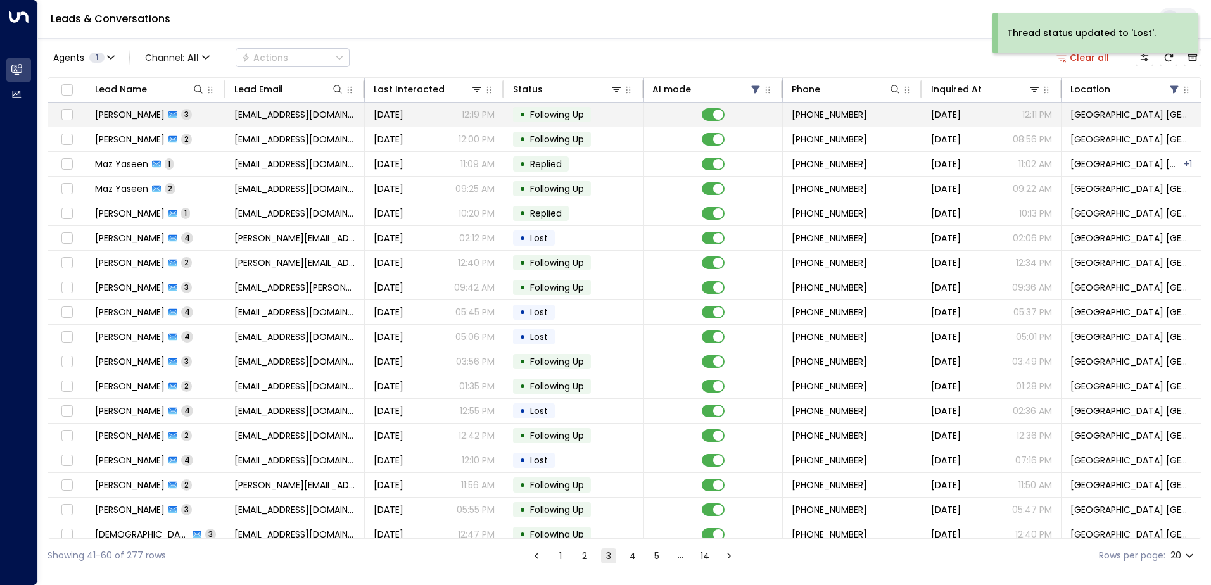
click at [283, 108] on span "[EMAIL_ADDRESS][DOMAIN_NAME]" at bounding box center [294, 114] width 121 height 13
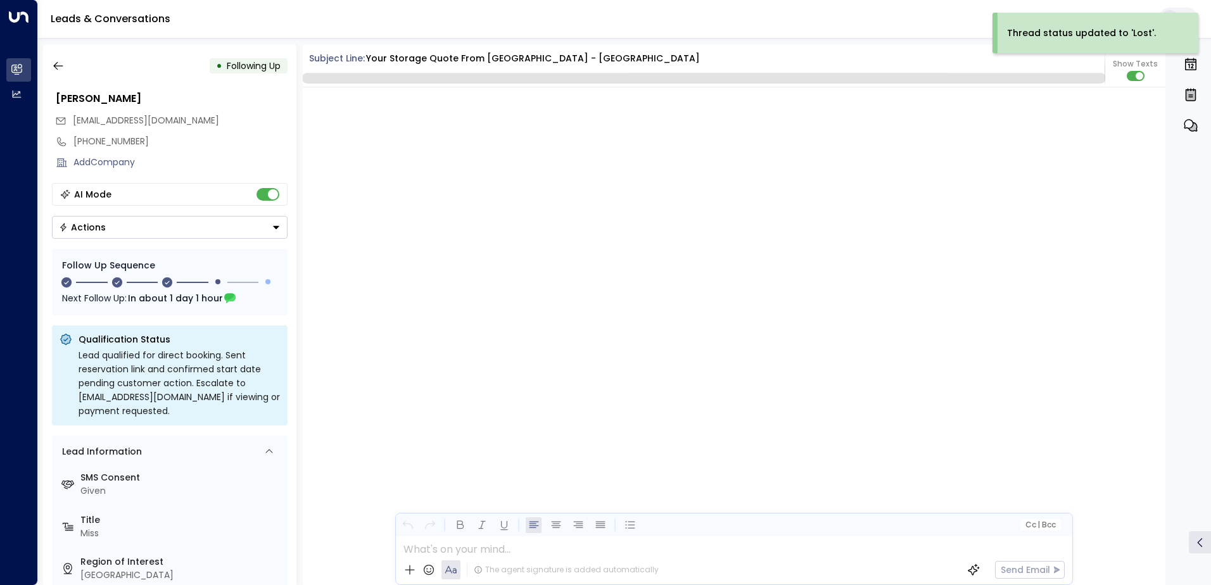
scroll to position [1441, 0]
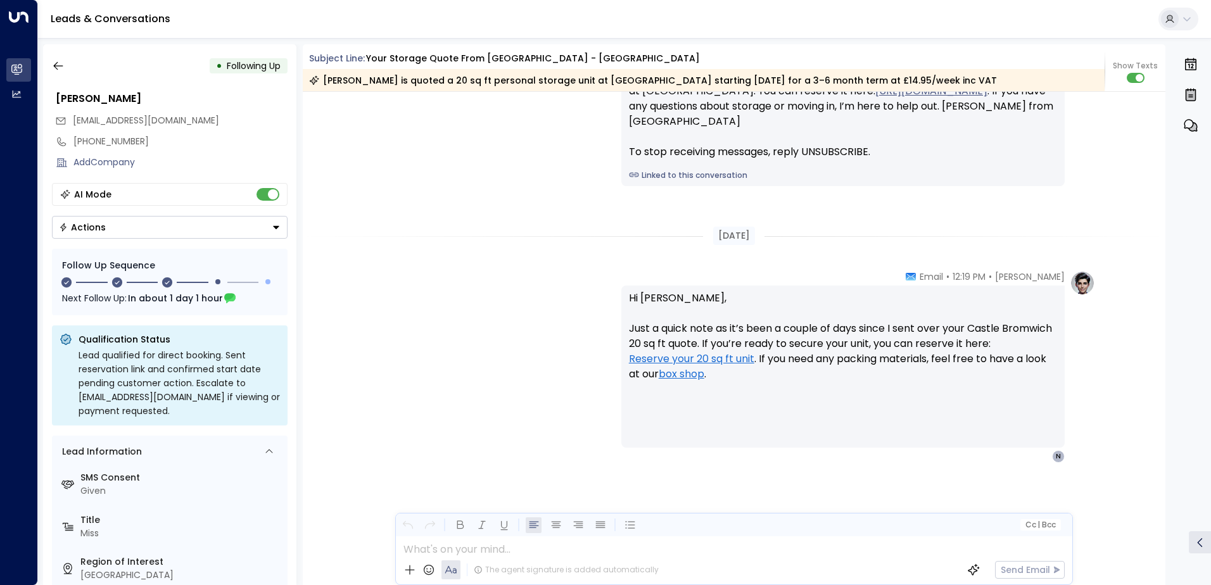
click at [131, 231] on button "Actions" at bounding box center [170, 227] width 236 height 23
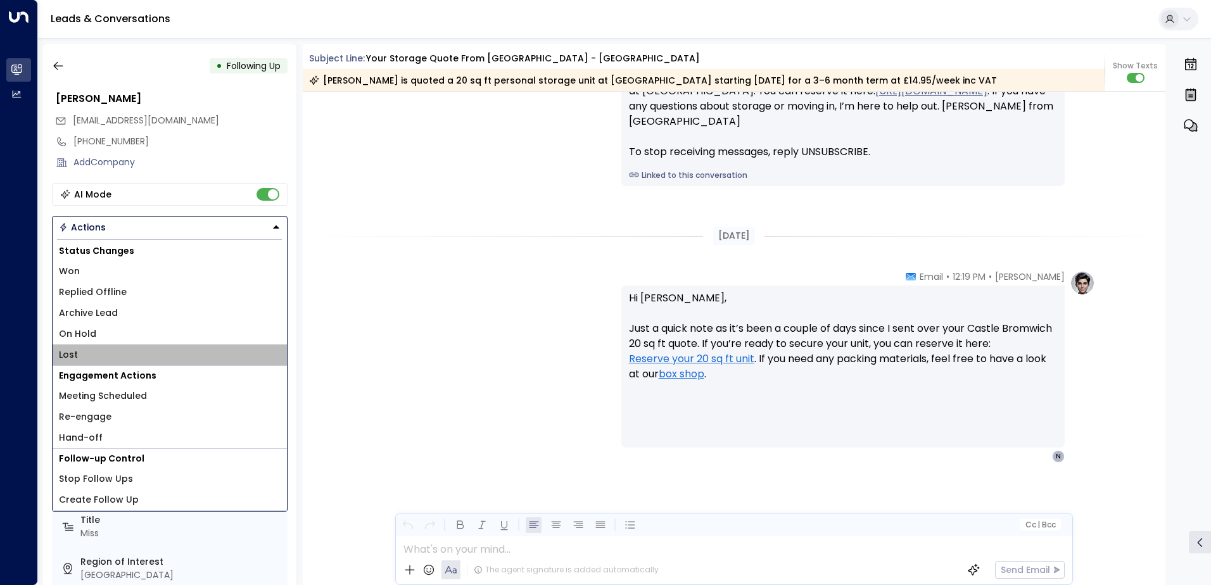
click at [82, 354] on li "Lost" at bounding box center [170, 355] width 234 height 21
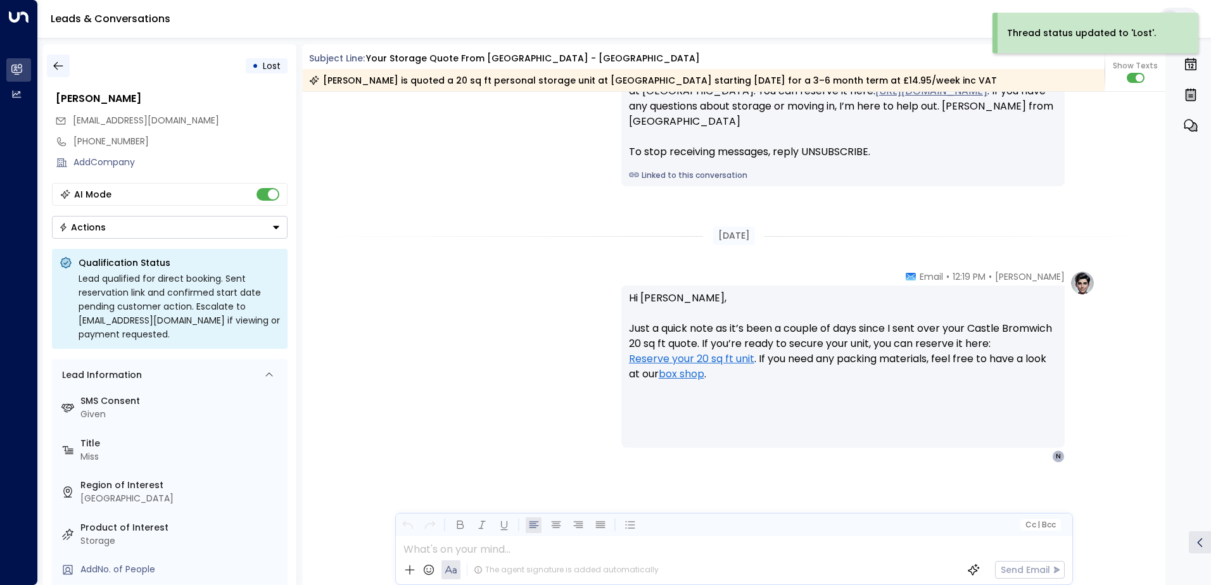
click at [59, 64] on icon "button" at bounding box center [58, 66] width 13 height 13
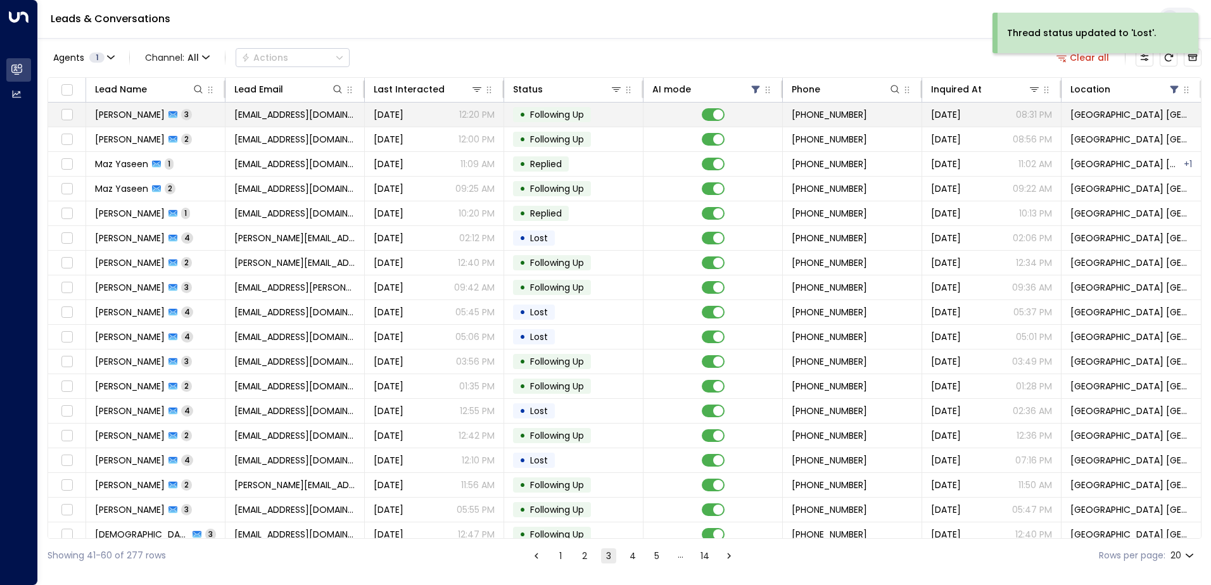
click at [310, 105] on td "[EMAIL_ADDRESS][DOMAIN_NAME]" at bounding box center [295, 115] width 139 height 24
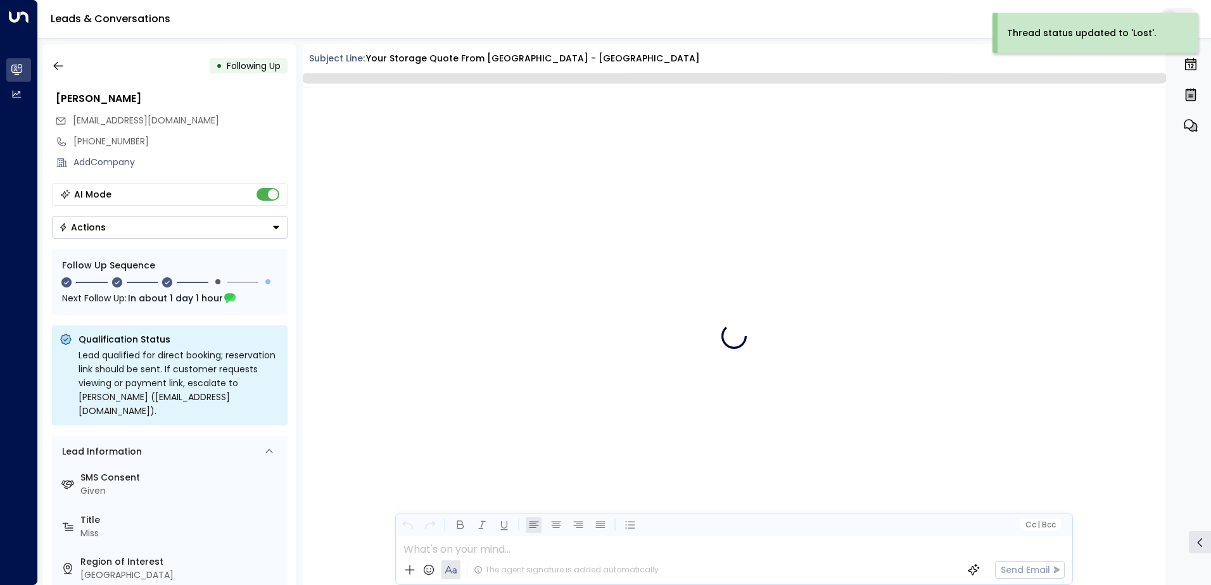
scroll to position [1441, 0]
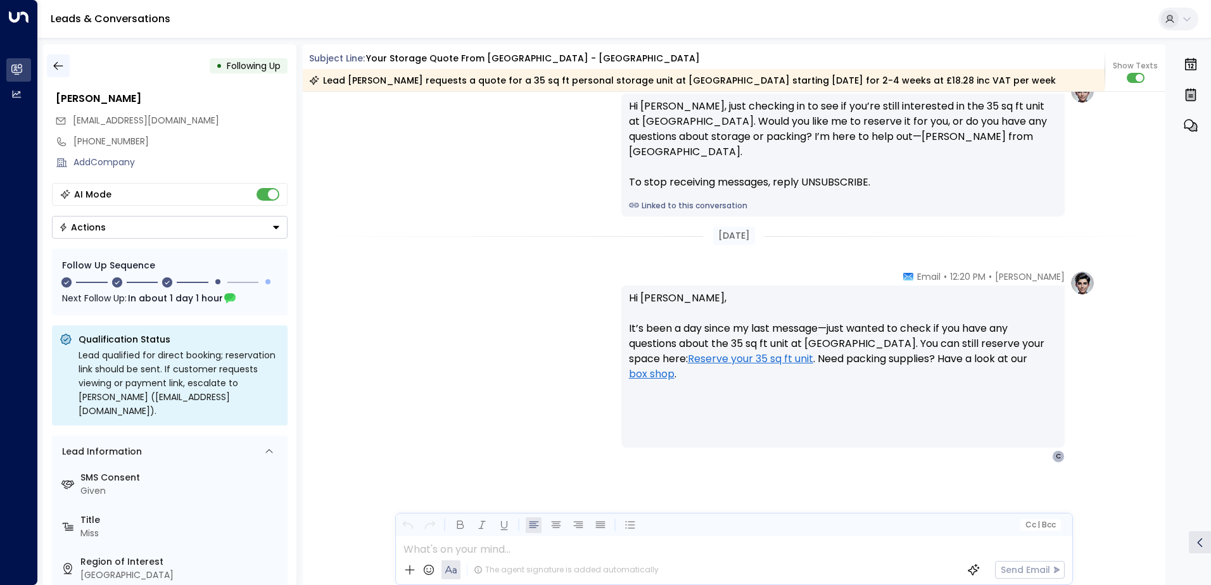
click at [62, 60] on icon "button" at bounding box center [58, 66] width 13 height 13
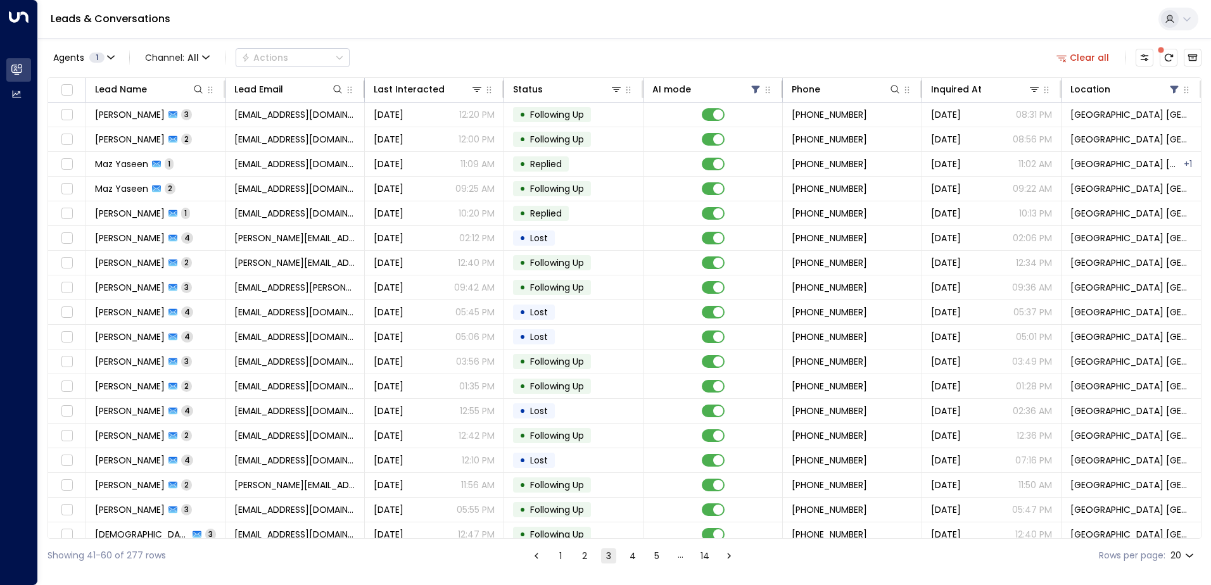
click at [578, 553] on button "2" at bounding box center [584, 556] width 15 height 15
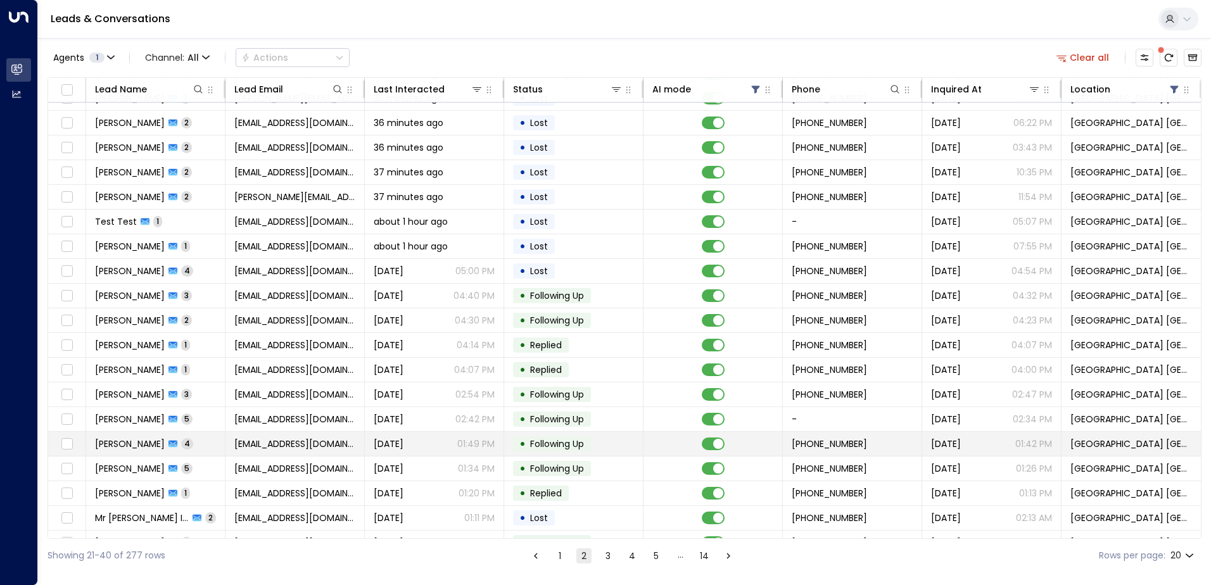
scroll to position [62, 0]
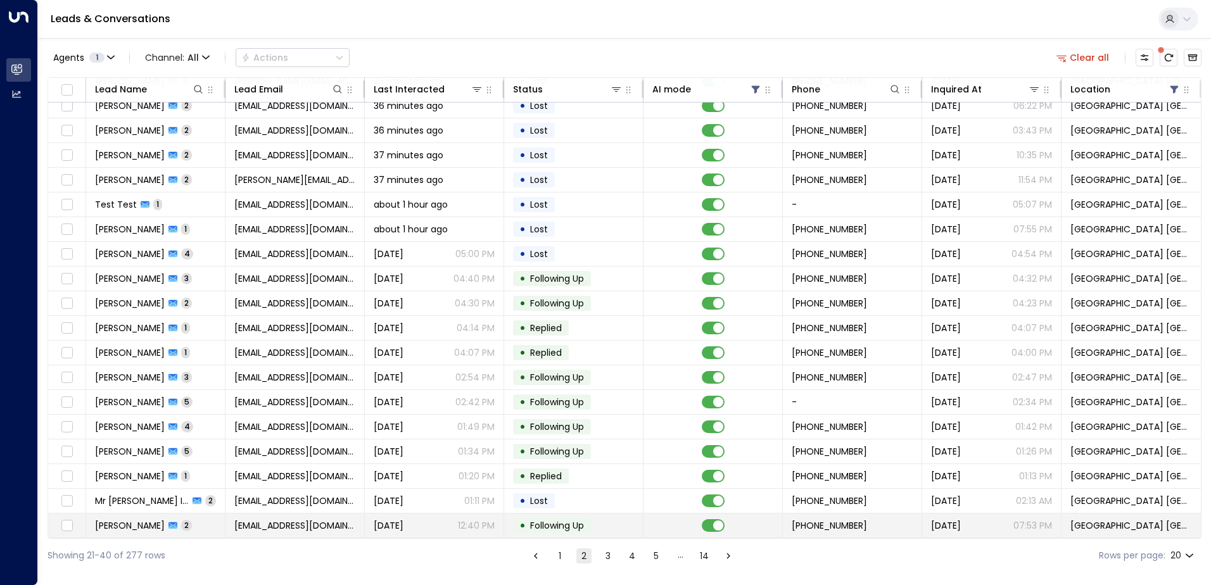
click at [271, 520] on span "[EMAIL_ADDRESS][DOMAIN_NAME]" at bounding box center [294, 526] width 121 height 13
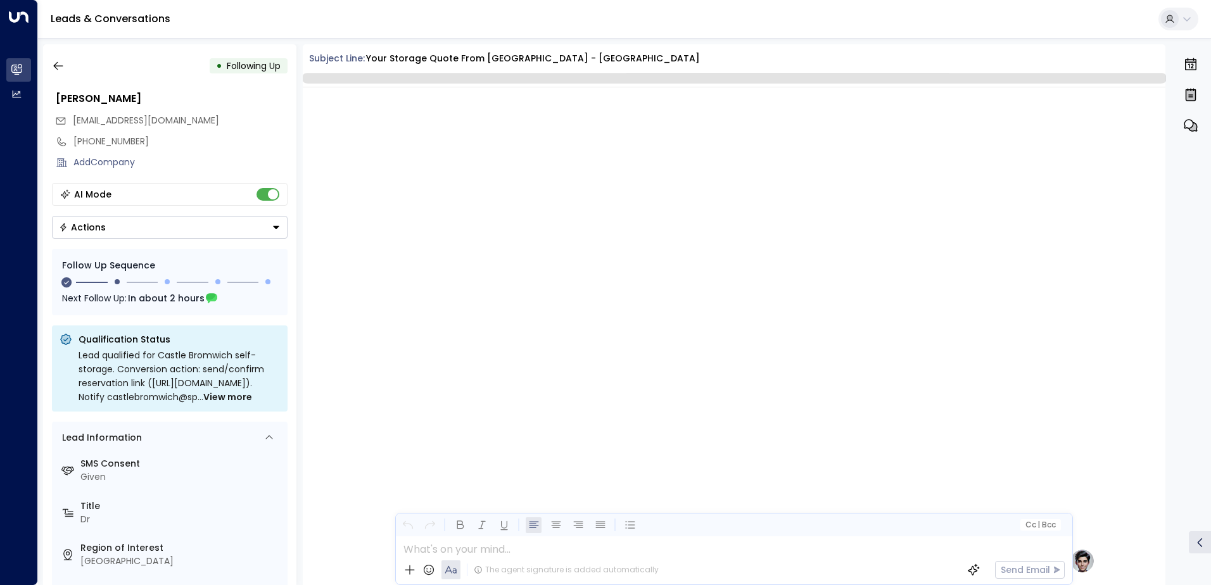
scroll to position [1016, 0]
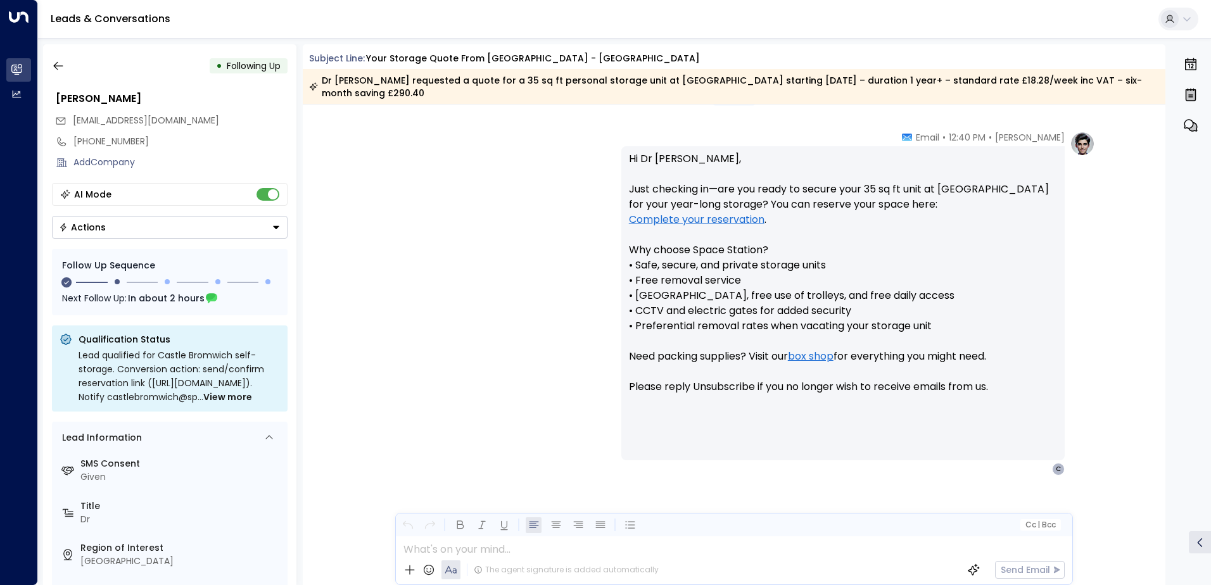
click at [94, 230] on div "Actions" at bounding box center [82, 227] width 47 height 11
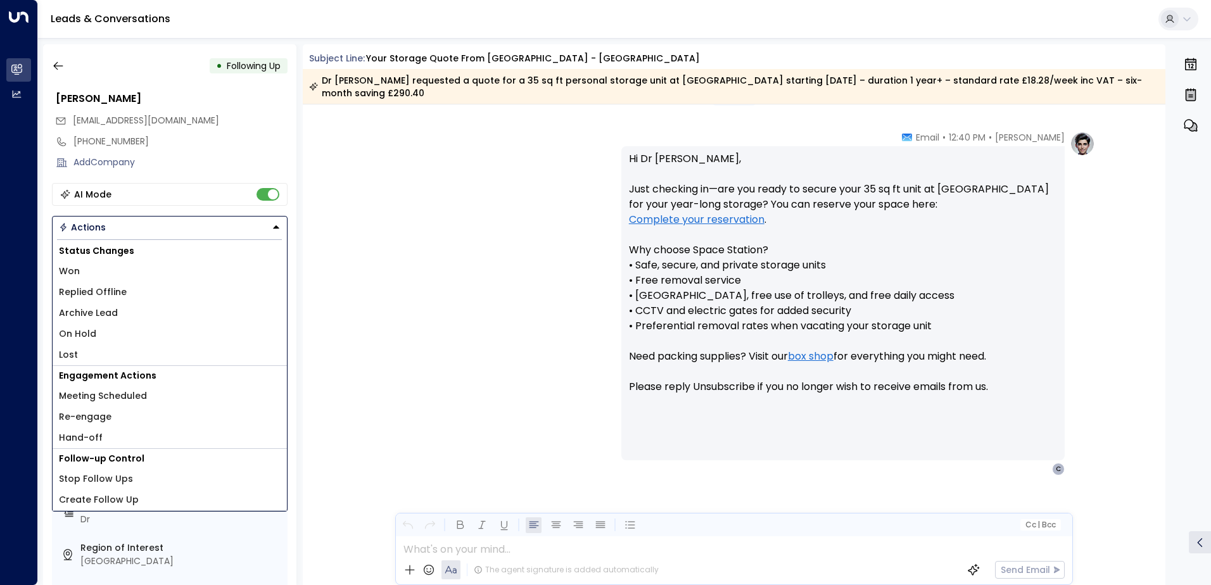
click at [466, 329] on div "[PERSON_NAME] • 12:40 PM • Email Hi Dr [PERSON_NAME], Just checking in—are you …" at bounding box center [734, 303] width 722 height 345
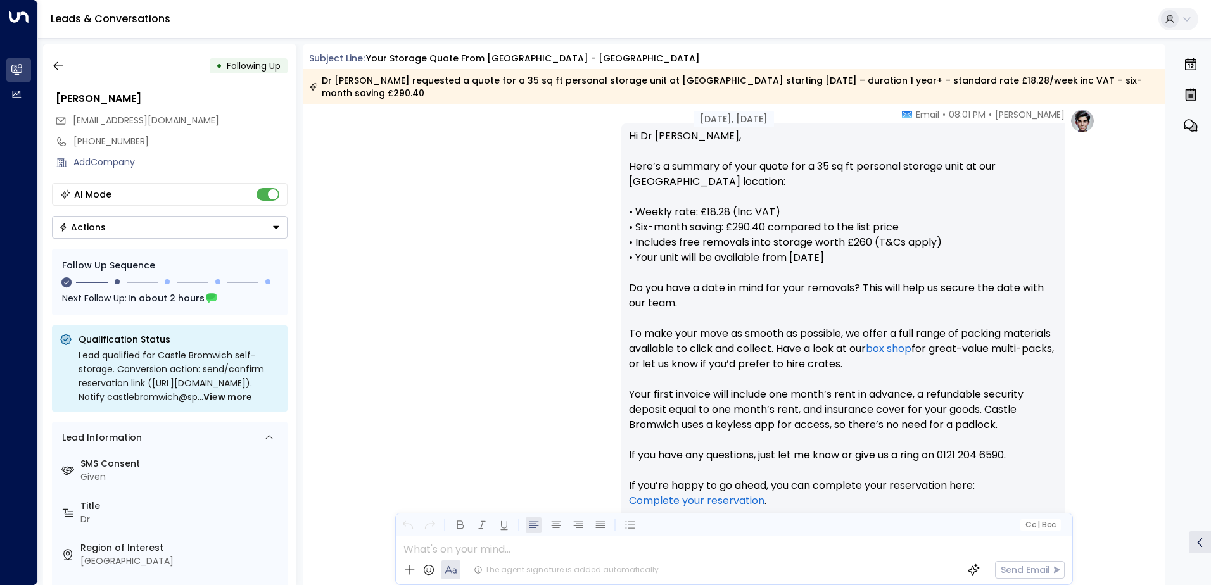
scroll to position [445, 0]
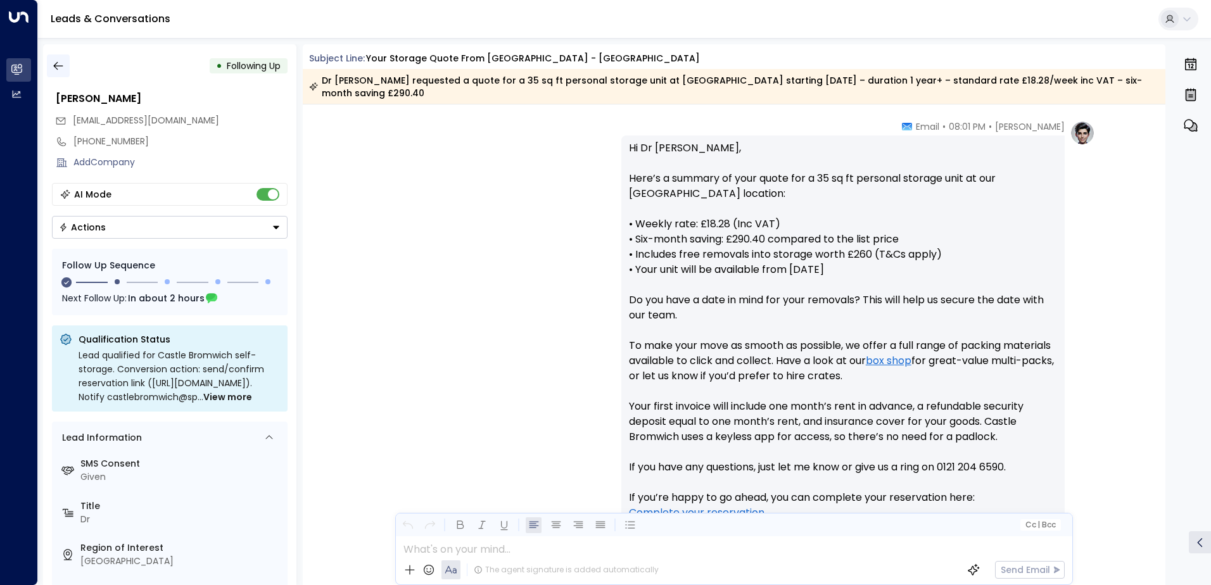
click at [51, 67] on button "button" at bounding box center [58, 65] width 23 height 23
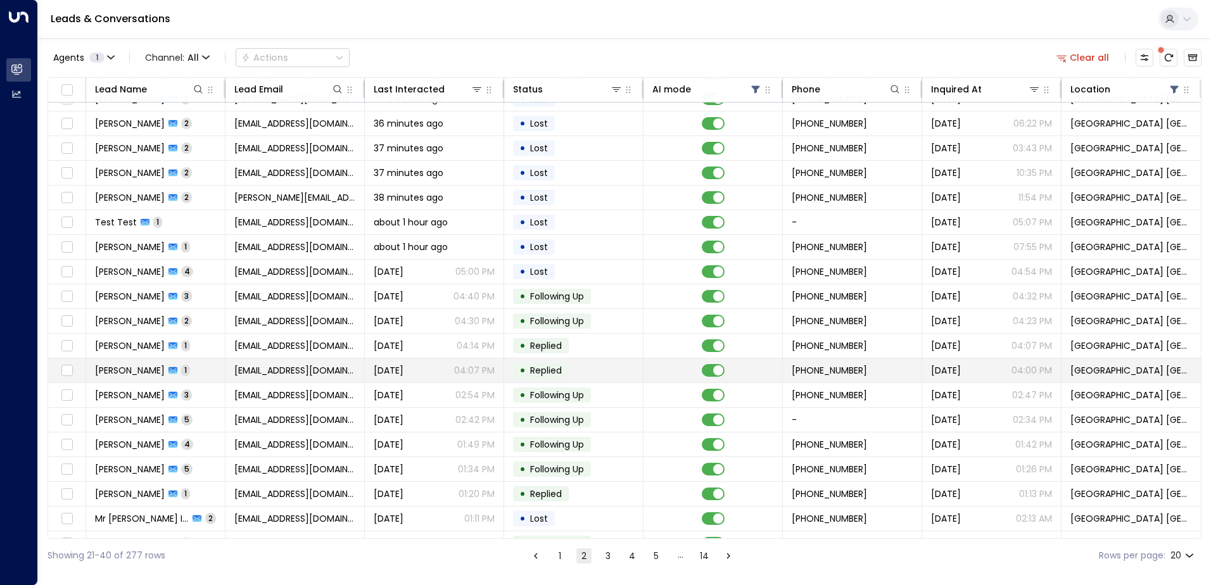
scroll to position [62, 0]
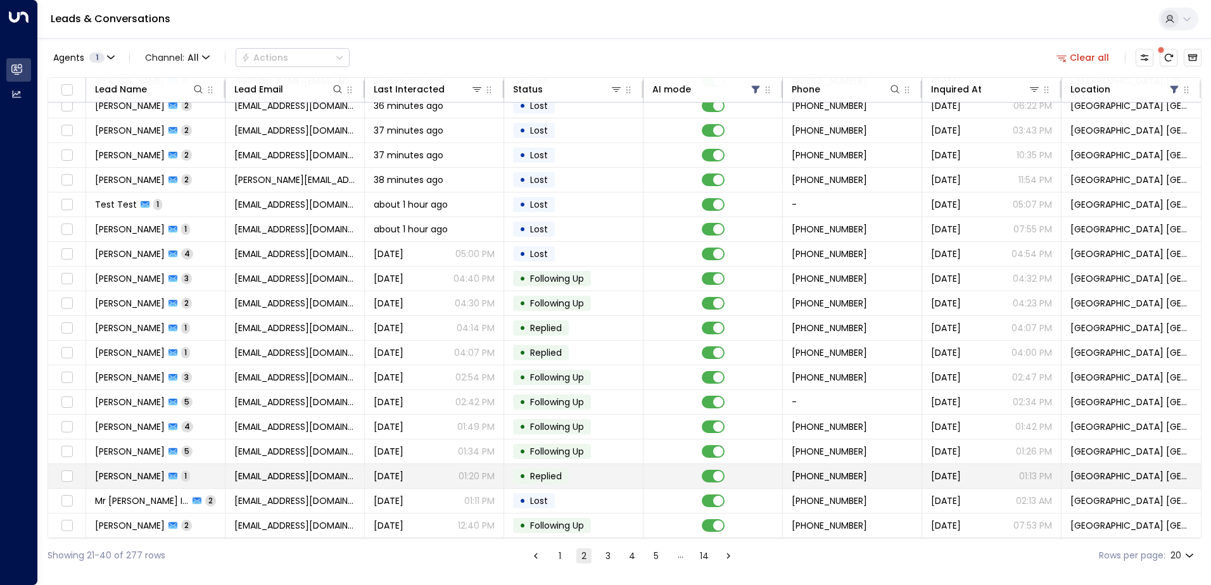
click at [302, 471] on span "[EMAIL_ADDRESS][DOMAIN_NAME]" at bounding box center [294, 476] width 121 height 13
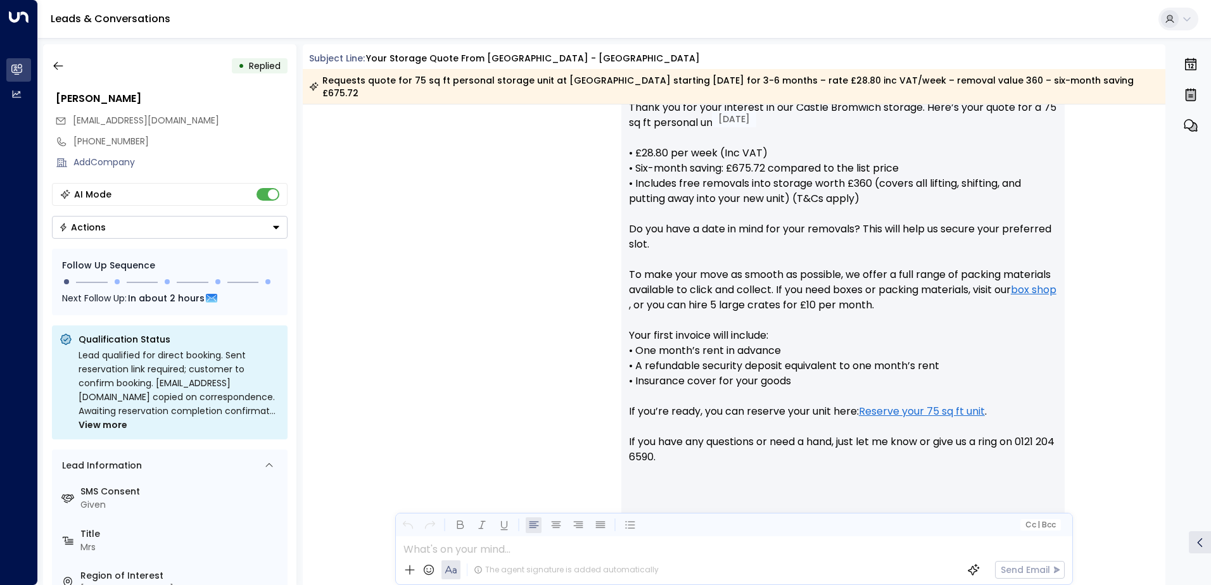
scroll to position [401, 0]
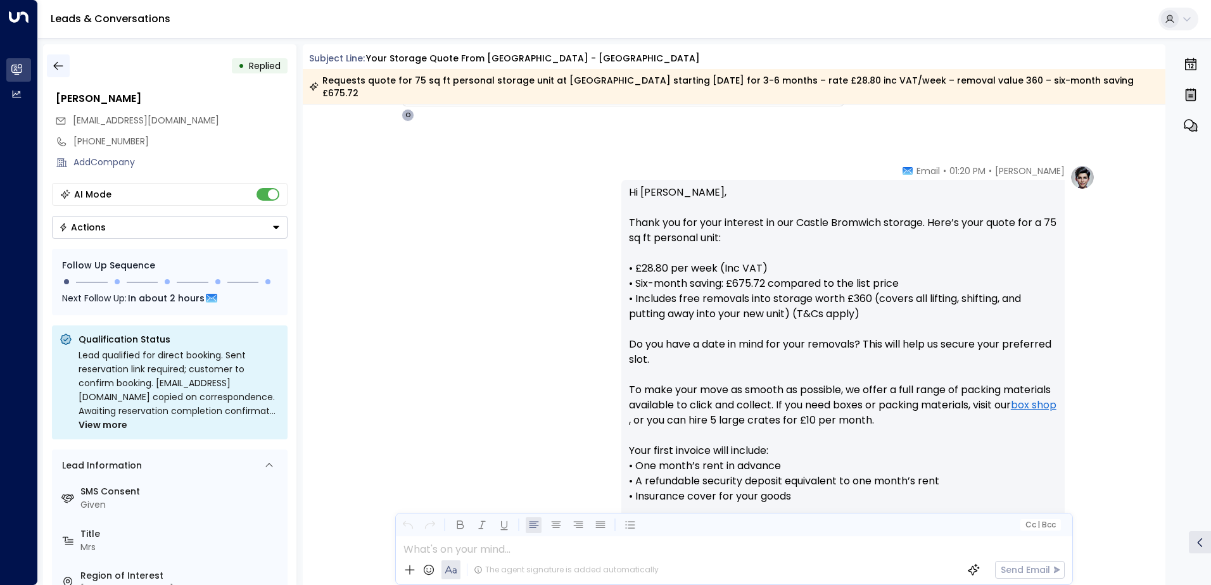
click at [63, 68] on icon "button" at bounding box center [58, 66] width 13 height 13
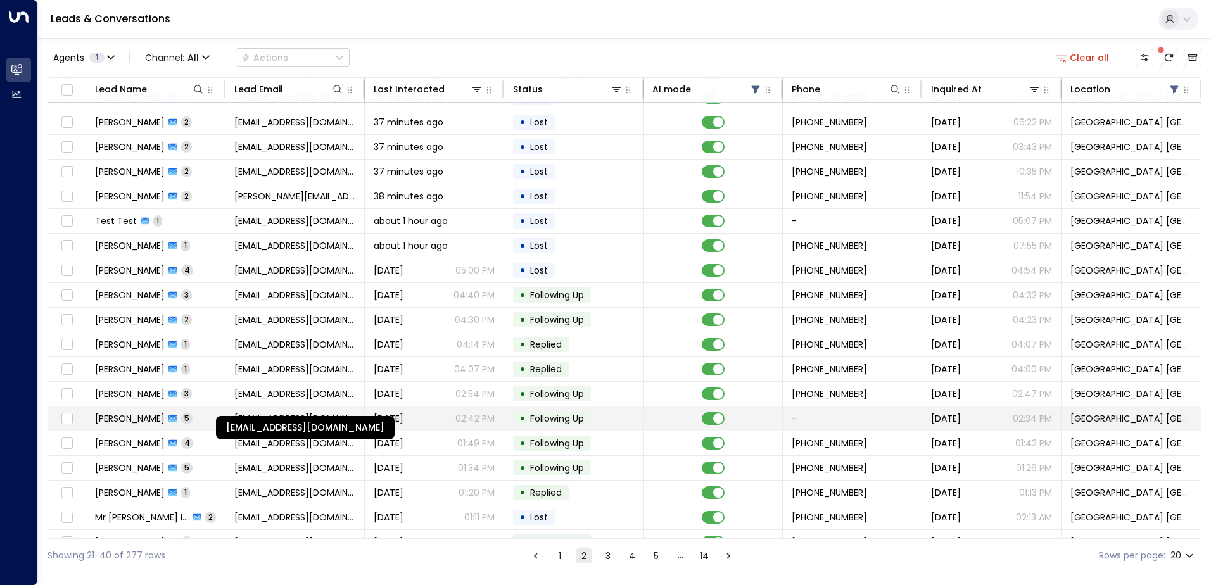
scroll to position [62, 0]
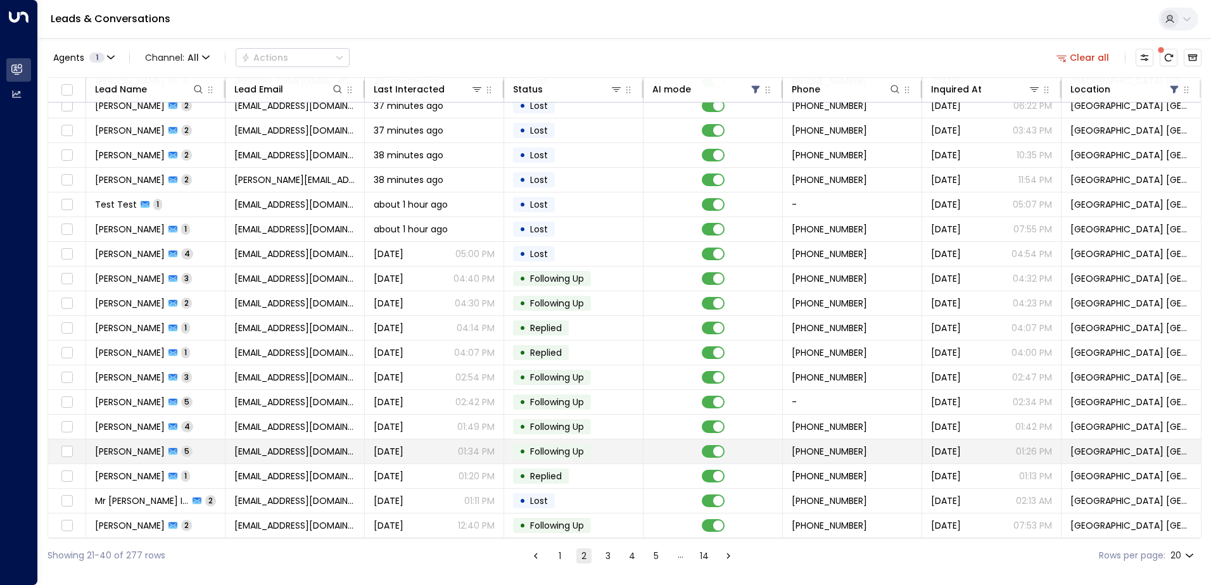
click at [317, 445] on span "[EMAIL_ADDRESS][DOMAIN_NAME]" at bounding box center [294, 451] width 121 height 13
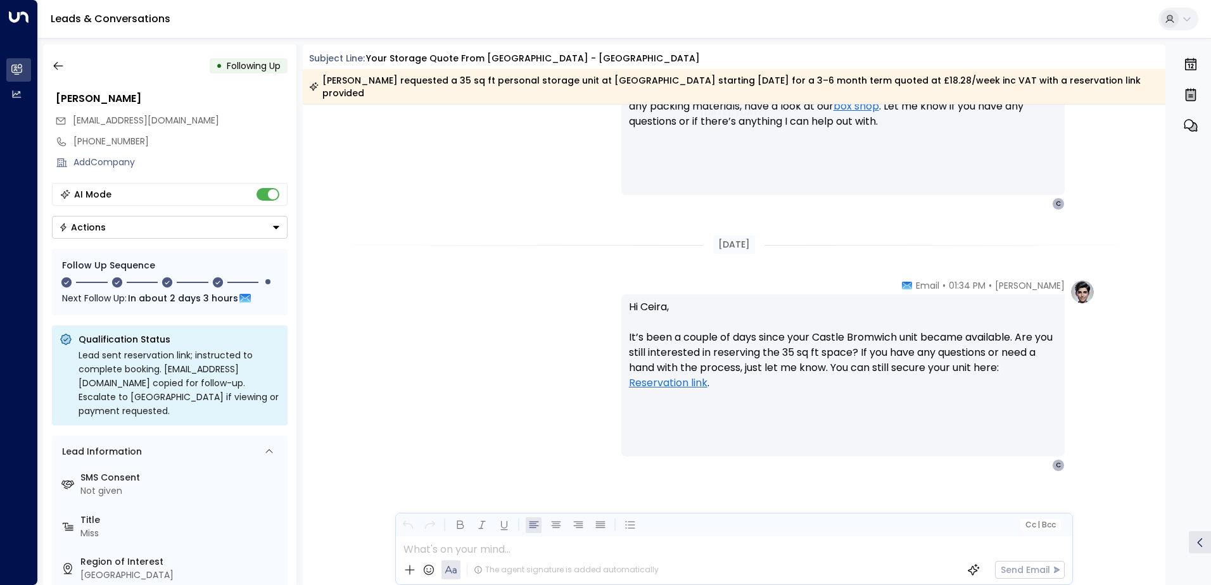
scroll to position [2159, 0]
click at [53, 60] on icon "button" at bounding box center [58, 66] width 13 height 13
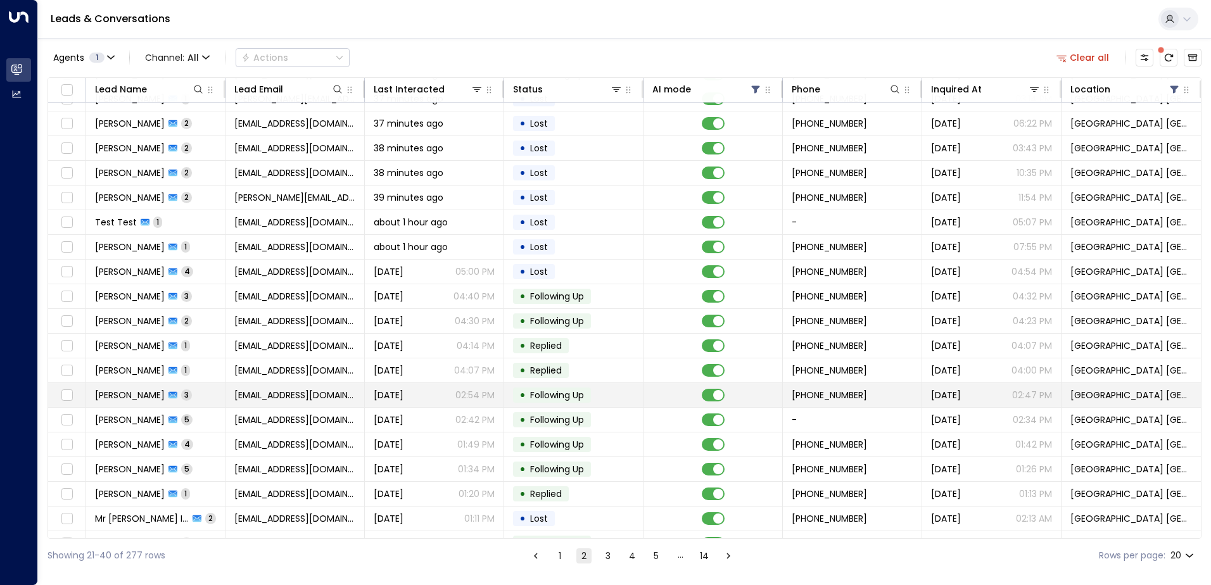
scroll to position [62, 0]
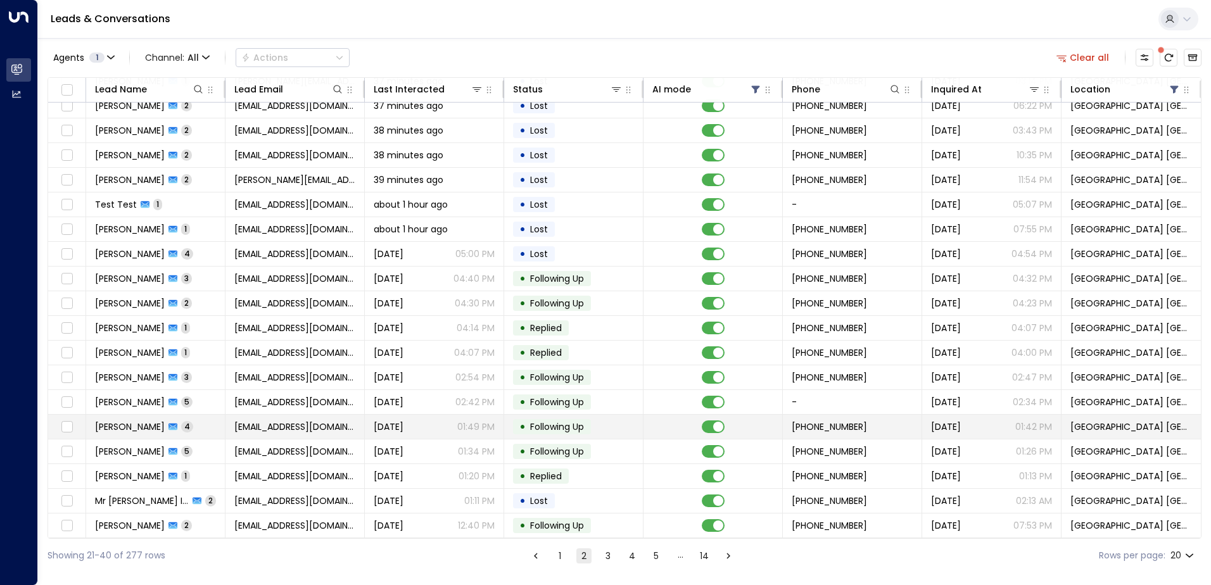
click at [281, 425] on span "[EMAIL_ADDRESS][DOMAIN_NAME]" at bounding box center [294, 427] width 121 height 13
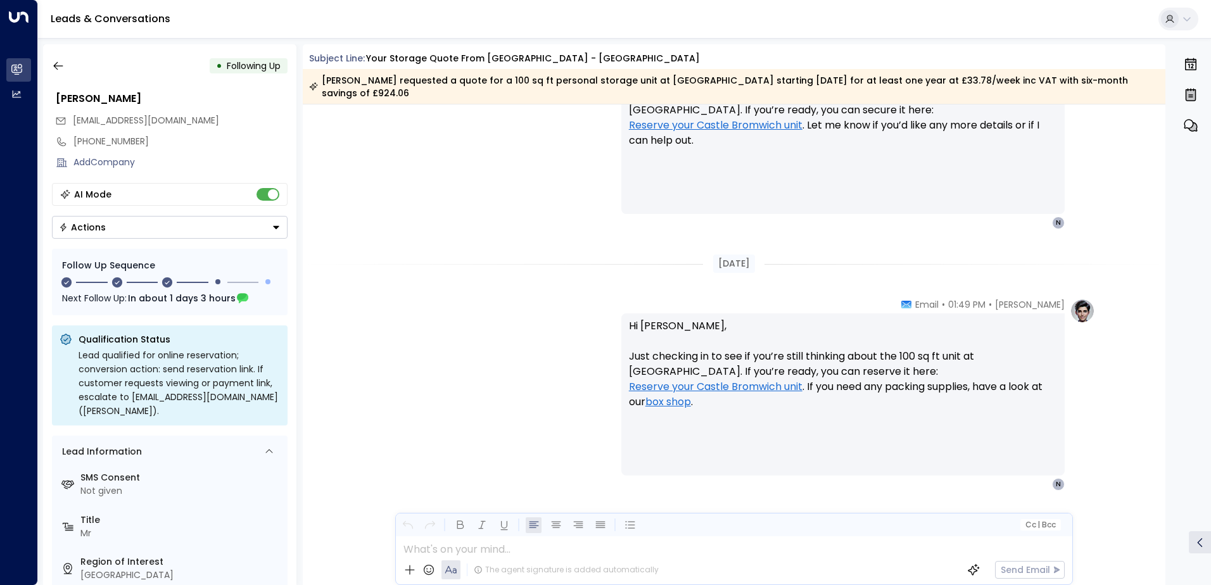
click at [139, 233] on button "Actions" at bounding box center [170, 227] width 236 height 23
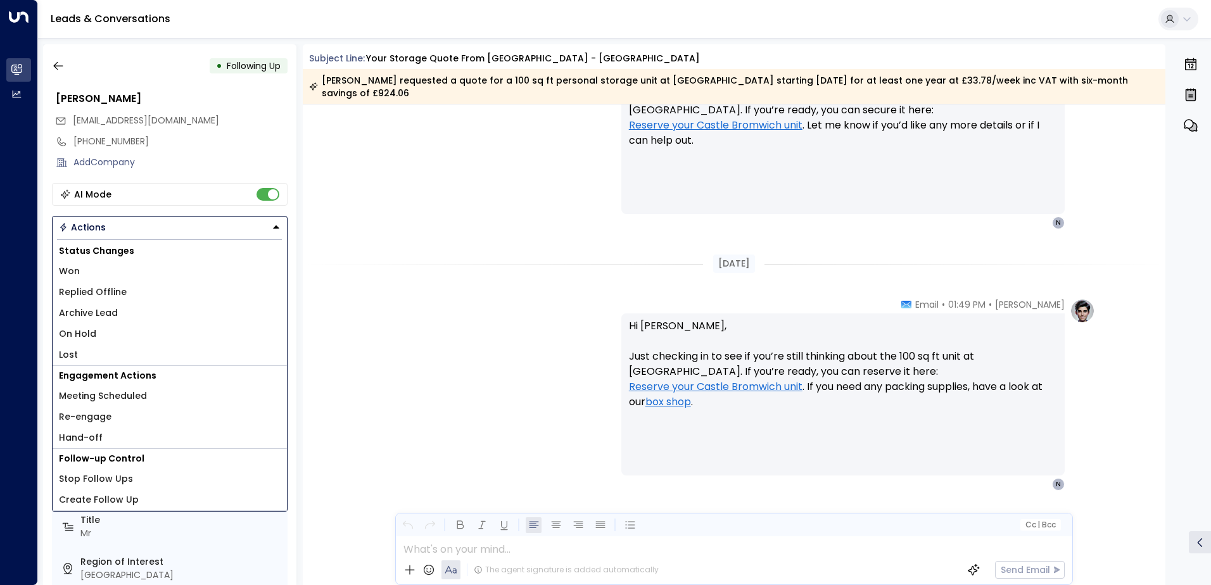
click at [123, 346] on li "Lost" at bounding box center [170, 355] width 234 height 21
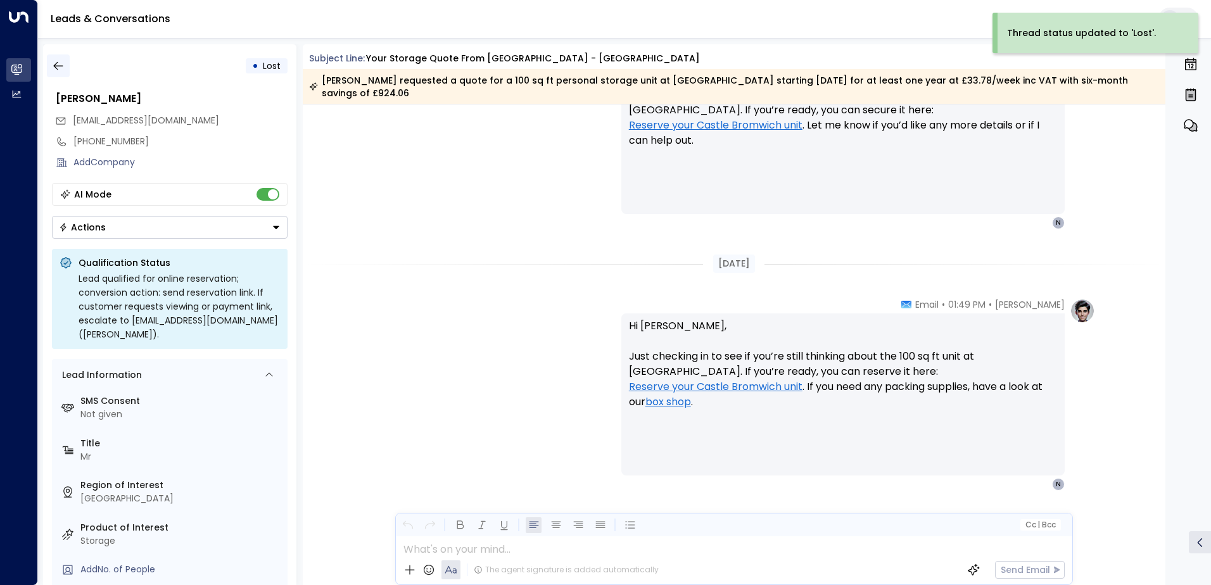
click at [56, 68] on icon "button" at bounding box center [58, 66] width 13 height 13
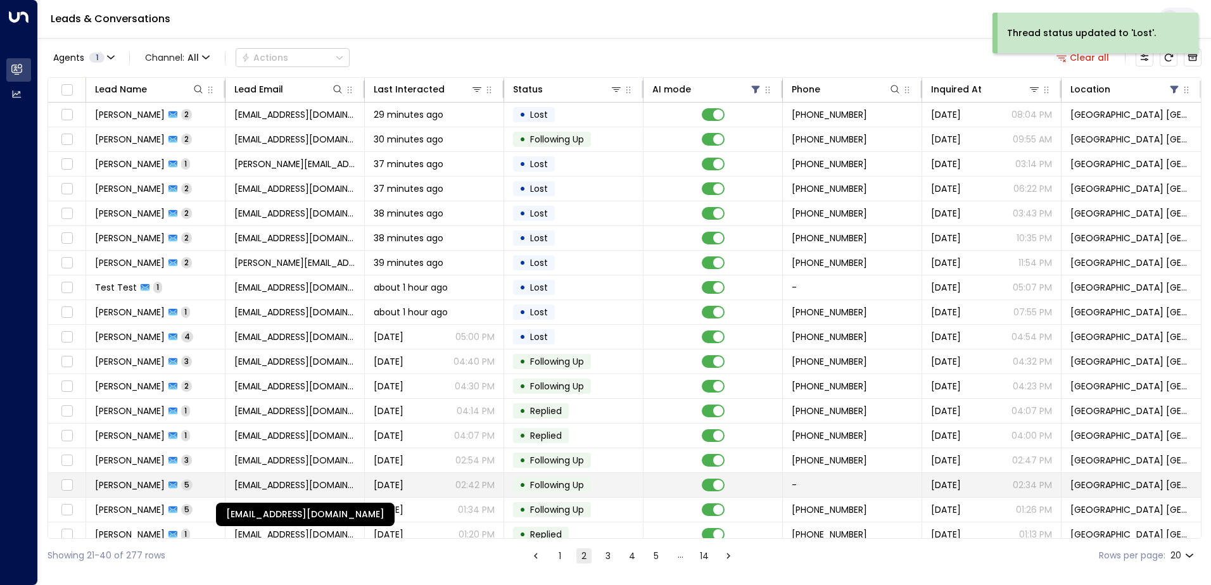
click at [312, 486] on span "[EMAIL_ADDRESS][DOMAIN_NAME]" at bounding box center [294, 485] width 121 height 13
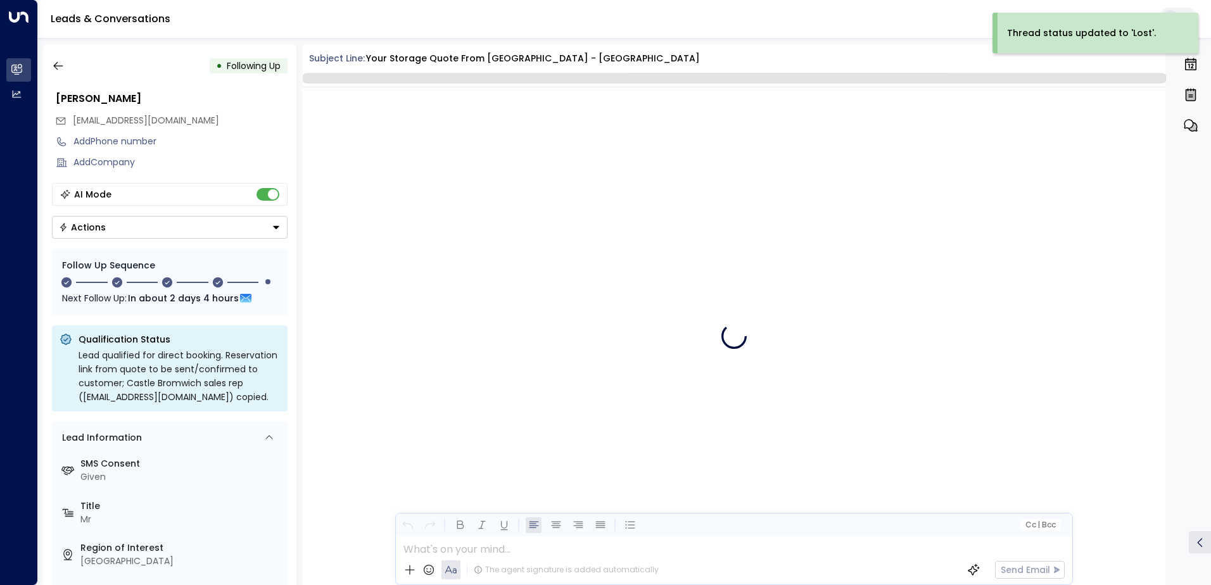
scroll to position [2124, 0]
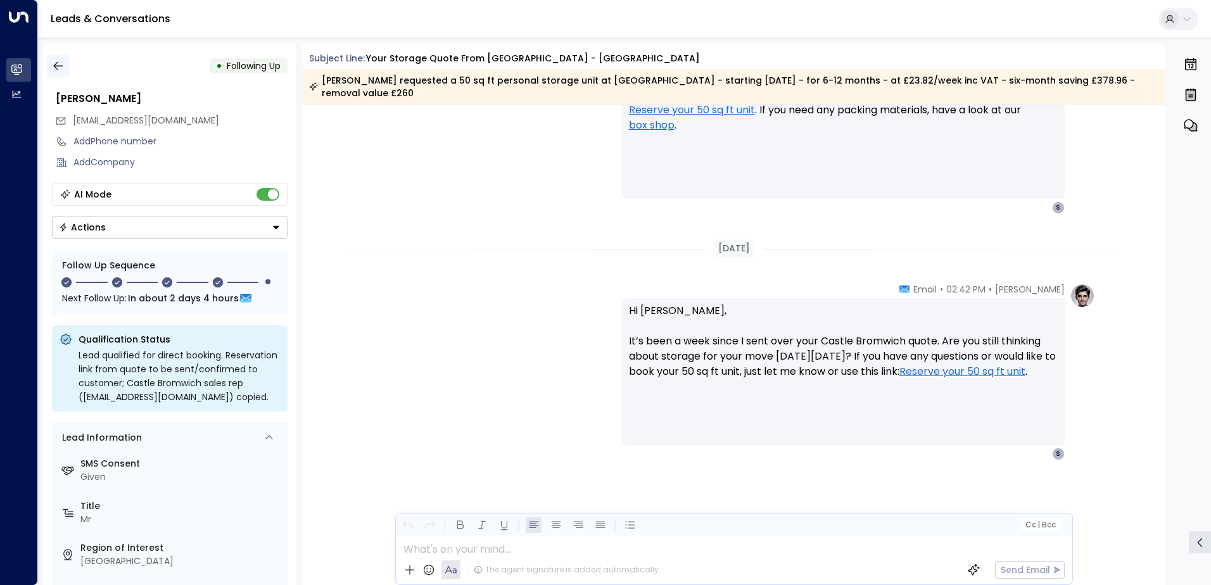
click at [50, 63] on button "button" at bounding box center [58, 65] width 23 height 23
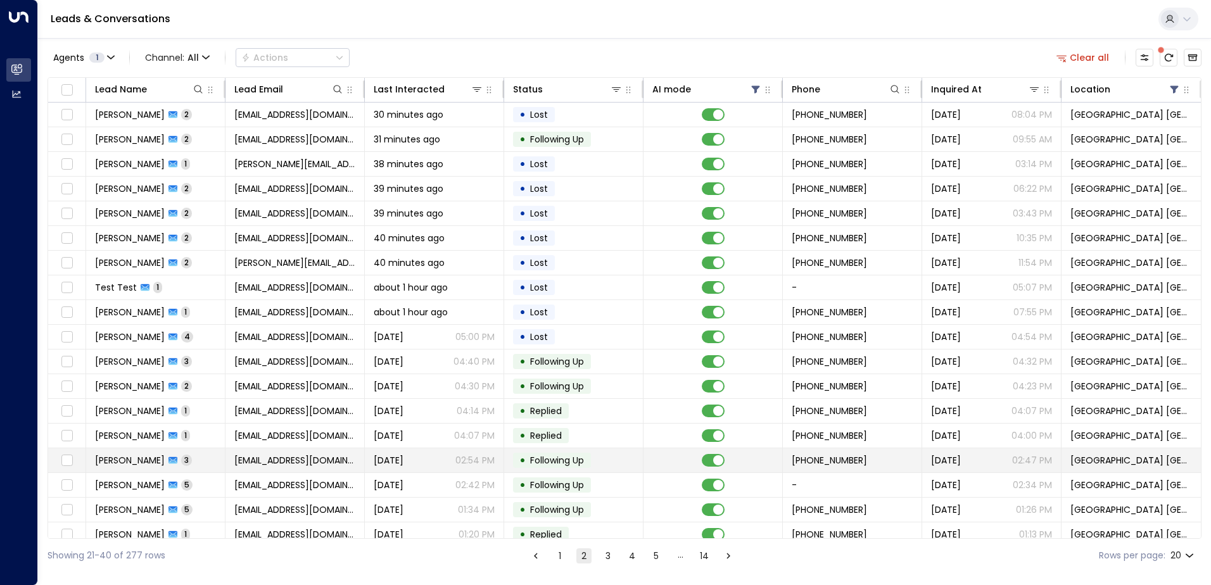
click at [404, 459] on span "[DATE]" at bounding box center [389, 460] width 30 height 13
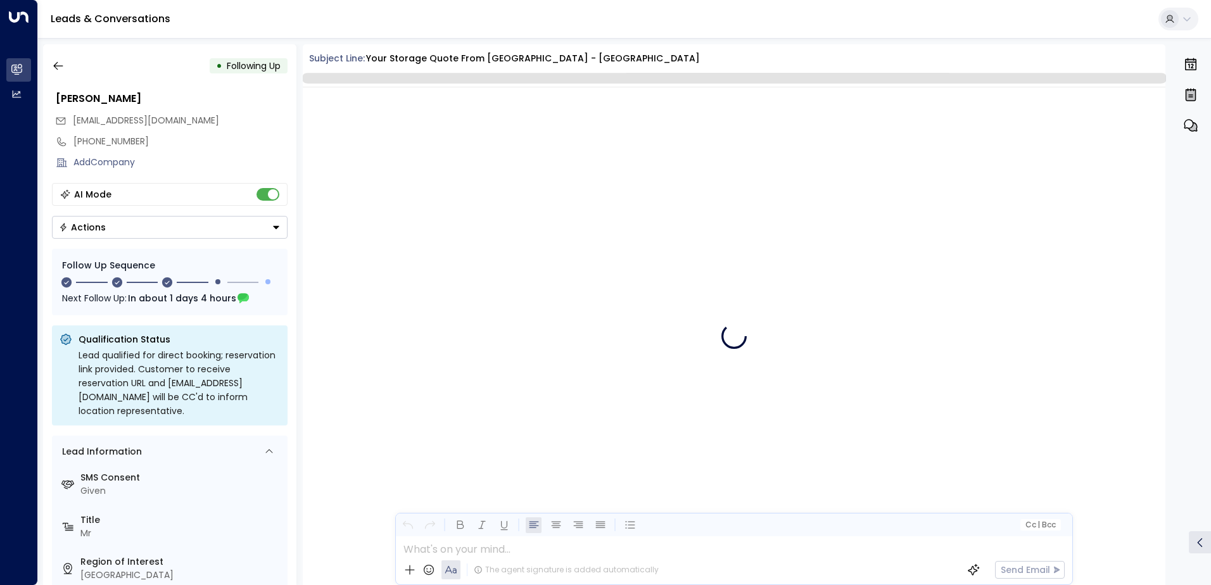
scroll to position [1472, 0]
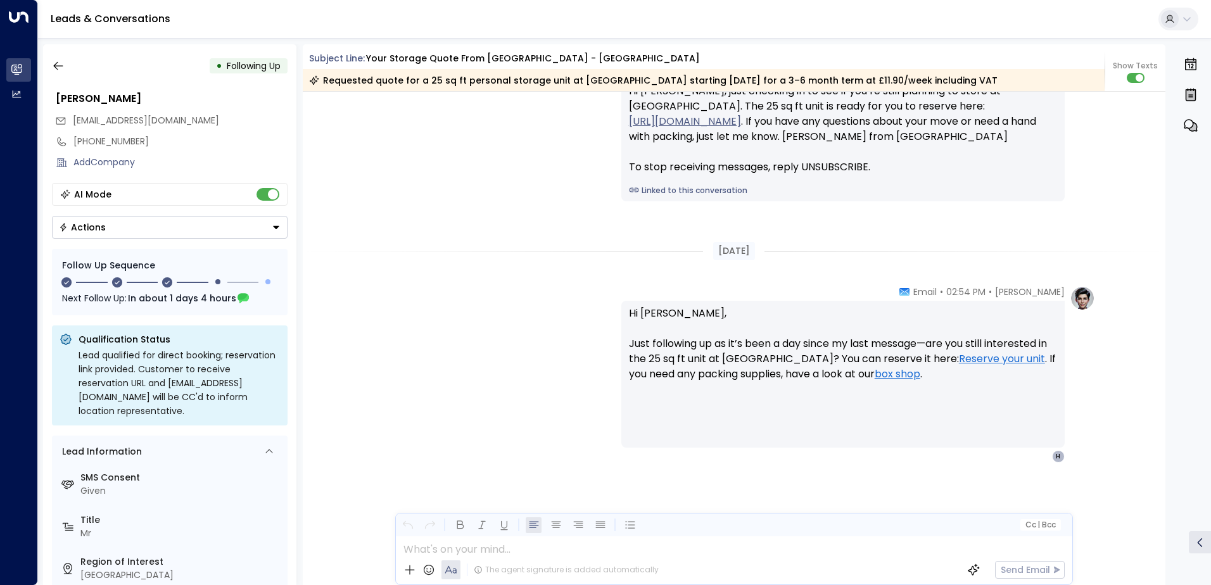
click at [99, 230] on div "Actions" at bounding box center [82, 227] width 47 height 11
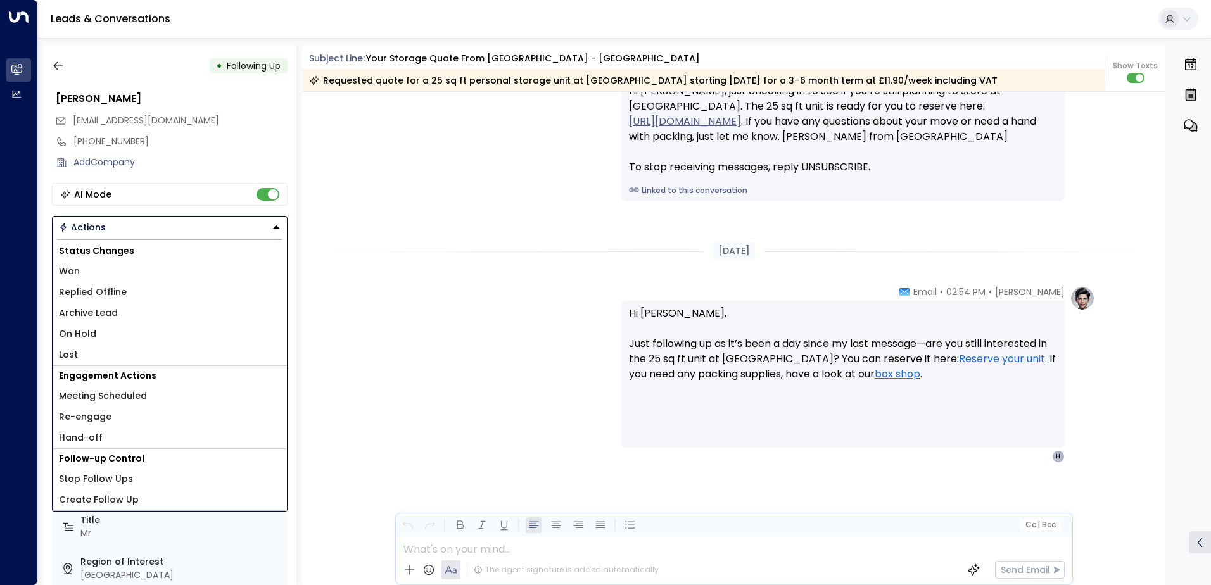
click at [70, 354] on span "Lost" at bounding box center [68, 354] width 19 height 13
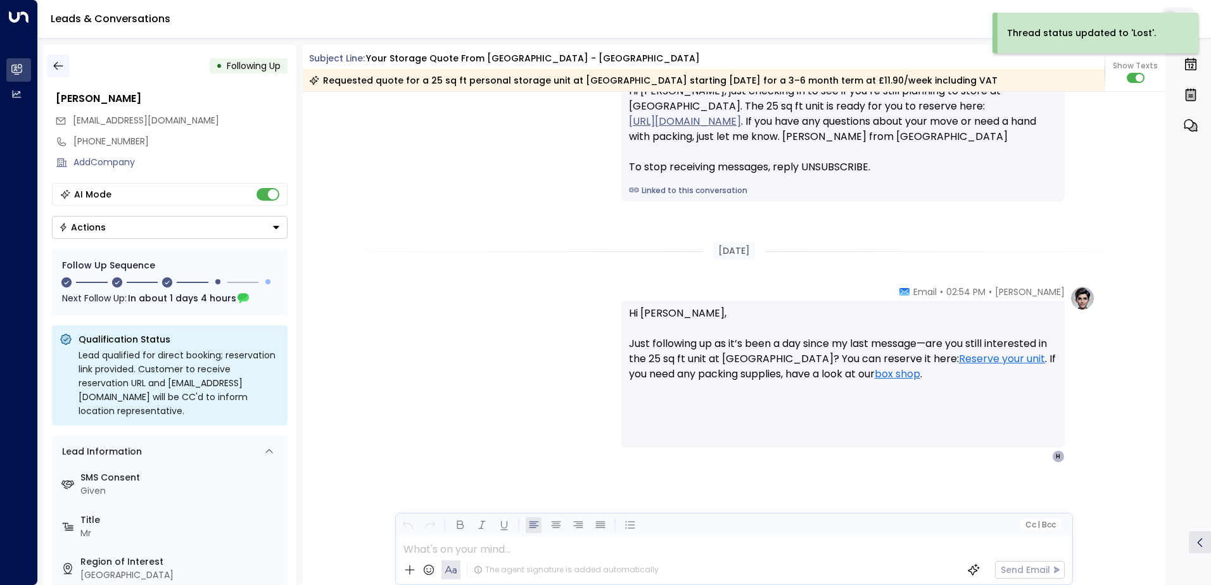
click at [58, 70] on icon "button" at bounding box center [58, 66] width 13 height 13
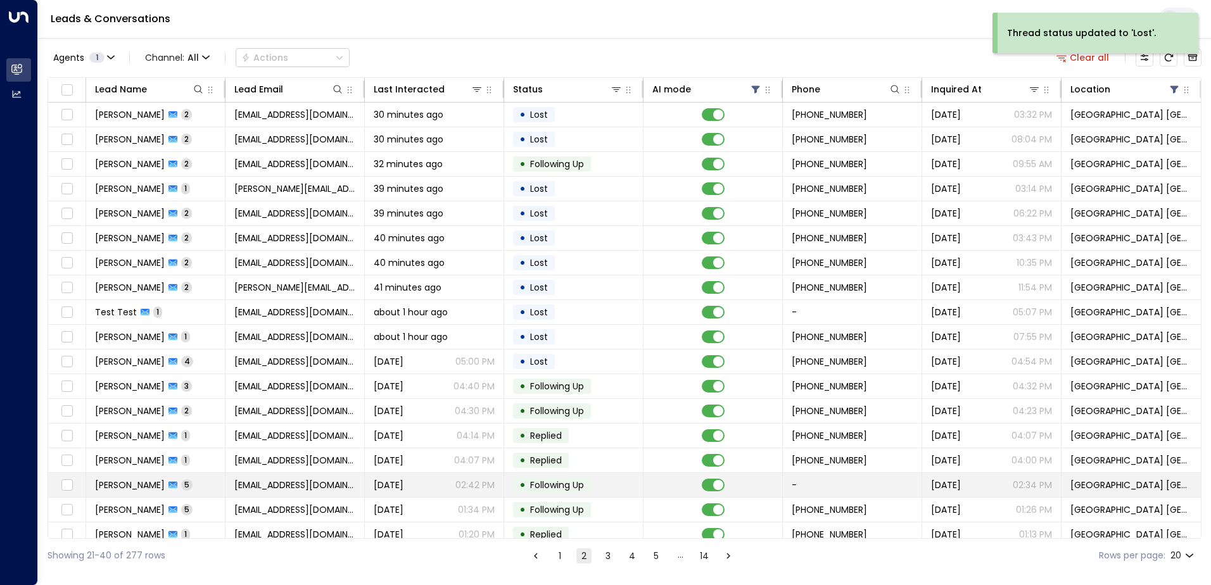
scroll to position [62, 0]
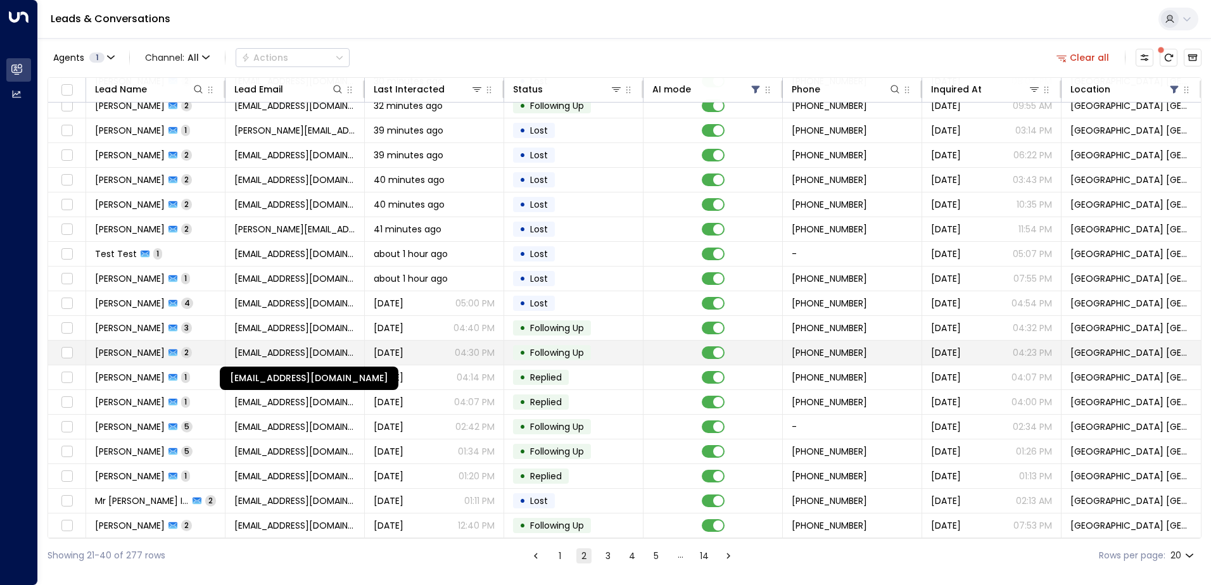
click at [288, 350] on span "[EMAIL_ADDRESS][DOMAIN_NAME]" at bounding box center [294, 353] width 121 height 13
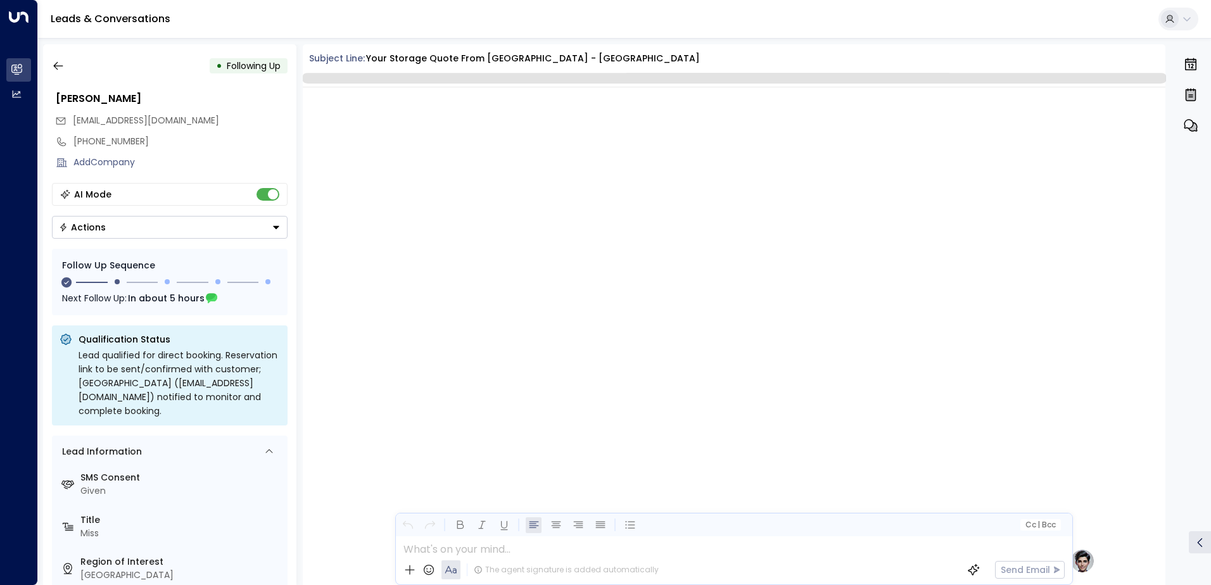
scroll to position [1092, 0]
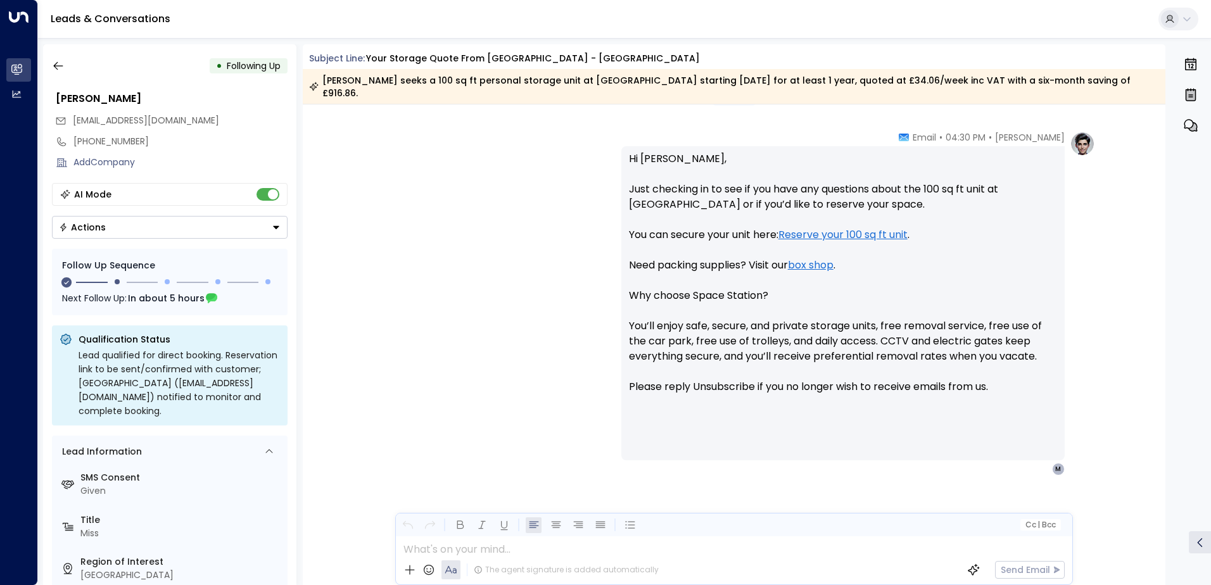
click at [115, 233] on button "Actions" at bounding box center [170, 227] width 236 height 23
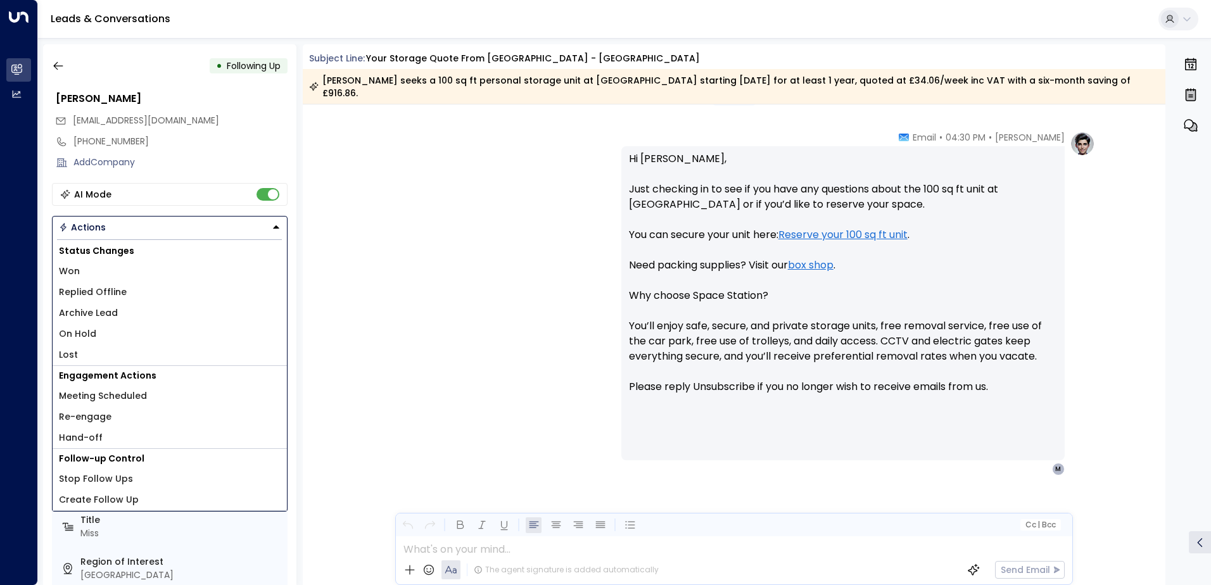
click at [80, 347] on li "Lost" at bounding box center [170, 355] width 234 height 21
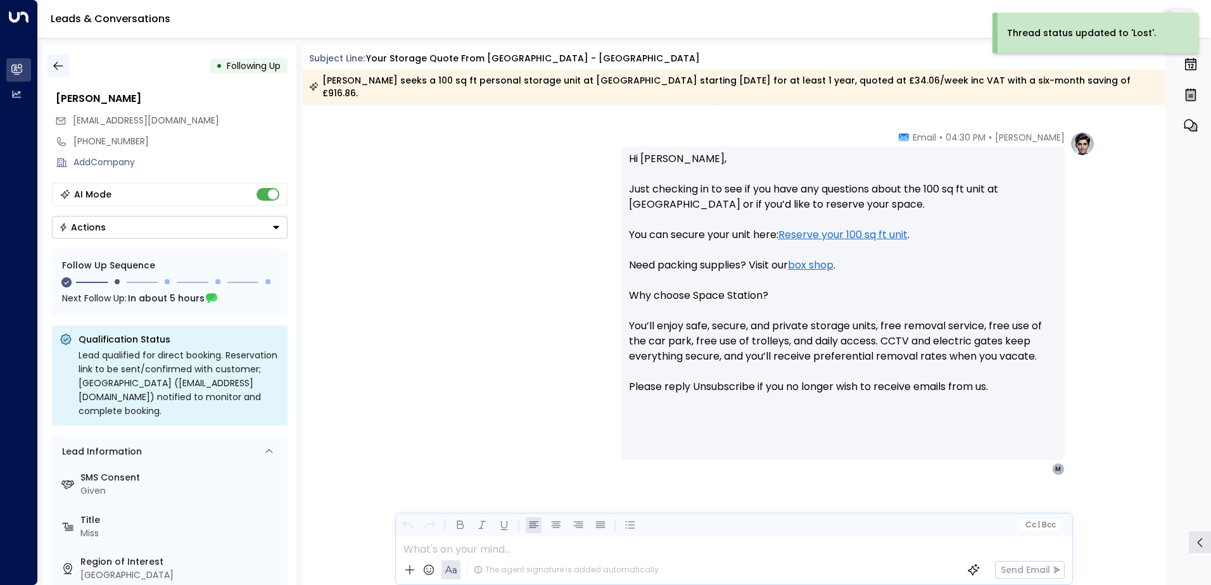
click at [63, 67] on icon "button" at bounding box center [58, 66] width 13 height 13
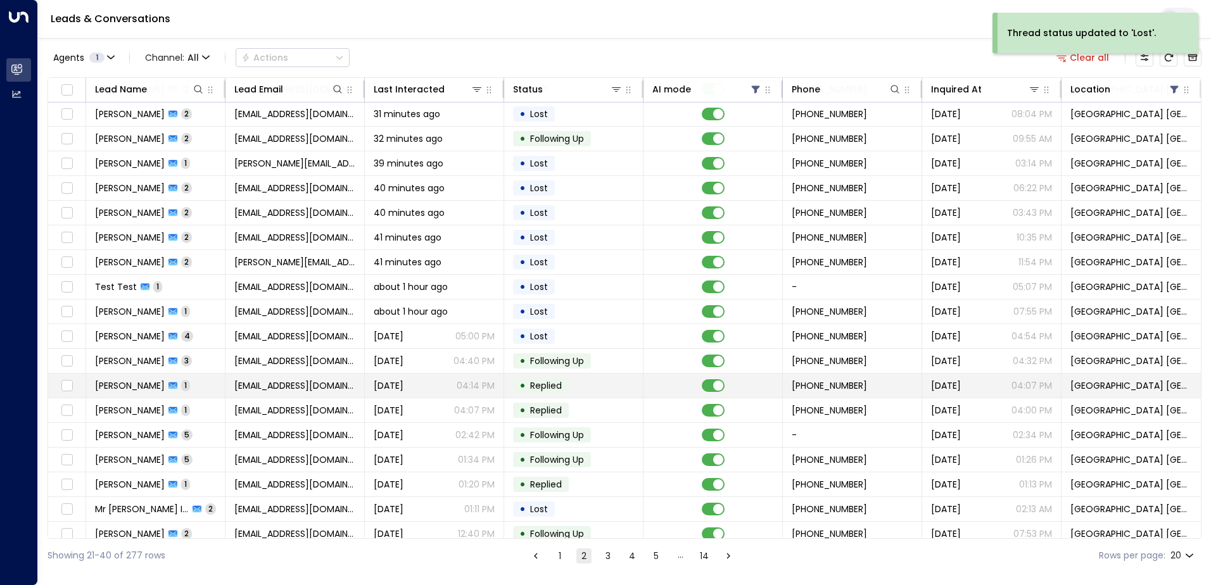
scroll to position [62, 0]
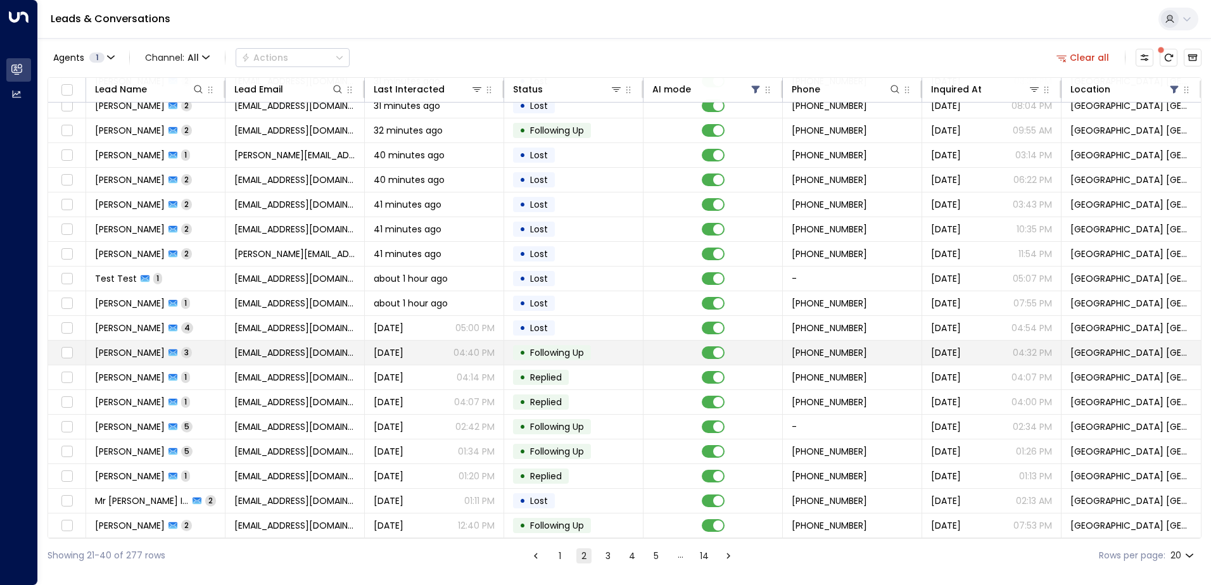
click at [506, 350] on td "• Following Up" at bounding box center [573, 353] width 139 height 24
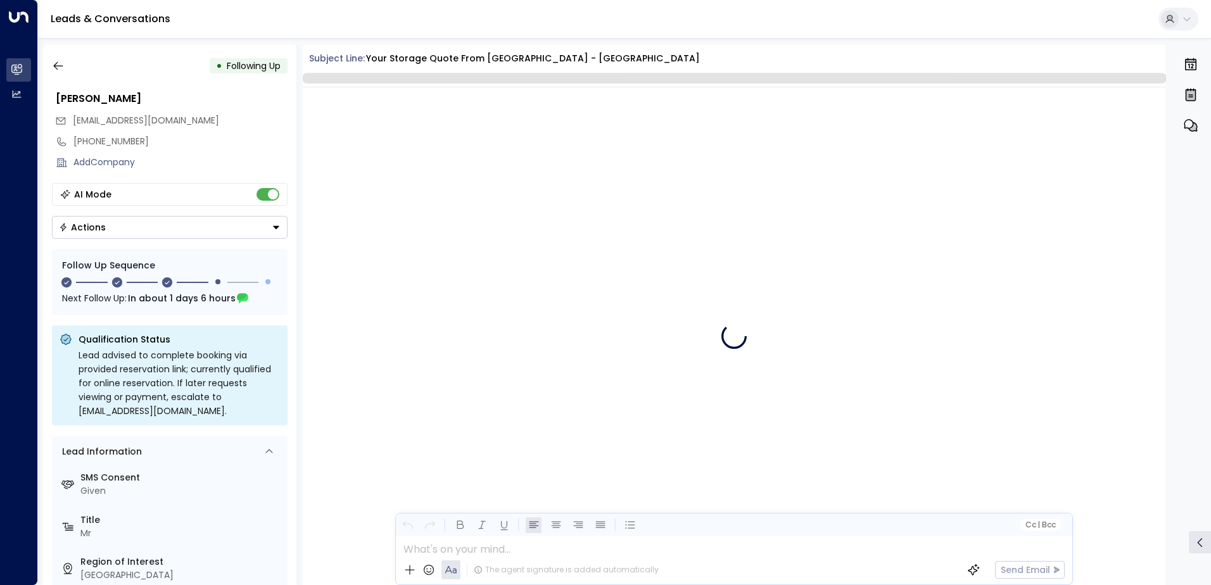
scroll to position [1259, 0]
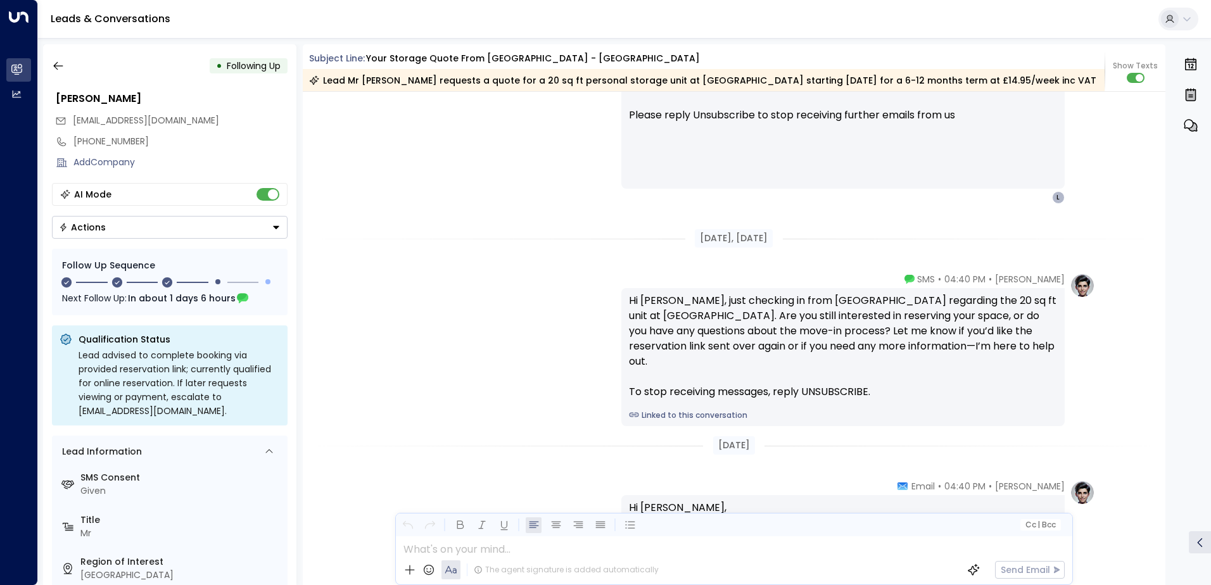
click at [112, 223] on button "Actions" at bounding box center [170, 227] width 236 height 23
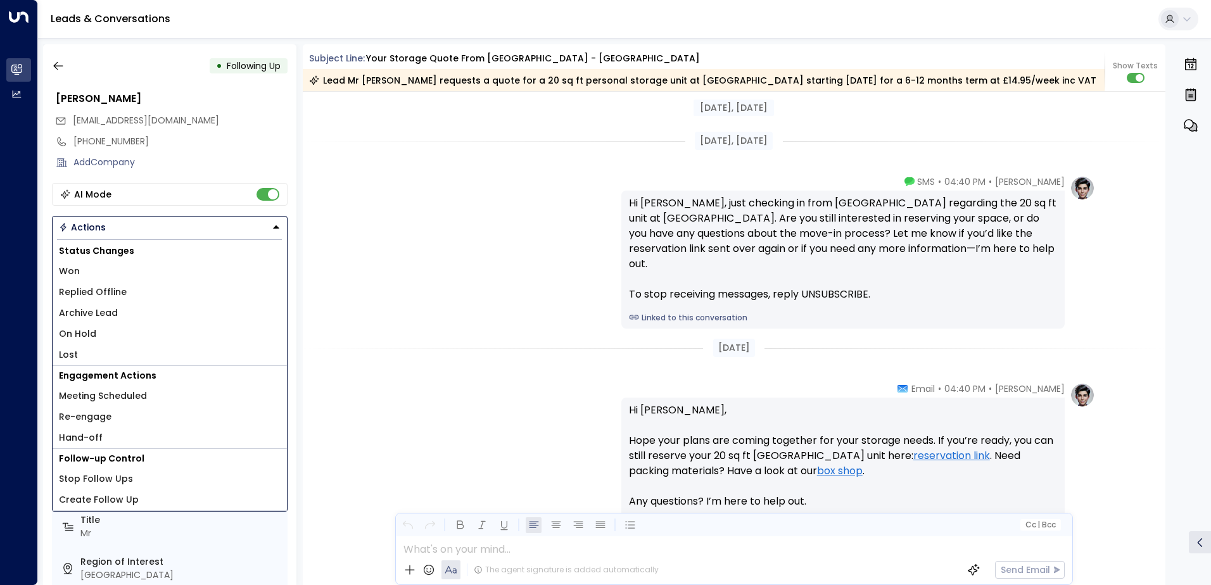
scroll to position [1489, 0]
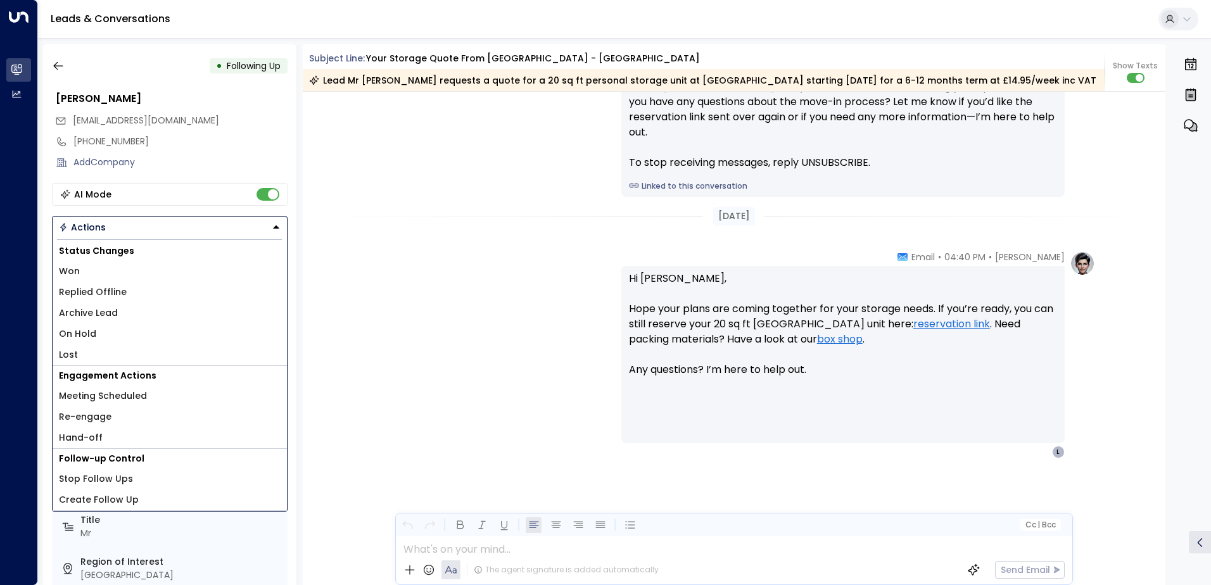
click at [70, 350] on span "Lost" at bounding box center [68, 354] width 19 height 13
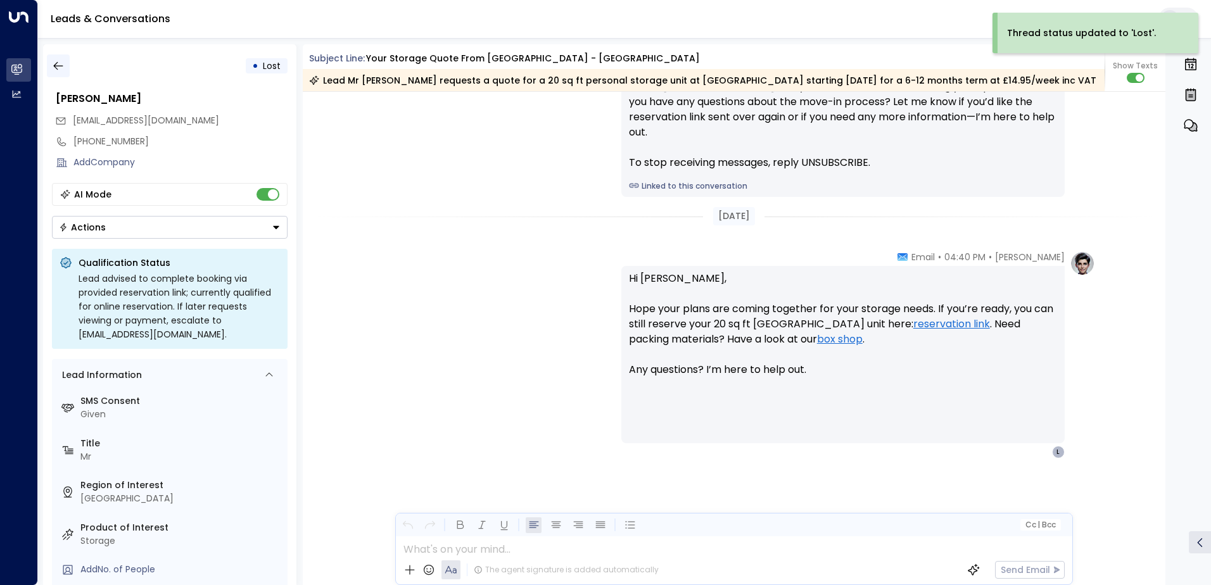
click at [60, 63] on icon "button" at bounding box center [58, 66] width 13 height 13
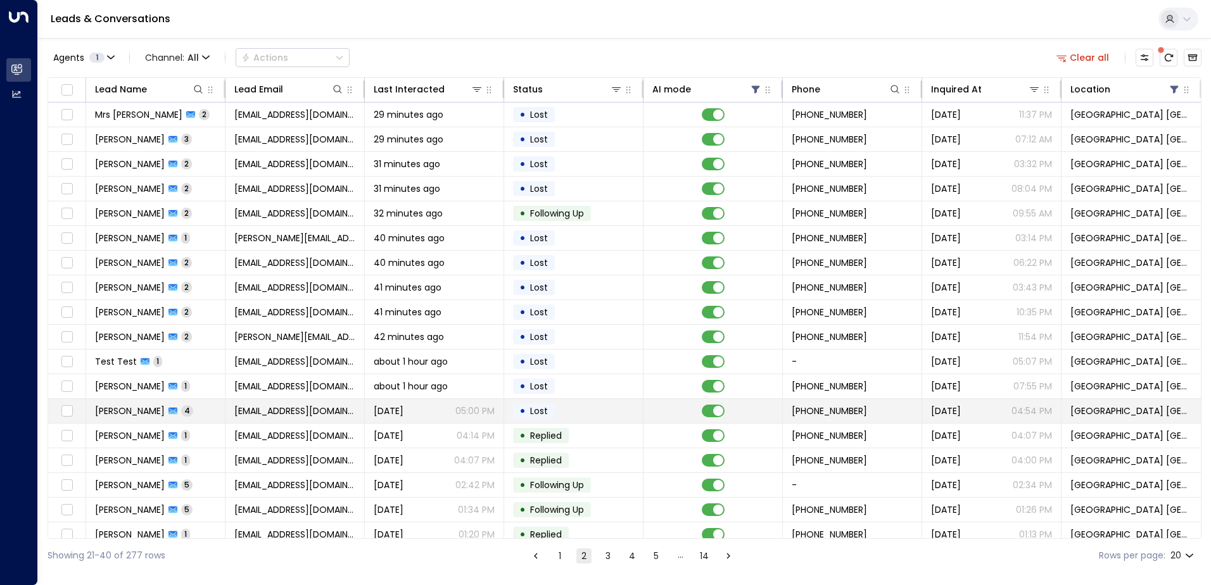
scroll to position [62, 0]
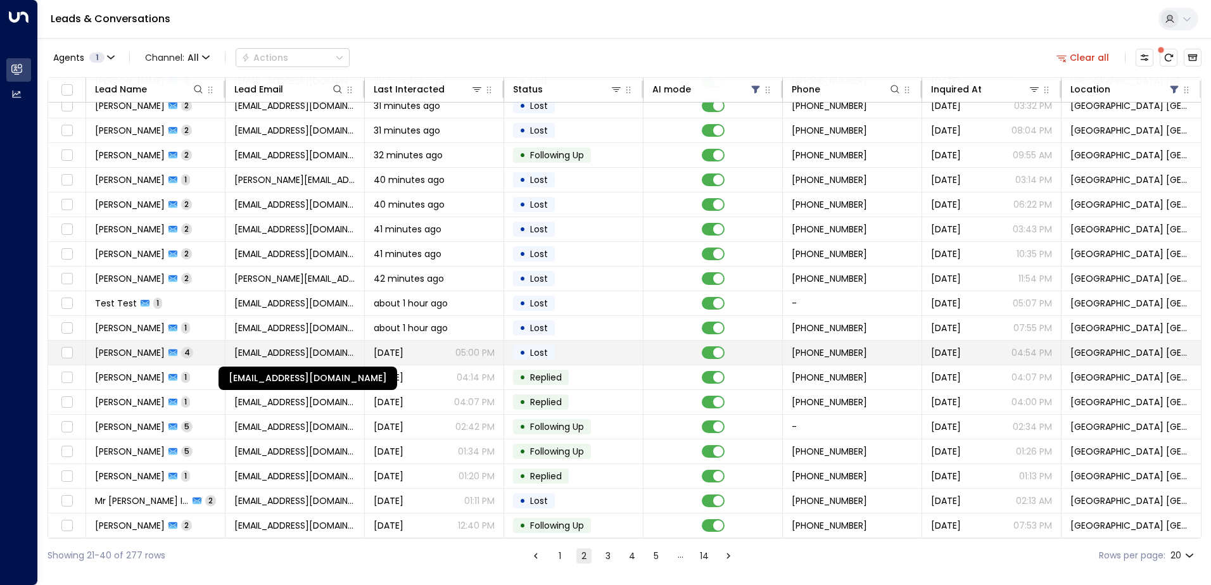
click at [323, 347] on span "[EMAIL_ADDRESS][DOMAIN_NAME]" at bounding box center [294, 353] width 121 height 13
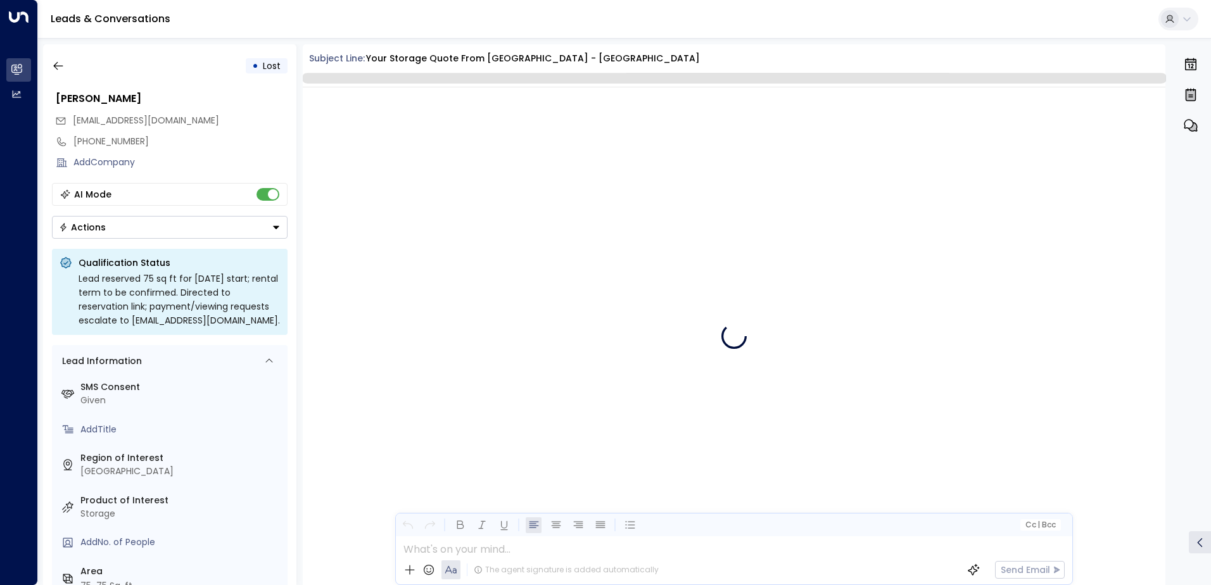
scroll to position [2681, 0]
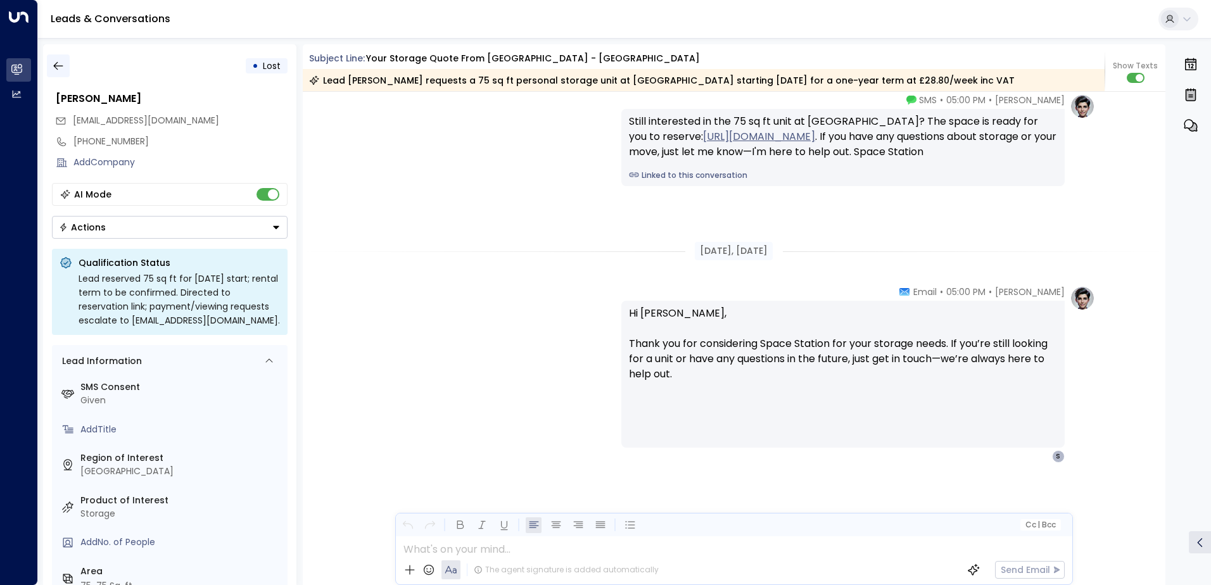
click at [64, 67] on icon "button" at bounding box center [58, 66] width 13 height 13
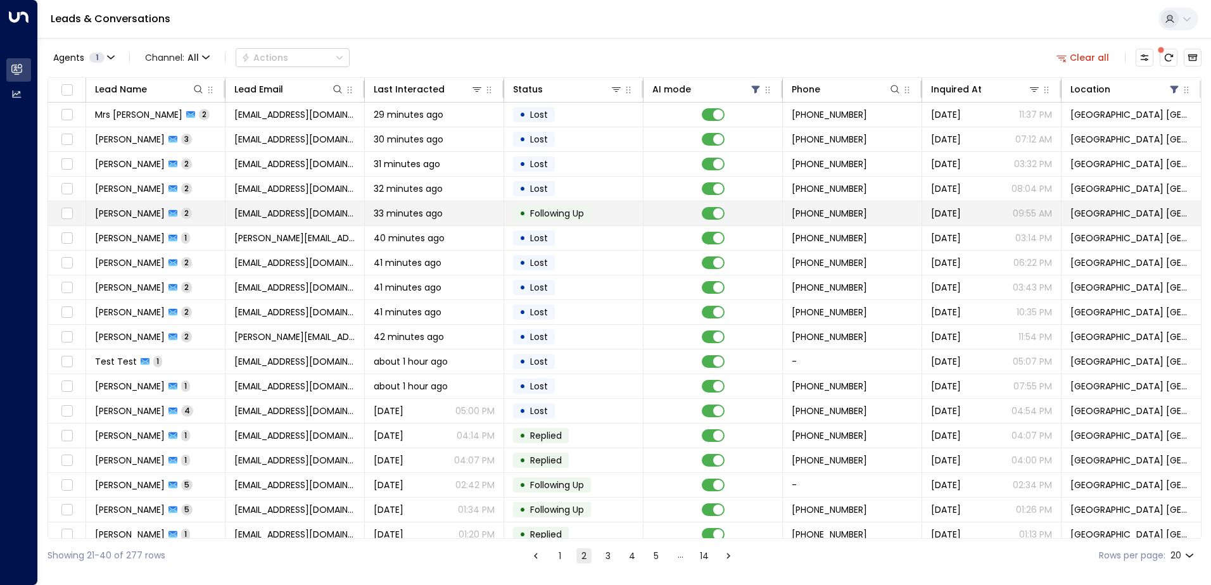
click at [289, 211] on span "[EMAIL_ADDRESS][DOMAIN_NAME]" at bounding box center [294, 213] width 121 height 13
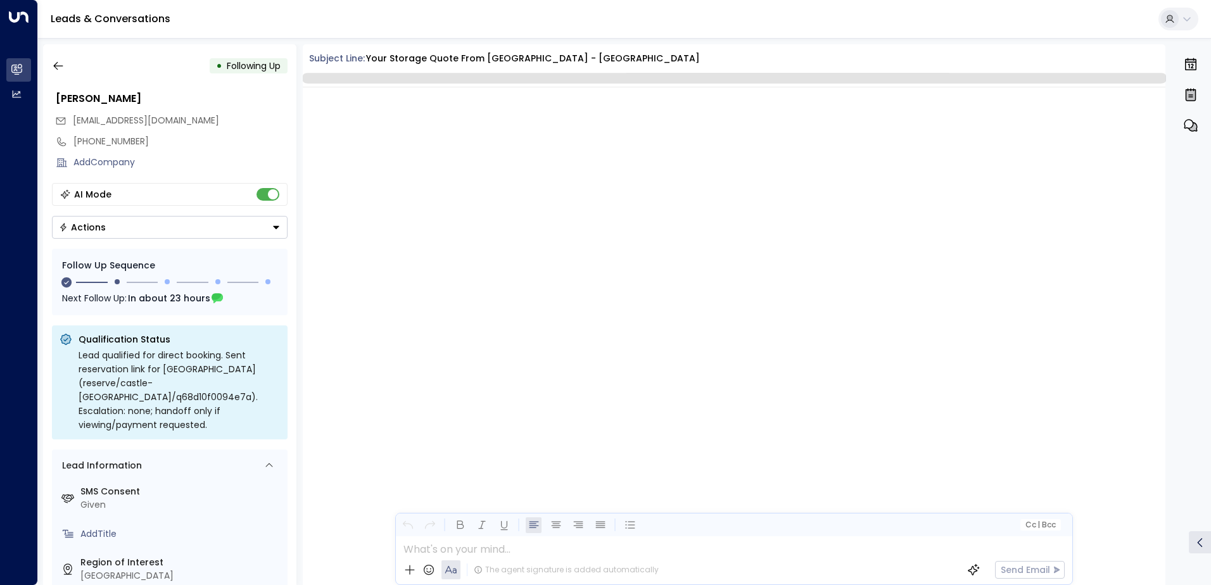
scroll to position [1061, 0]
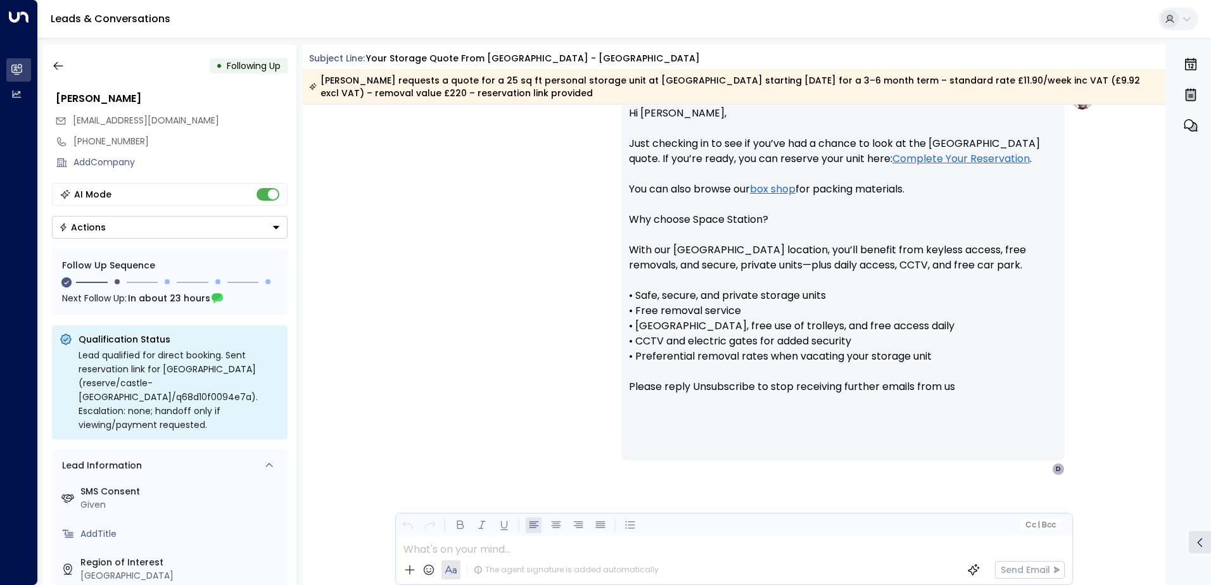
click at [129, 230] on button "Actions" at bounding box center [170, 227] width 236 height 23
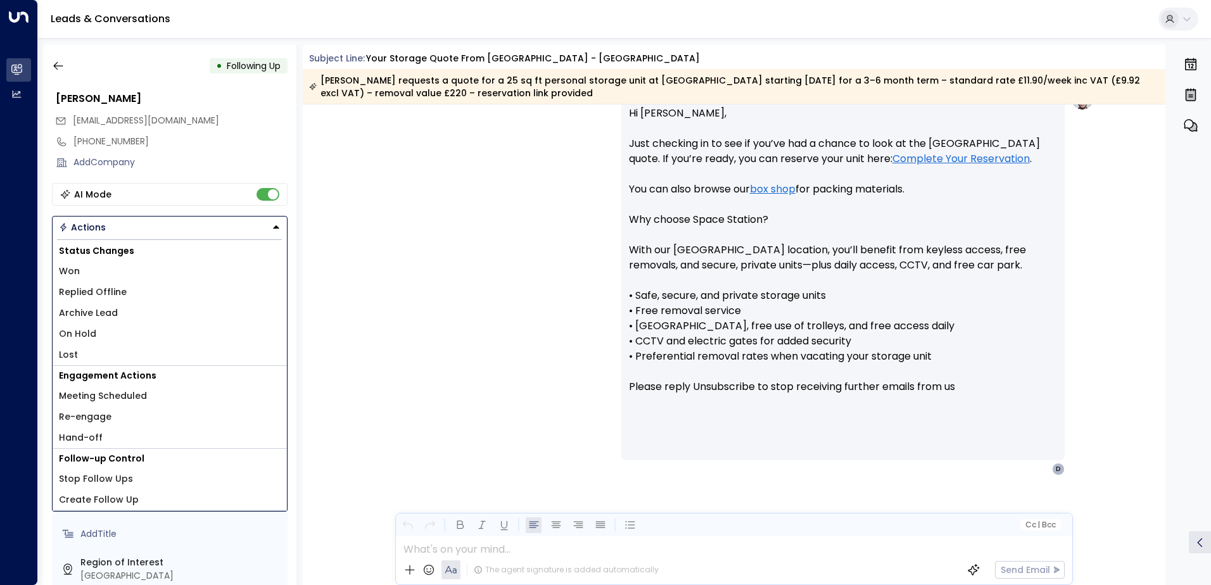
click at [101, 348] on li "Lost" at bounding box center [170, 355] width 234 height 21
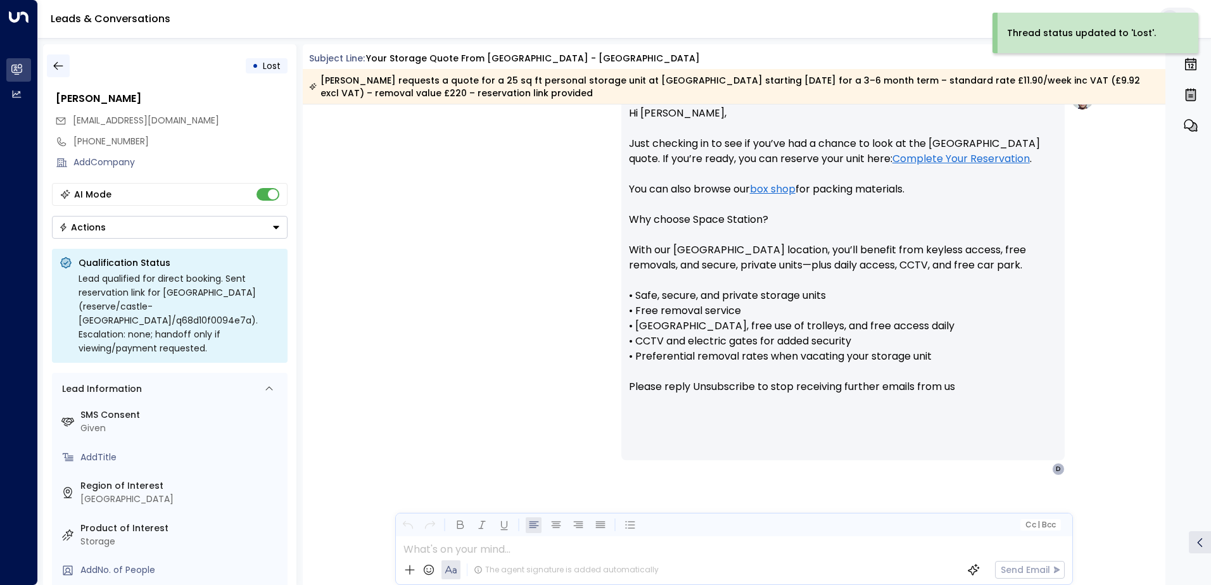
click at [57, 72] on icon "button" at bounding box center [58, 66] width 13 height 13
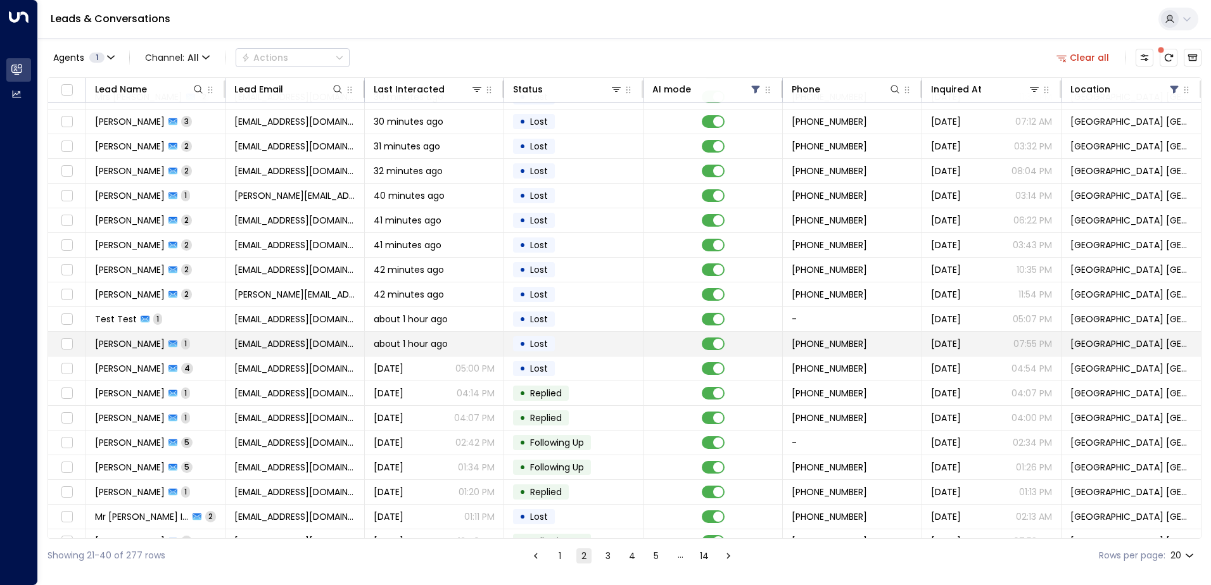
scroll to position [62, 0]
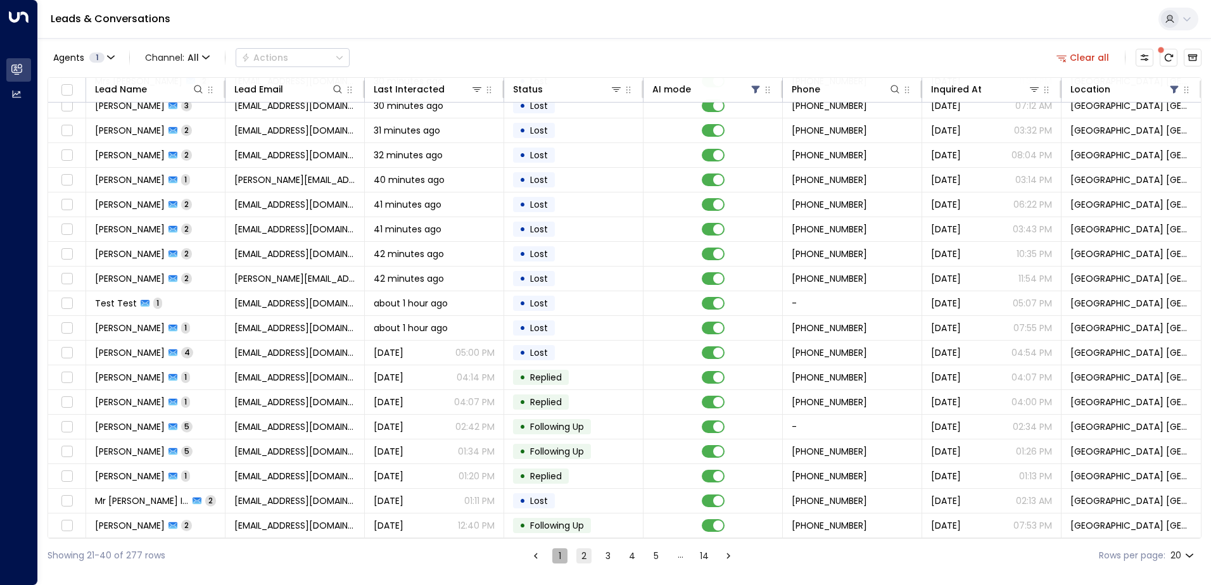
click at [556, 556] on button "1" at bounding box center [559, 556] width 15 height 15
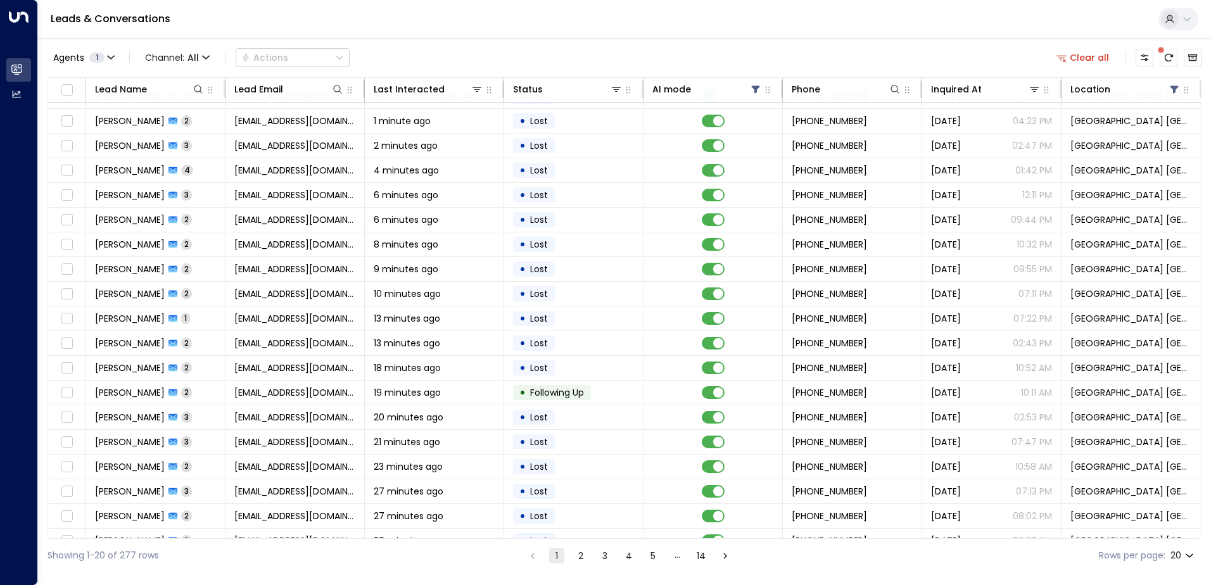
scroll to position [62, 0]
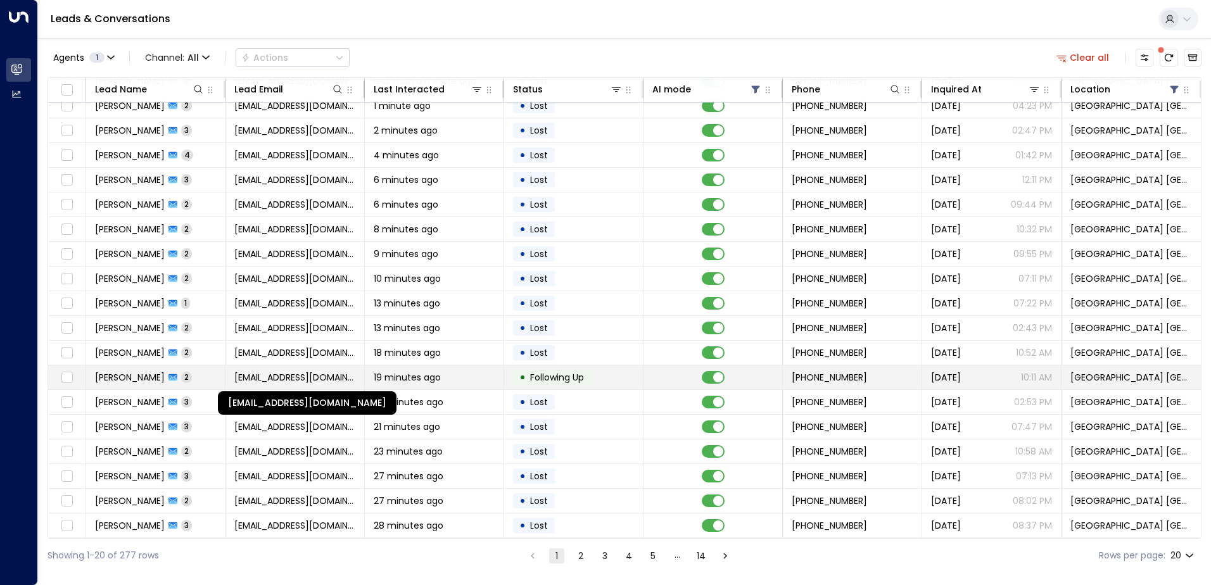
click at [324, 372] on span "[EMAIL_ADDRESS][DOMAIN_NAME]" at bounding box center [294, 377] width 121 height 13
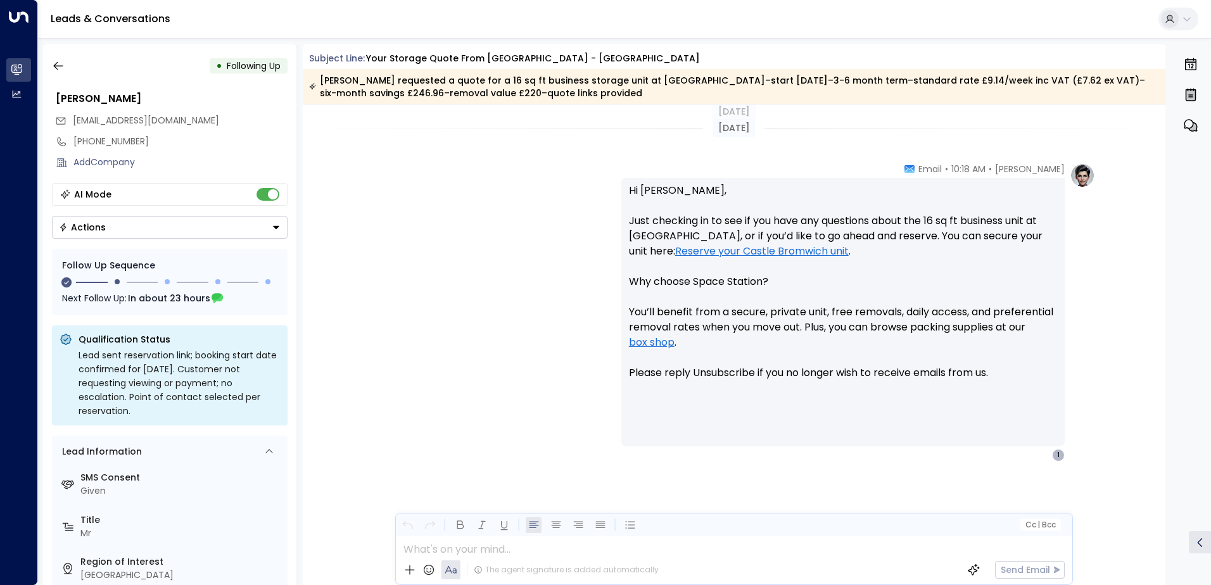
scroll to position [1017, 0]
click at [60, 65] on icon "button" at bounding box center [58, 66] width 13 height 13
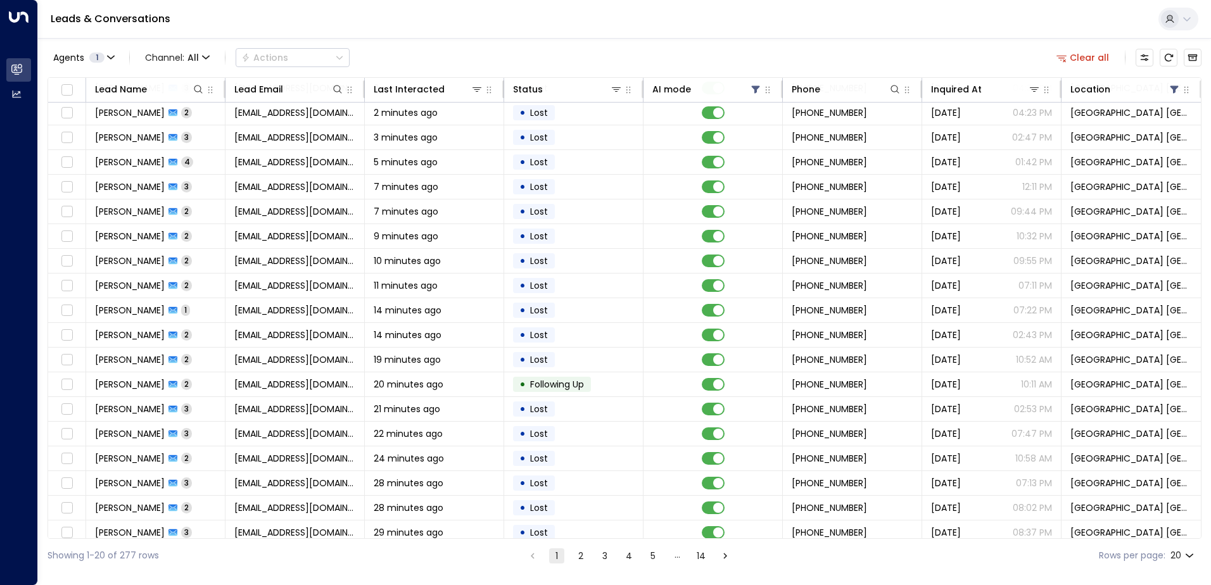
scroll to position [62, 0]
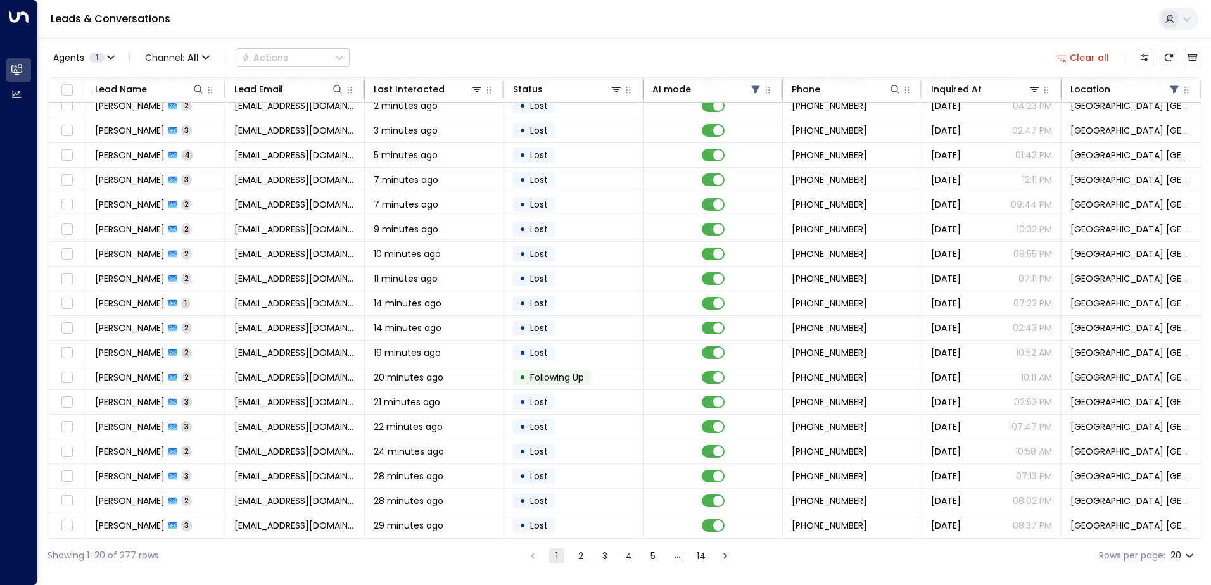
click at [653, 556] on button "5" at bounding box center [653, 556] width 15 height 15
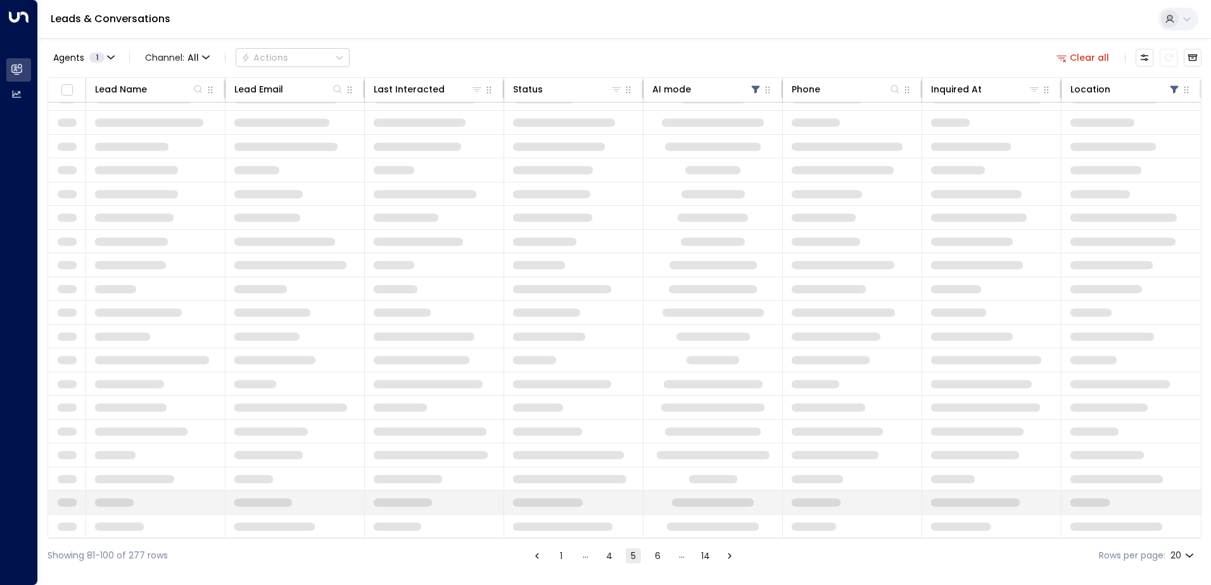
scroll to position [62, 0]
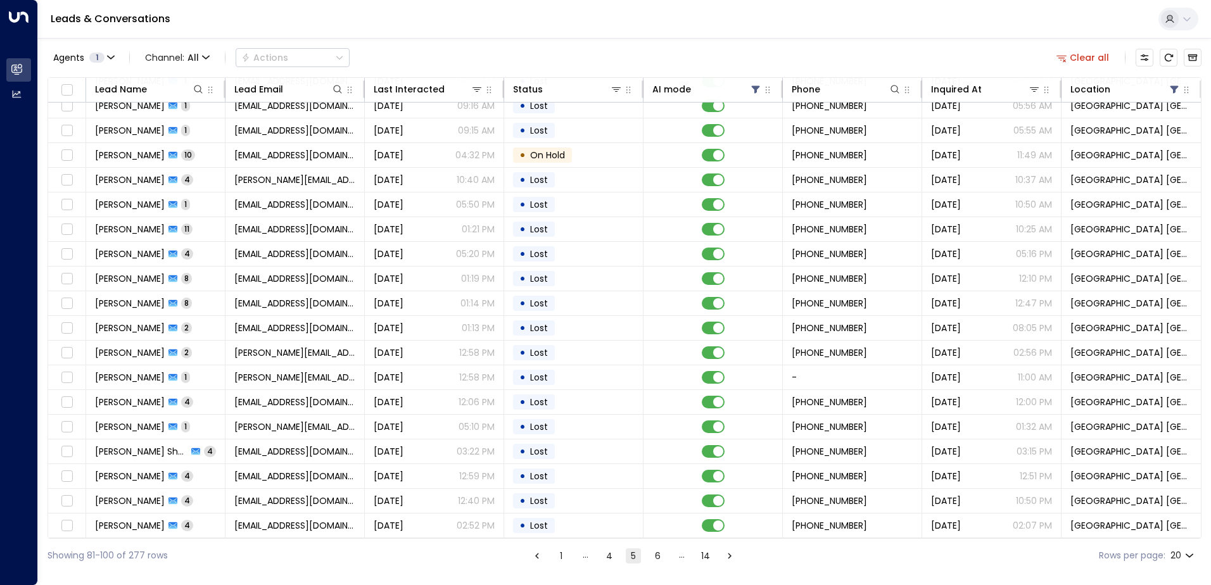
click at [609, 558] on button "4" at bounding box center [609, 556] width 15 height 15
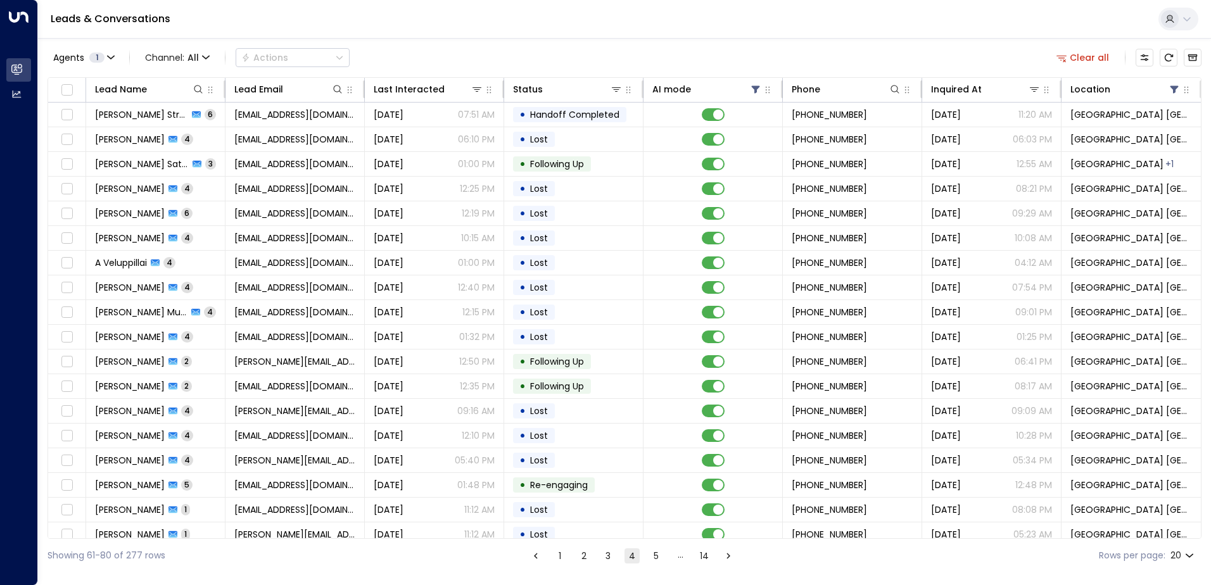
click at [556, 554] on button "1" at bounding box center [559, 556] width 15 height 15
